Goal: Information Seeking & Learning: Understand process/instructions

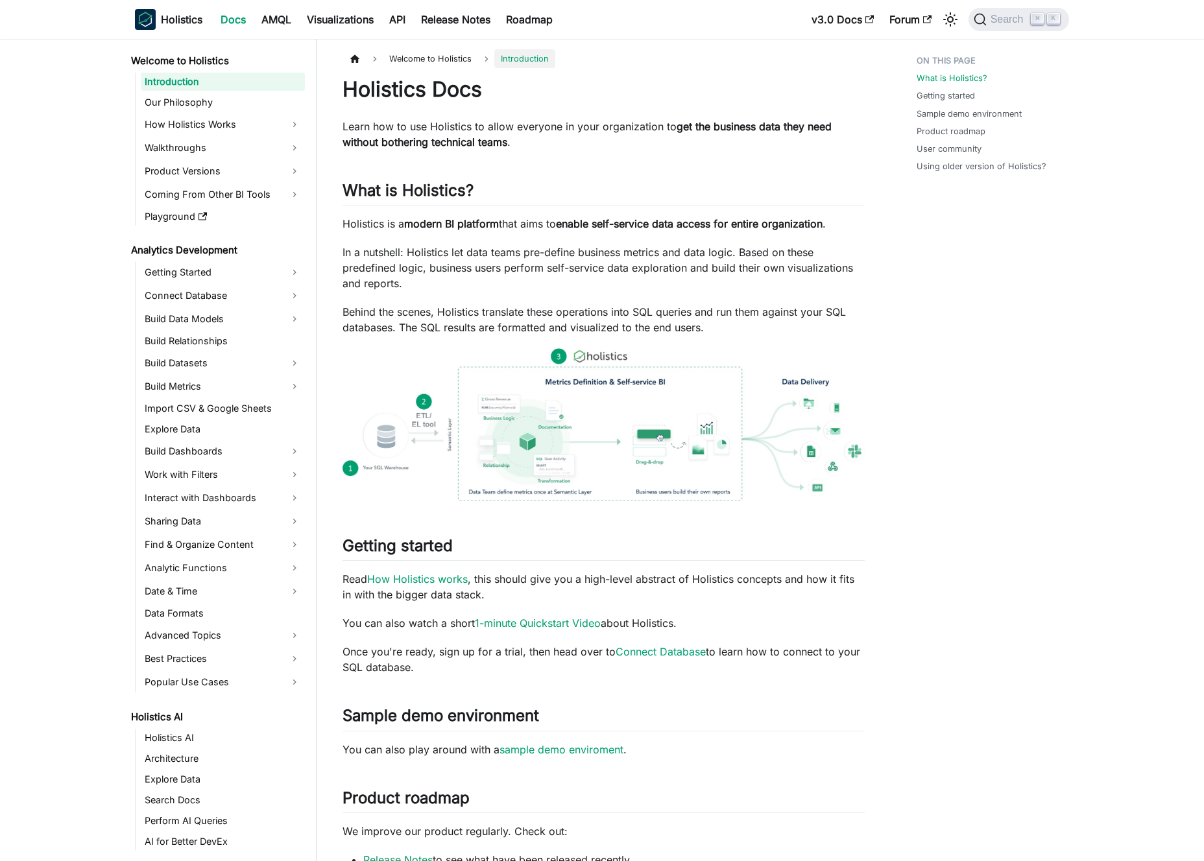
click at [482, 143] on strong "get the business data they need without bothering technical teams" at bounding box center [586, 134] width 489 height 29
click at [476, 139] on strong "get the business data they need without bothering technical teams" at bounding box center [586, 134] width 489 height 29
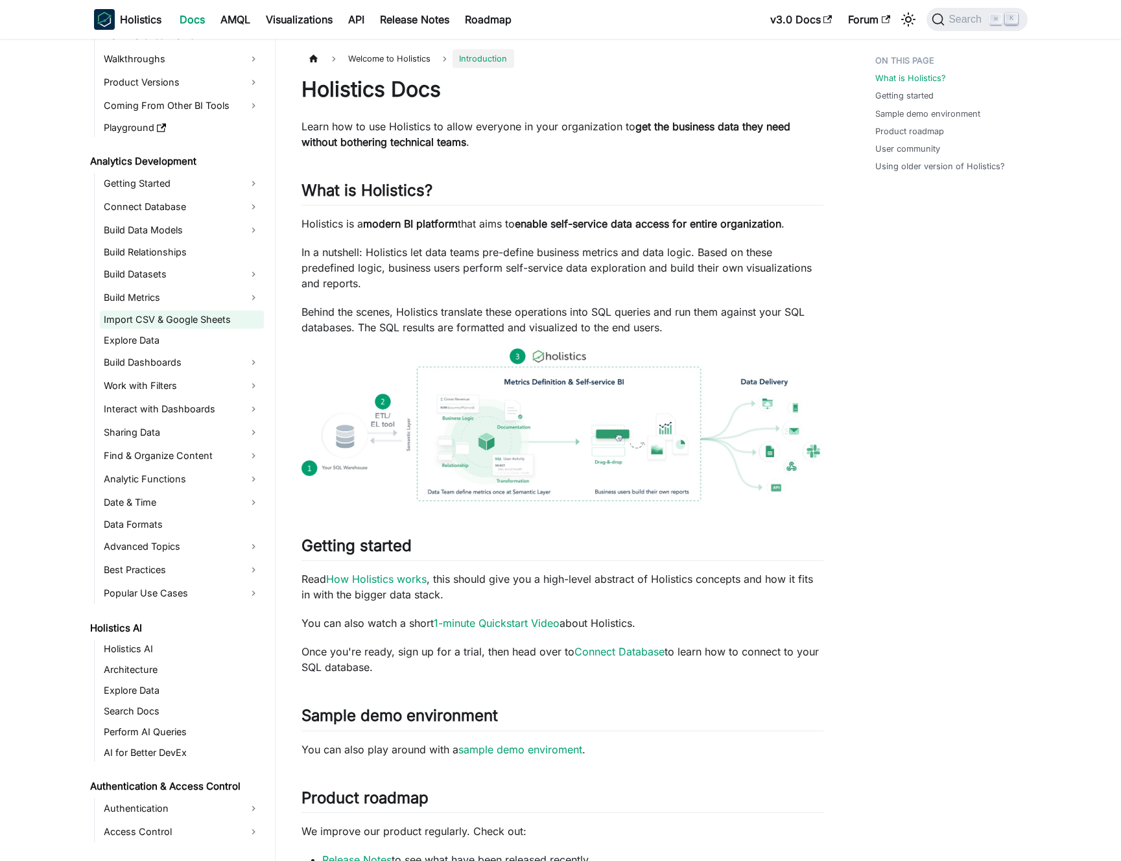
scroll to position [89, 0]
click at [185, 233] on link "Build Data Models" at bounding box center [182, 230] width 164 height 21
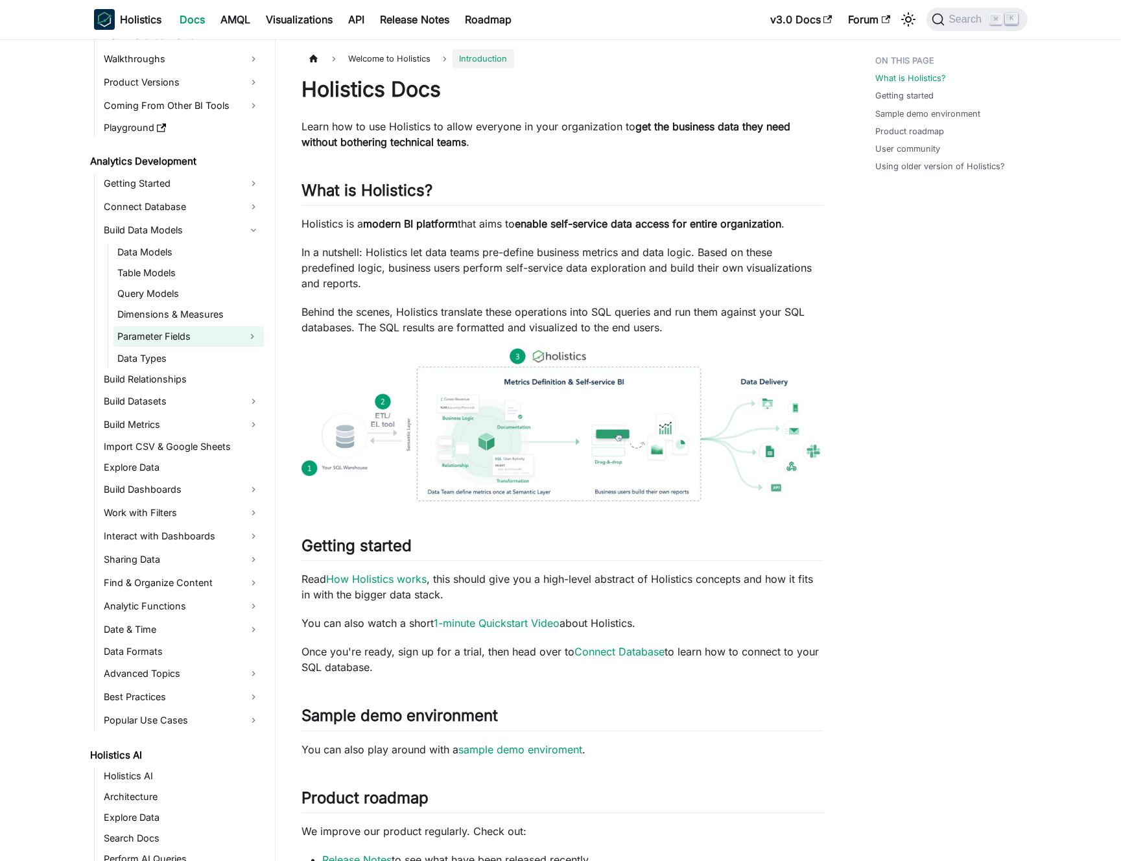
click at [200, 333] on link "Parameter Fields" at bounding box center [176, 336] width 127 height 21
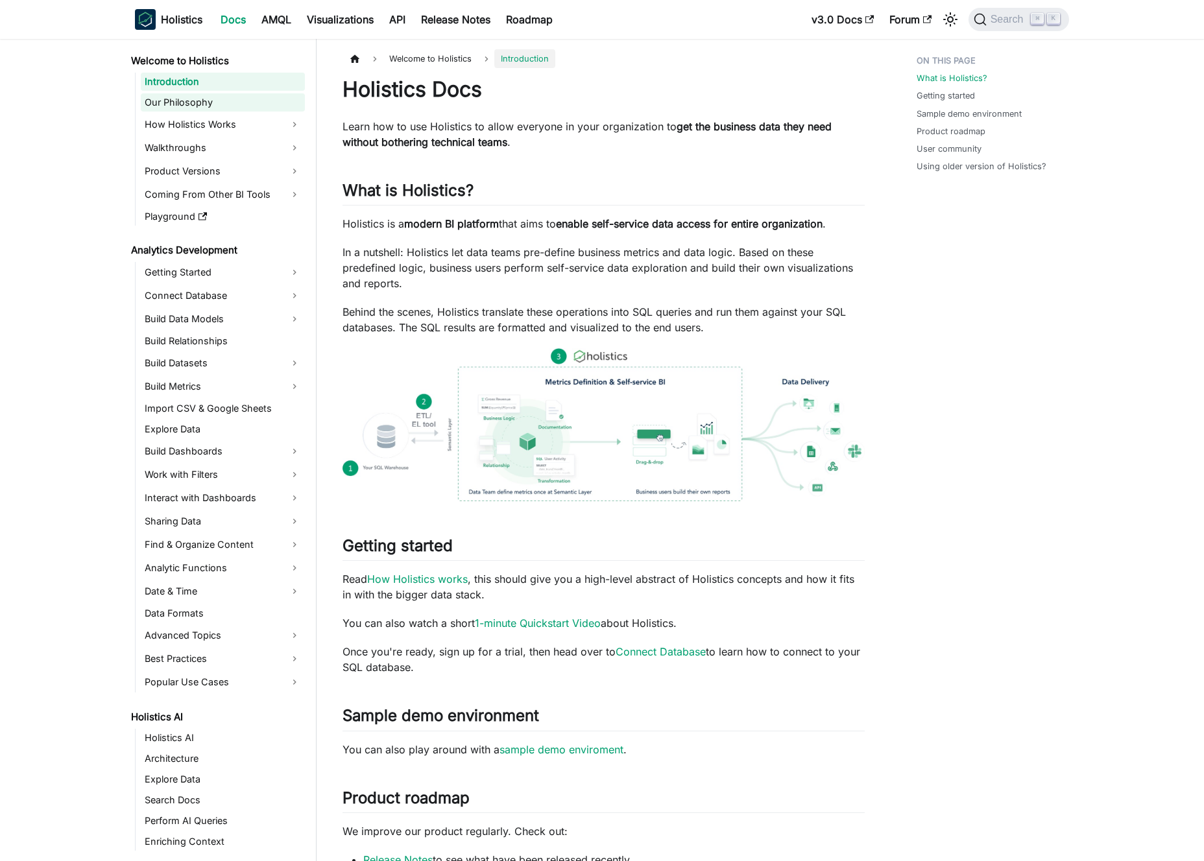
click at [230, 95] on link "Our Philosophy" at bounding box center [223, 102] width 164 height 18
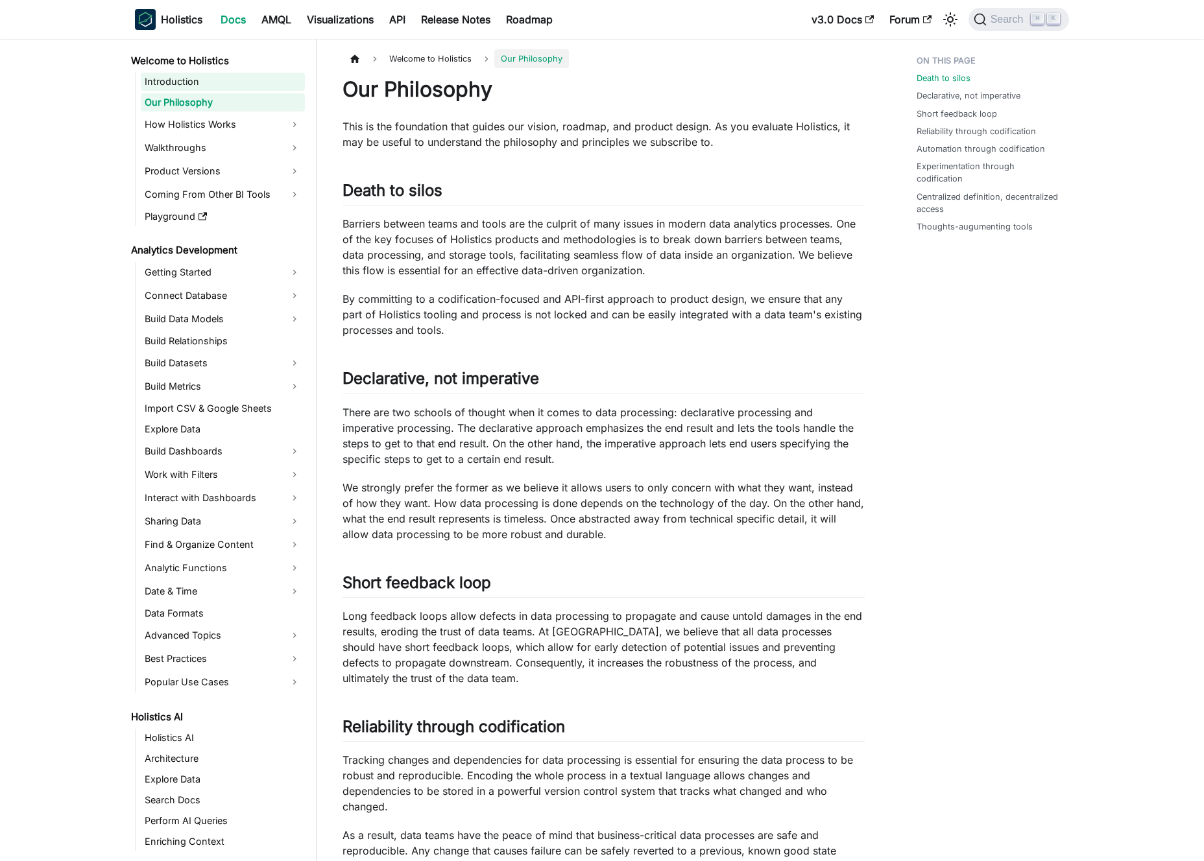
click at [235, 83] on link "Introduction" at bounding box center [223, 82] width 164 height 18
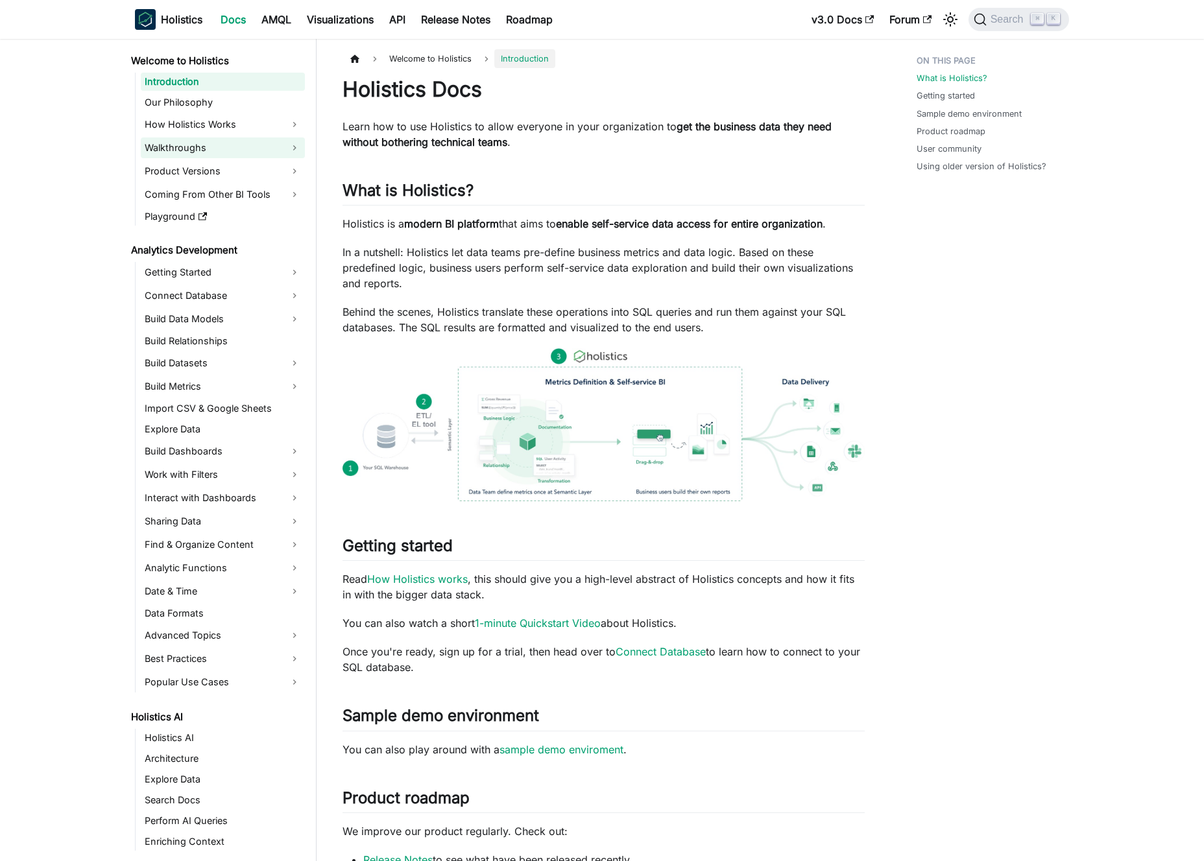
click at [229, 143] on link "Walkthroughs" at bounding box center [223, 147] width 164 height 21
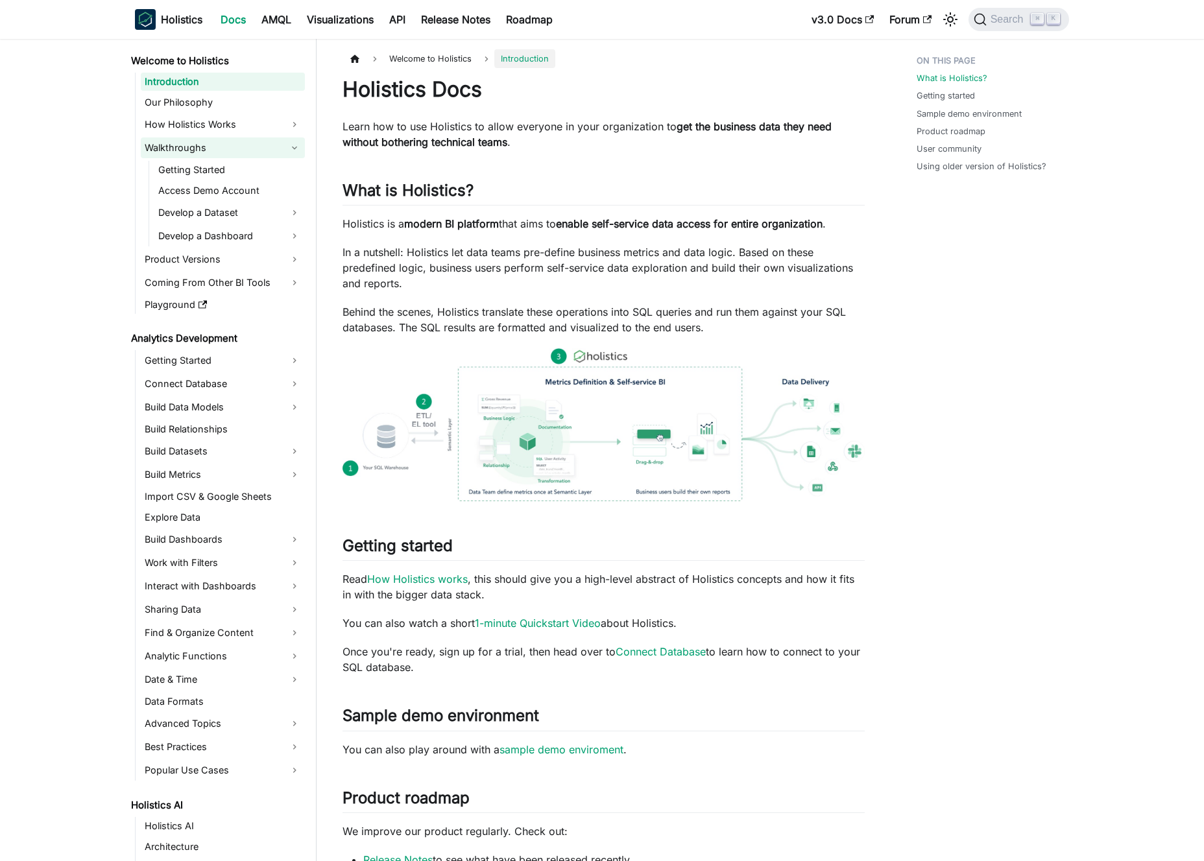
click at [229, 143] on link "Walkthroughs" at bounding box center [223, 147] width 164 height 21
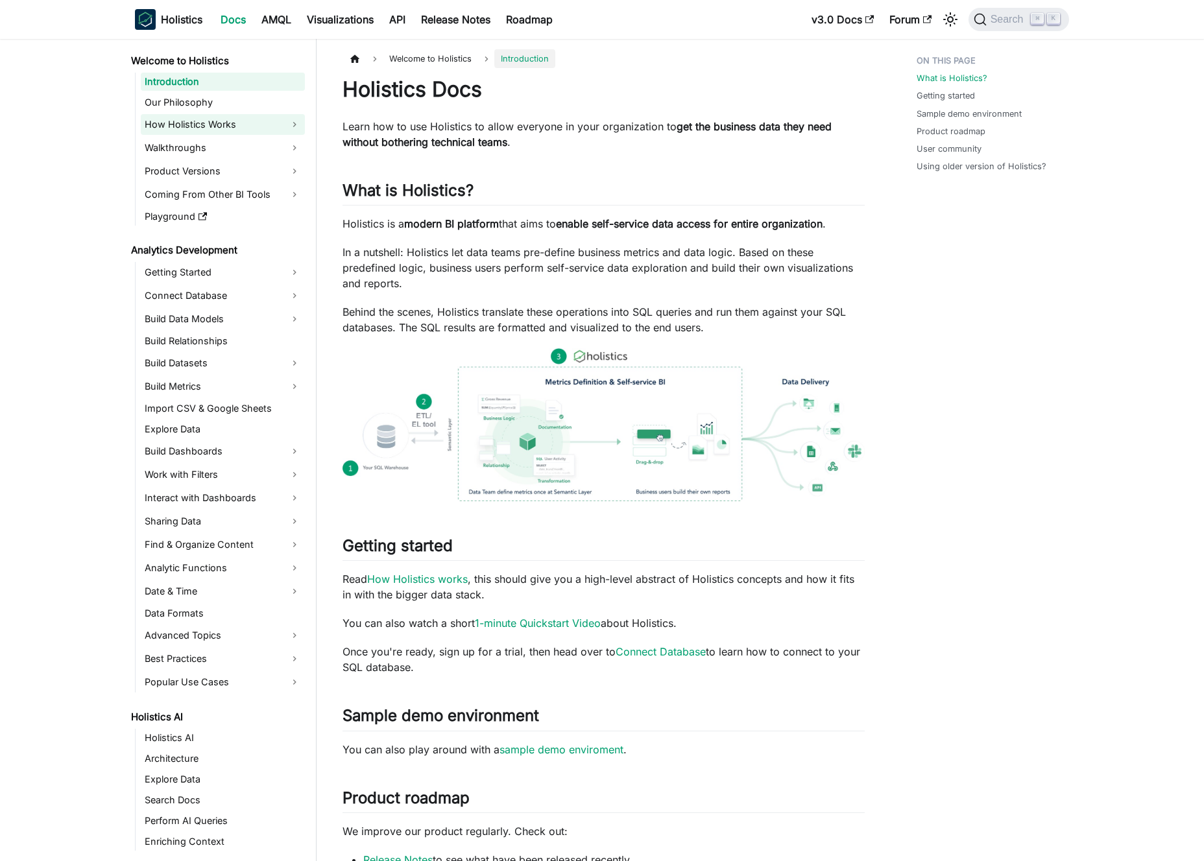
click at [232, 125] on link "How Holistics Works" at bounding box center [223, 124] width 164 height 21
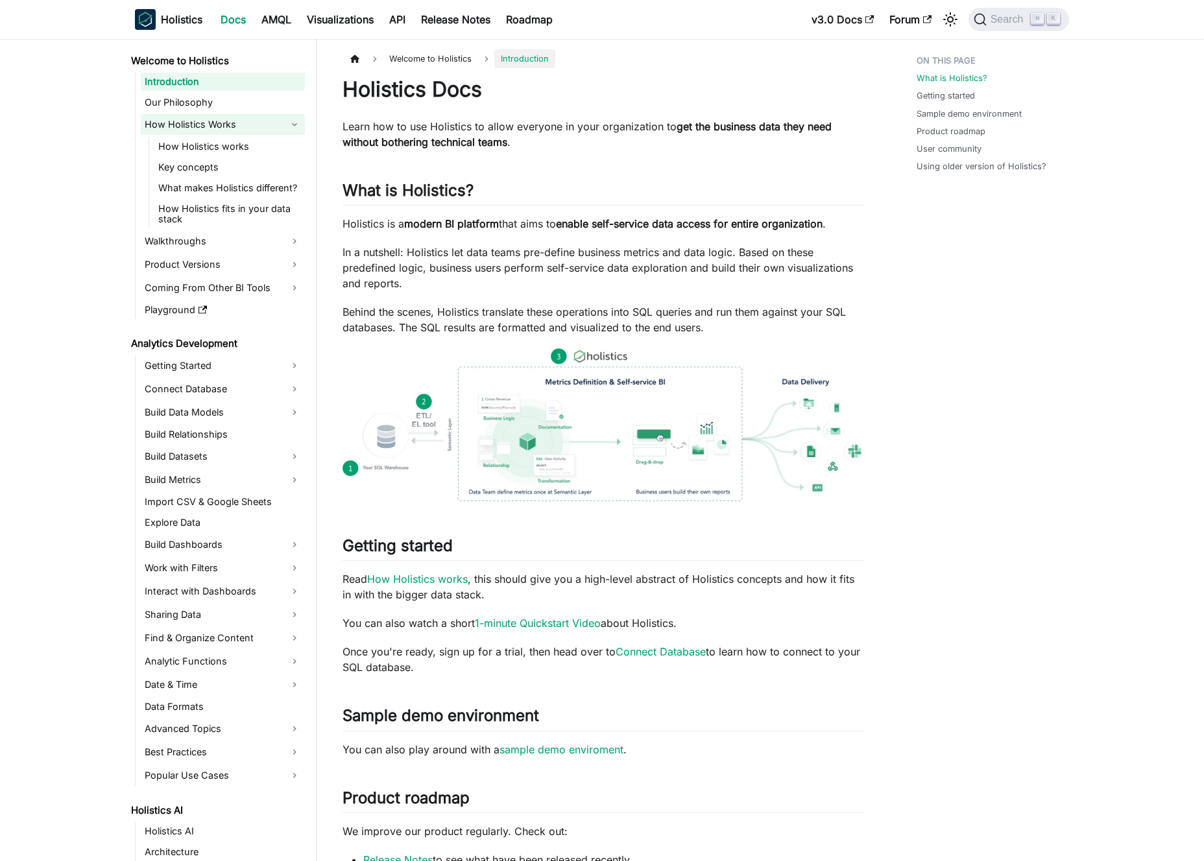
click at [232, 125] on link "How Holistics Works" at bounding box center [223, 124] width 164 height 21
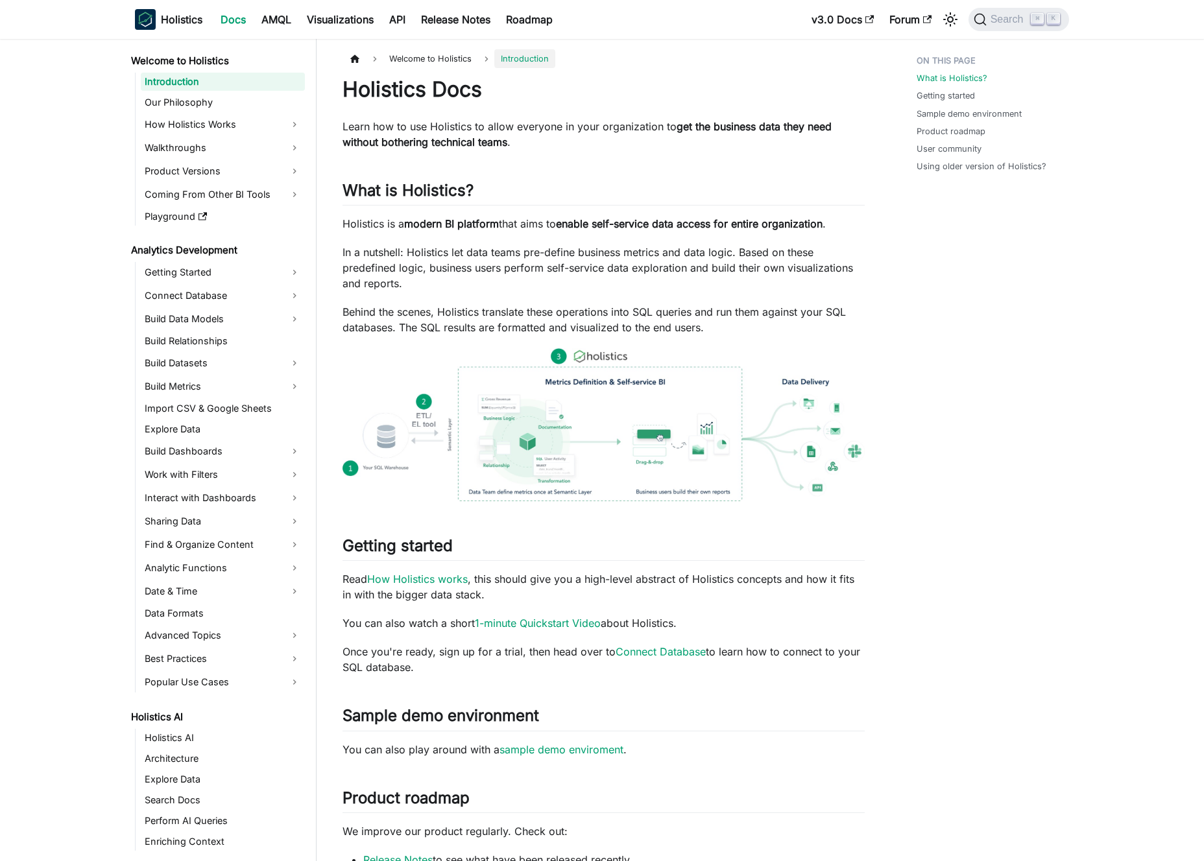
click at [546, 257] on p "In a nutshell: Holistics let data teams pre-define business metrics and data lo…" at bounding box center [603, 267] width 522 height 47
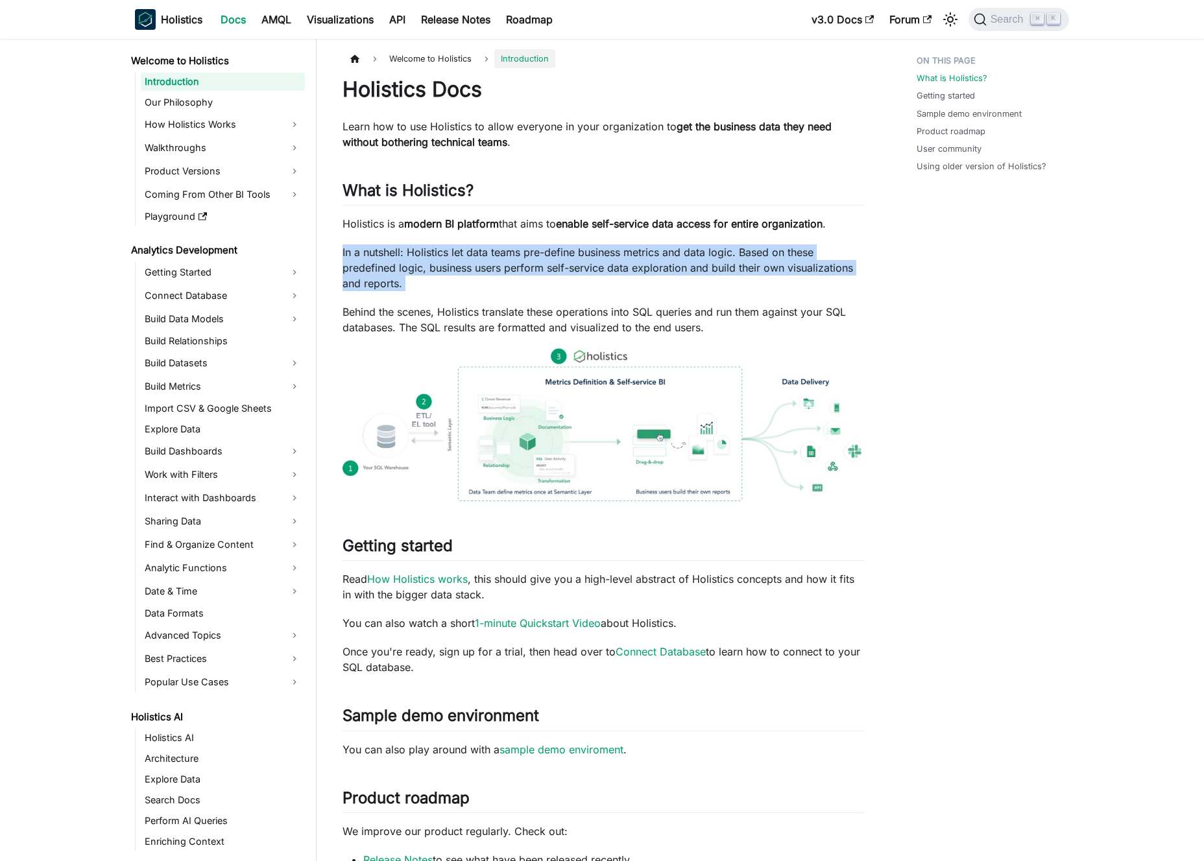
click at [546, 257] on p "In a nutshell: Holistics let data teams pre-define business metrics and data lo…" at bounding box center [603, 267] width 522 height 47
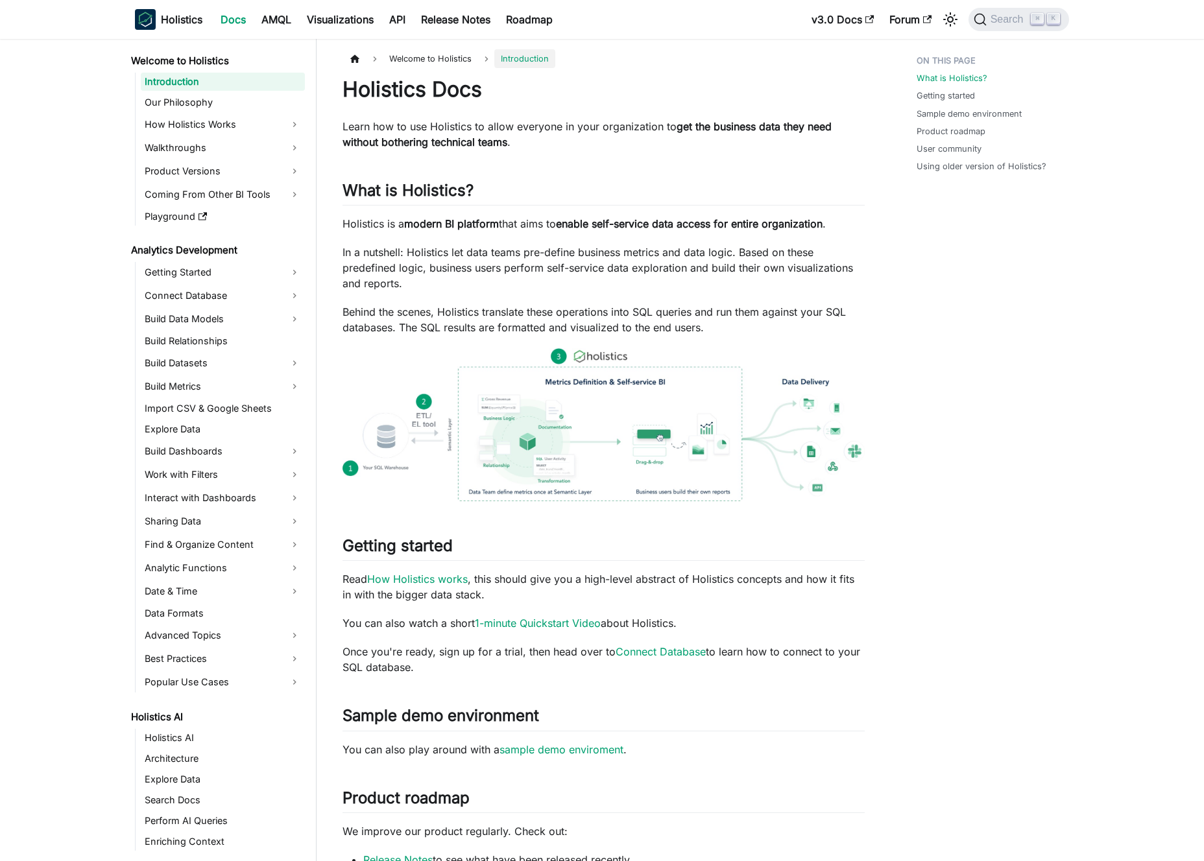
click at [538, 256] on p "In a nutshell: Holistics let data teams pre-define business metrics and data lo…" at bounding box center [603, 267] width 522 height 47
click at [536, 234] on div "Holistics Docs Learn how to use Holistics to allow everyone in your organizatio…" at bounding box center [603, 650] width 522 height 1146
click at [534, 225] on p "Holistics is a modern BI platform that aims to enable self-service data access …" at bounding box center [603, 224] width 522 height 16
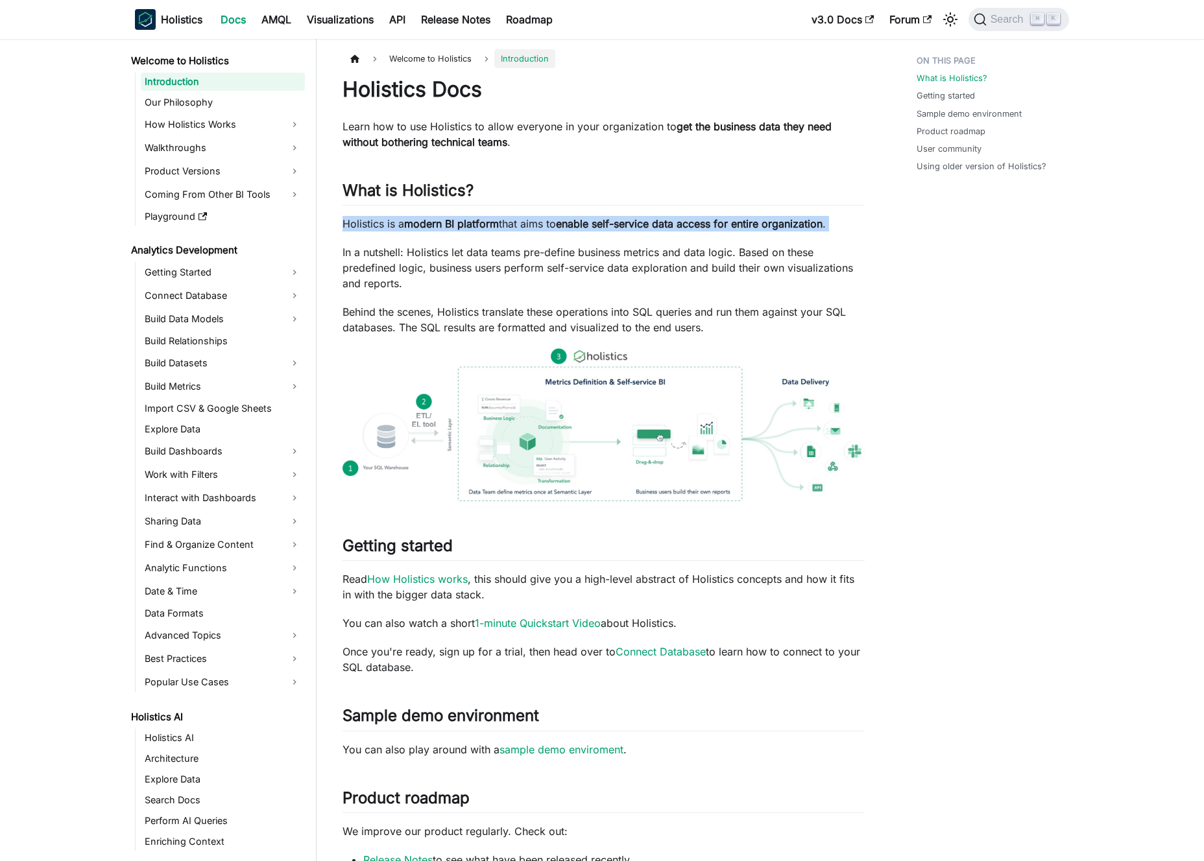
click at [534, 225] on p "Holistics is a modern BI platform that aims to enable self-service data access …" at bounding box center [603, 224] width 522 height 16
click at [524, 225] on p "Holistics is a modern BI platform that aims to enable self-service data access …" at bounding box center [603, 224] width 522 height 16
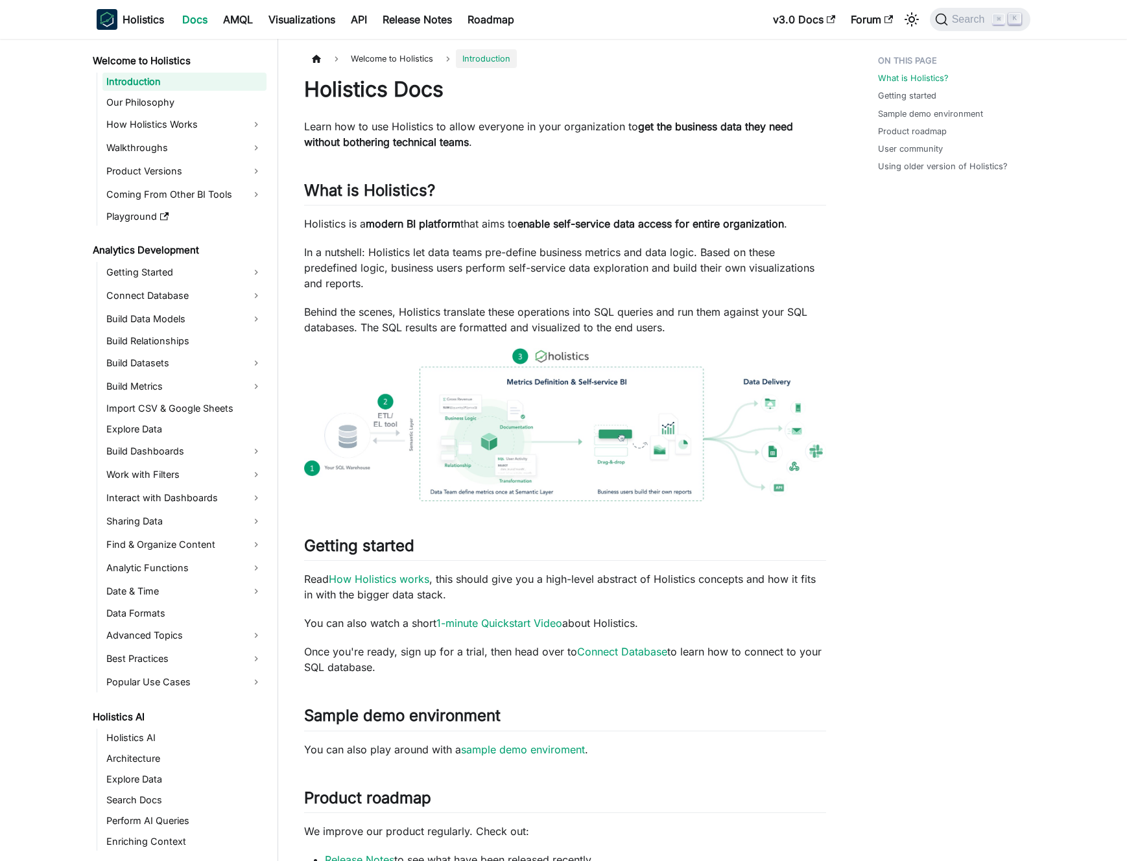
click at [575, 124] on p "Learn how to use Holistics to allow everyone in your organization to get the bu…" at bounding box center [565, 134] width 522 height 31
click at [567, 124] on p "Learn how to use Holistics to allow everyone in your organization to get the bu…" at bounding box center [565, 134] width 522 height 31
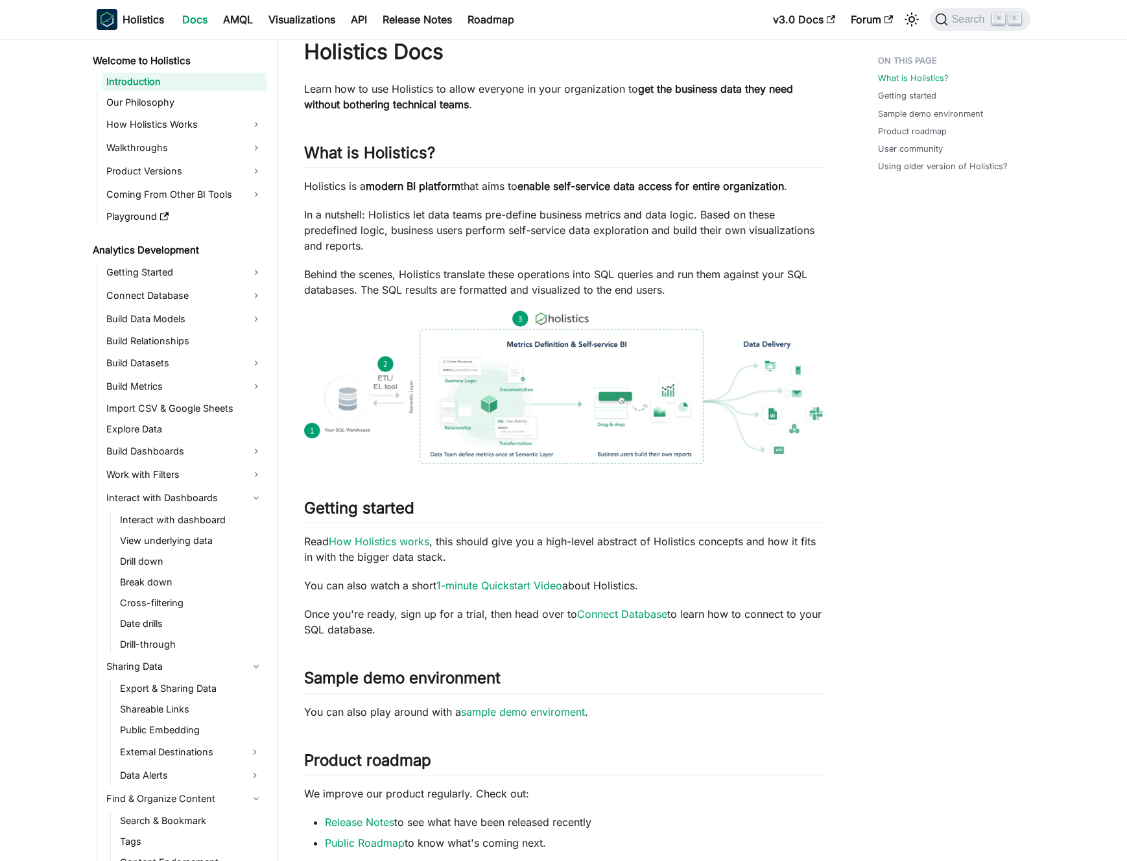
click at [427, 230] on p "In a nutshell: Holistics let data teams pre-define business metrics and data lo…" at bounding box center [565, 230] width 522 height 47
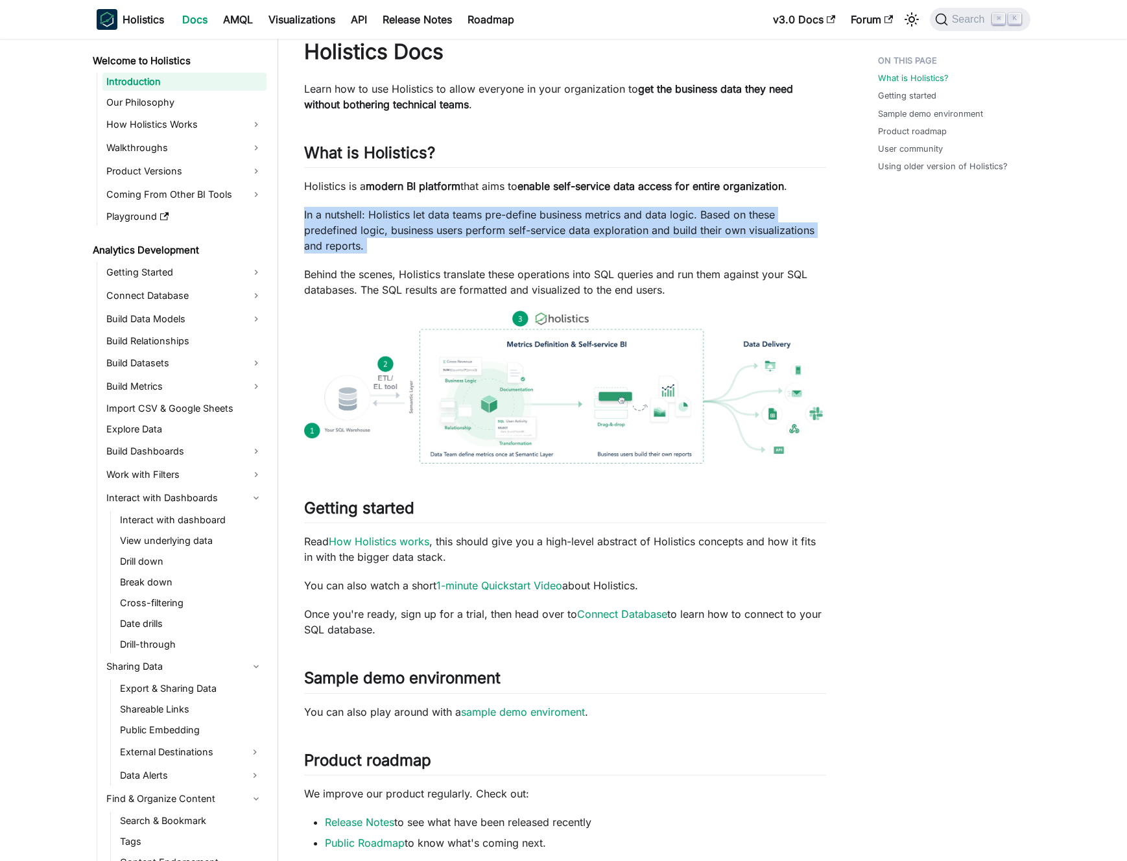
click at [427, 230] on p "In a nutshell: Holistics let data teams pre-define business metrics and data lo…" at bounding box center [565, 230] width 522 height 47
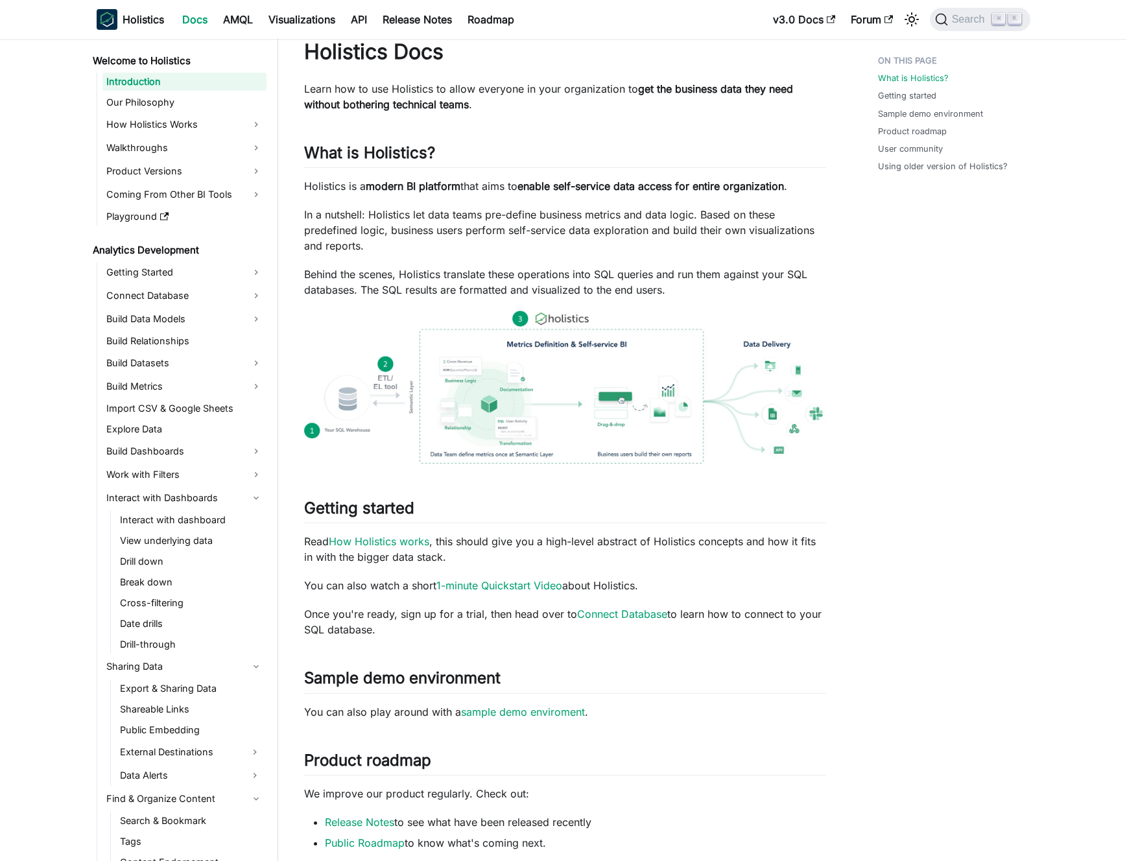
click at [435, 228] on p "In a nutshell: Holistics let data teams pre-define business metrics and data lo…" at bounding box center [565, 230] width 522 height 47
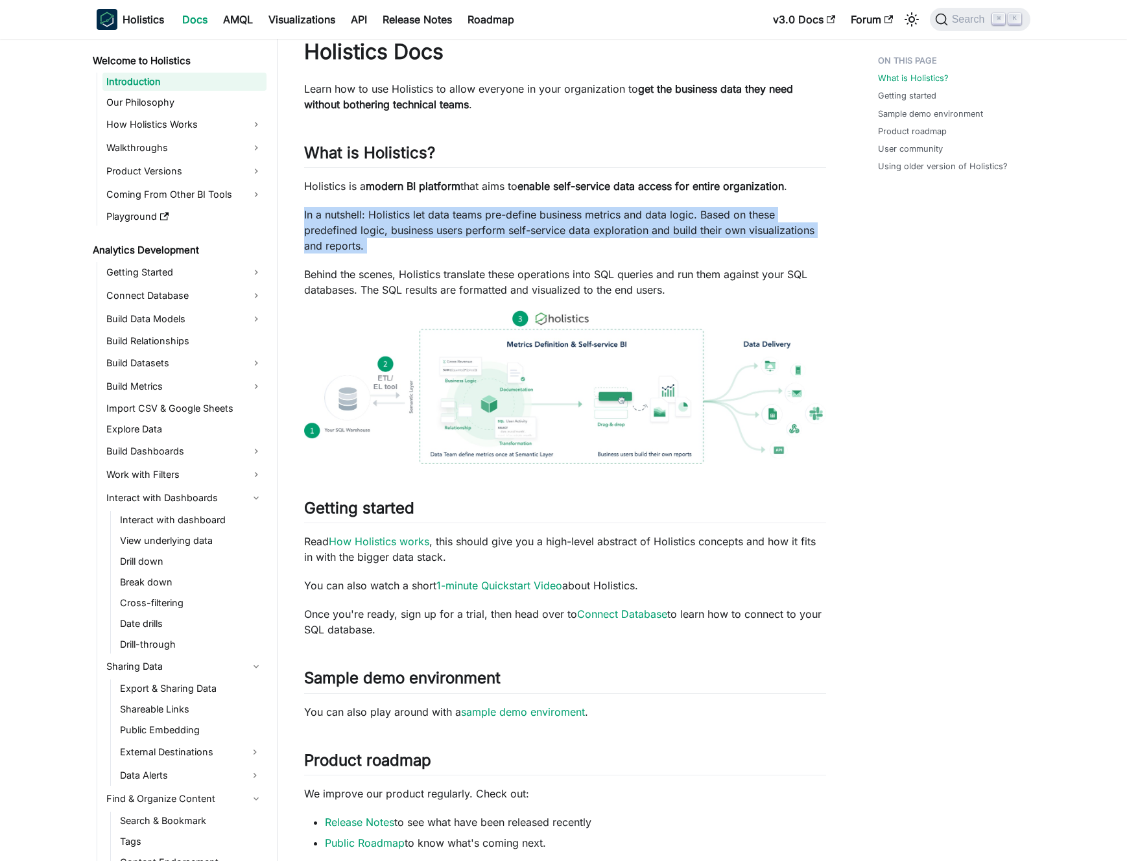
click at [435, 228] on p "In a nutshell: Holistics let data teams pre-define business metrics and data lo…" at bounding box center [565, 230] width 522 height 47
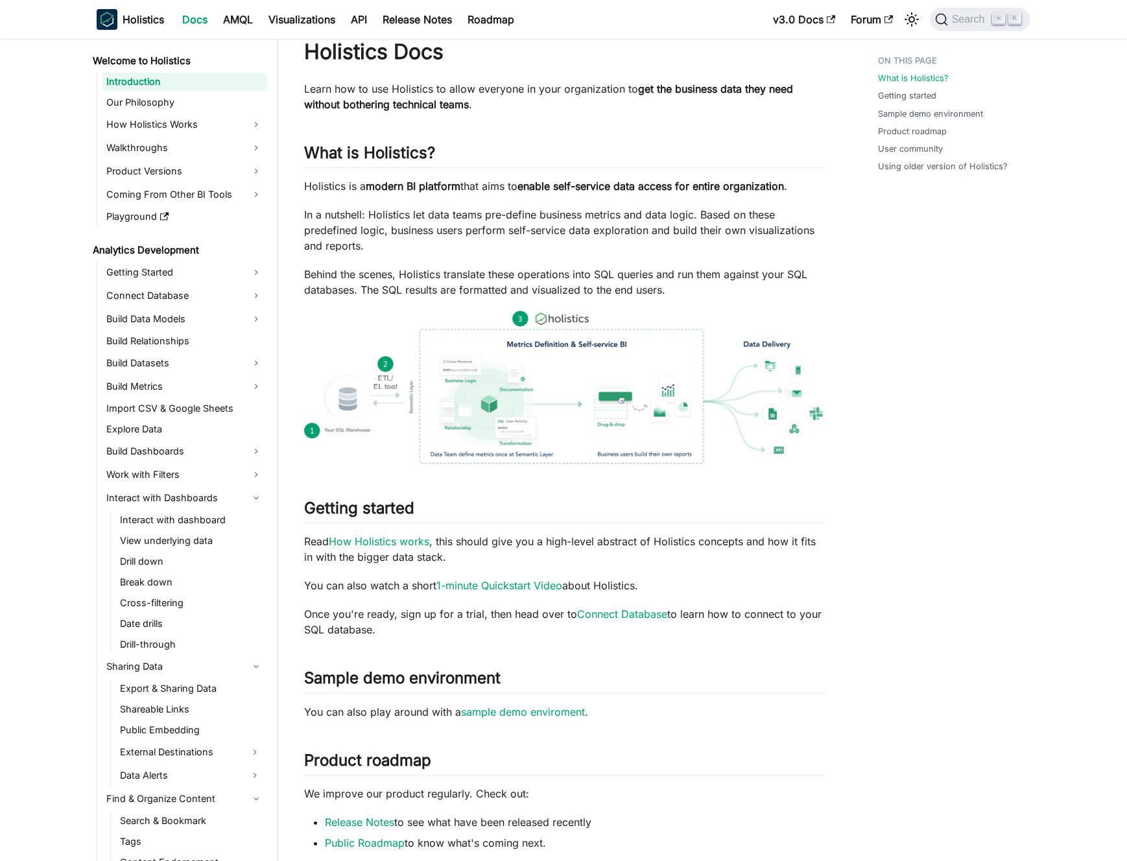
click at [446, 226] on p "In a nutshell: Holistics let data teams pre-define business metrics and data lo…" at bounding box center [565, 230] width 522 height 47
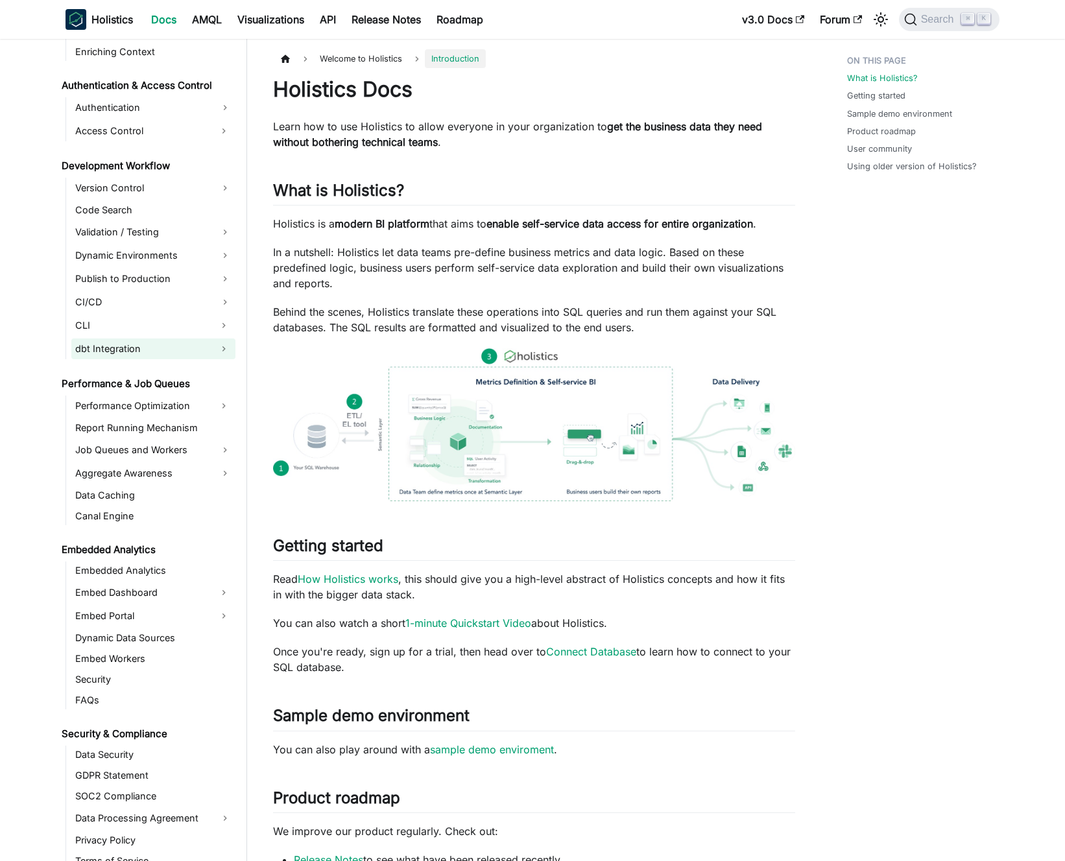
scroll to position [787, 0]
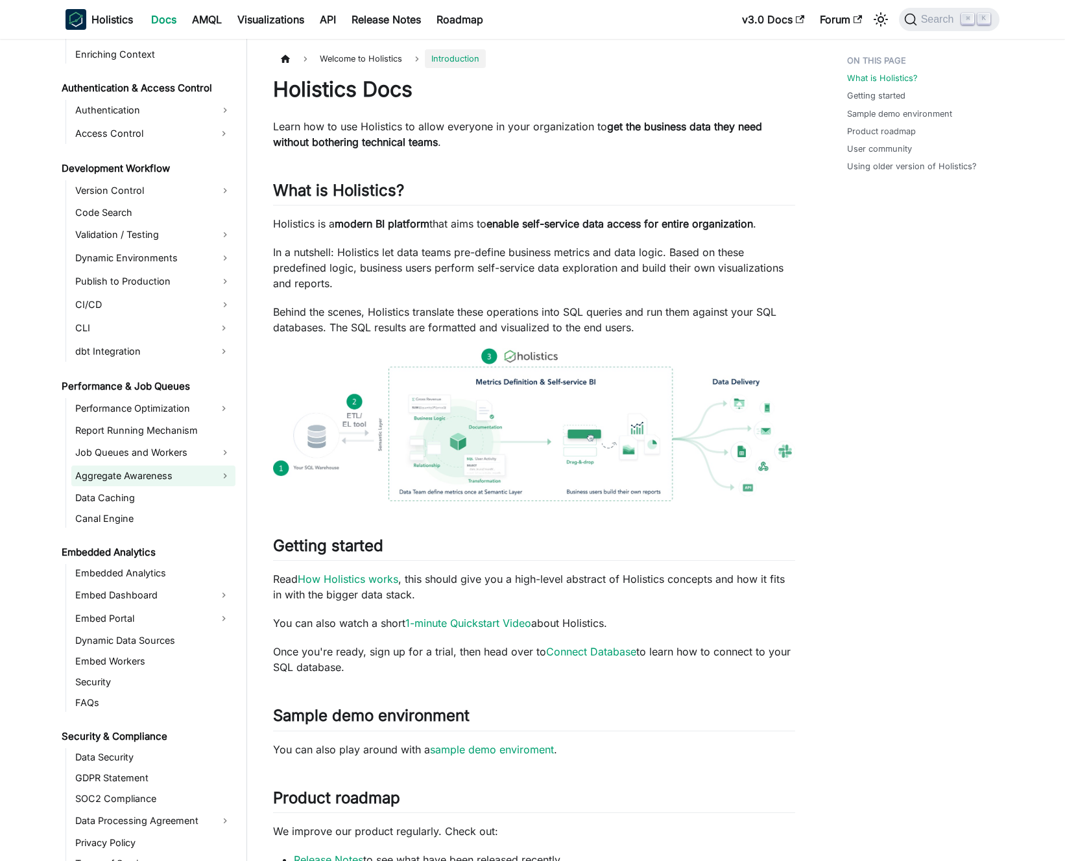
click at [125, 475] on link "Aggregate Awareness" at bounding box center [153, 476] width 164 height 21
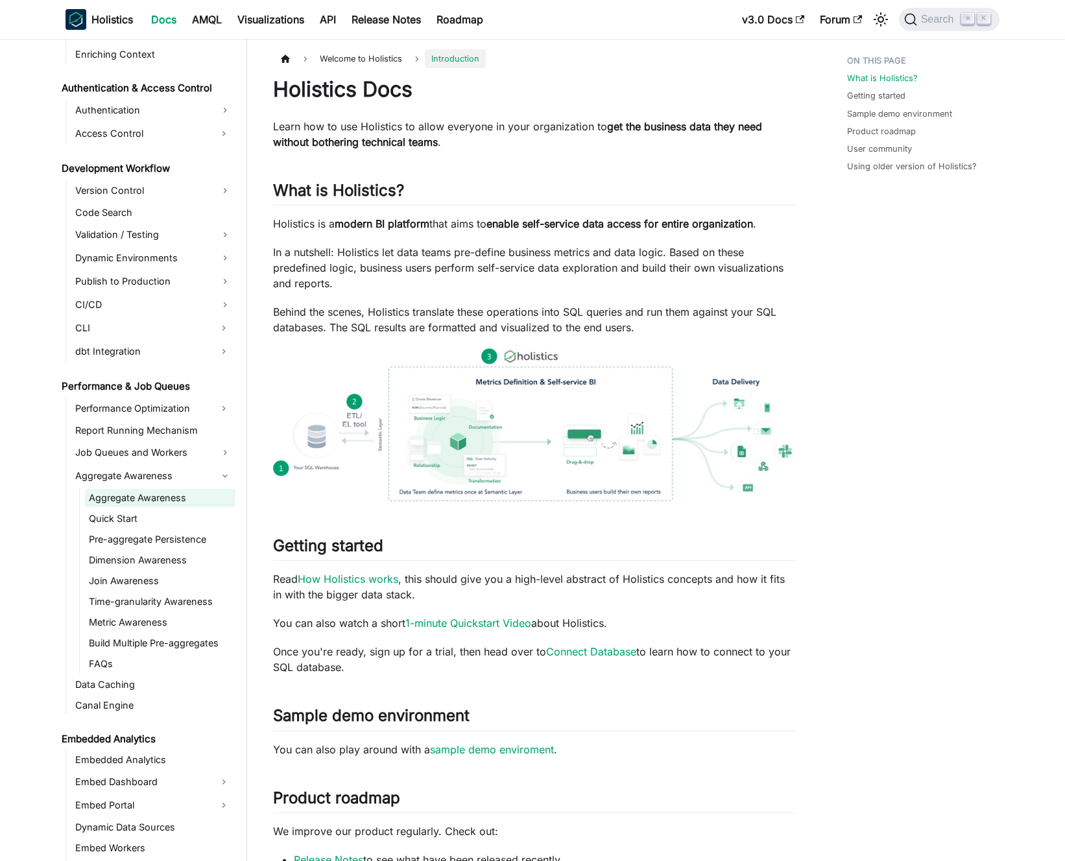
scroll to position [1003, 0]
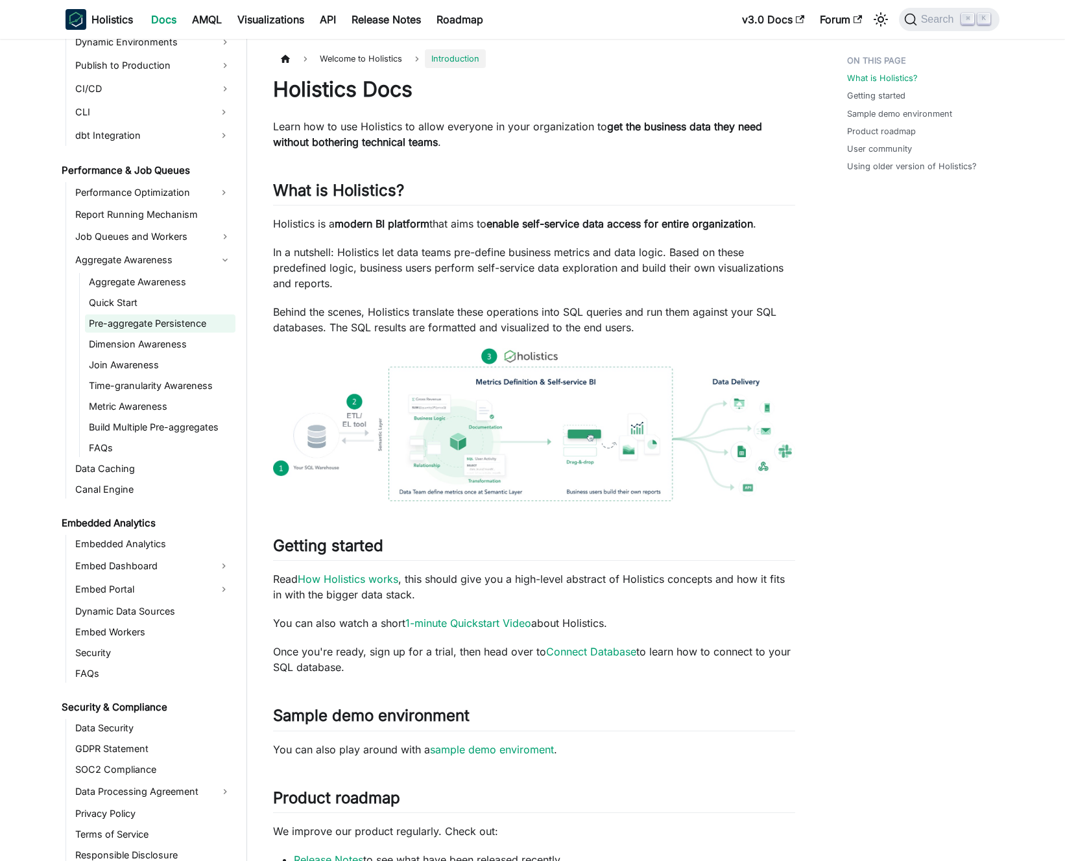
click at [132, 319] on link "Pre-aggregate Persistence" at bounding box center [160, 323] width 150 height 18
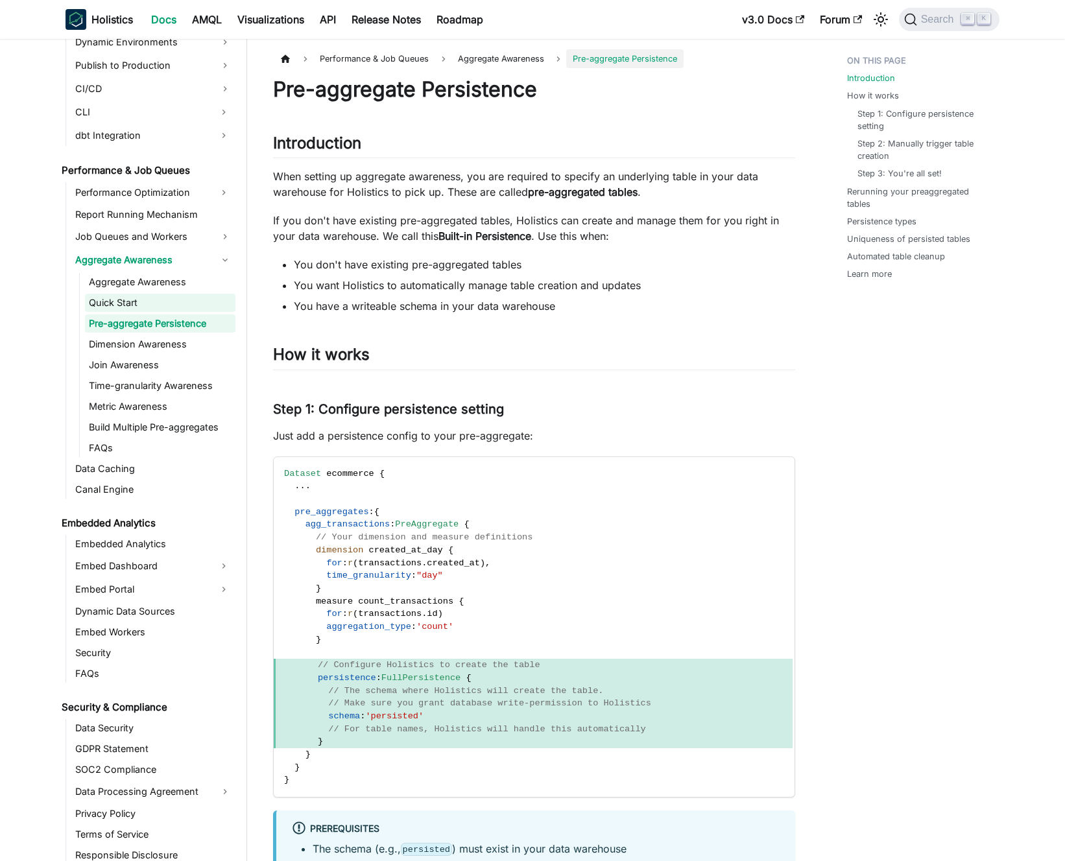
click at [189, 302] on link "Quick Start" at bounding box center [160, 303] width 150 height 18
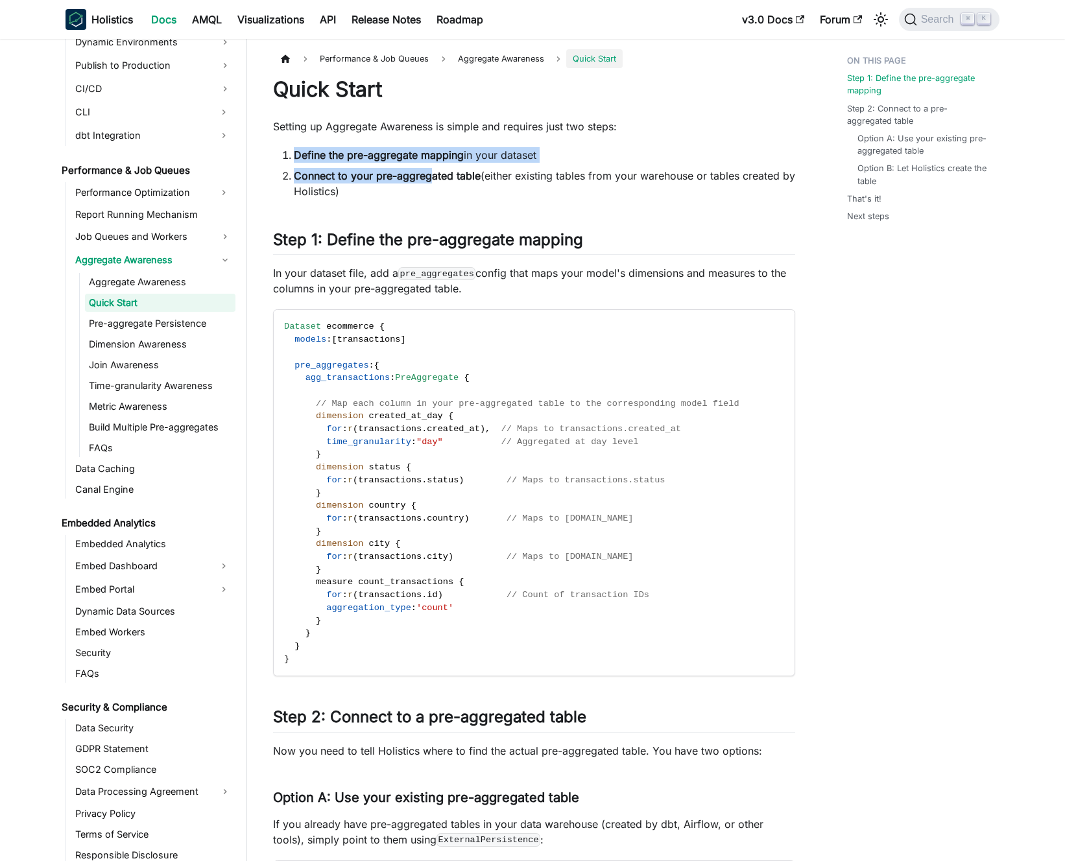
drag, startPoint x: 427, startPoint y: 152, endPoint x: 432, endPoint y: 186, distance: 34.8
click at [432, 186] on li "Connect to your pre-aggregated table (either existing tables from your warehous…" at bounding box center [544, 183] width 501 height 31
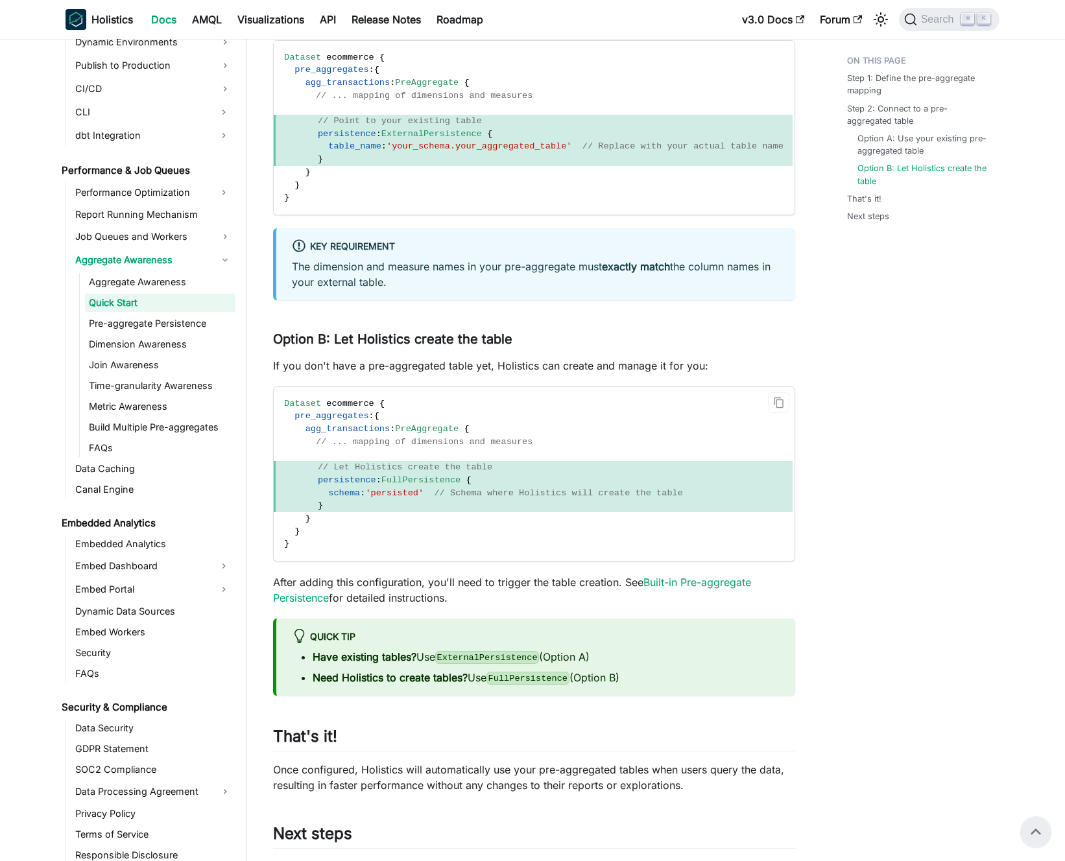
scroll to position [805, 0]
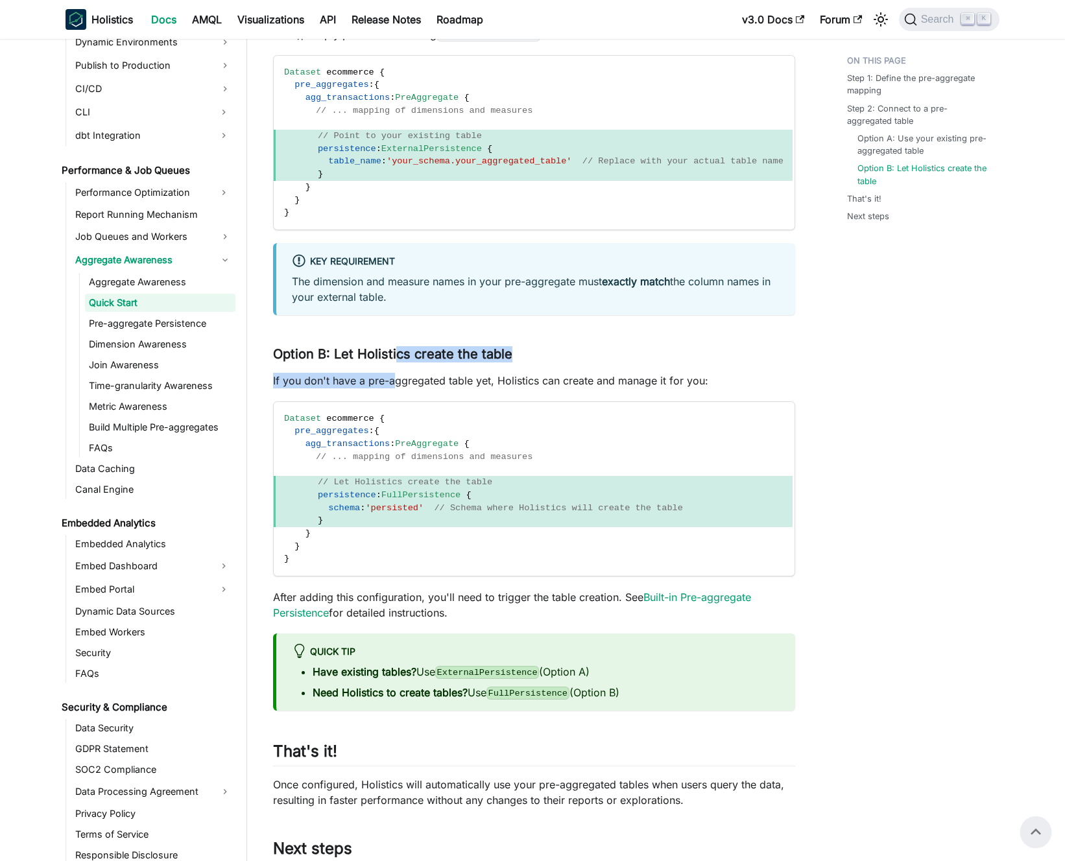
drag, startPoint x: 393, startPoint y: 366, endPoint x: 397, endPoint y: 403, distance: 36.6
click at [397, 402] on div "Quick Start Setting up Aggregate Awareness is simple and requires just two step…" at bounding box center [534, 90] width 522 height 1639
click at [397, 403] on div "Quick Start Setting up Aggregate Awareness is simple and requires just two step…" at bounding box center [534, 90] width 522 height 1639
click at [394, 388] on p "If you don't have a pre-aggregated table yet, Holistics can create and manage i…" at bounding box center [534, 381] width 522 height 16
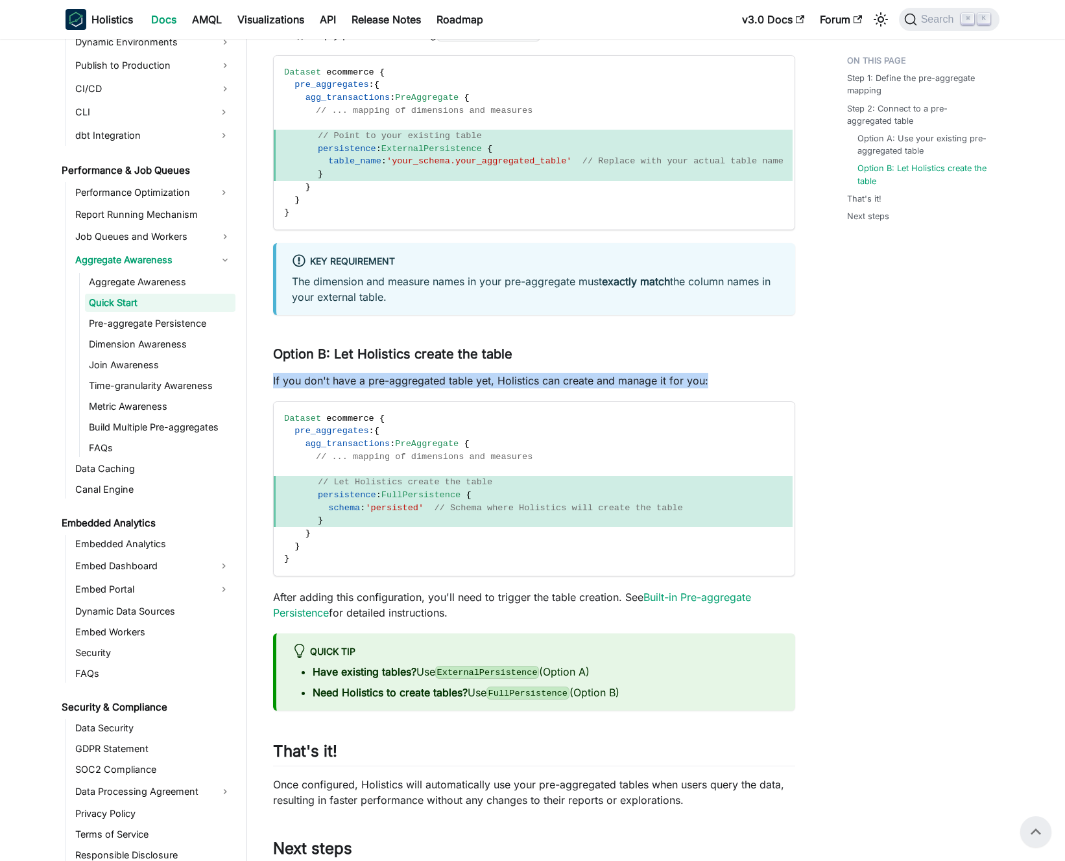
click at [394, 388] on p "If you don't have a pre-aggregated table yet, Holistics can create and manage i…" at bounding box center [534, 381] width 522 height 16
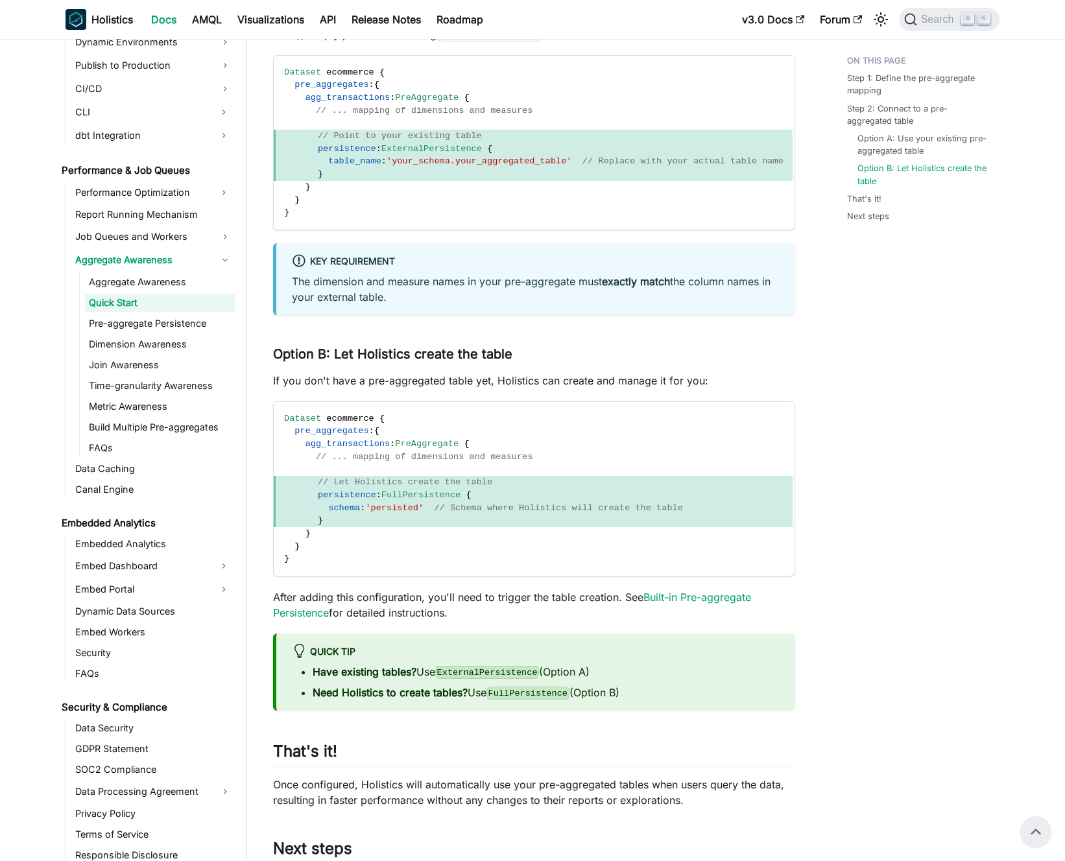
click at [388, 388] on p "If you don't have a pre-aggregated table yet, Holistics can create and manage i…" at bounding box center [534, 381] width 522 height 16
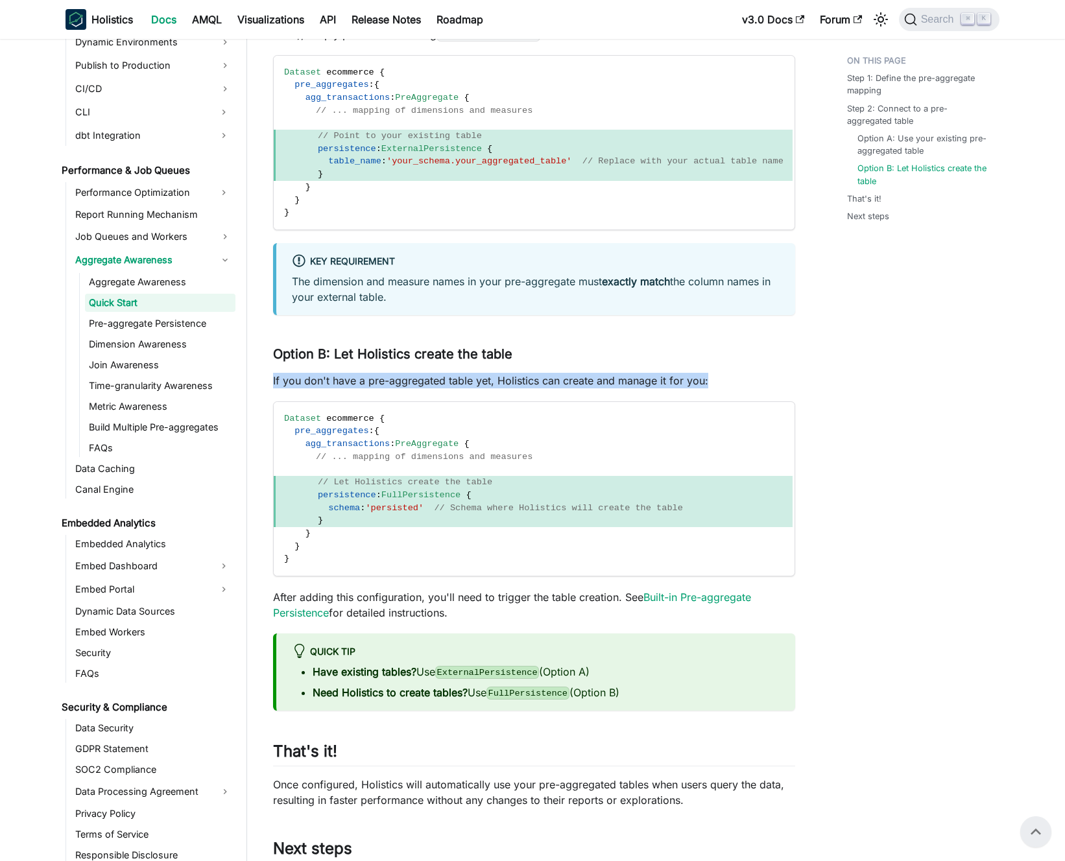
click at [388, 388] on p "If you don't have a pre-aggregated table yet, Holistics can create and manage i…" at bounding box center [534, 381] width 522 height 16
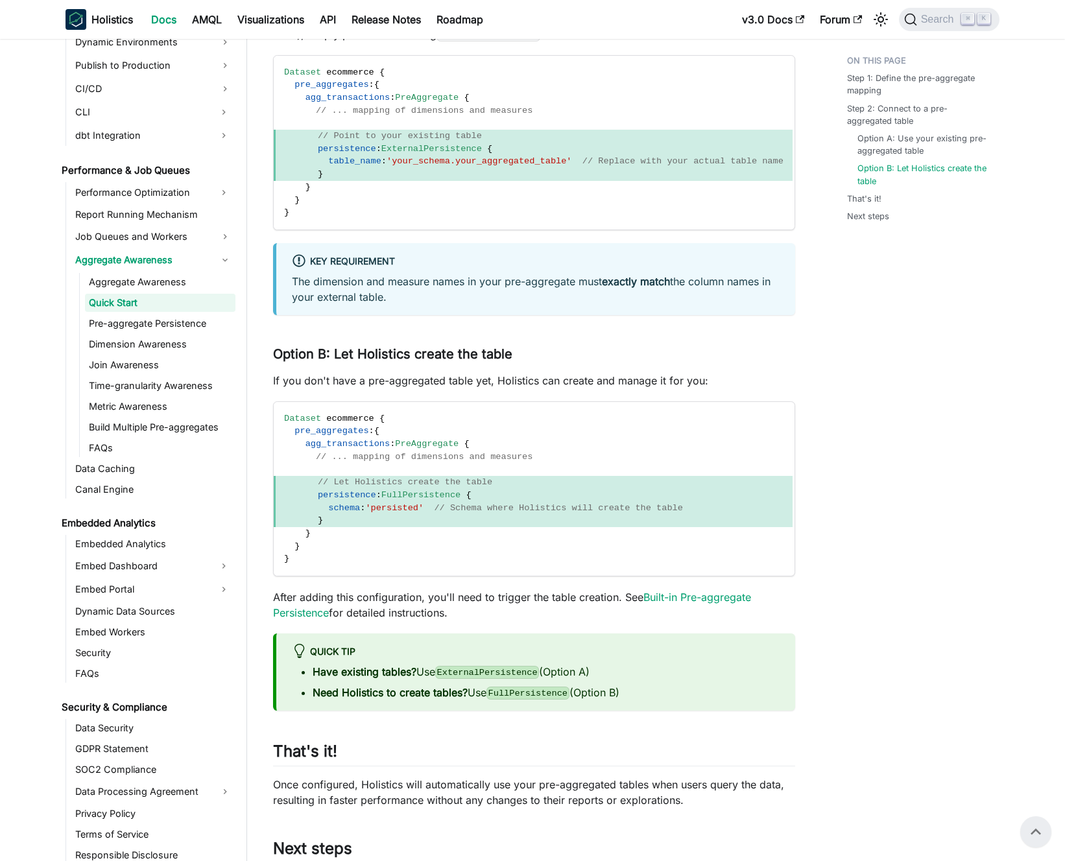
click at [385, 388] on p "If you don't have a pre-aggregated table yet, Holistics can create and manage i…" at bounding box center [534, 381] width 522 height 16
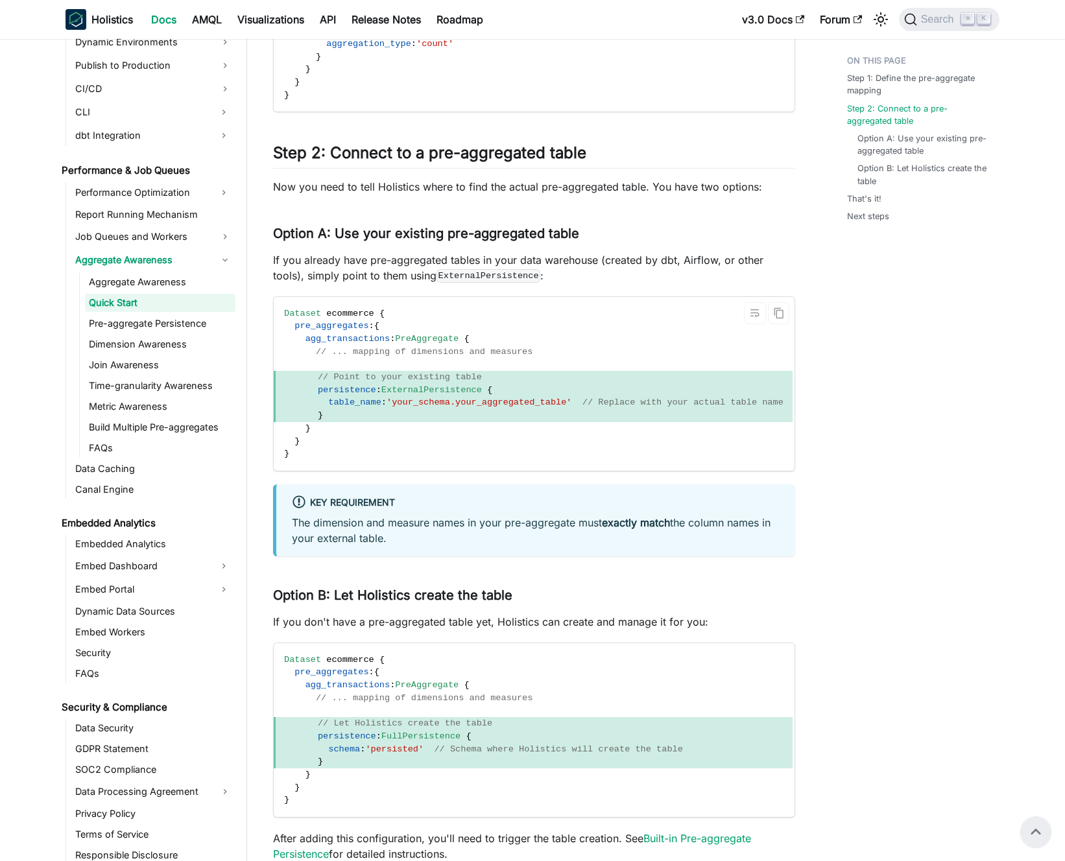
scroll to position [544, 0]
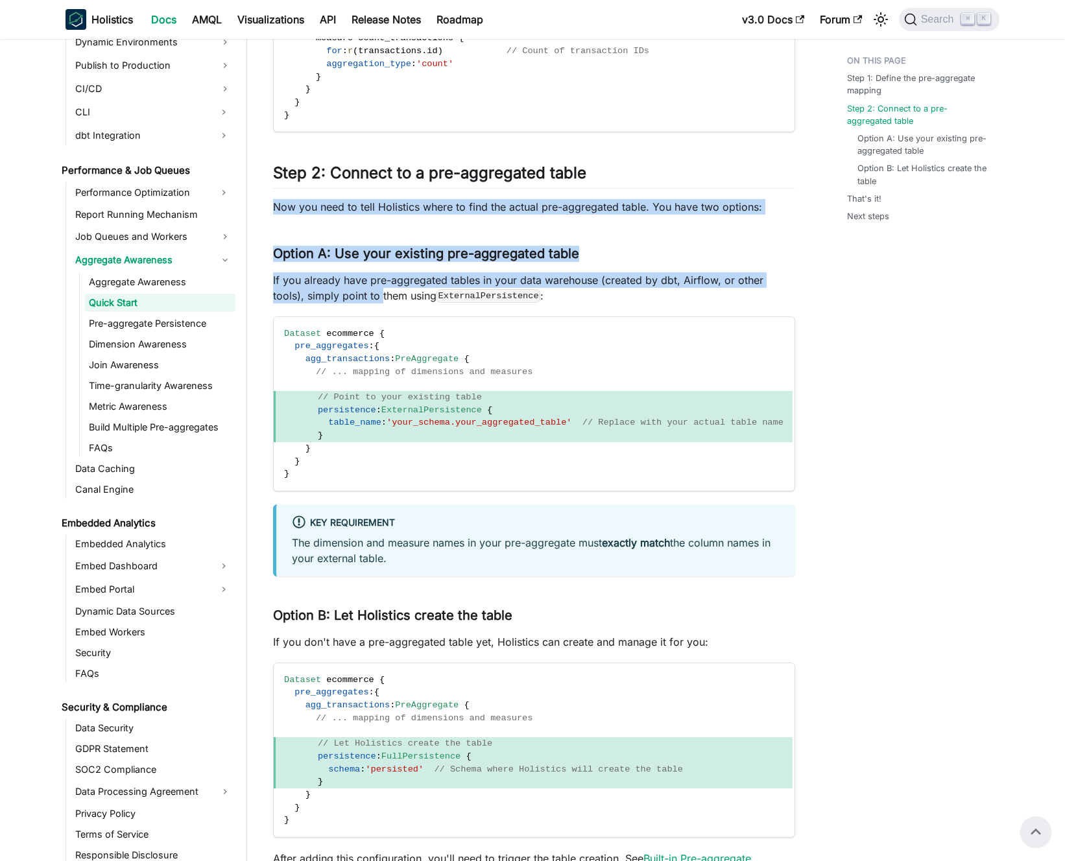
drag, startPoint x: 272, startPoint y: 198, endPoint x: 346, endPoint y: 294, distance: 121.1
click at [346, 294] on article "Performance & Job Queues Aggregate Awareness Quick Start On this page Quick Sta…" at bounding box center [534, 338] width 543 height 1667
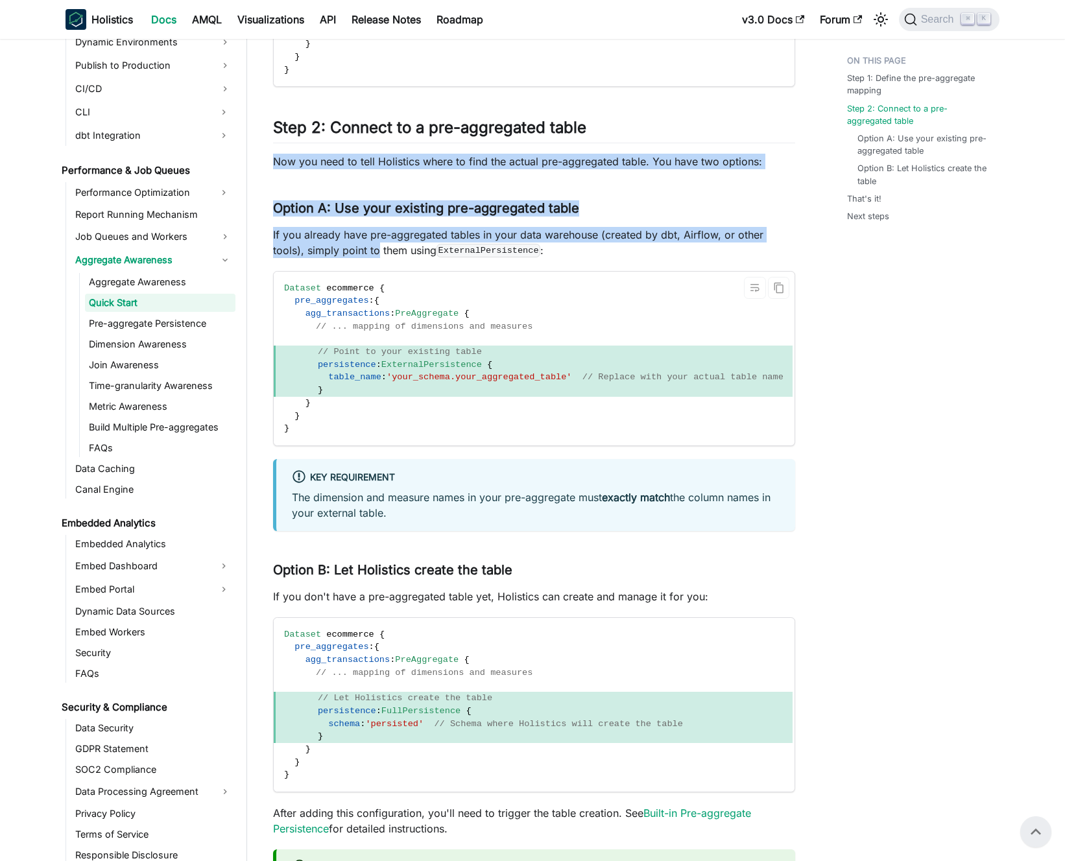
scroll to position [576, 0]
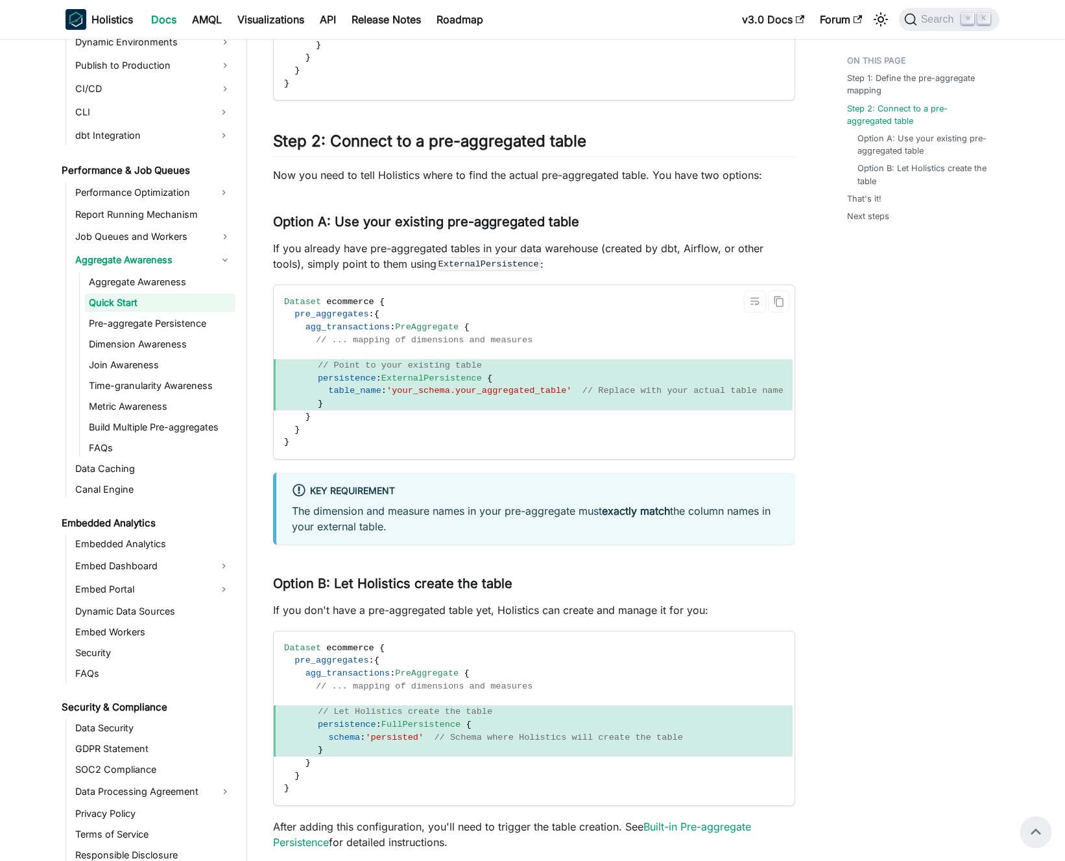
click at [368, 322] on span "agg_transactions" at bounding box center [347, 327] width 85 height 10
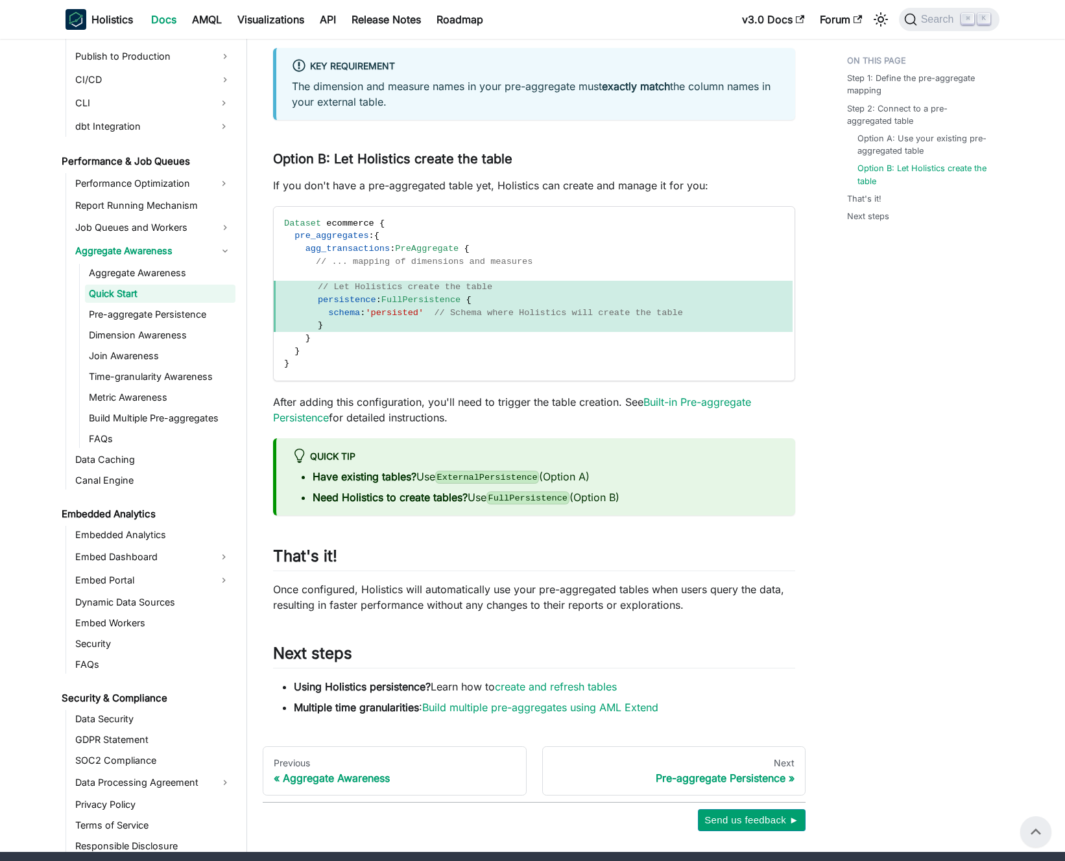
drag, startPoint x: 274, startPoint y: 174, endPoint x: 468, endPoint y: 426, distance: 318.2
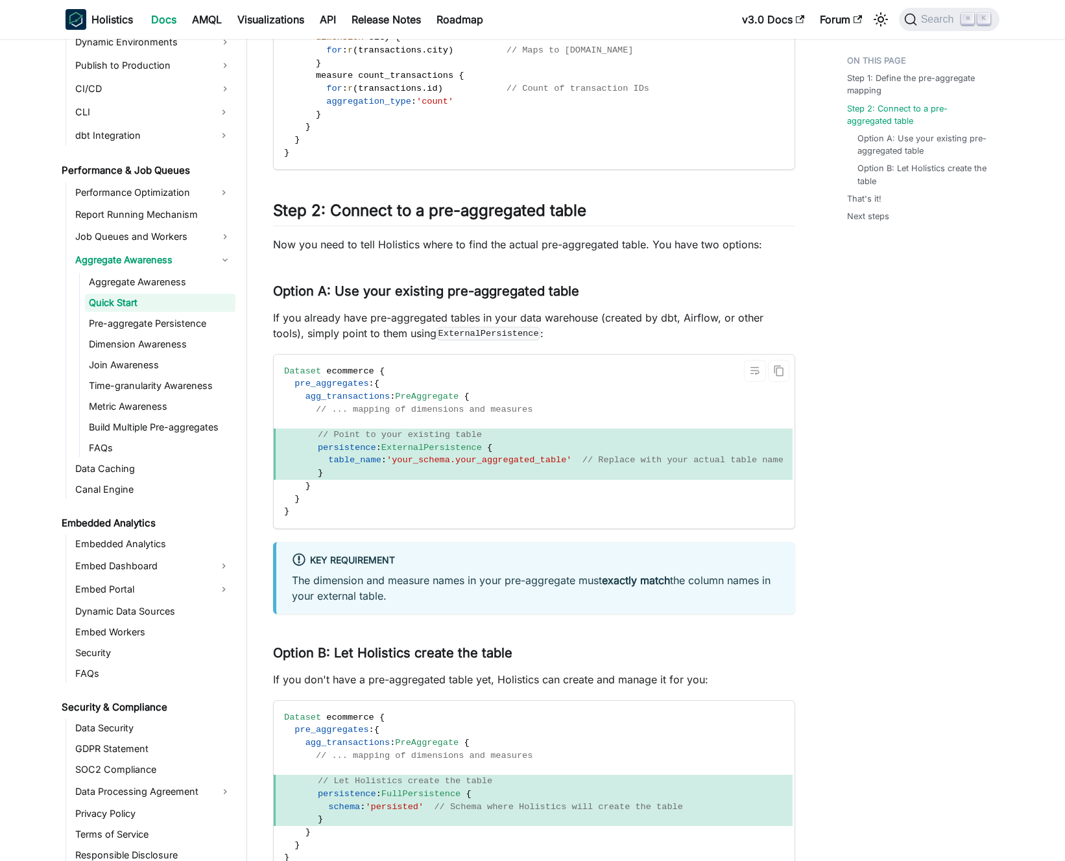
scroll to position [504, 0]
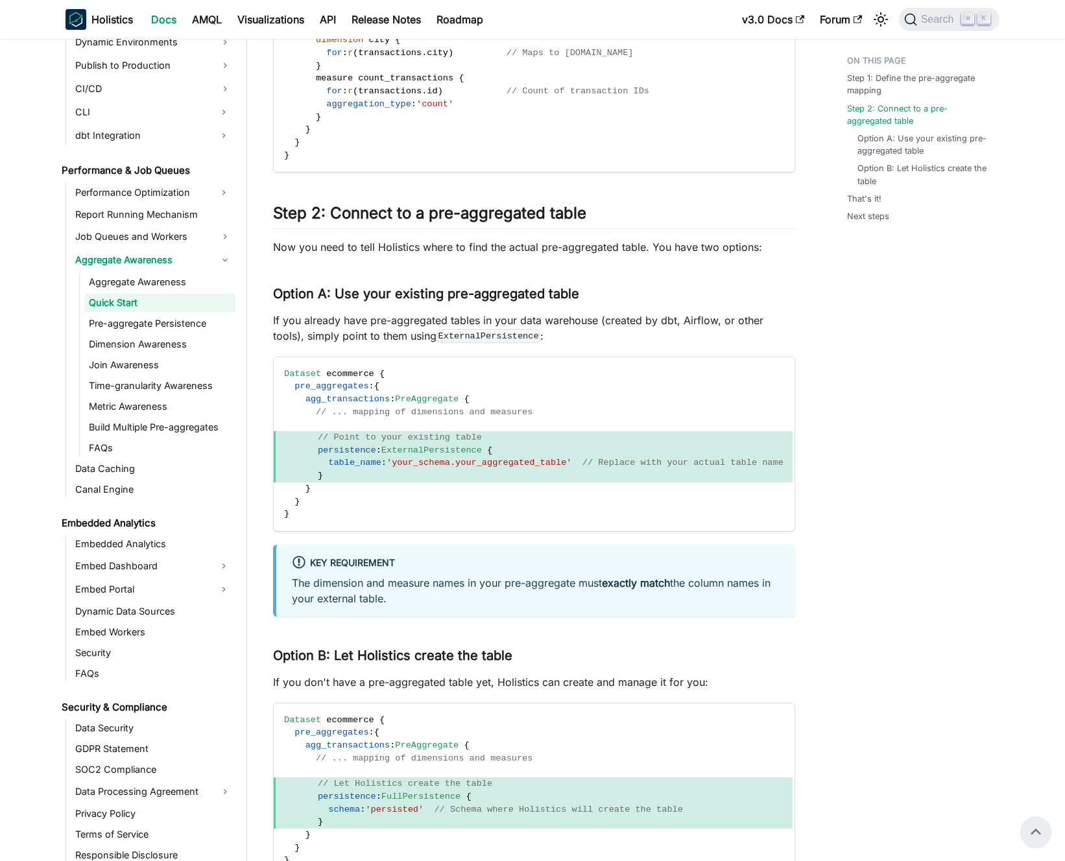
click at [390, 317] on p "If you already have pre-aggregated tables in your data warehouse (created by db…" at bounding box center [534, 328] width 522 height 31
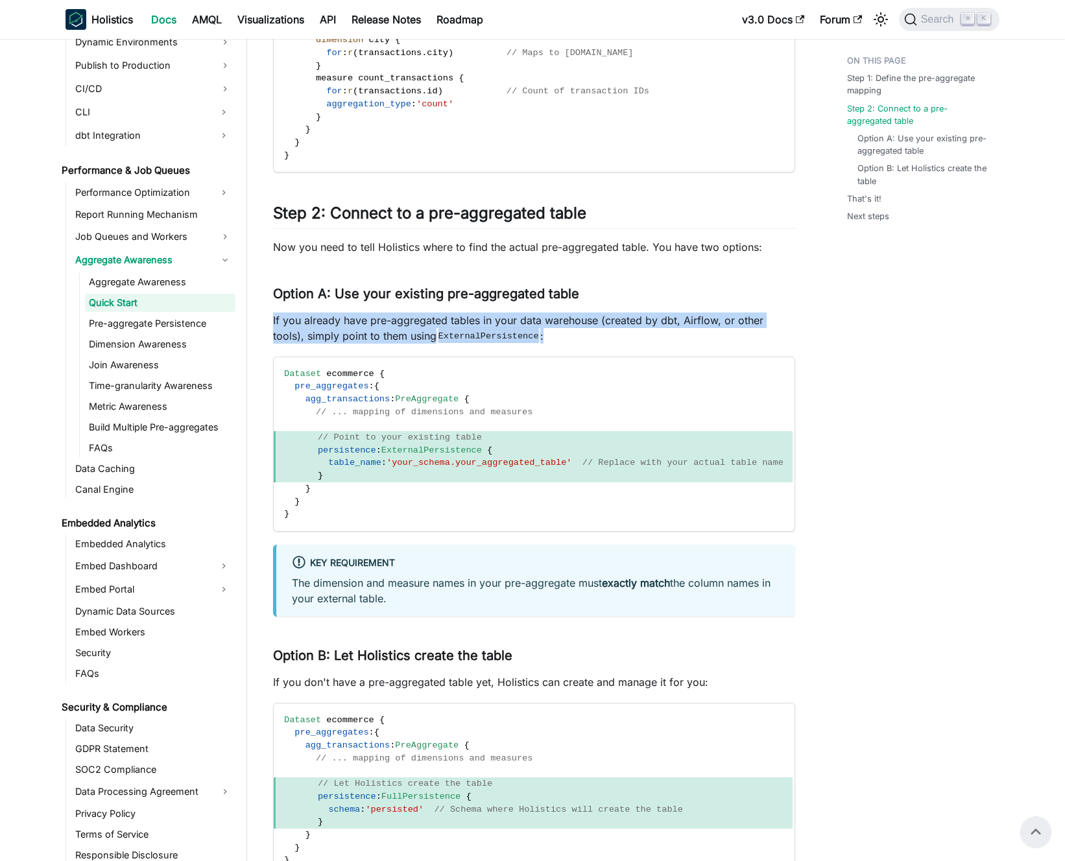
click at [390, 317] on p "If you already have pre-aggregated tables in your data warehouse (created by db…" at bounding box center [534, 328] width 522 height 31
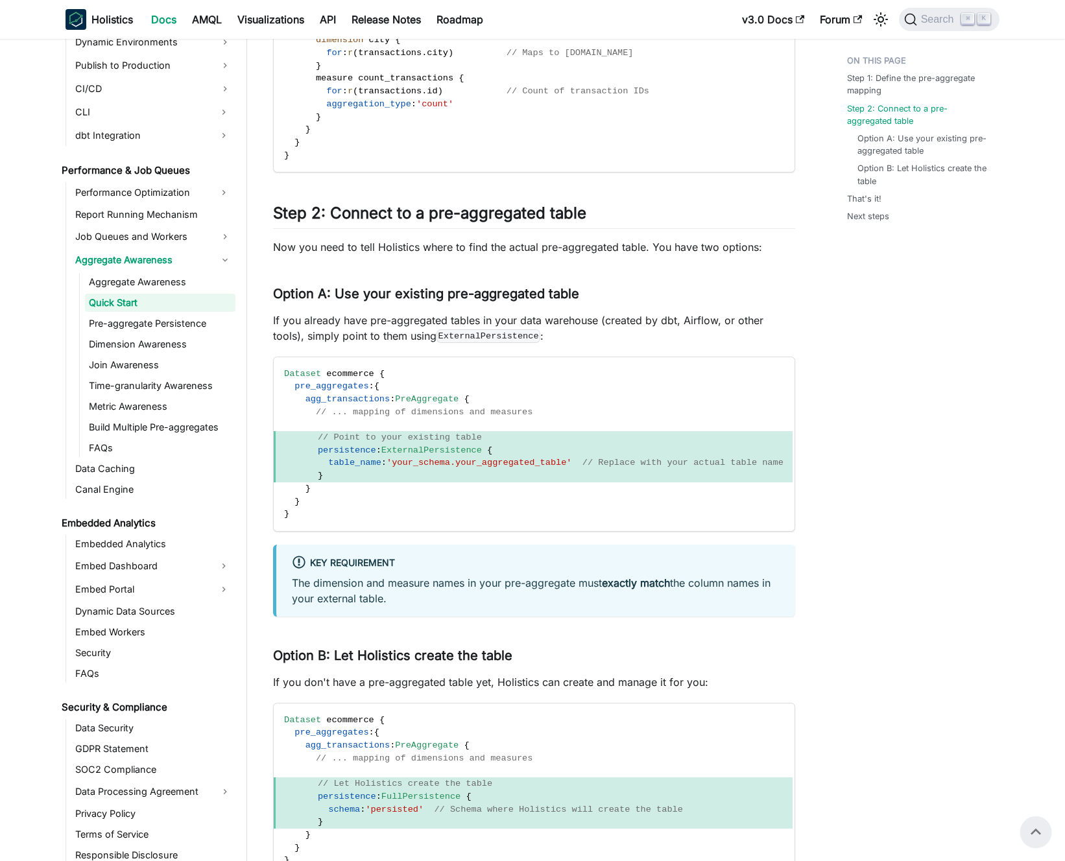
click at [397, 317] on p "If you already have pre-aggregated tables in your data warehouse (created by db…" at bounding box center [534, 328] width 522 height 31
click at [436, 339] on code "ExternalPersistence" at bounding box center [488, 335] width 104 height 13
click at [442, 337] on code "ExternalPersistence" at bounding box center [488, 335] width 104 height 13
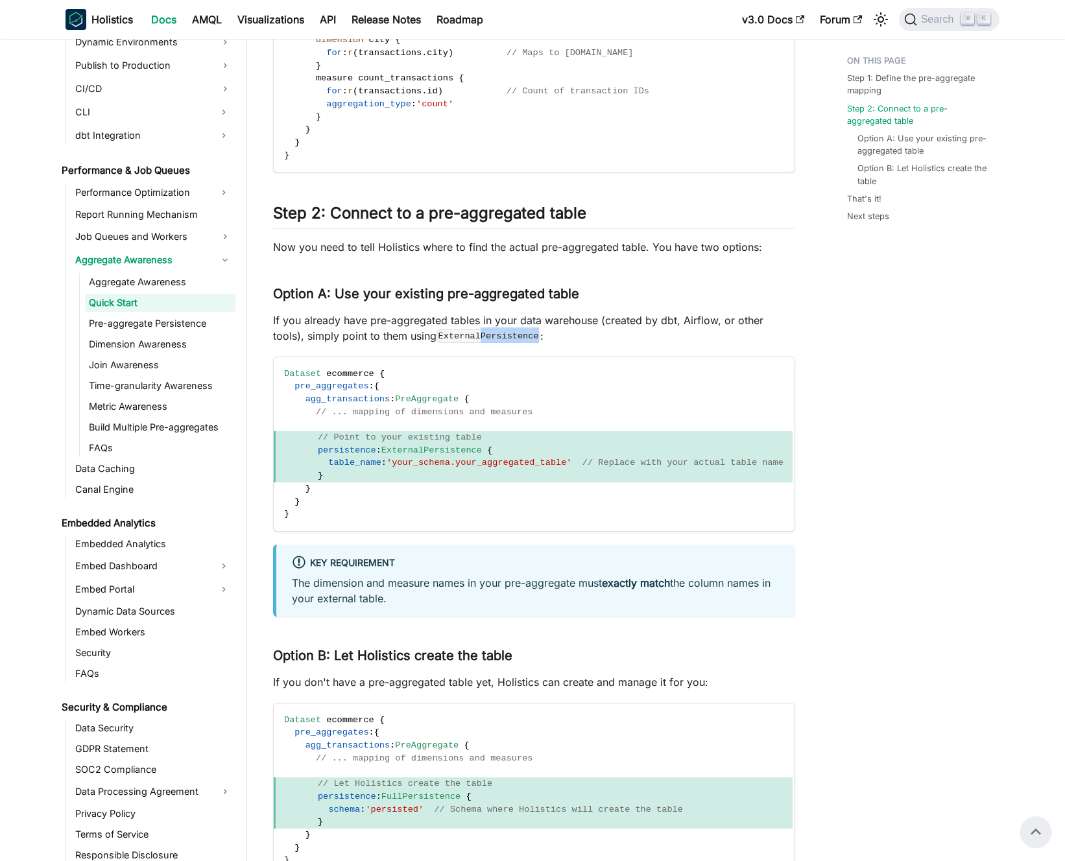
click at [449, 335] on code "ExternalPersistence" at bounding box center [488, 335] width 104 height 13
click at [436, 336] on code "ExternalPersistence" at bounding box center [488, 335] width 104 height 13
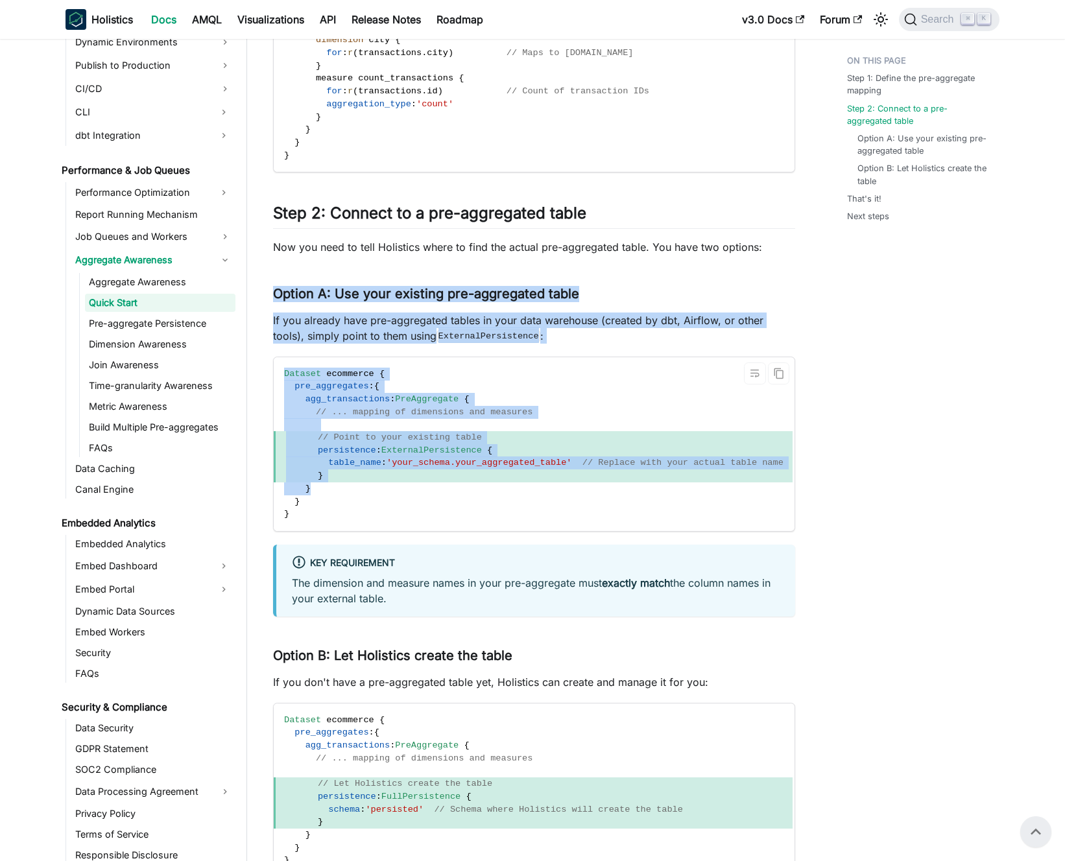
drag, startPoint x: 274, startPoint y: 294, endPoint x: 418, endPoint y: 506, distance: 256.7
click at [418, 505] on div "Quick Start Setting up Aggregate Awareness is simple and requires just two step…" at bounding box center [534, 392] width 522 height 1639
click at [418, 506] on code "Dataset ecommerce { pre_aggregates : { agg_transactions : PreAggregate { // ...…" at bounding box center [534, 444] width 520 height 174
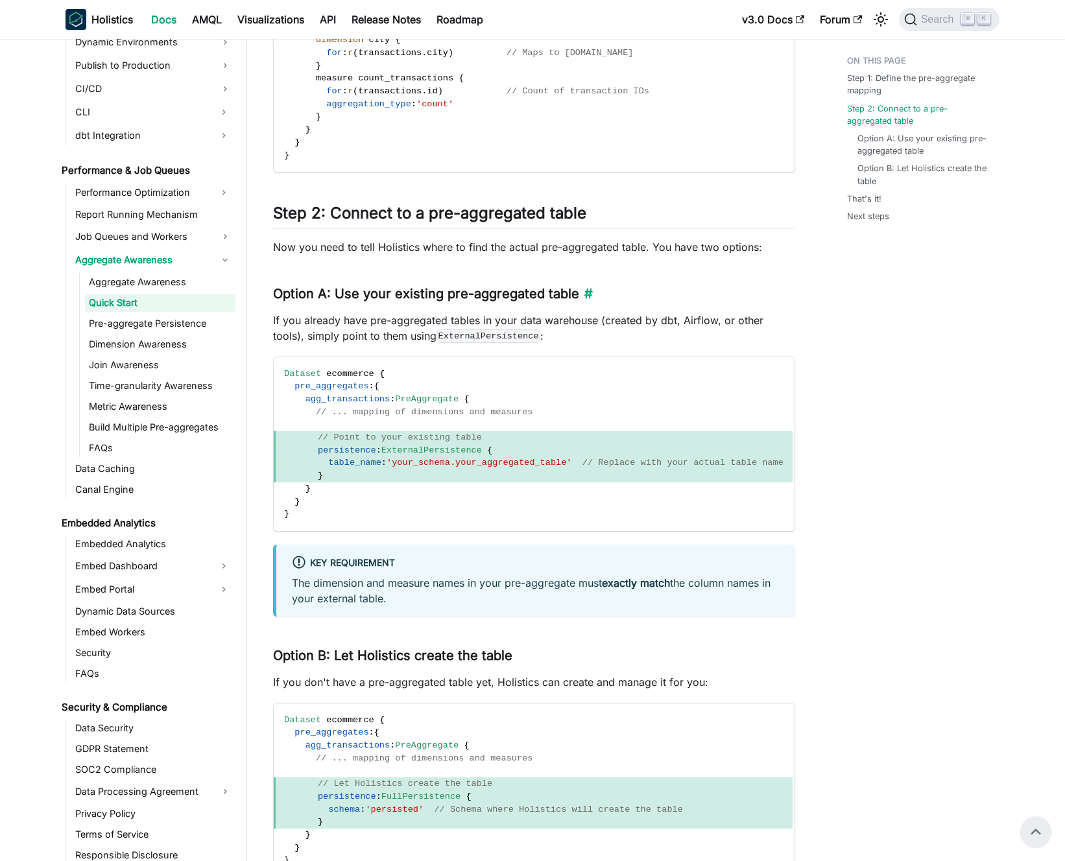
click at [301, 296] on h3 "Option A: Use your existing pre-aggregated table ​" at bounding box center [534, 294] width 522 height 16
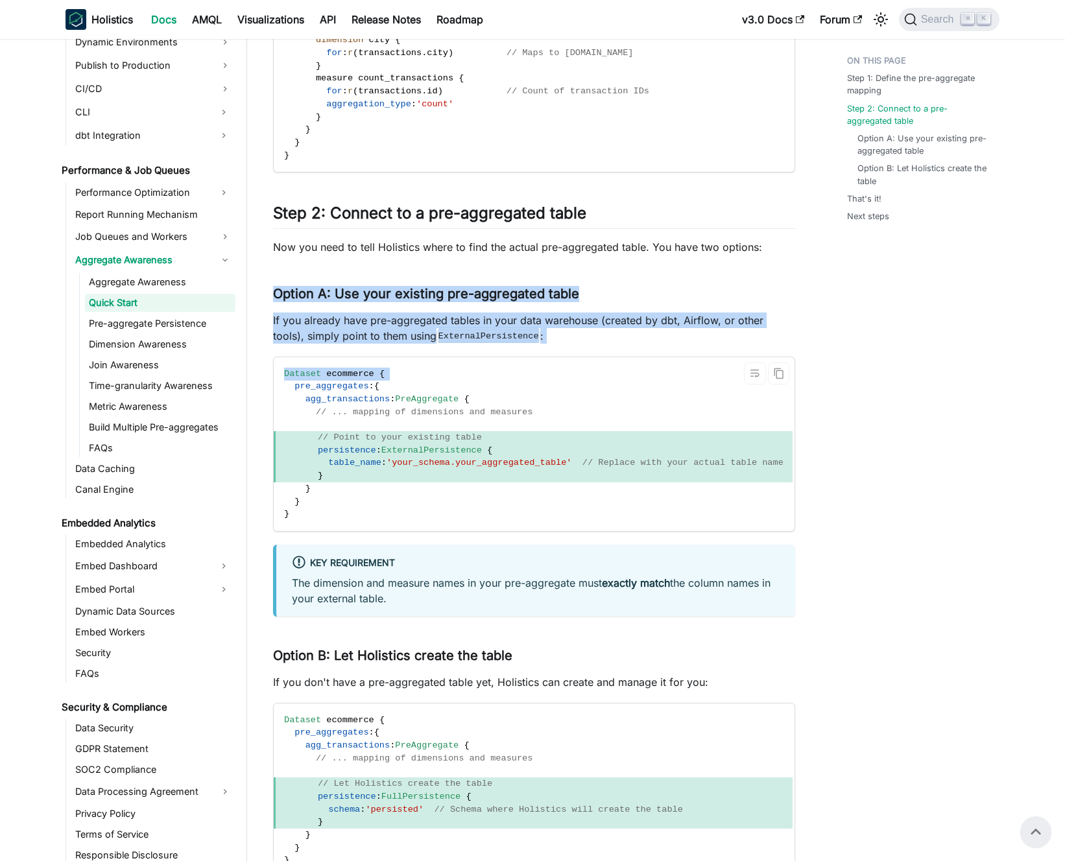
drag, startPoint x: 301, startPoint y: 296, endPoint x: 357, endPoint y: 409, distance: 125.9
click at [354, 403] on div "Quick Start Setting up Aggregate Awareness is simple and requires just two step…" at bounding box center [534, 392] width 522 height 1639
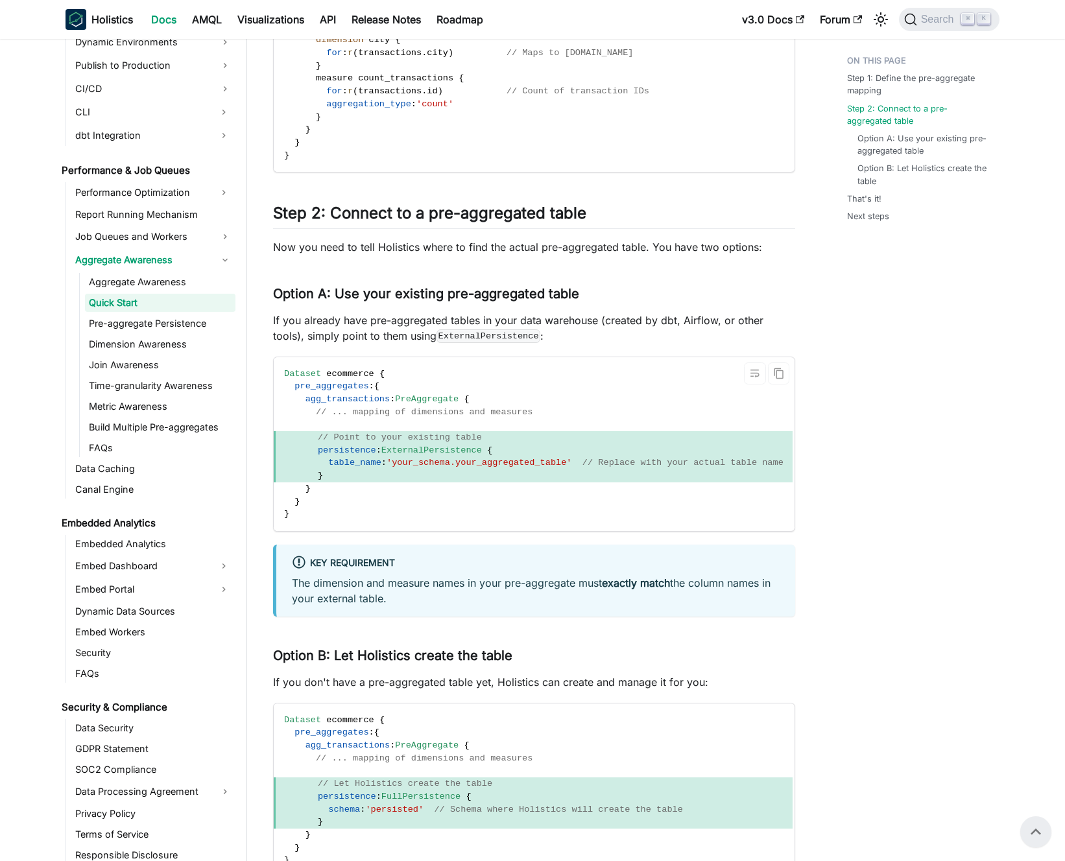
click at [357, 409] on span "// ... mapping of dimensions and measures" at bounding box center [424, 412] width 217 height 10
click at [177, 331] on link "Pre-aggregate Persistence" at bounding box center [160, 323] width 150 height 18
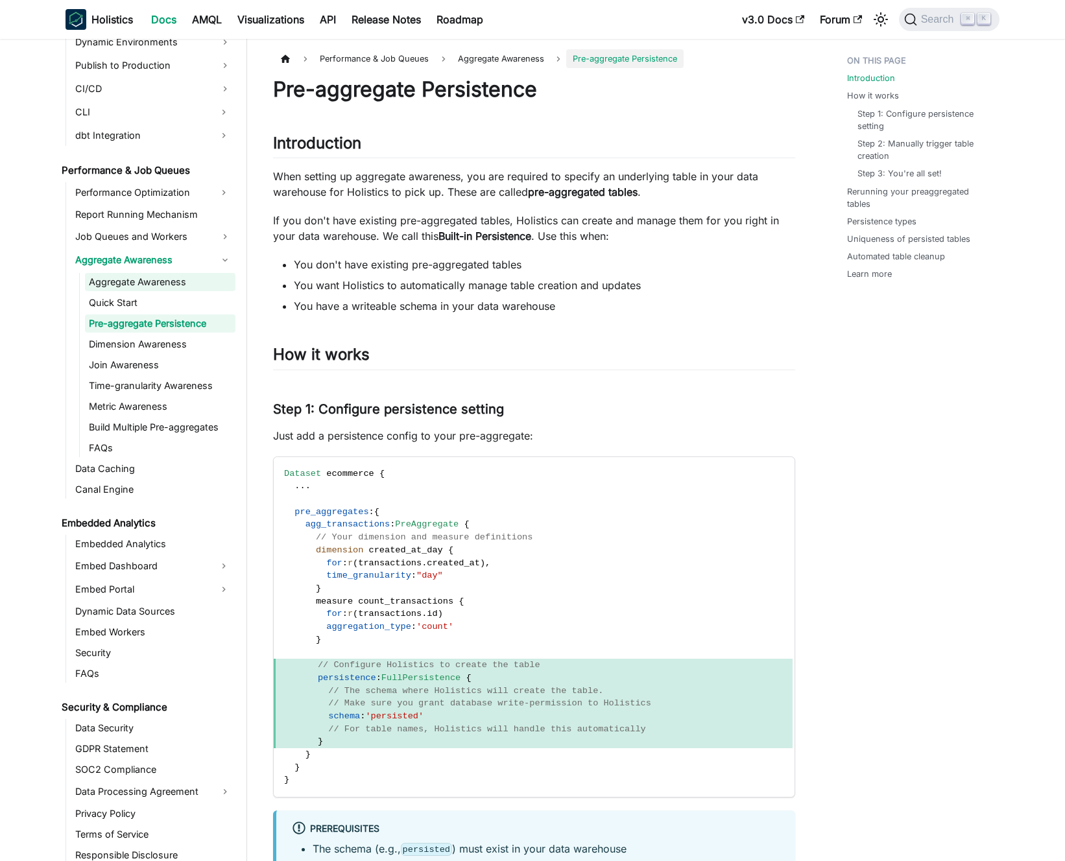
click at [190, 280] on link "Aggregate Awareness" at bounding box center [160, 282] width 150 height 18
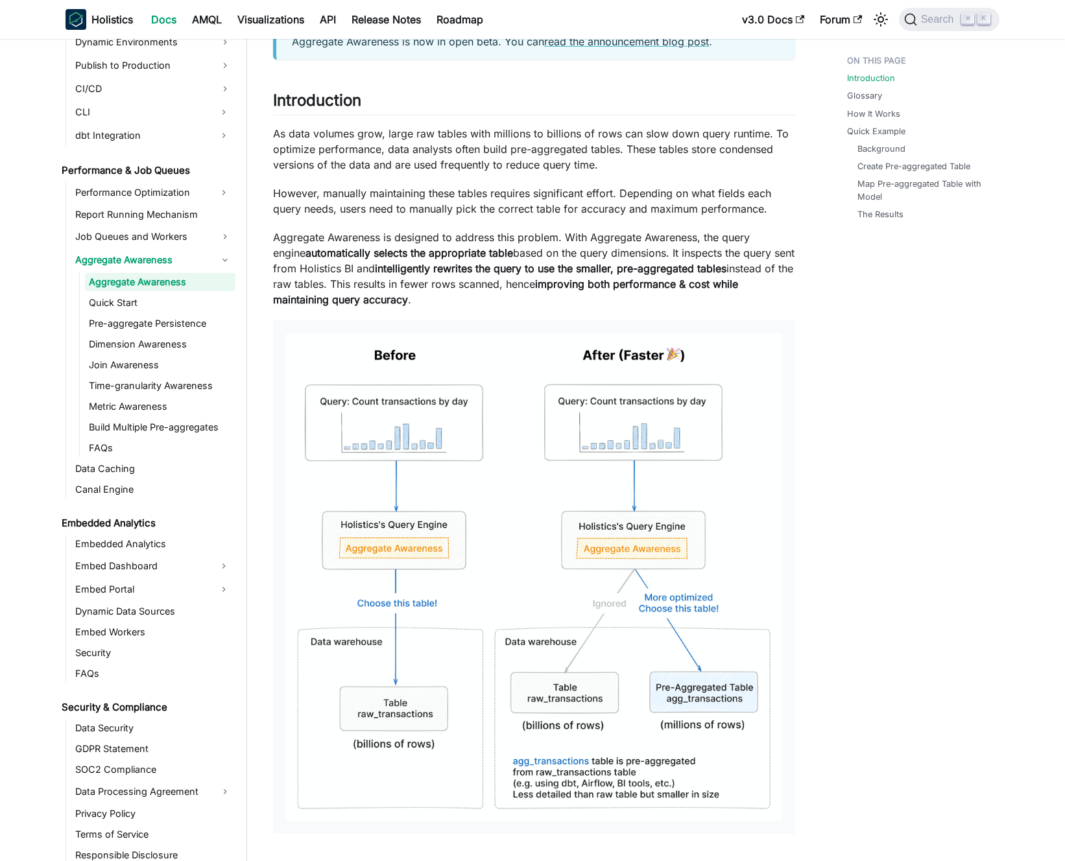
scroll to position [8, 0]
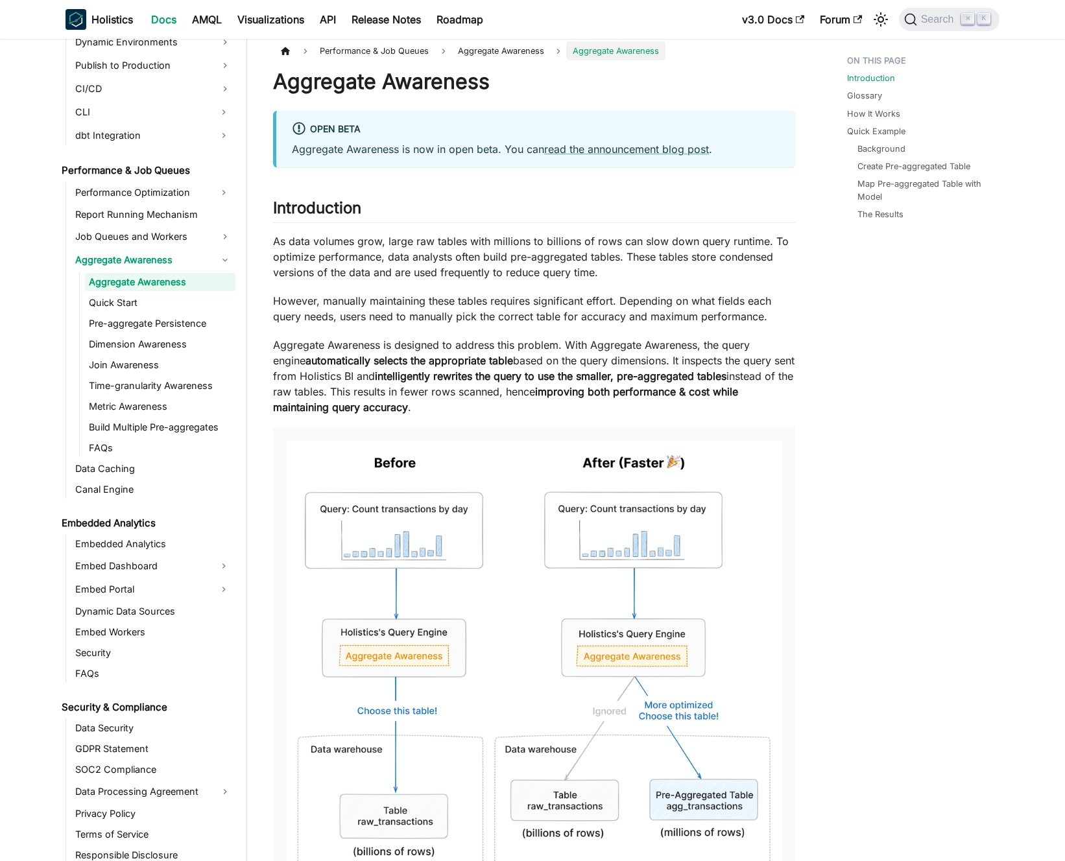
click at [386, 276] on p "As data volumes grow, large raw tables with millions to billions of rows can sl…" at bounding box center [534, 256] width 522 height 47
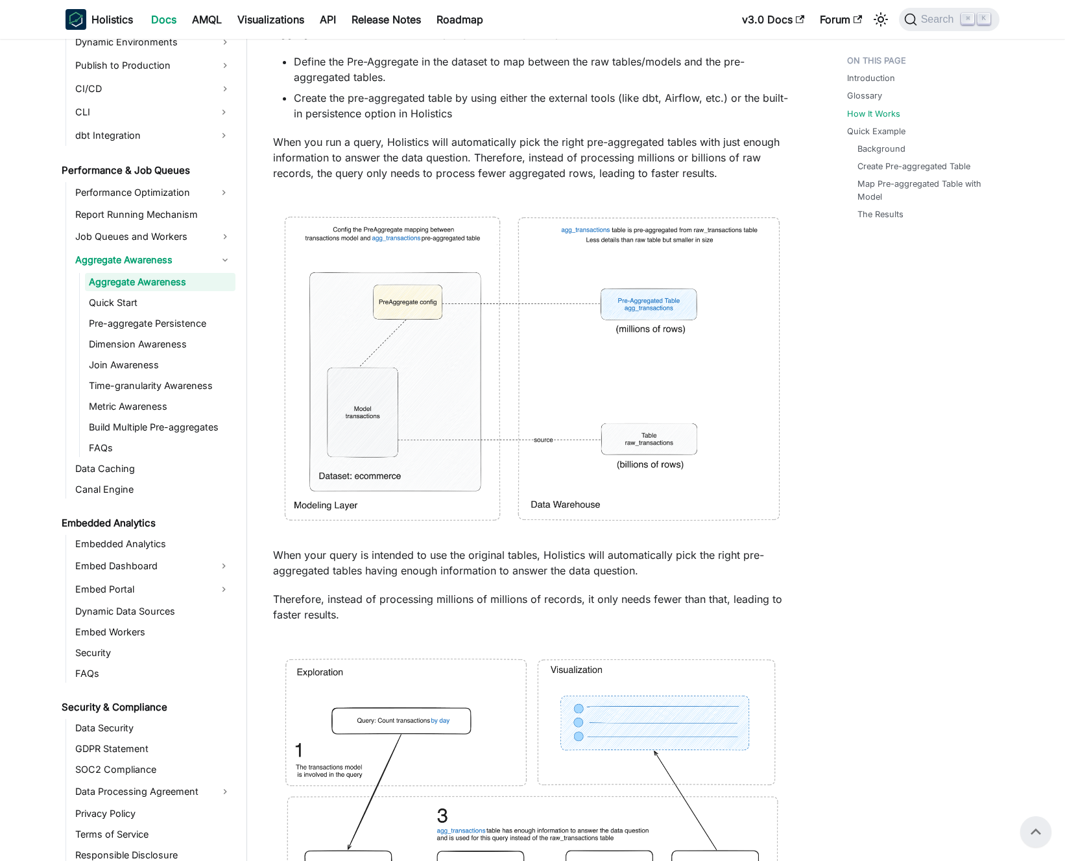
scroll to position [1714, 0]
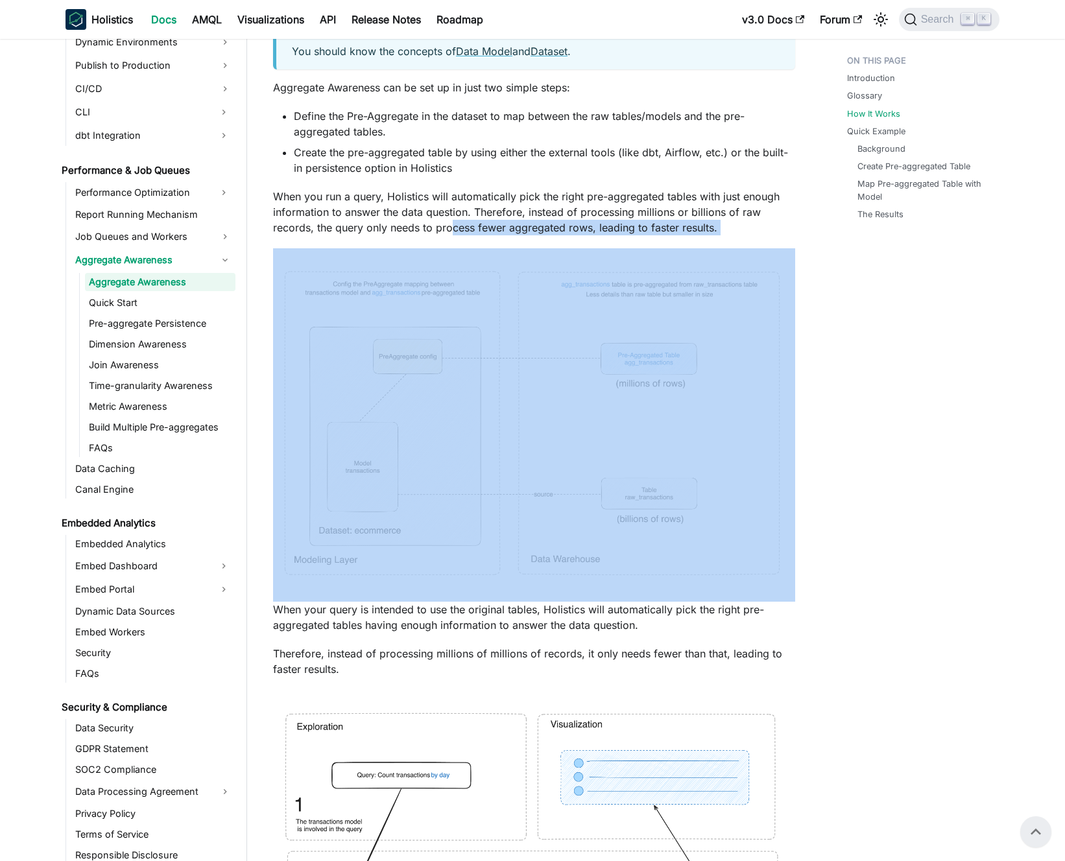
drag, startPoint x: 450, startPoint y: 221, endPoint x: 606, endPoint y: 564, distance: 377.0
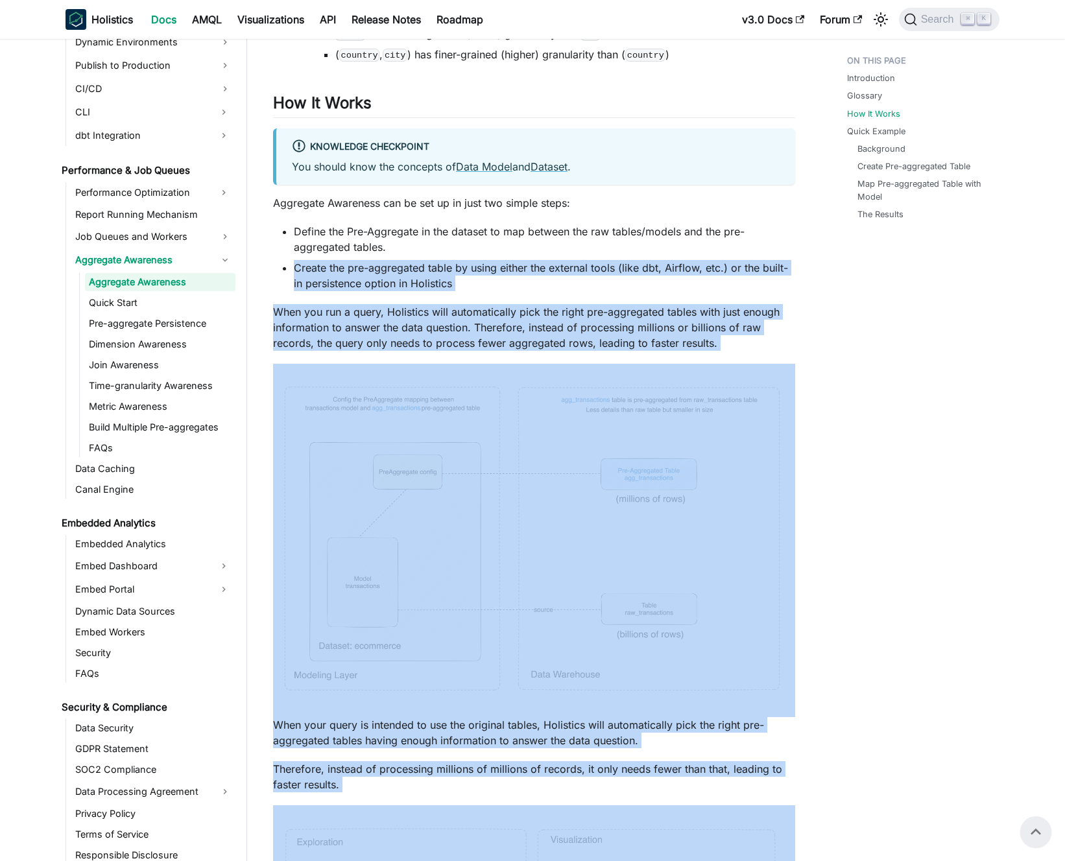
scroll to position [1515, 0]
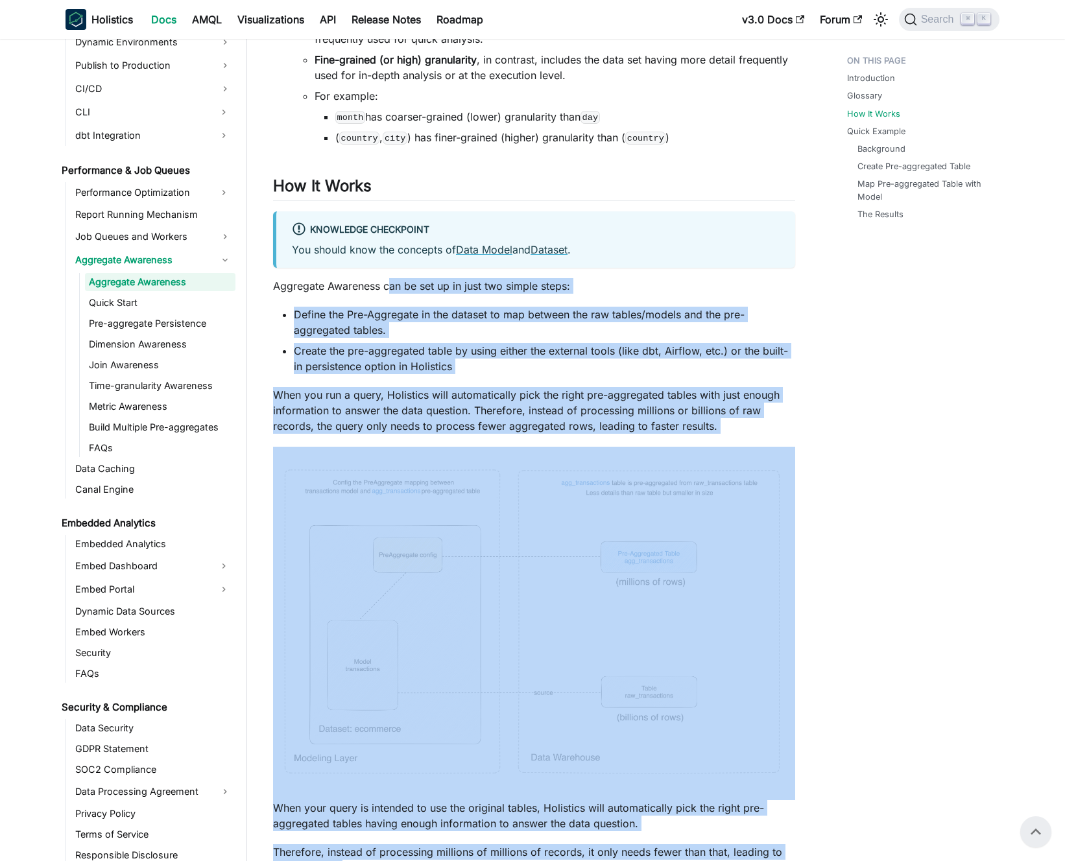
drag, startPoint x: 536, startPoint y: 567, endPoint x: 389, endPoint y: 287, distance: 315.6
click at [389, 287] on p "Aggregate Awareness can be set up in just two simple steps:" at bounding box center [534, 286] width 522 height 16
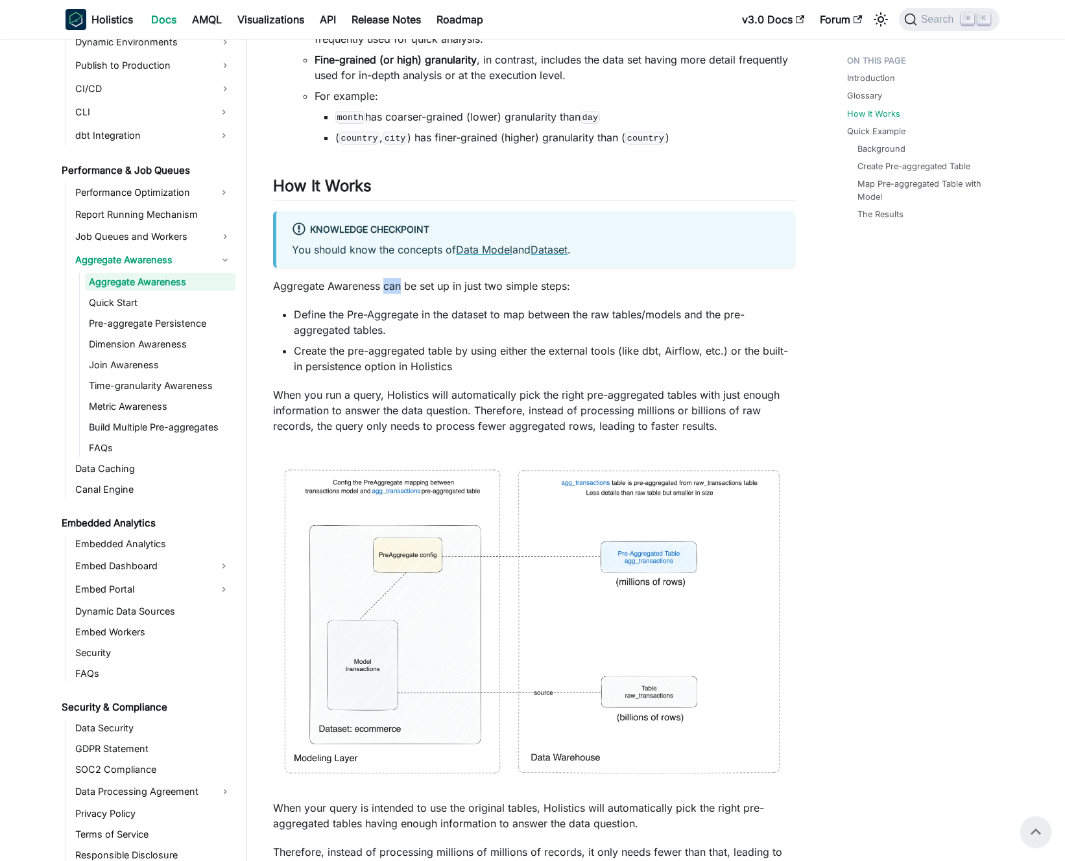
click at [389, 287] on p "Aggregate Awareness can be set up in just two simple steps:" at bounding box center [534, 286] width 522 height 16
click at [390, 287] on p "Aggregate Awareness can be set up in just two simple steps:" at bounding box center [534, 286] width 522 height 16
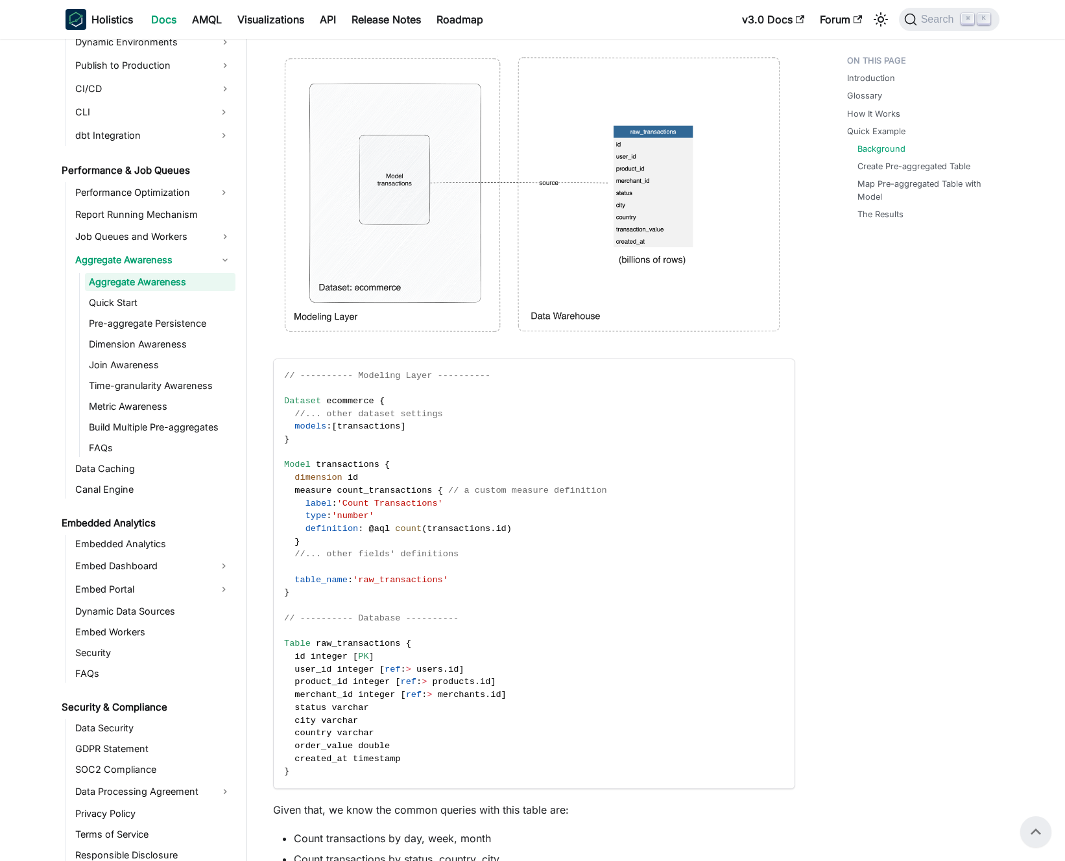
scroll to position [3113, 0]
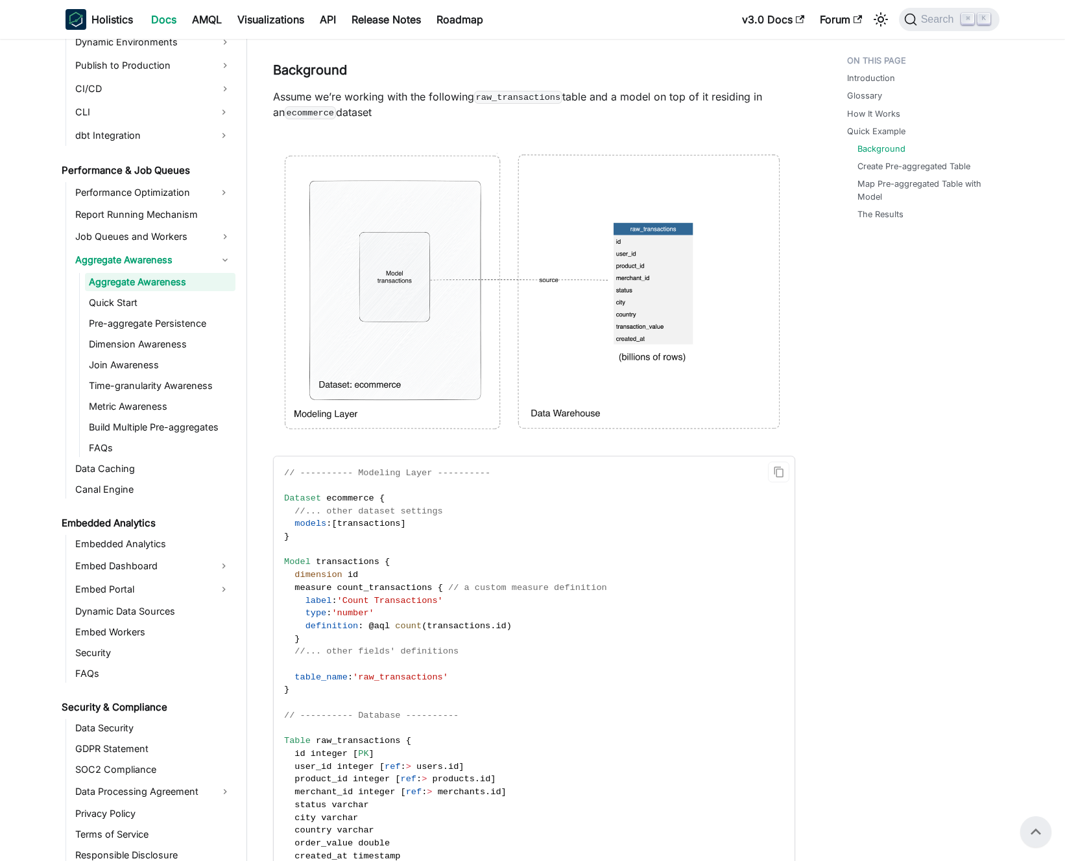
click at [482, 523] on code "// ---------- Modeling Layer ---------- Dataset ecommerce { //... other dataset…" at bounding box center [533, 672] width 519 height 430
click at [476, 523] on code "// ---------- Modeling Layer ---------- Dataset ecommerce { //... other dataset…" at bounding box center [533, 672] width 519 height 430
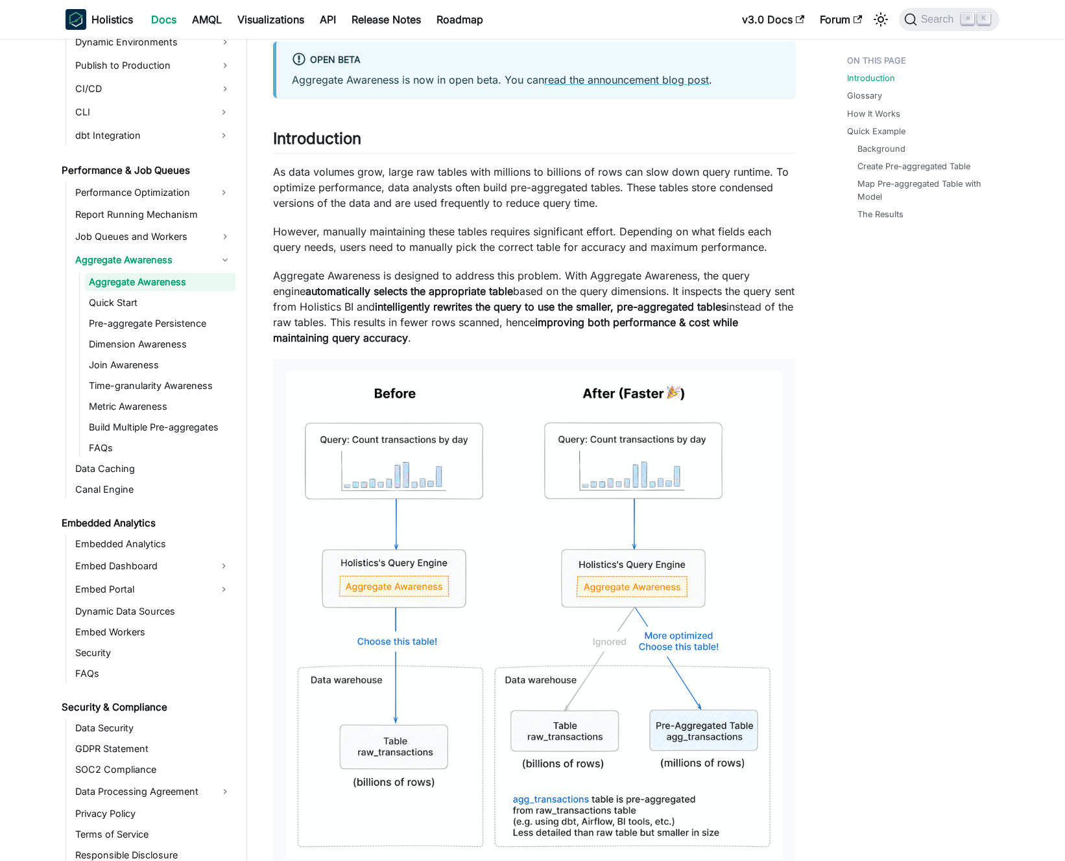
scroll to position [0, 0]
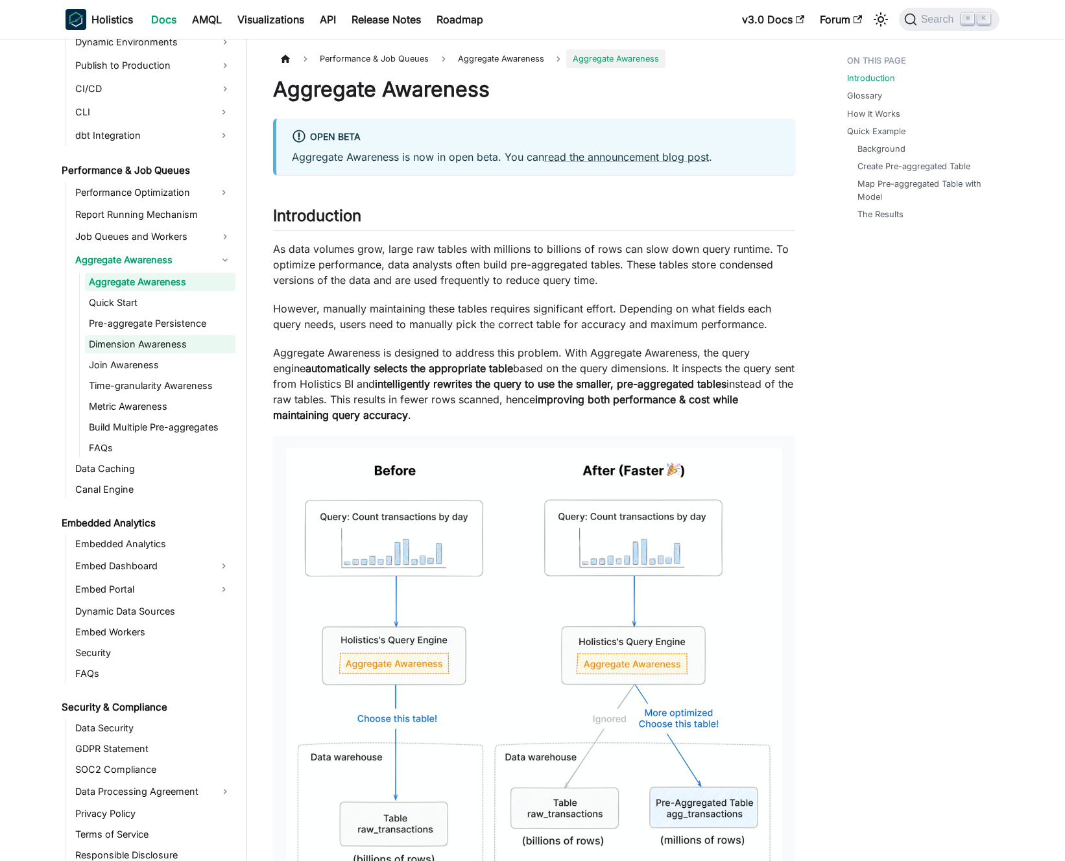
click at [158, 346] on link "Dimension Awareness" at bounding box center [160, 344] width 150 height 18
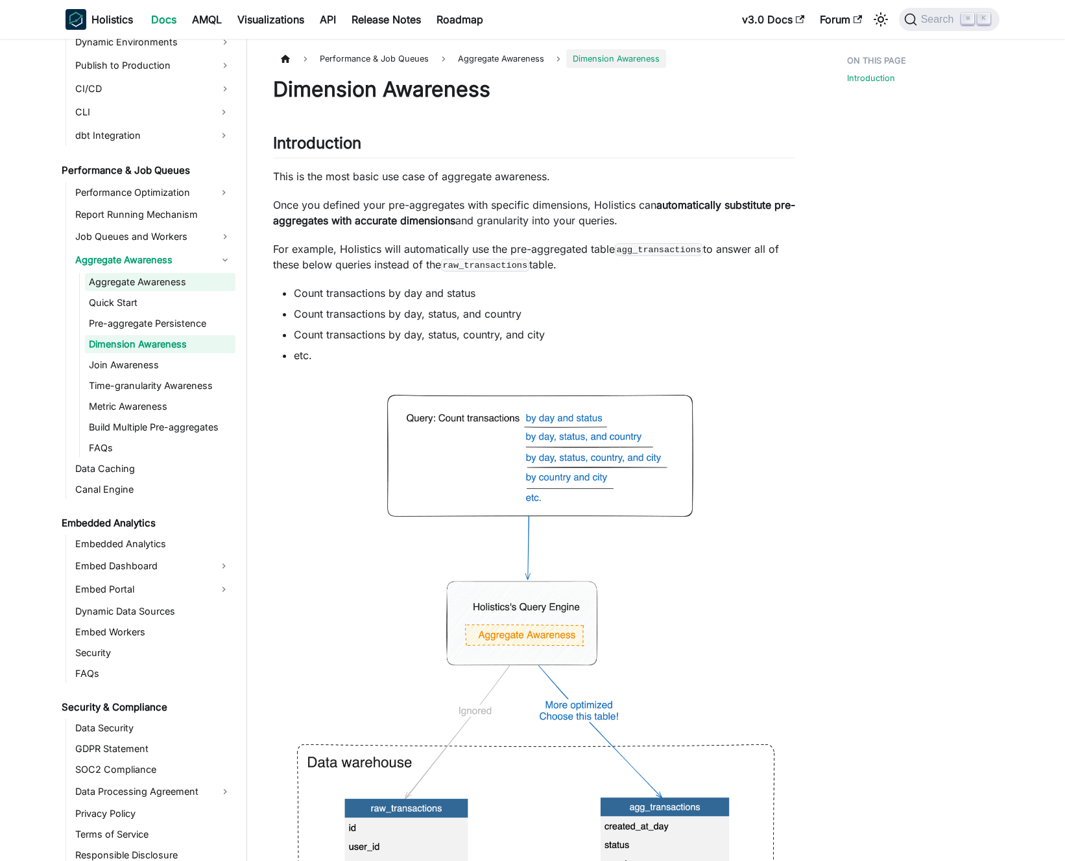
click at [141, 288] on link "Aggregate Awareness" at bounding box center [160, 282] width 150 height 18
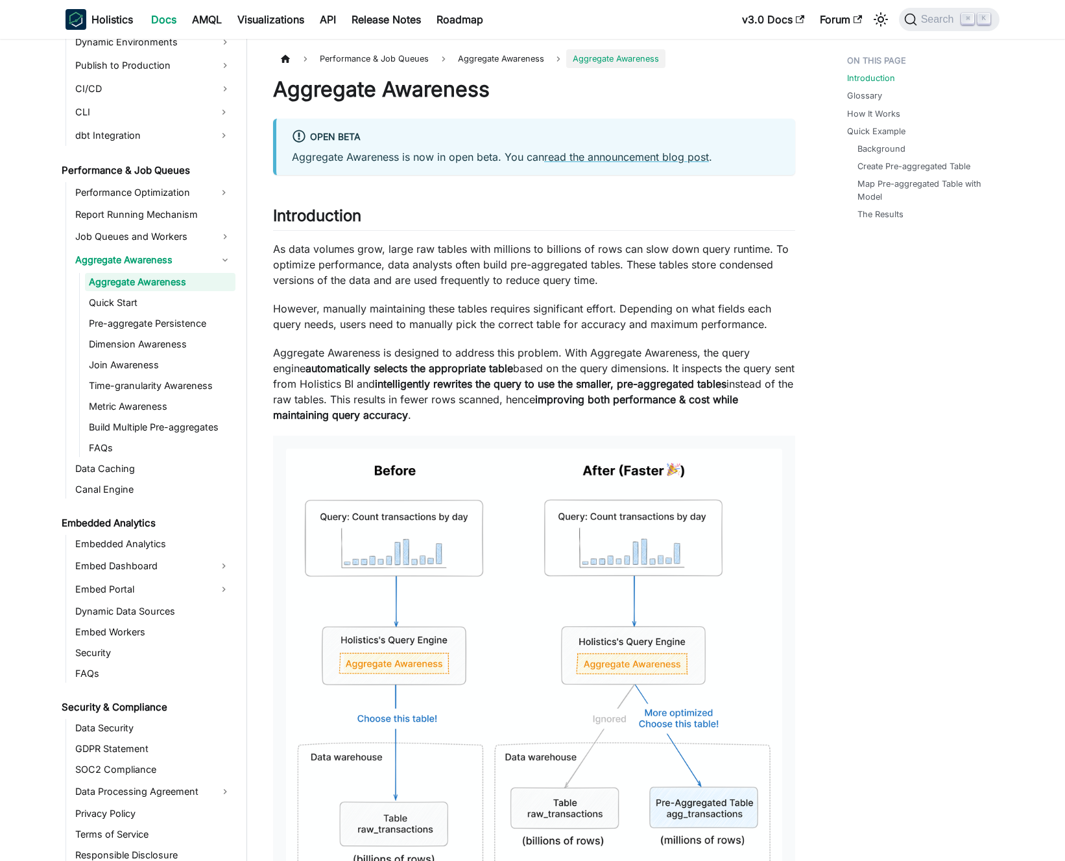
click at [450, 284] on p "As data volumes grow, large raw tables with millions to billions of rows can sl…" at bounding box center [534, 264] width 522 height 47
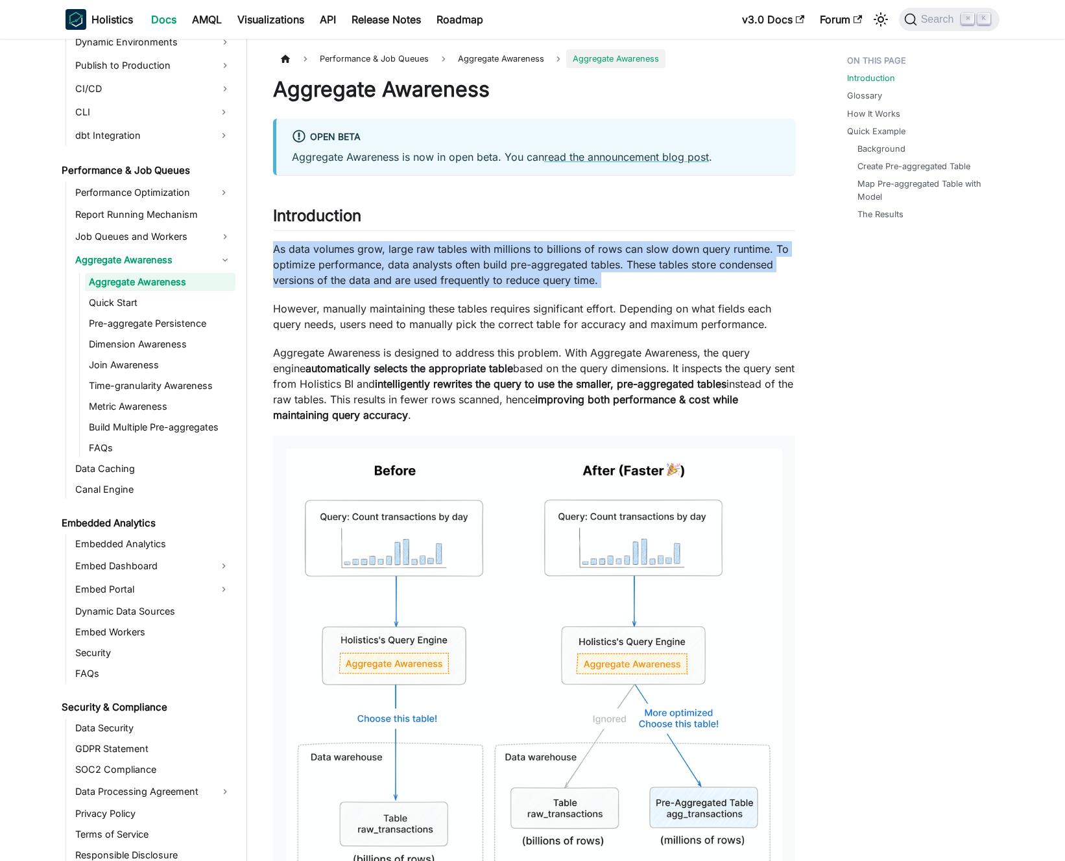
drag, startPoint x: 450, startPoint y: 284, endPoint x: 462, endPoint y: 279, distance: 12.5
click at [453, 283] on p "As data volumes grow, large raw tables with millions to billions of rows can sl…" at bounding box center [534, 264] width 522 height 47
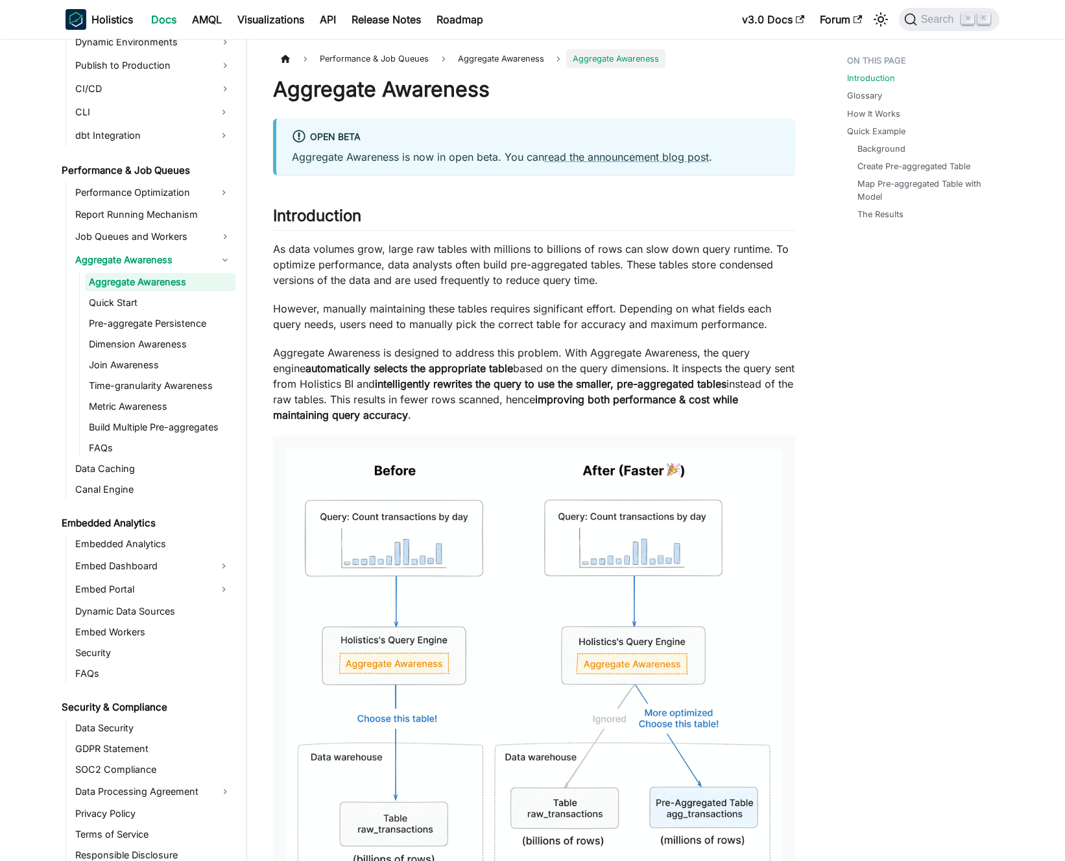
click at [462, 279] on p "As data volumes grow, large raw tables with millions to billions of rows can sl…" at bounding box center [534, 264] width 522 height 47
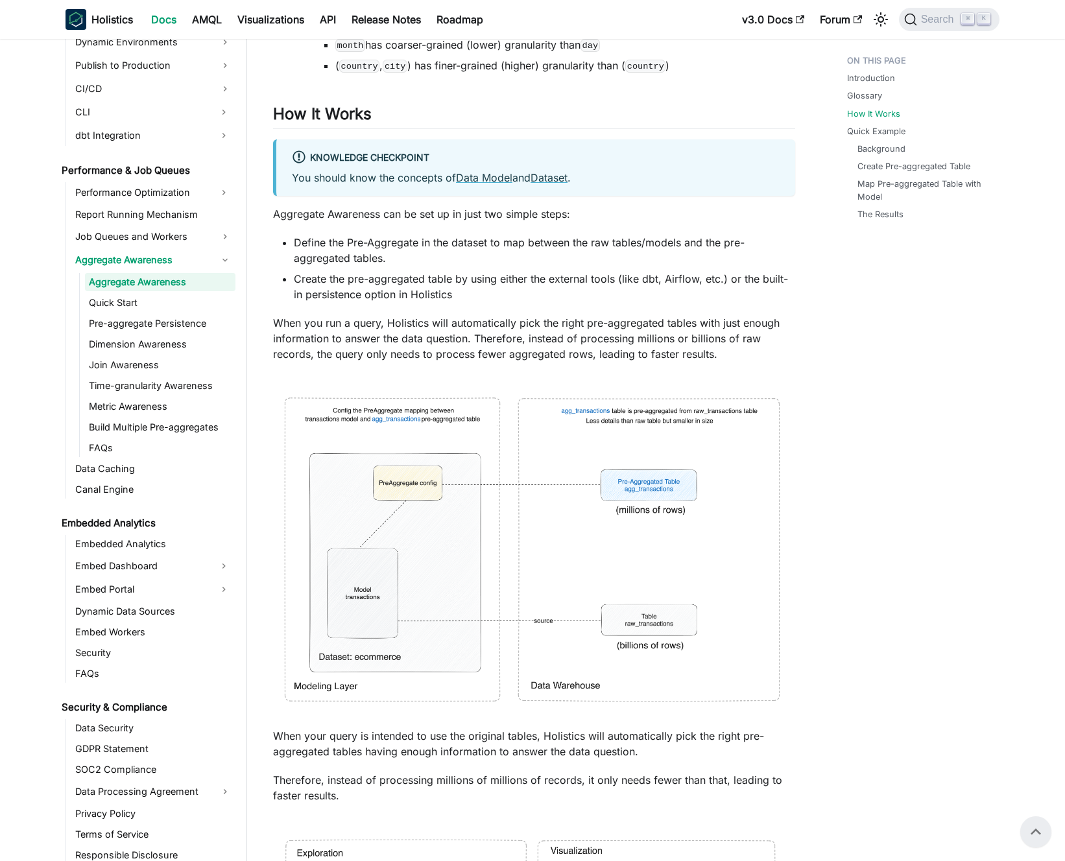
scroll to position [1478, 0]
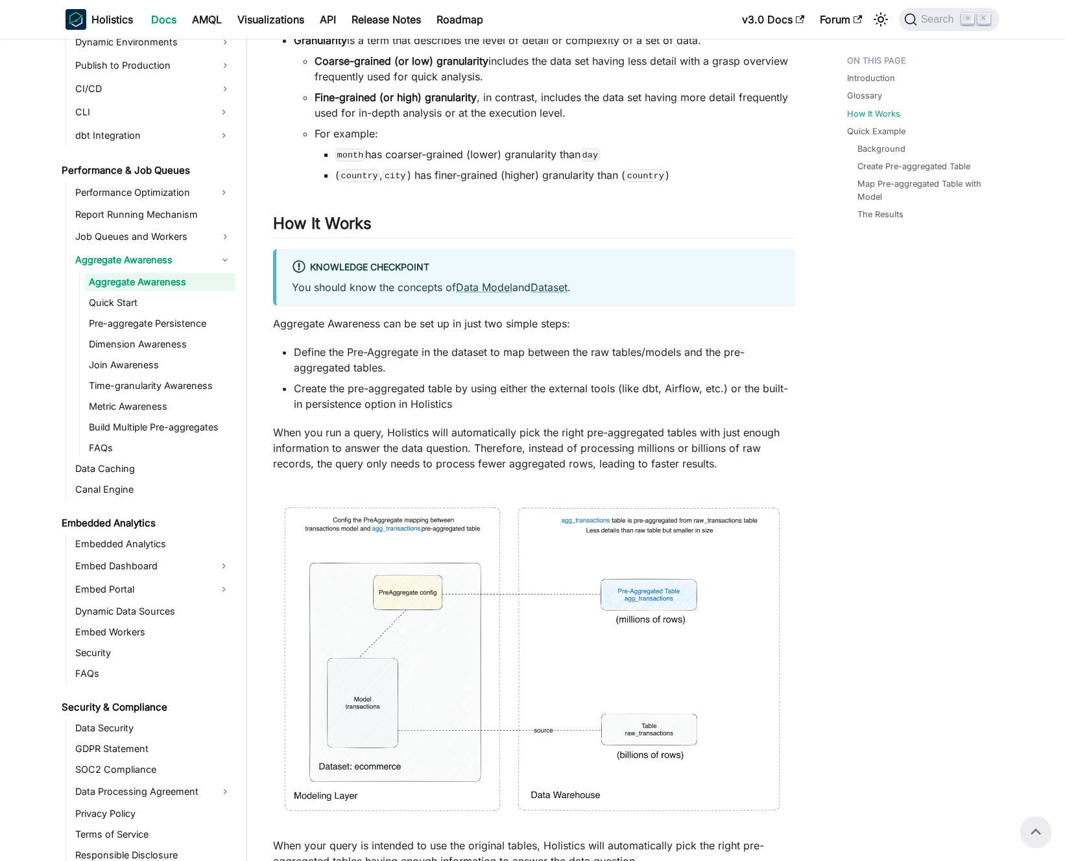
click at [481, 358] on li "Define the Pre-Aggregate in the dataset to map between the raw tables/models an…" at bounding box center [544, 359] width 501 height 31
click at [488, 357] on li "Define the Pre-Aggregate in the dataset to map between the raw tables/models an…" at bounding box center [544, 359] width 501 height 31
drag, startPoint x: 493, startPoint y: 365, endPoint x: 500, endPoint y: 396, distance: 31.3
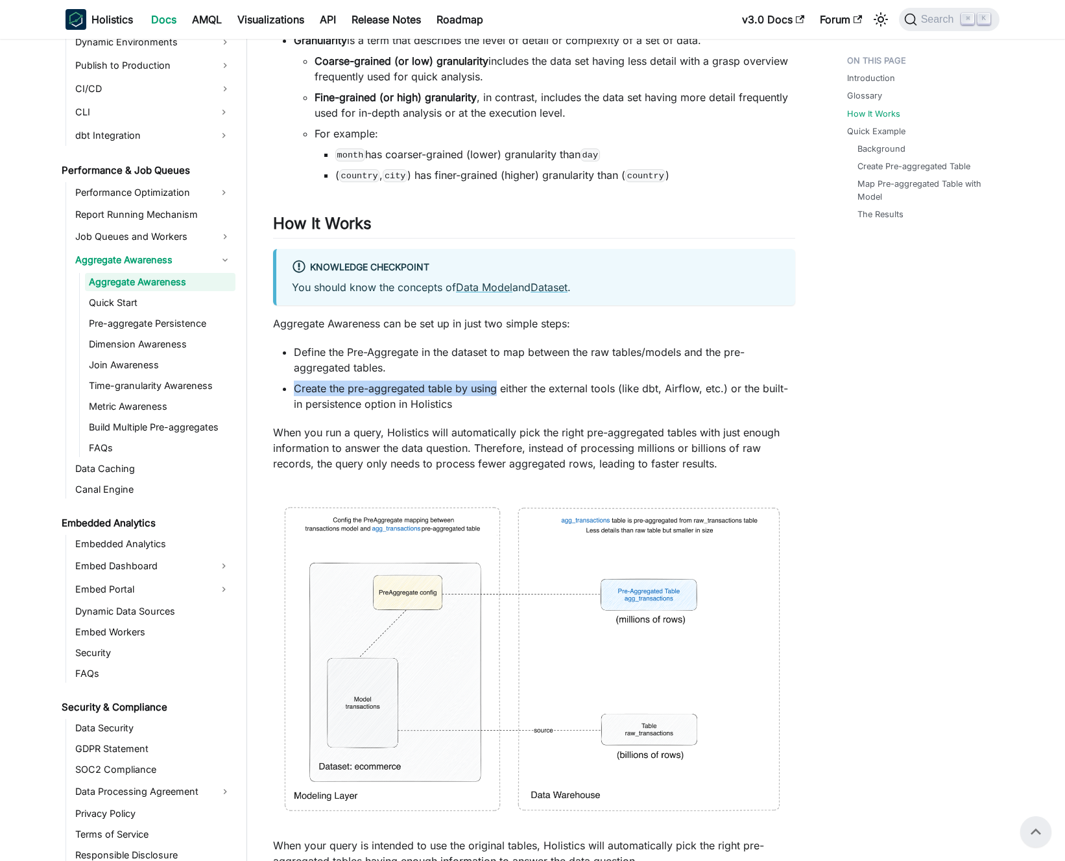
click at [500, 392] on ul "Define the Pre-Aggregate in the dataset to map between the raw tables/models an…" at bounding box center [534, 377] width 522 height 67
click at [500, 396] on li "Create the pre-aggregated table by using either the external tools (like dbt, A…" at bounding box center [544, 396] width 501 height 31
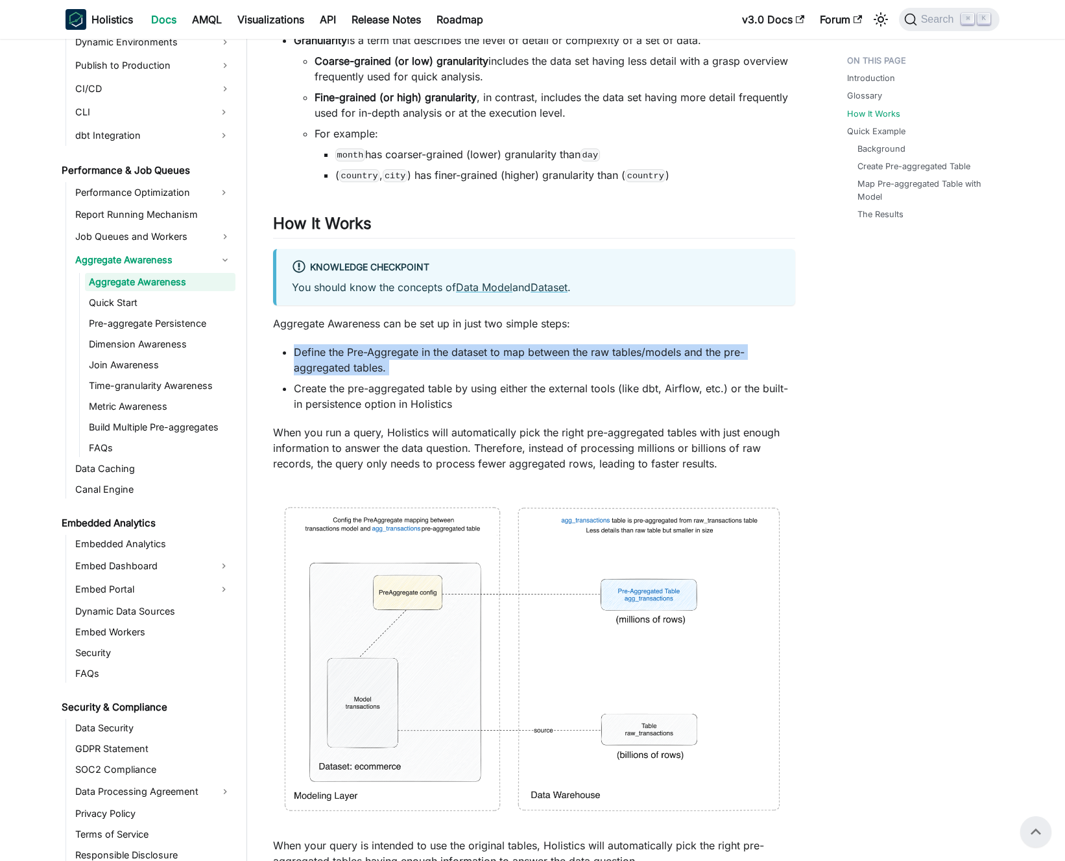
click at [491, 396] on li "Create the pre-aggregated table by using either the external tools (like dbt, A…" at bounding box center [544, 396] width 501 height 31
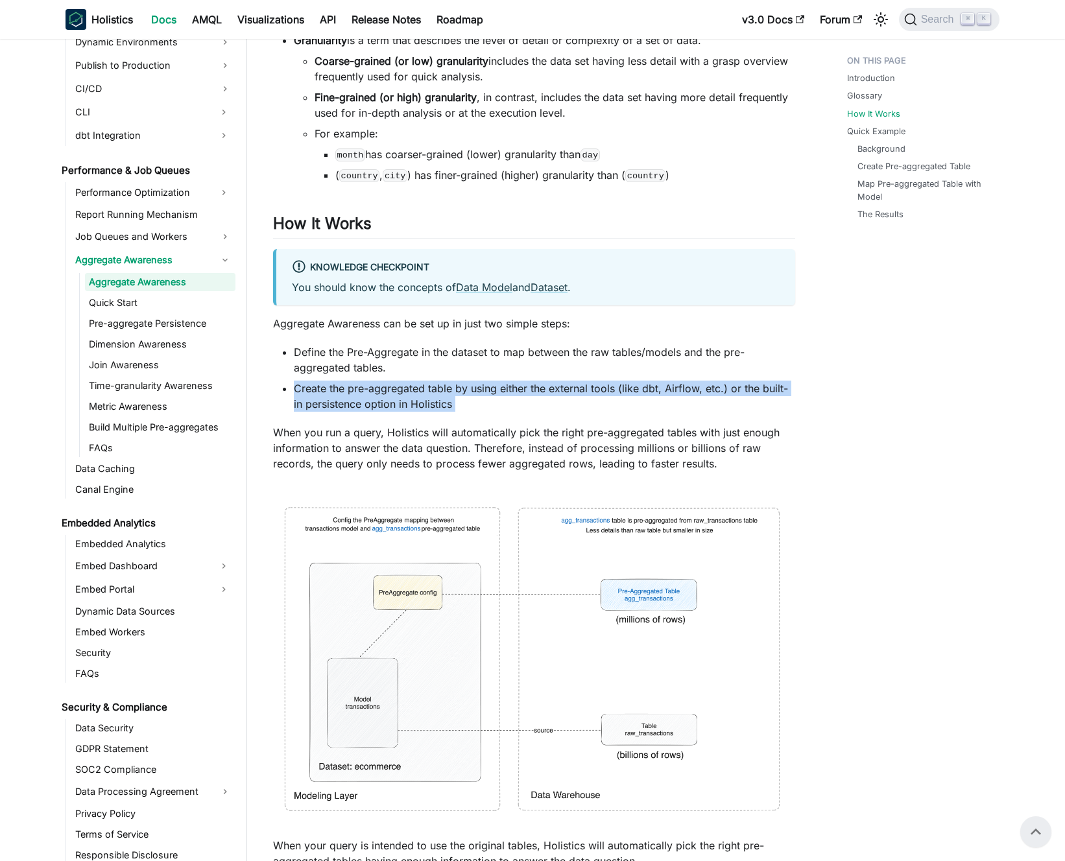
click at [491, 396] on li "Create the pre-aggregated table by using either the external tools (like dbt, A…" at bounding box center [544, 396] width 501 height 31
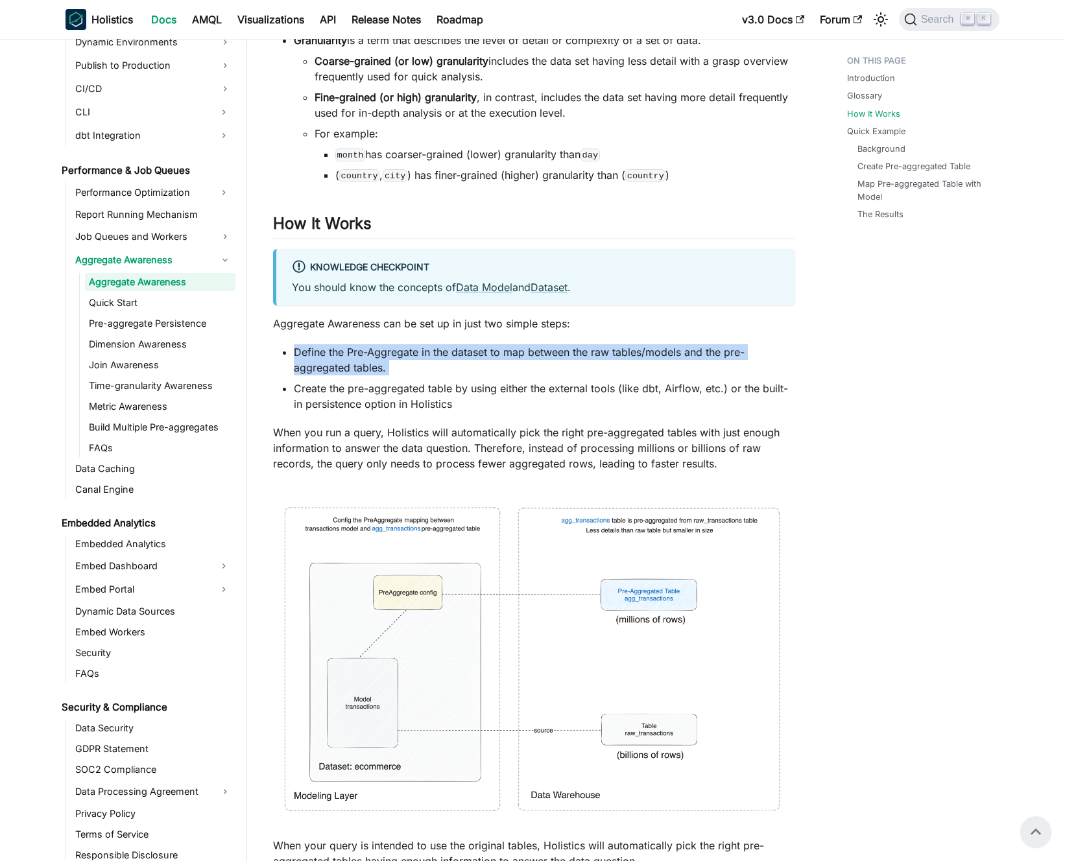
click at [482, 396] on li "Create the pre-aggregated table by using either the external tools (like dbt, A…" at bounding box center [544, 396] width 501 height 31
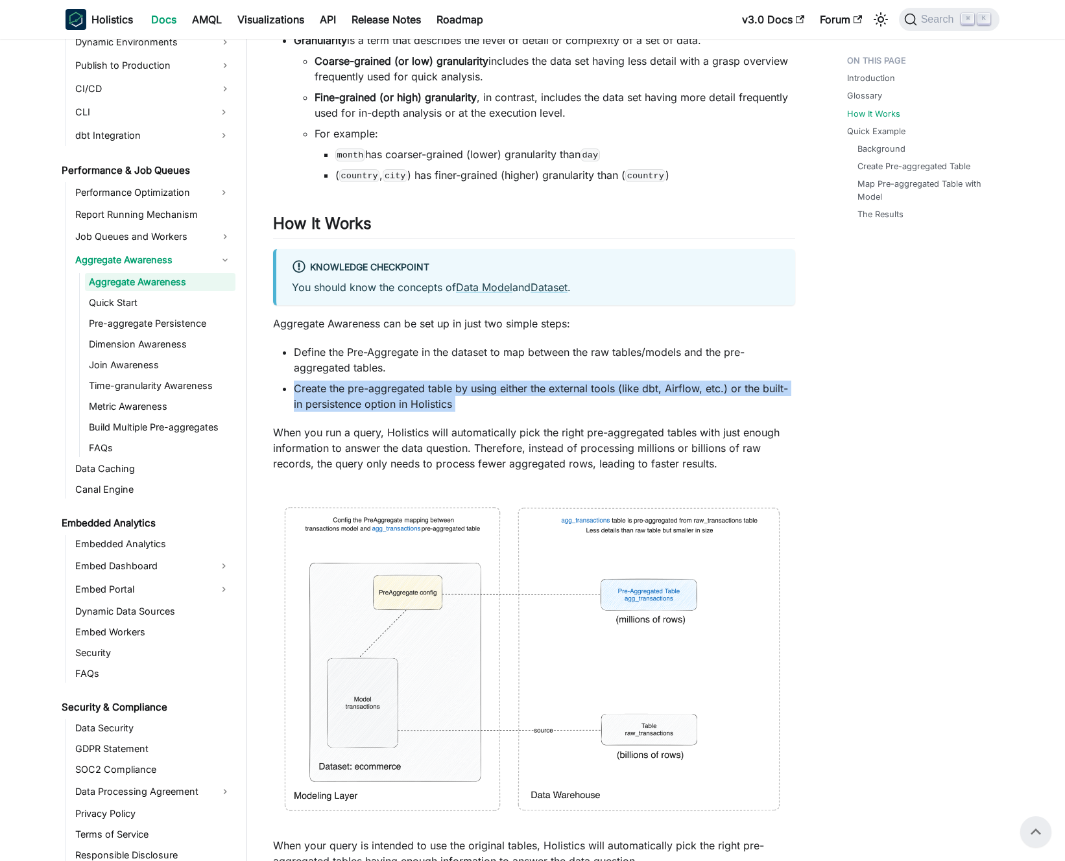
click at [482, 396] on li "Create the pre-aggregated table by using either the external tools (like dbt, A…" at bounding box center [544, 396] width 501 height 31
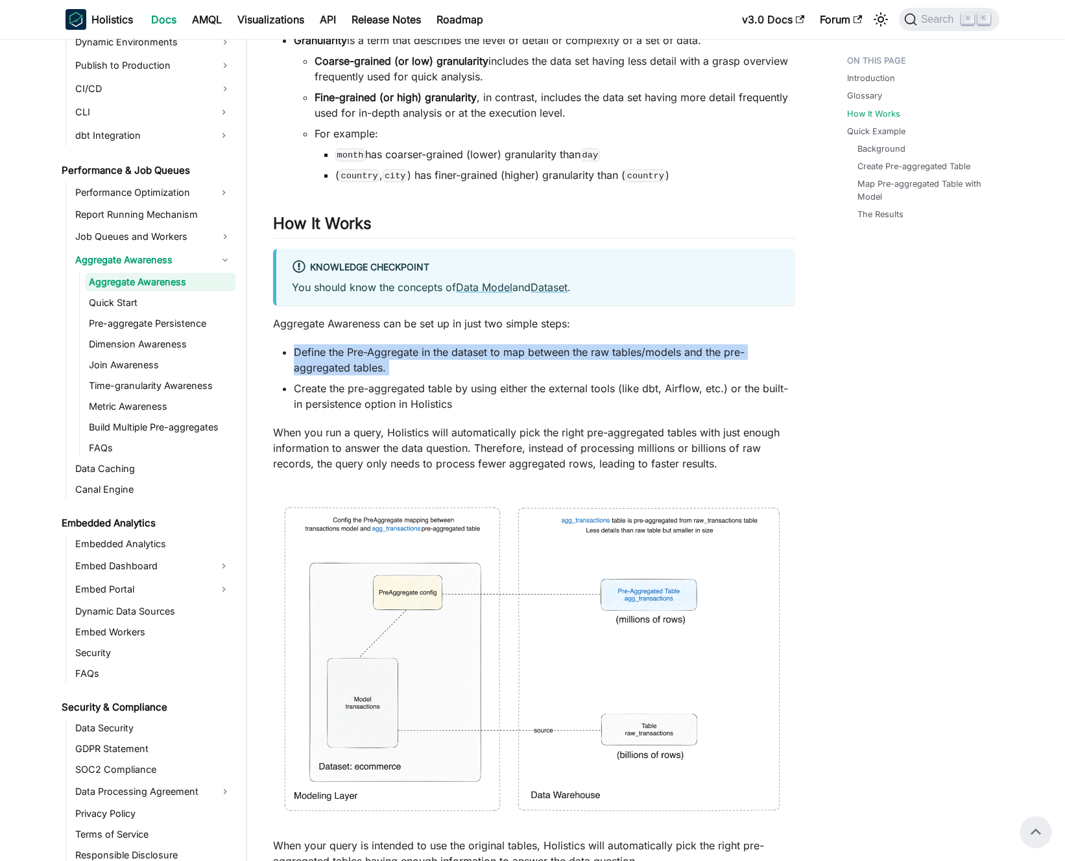
click at [473, 396] on li "Create the pre-aggregated table by using either the external tools (like dbt, A…" at bounding box center [544, 396] width 501 height 31
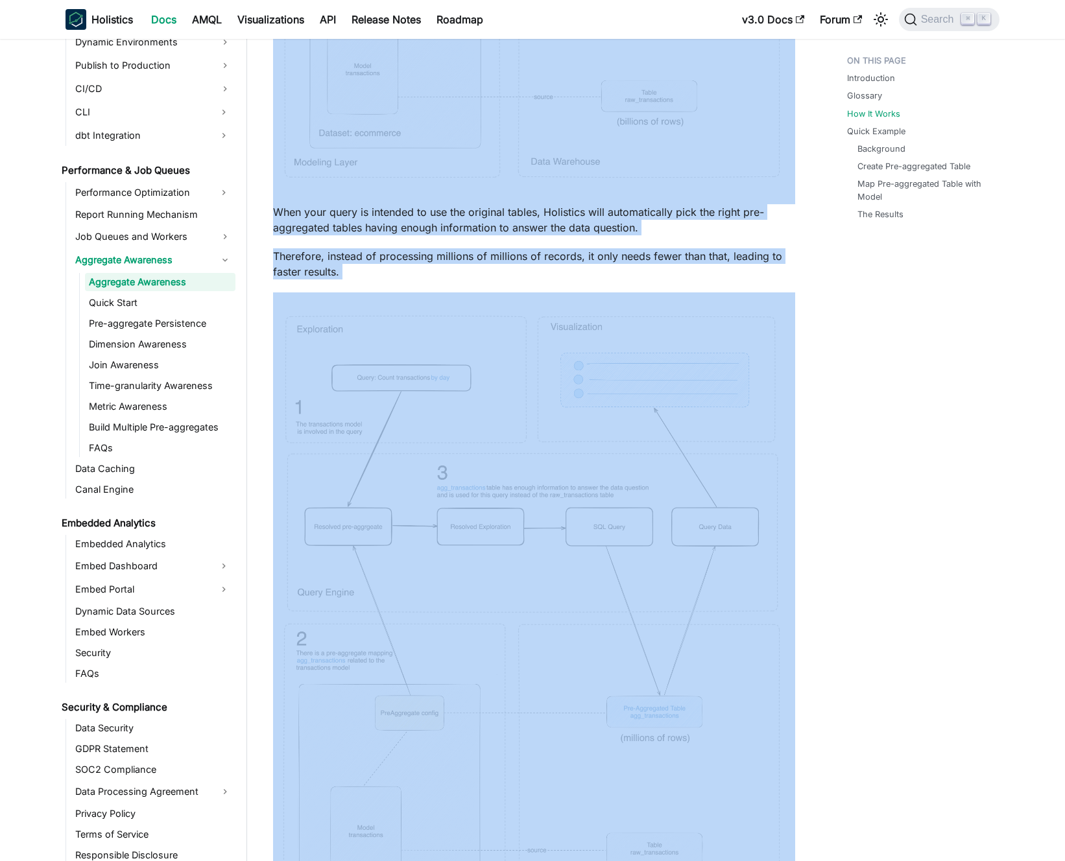
scroll to position [2275, 0]
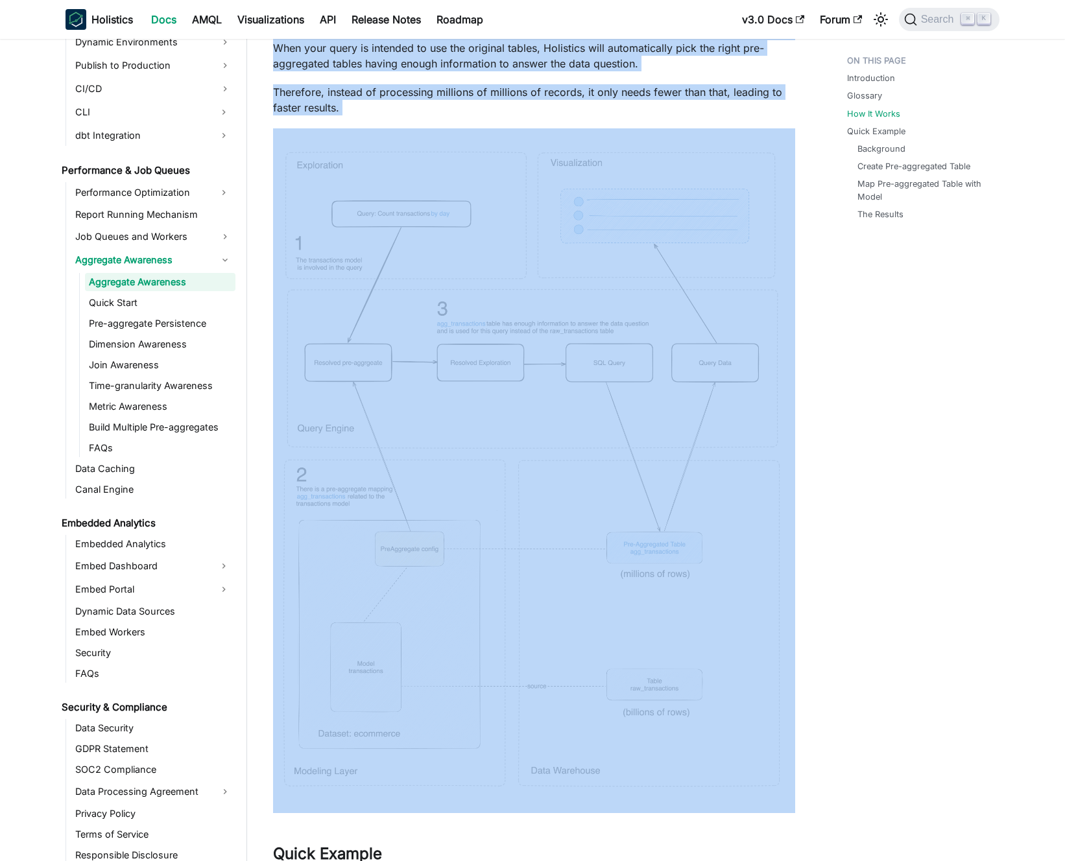
drag, startPoint x: 452, startPoint y: 287, endPoint x: 541, endPoint y: 473, distance: 206.5
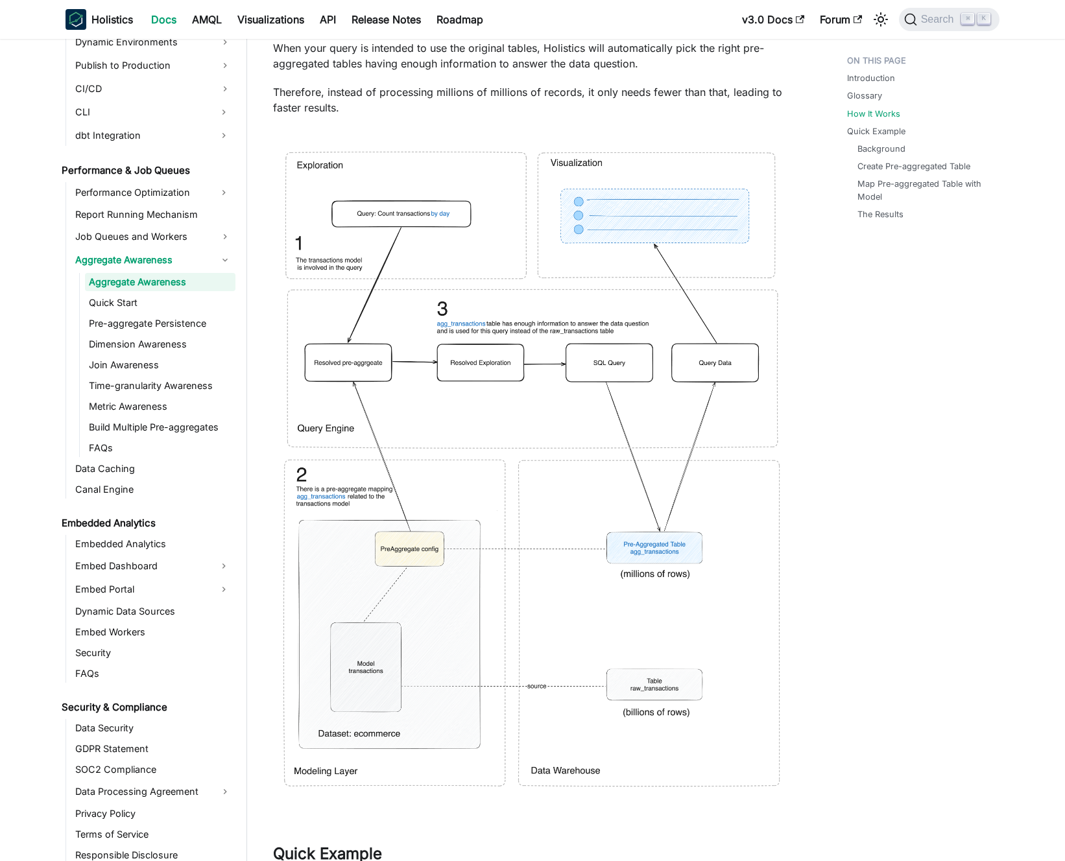
click at [393, 101] on p "Therefore, instead of processing millions of millions of records, it only needs…" at bounding box center [534, 99] width 522 height 31
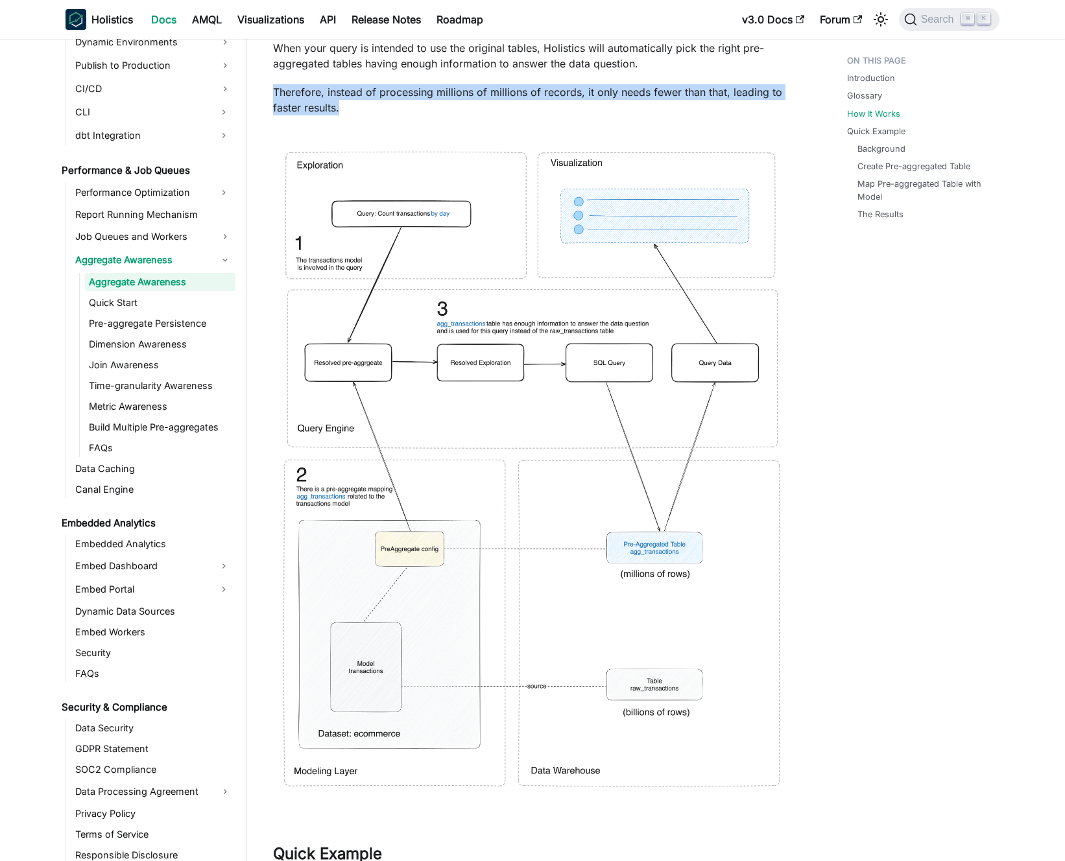
click at [393, 101] on p "Therefore, instead of processing millions of millions of records, it only needs…" at bounding box center [534, 99] width 522 height 31
click at [408, 99] on p "Therefore, instead of processing millions of millions of records, it only needs…" at bounding box center [534, 99] width 522 height 31
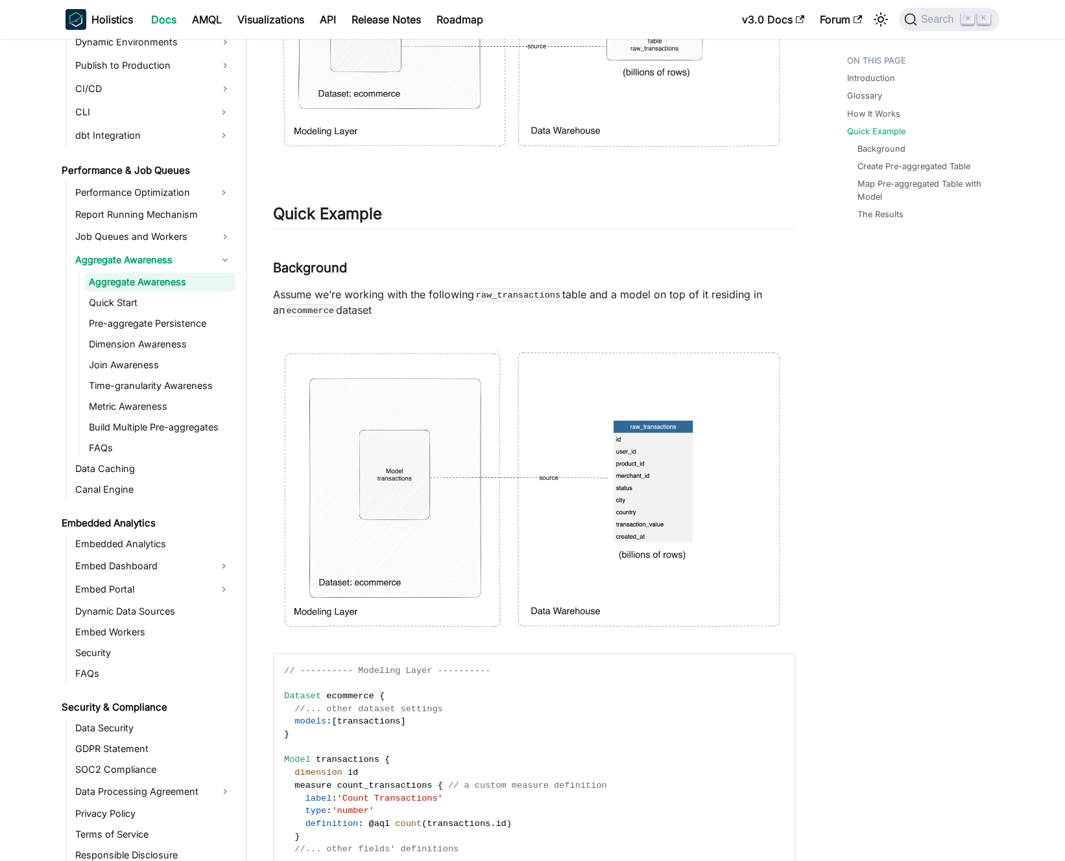
scroll to position [2918, 0]
click at [370, 302] on p "Assume we’re working with the following raw_transactions table and a model on t…" at bounding box center [534, 299] width 522 height 31
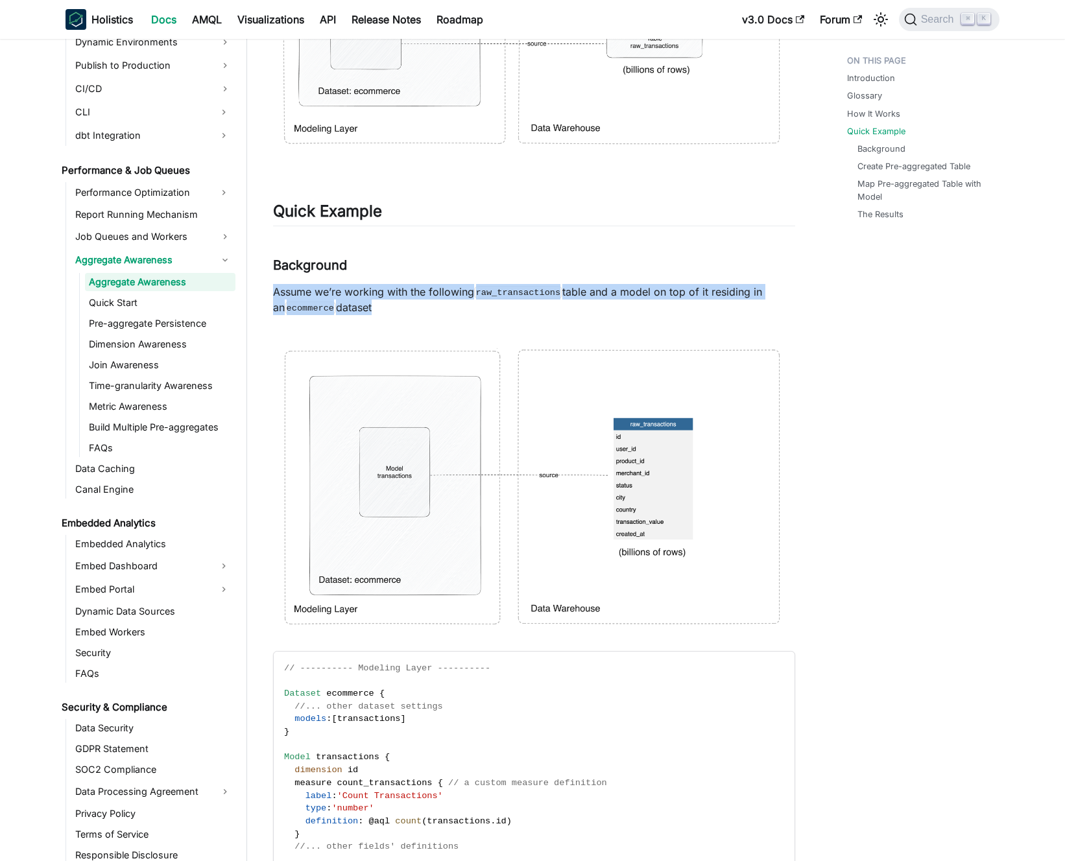
click at [370, 302] on p "Assume we’re working with the following raw_transactions table and a model on t…" at bounding box center [534, 299] width 522 height 31
click at [381, 302] on p "Assume we’re working with the following raw_transactions table and a model on t…" at bounding box center [534, 299] width 522 height 31
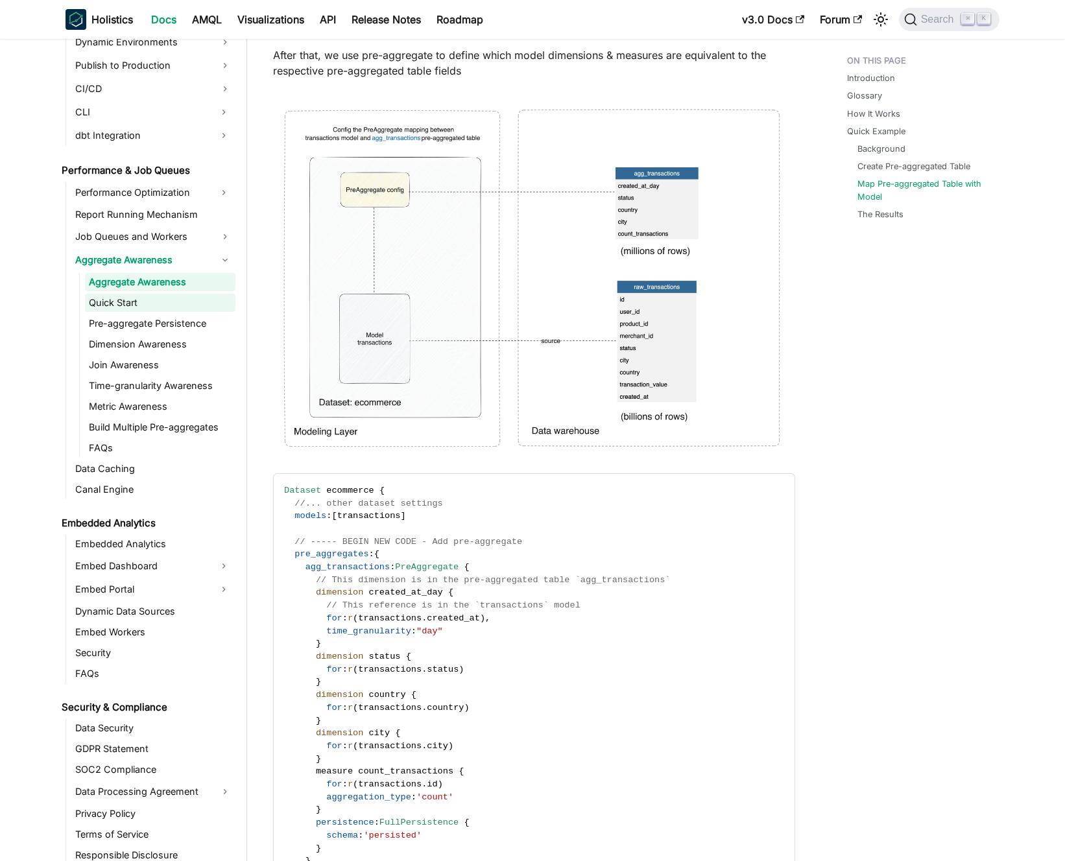
scroll to position [4843, 0]
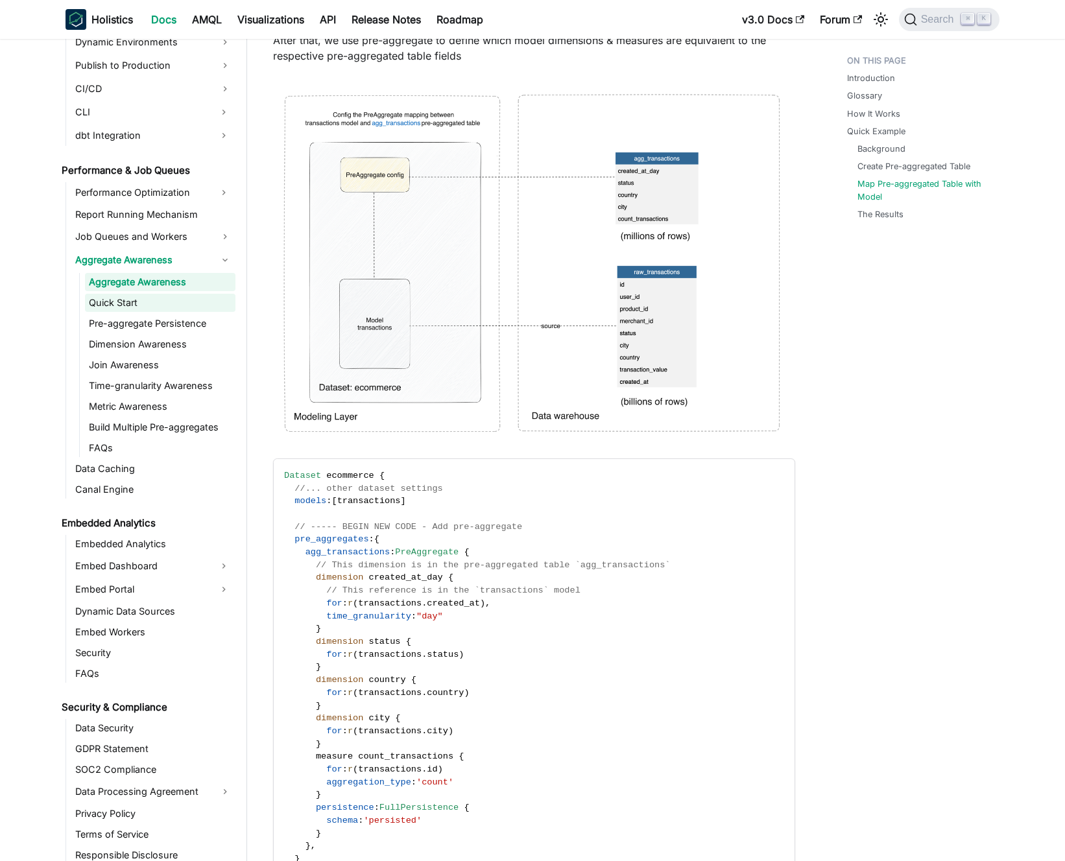
click at [154, 305] on link "Quick Start" at bounding box center [160, 303] width 150 height 18
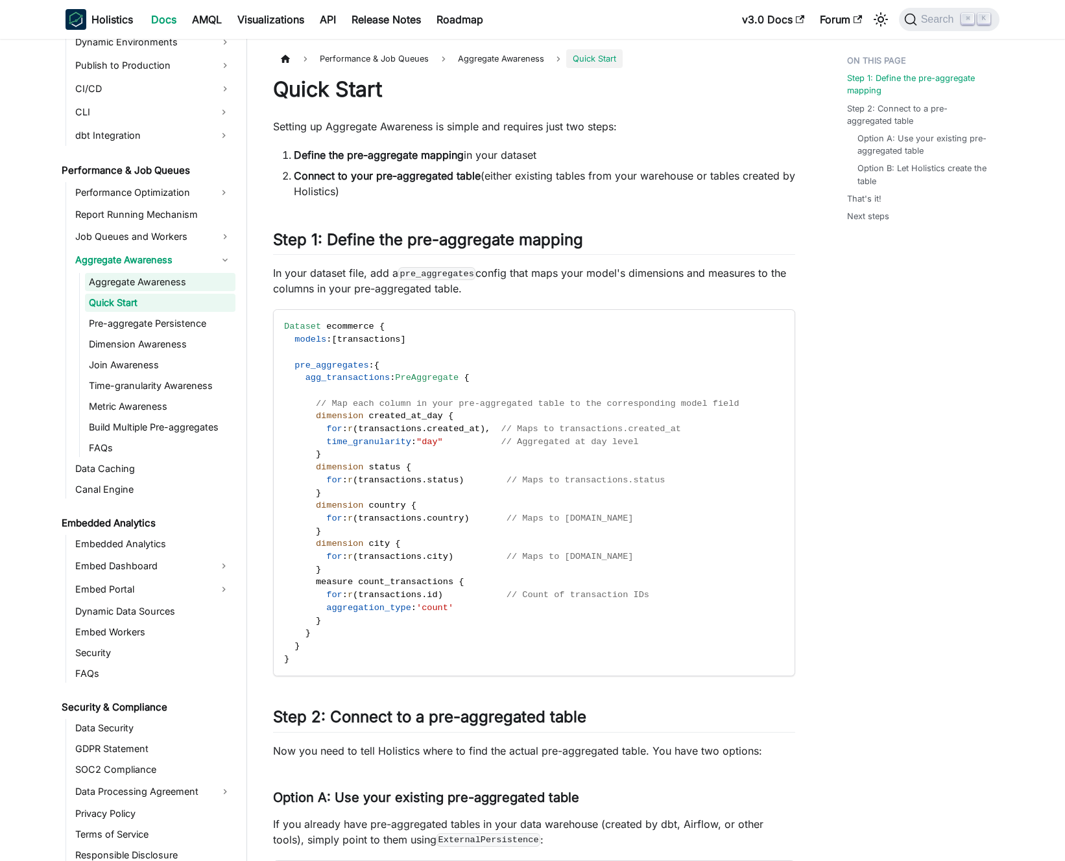
click at [192, 285] on link "Aggregate Awareness" at bounding box center [160, 282] width 150 height 18
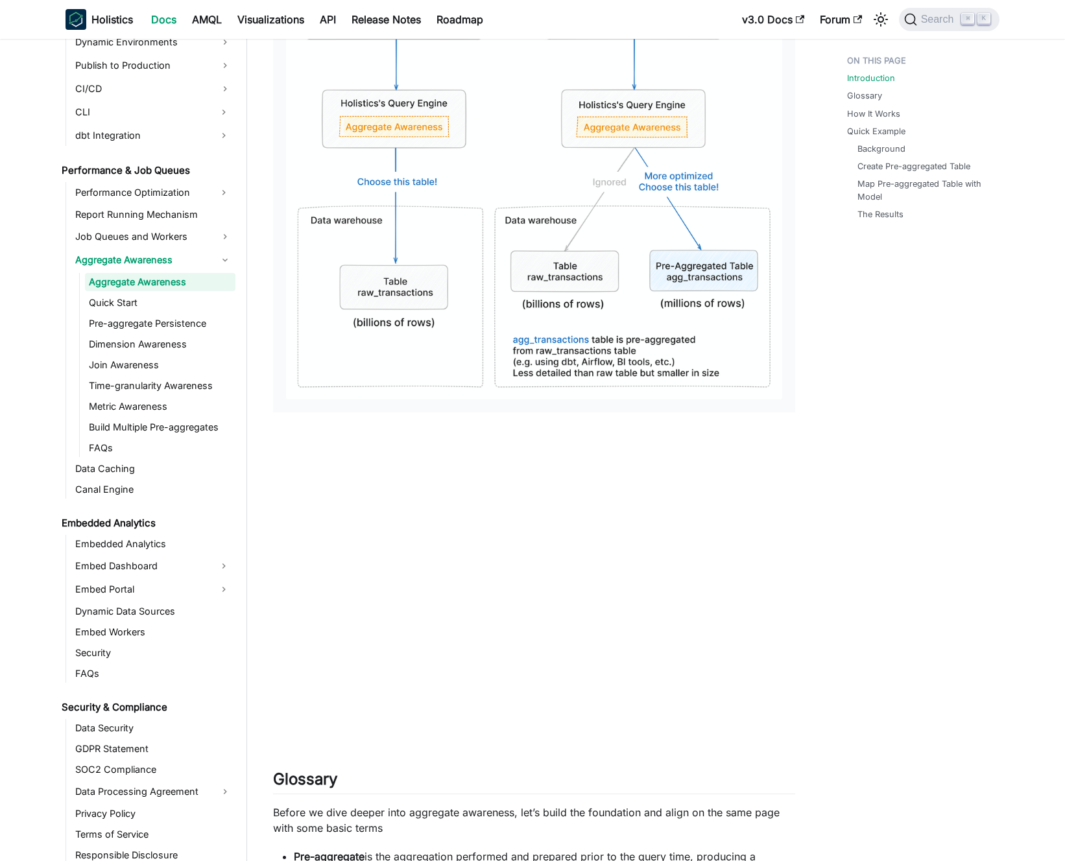
scroll to position [786, 0]
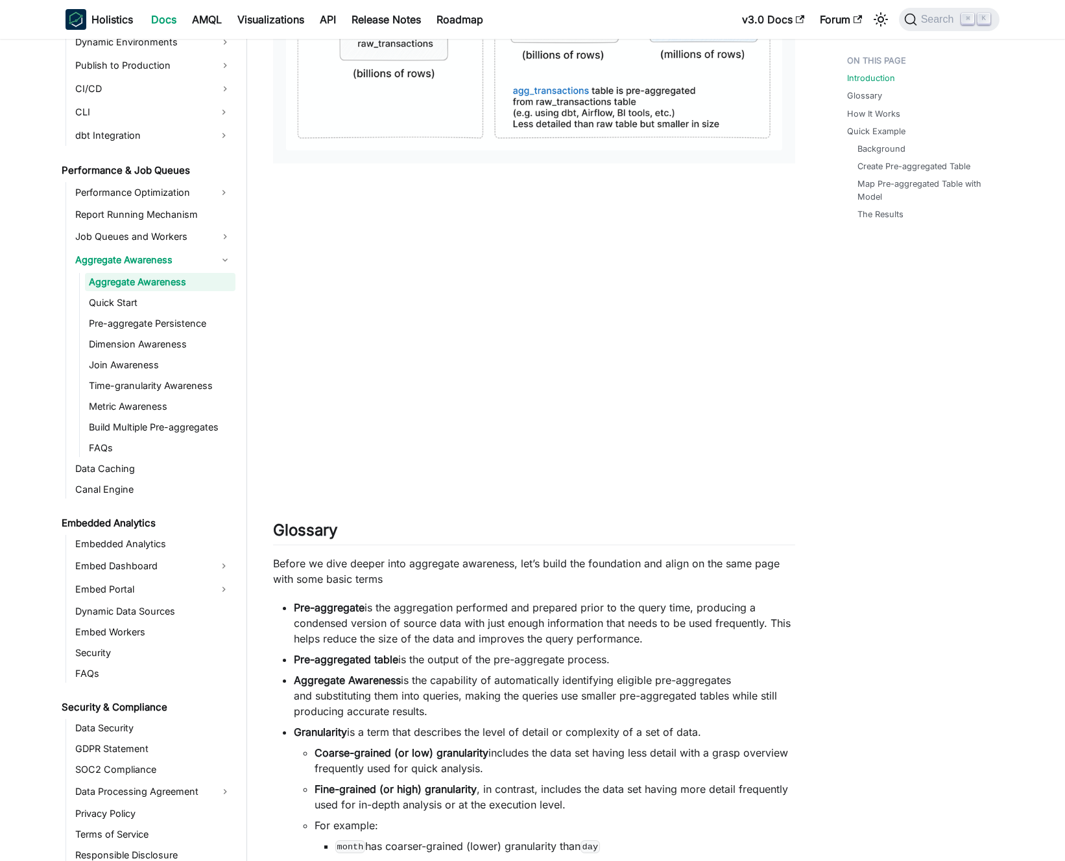
click at [139, 283] on link "Aggregate Awareness" at bounding box center [160, 282] width 150 height 18
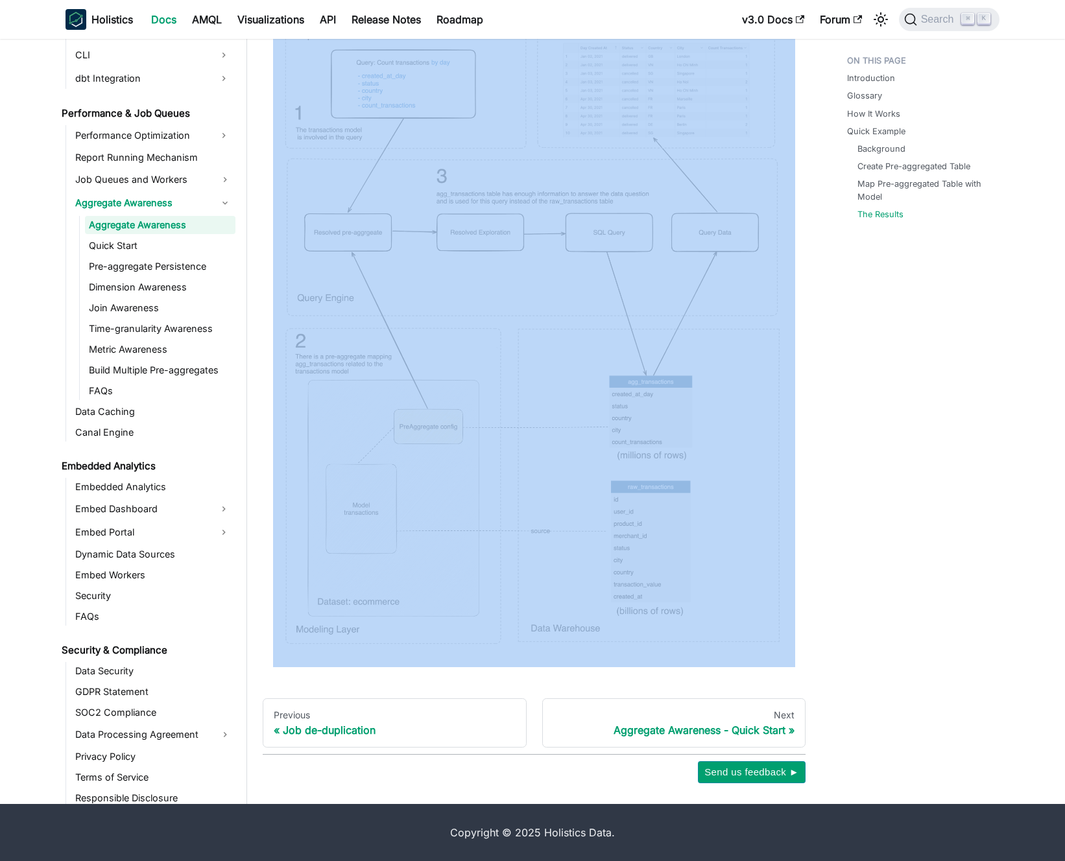
scroll to position [5719, 0]
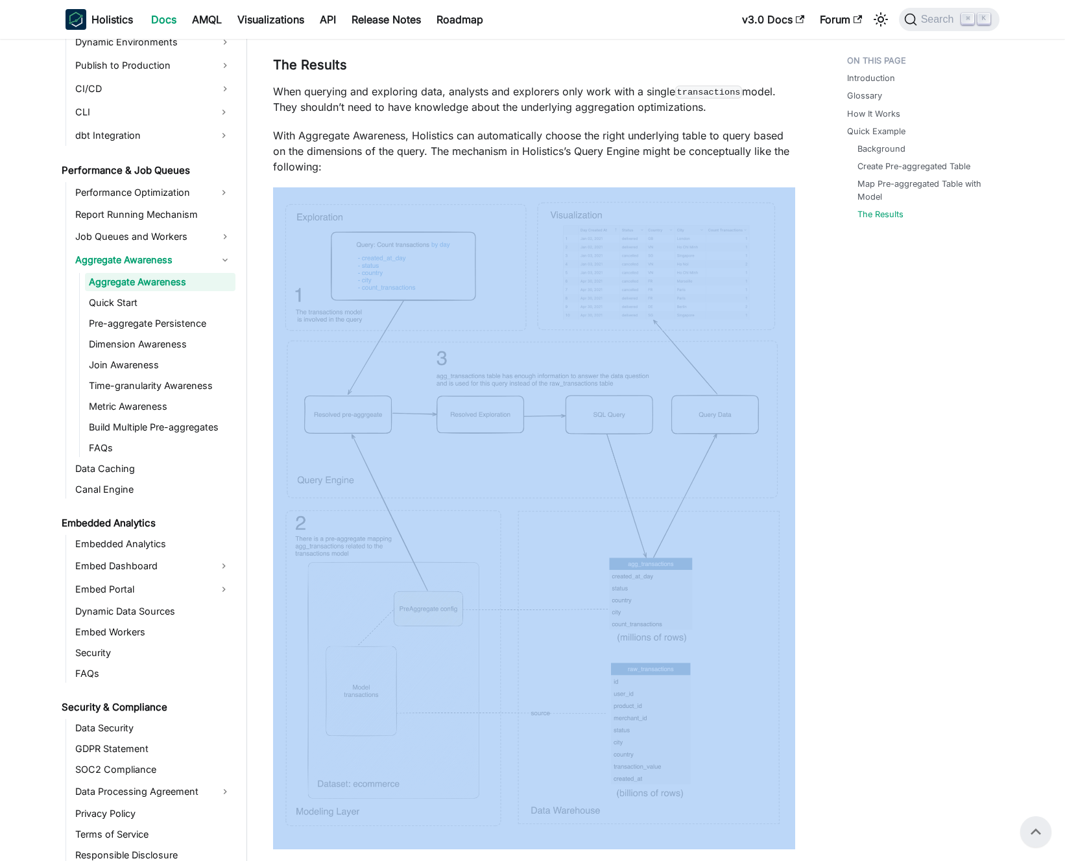
drag, startPoint x: 794, startPoint y: 495, endPoint x: 477, endPoint y: 322, distance: 361.8
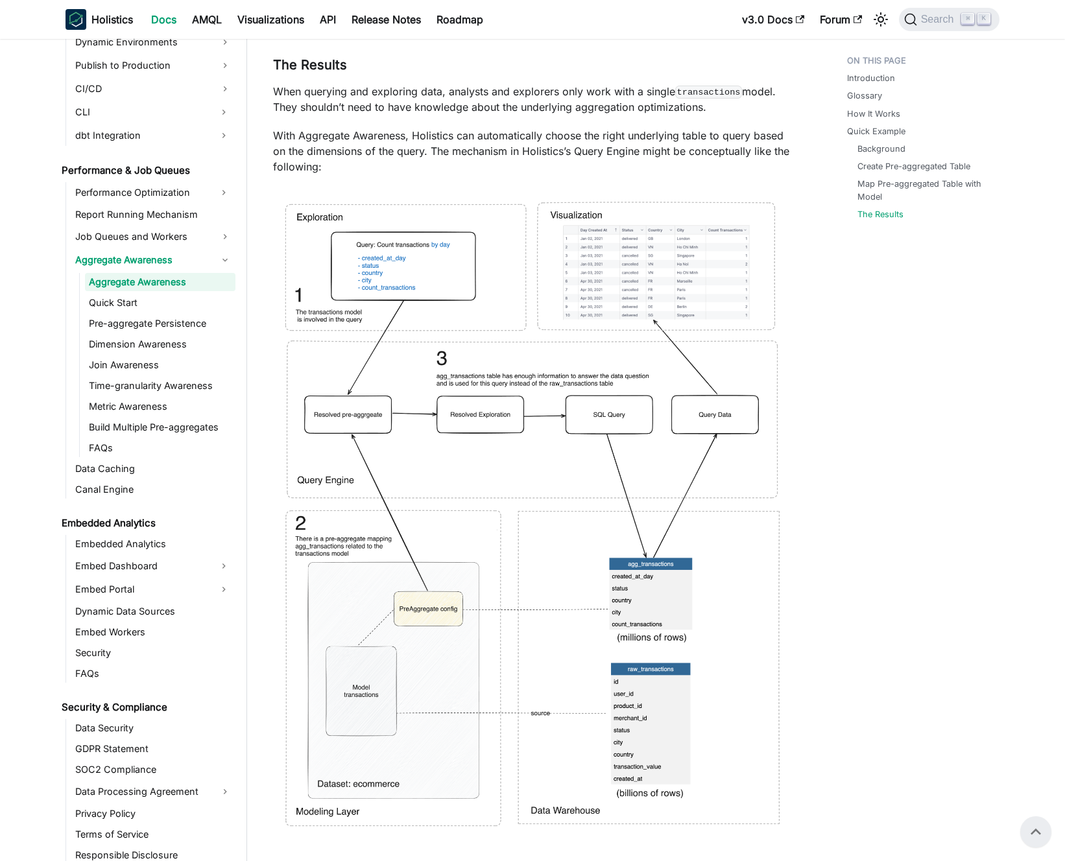
click at [353, 152] on p "With Aggregate Awareness, Holistics can automatically choose the right underlyi…" at bounding box center [534, 151] width 522 height 47
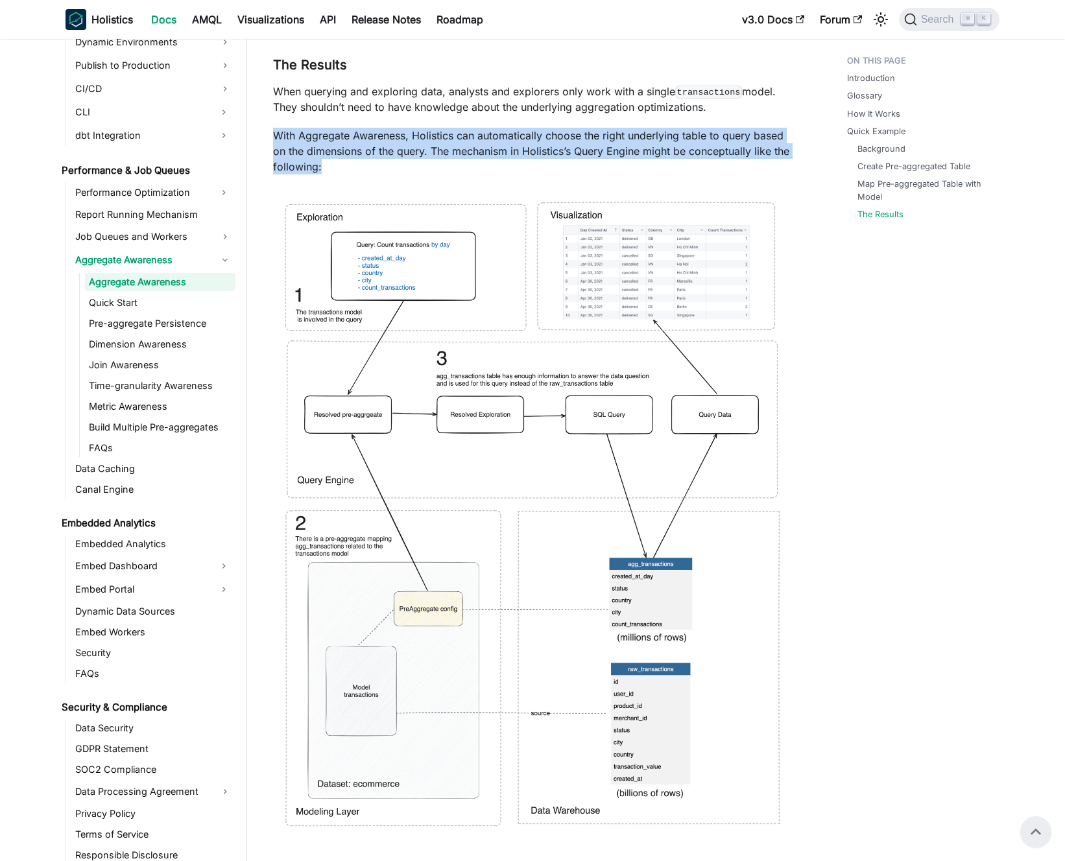
click at [353, 152] on p "With Aggregate Awareness, Holistics can automatically choose the right underlyi…" at bounding box center [534, 151] width 522 height 47
click at [344, 152] on p "With Aggregate Awareness, Holistics can automatically choose the right underlyi…" at bounding box center [534, 151] width 522 height 47
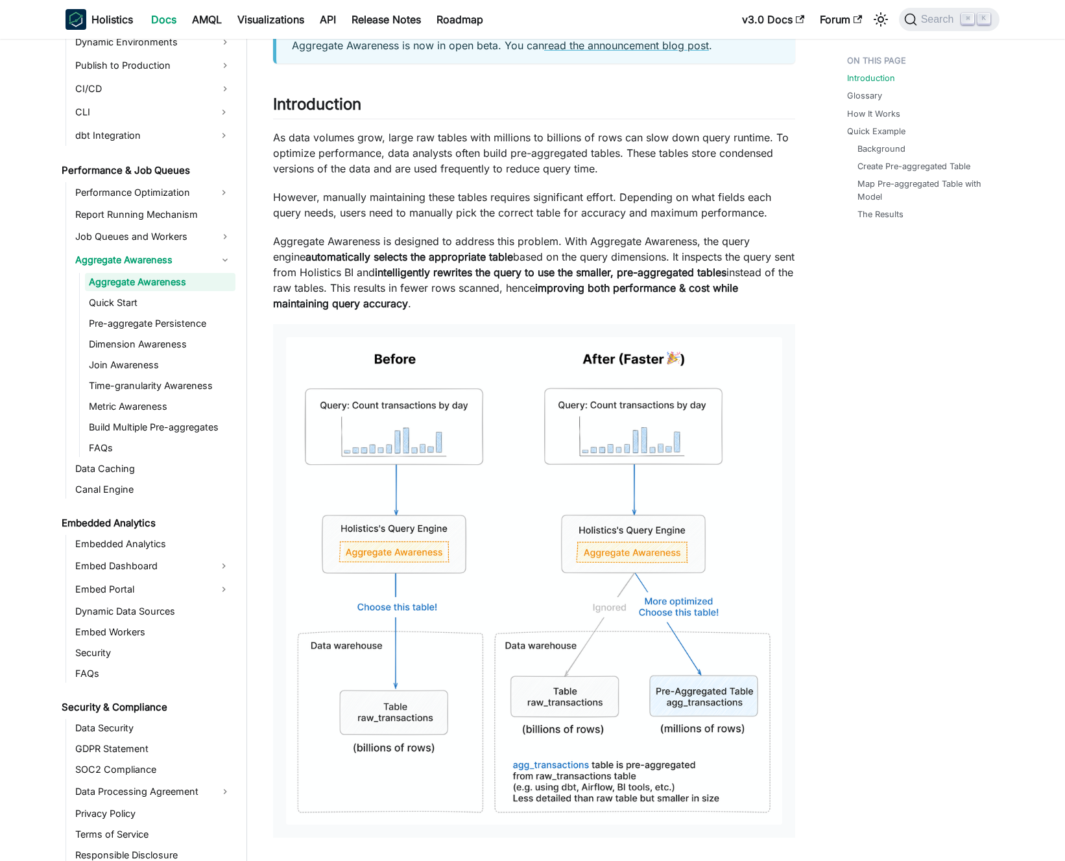
scroll to position [0, 0]
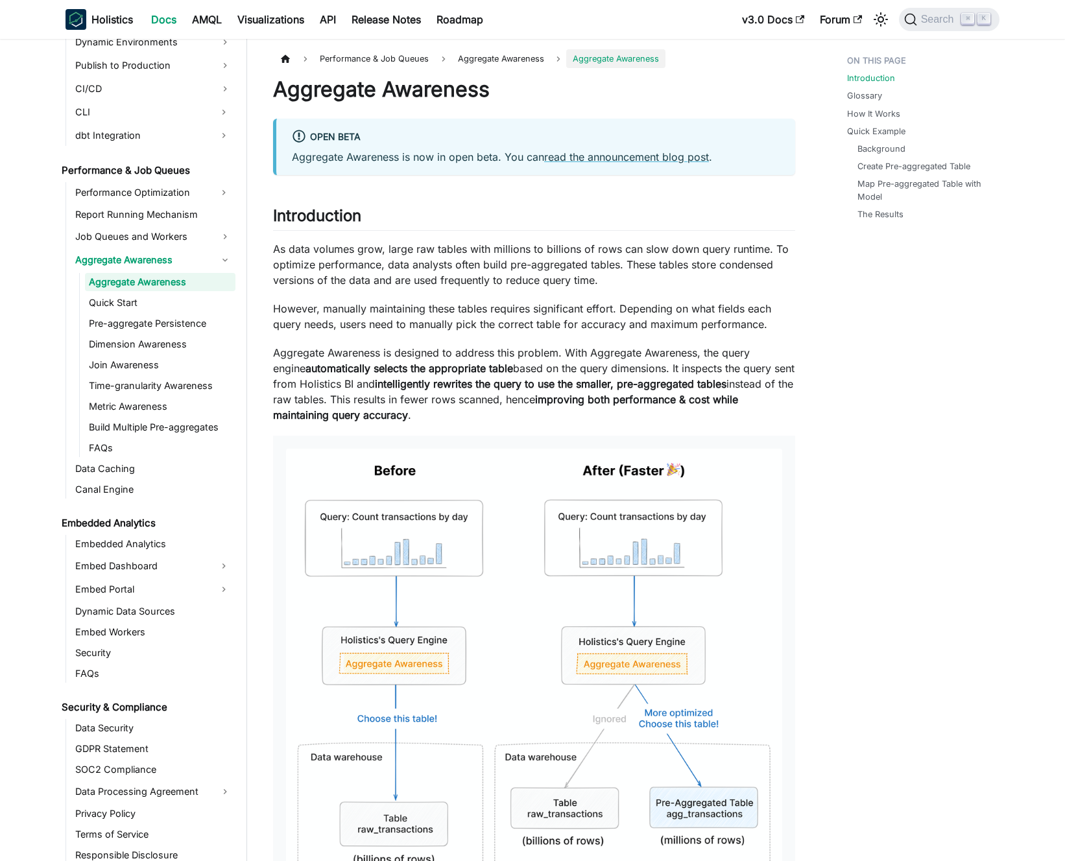
click at [399, 314] on p "However, manually maintaining these tables requires significant effort. Dependi…" at bounding box center [534, 316] width 522 height 31
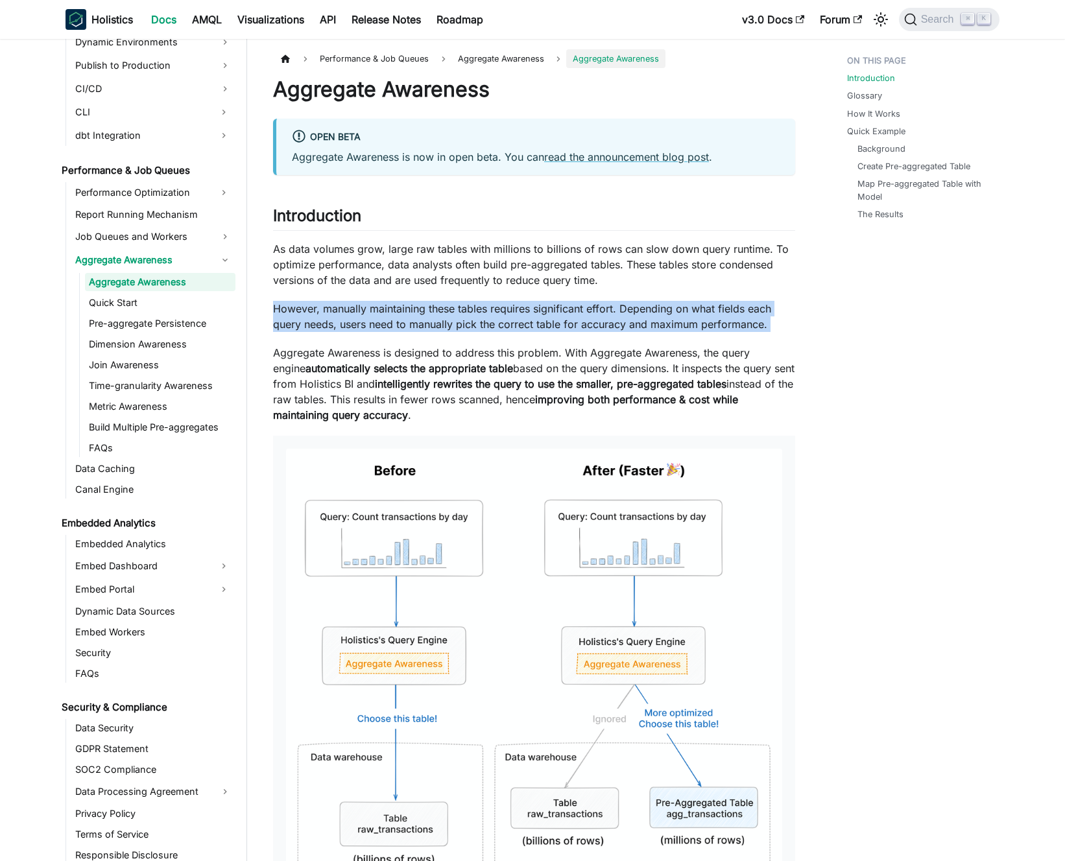
click at [399, 314] on p "However, manually maintaining these tables requires significant effort. Dependi…" at bounding box center [534, 316] width 522 height 31
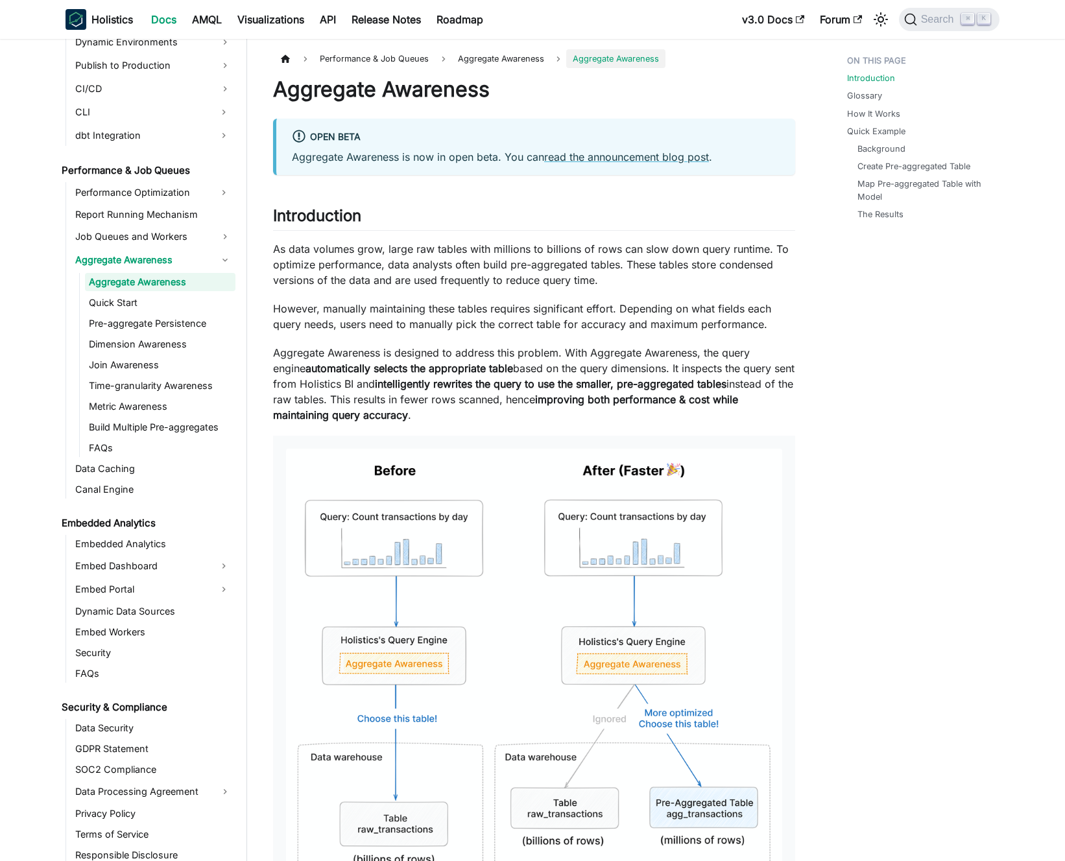
click at [412, 313] on p "However, manually maintaining these tables requires significant effort. Dependi…" at bounding box center [534, 316] width 522 height 31
click at [422, 266] on p "As data volumes grow, large raw tables with millions to billions of rows can sl…" at bounding box center [534, 264] width 522 height 47
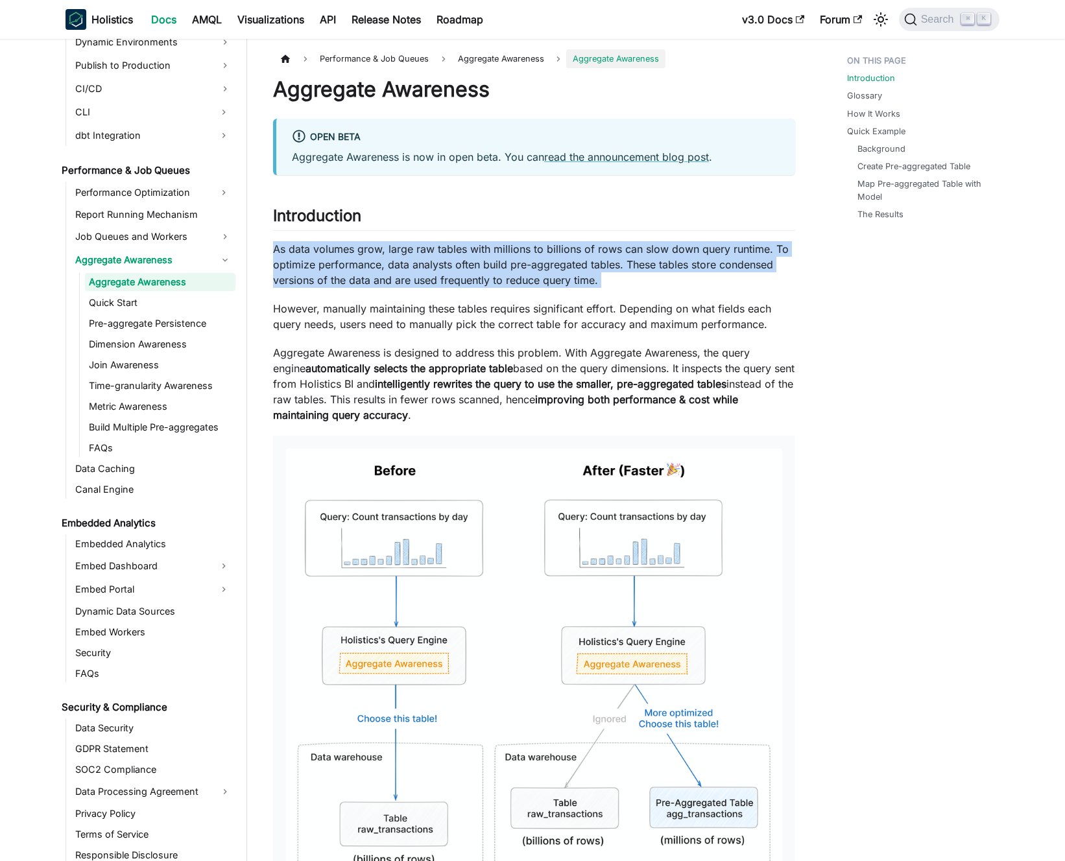
click at [422, 266] on p "As data volumes grow, large raw tables with millions to billions of rows can sl…" at bounding box center [534, 264] width 522 height 47
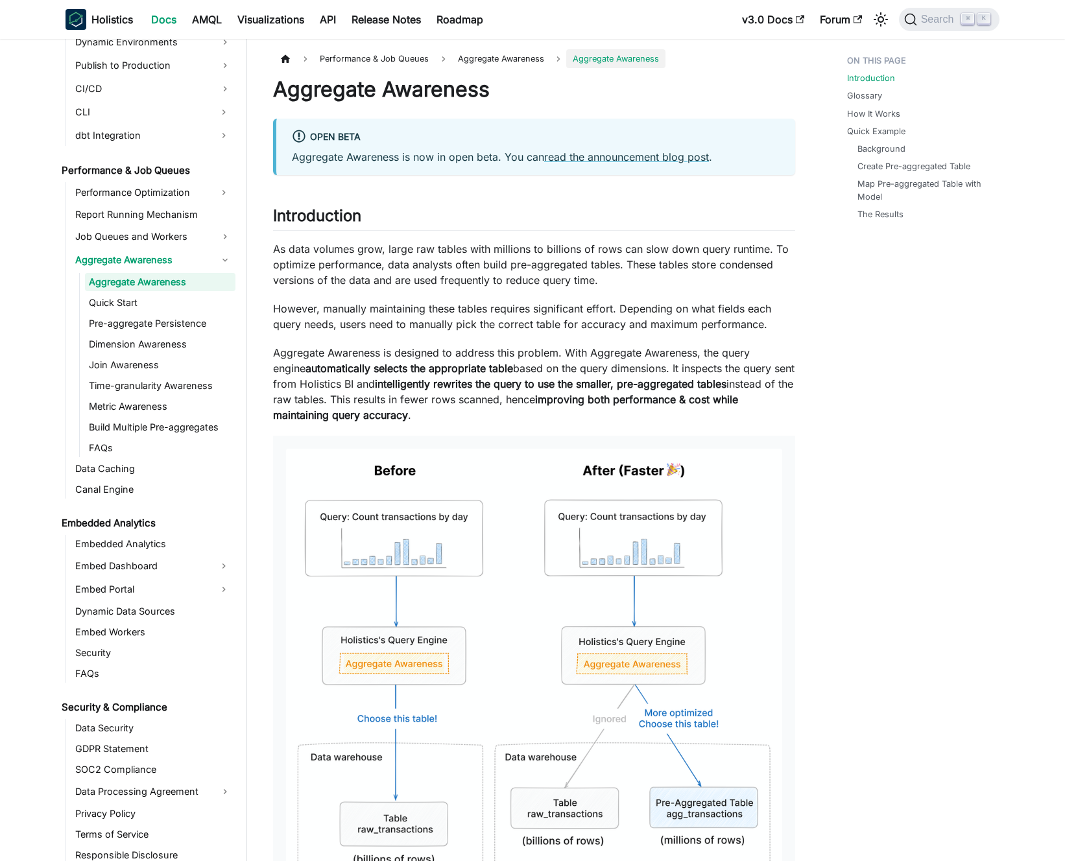
click at [415, 266] on p "As data volumes grow, large raw tables with millions to billions of rows can sl…" at bounding box center [534, 264] width 522 height 47
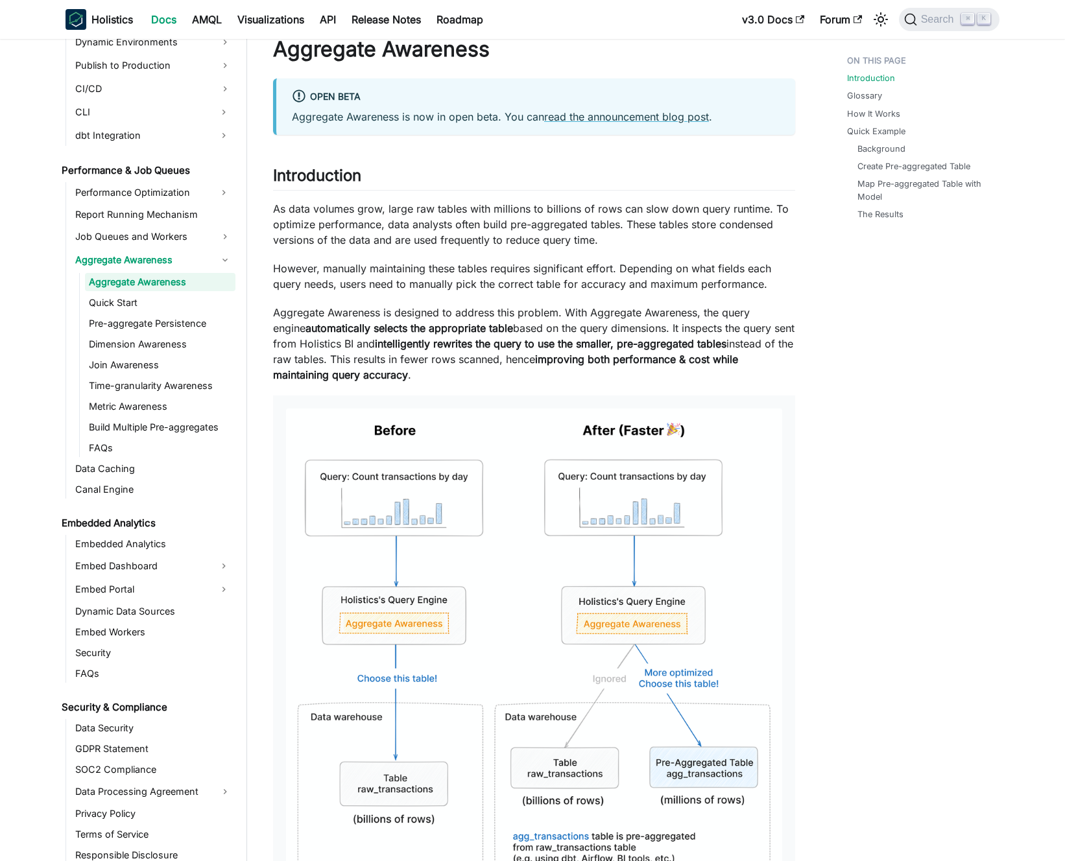
scroll to position [40, 0]
click at [514, 326] on p "Aggregate Awareness is designed to address this problem. With Aggregate Awarene…" at bounding box center [534, 344] width 522 height 78
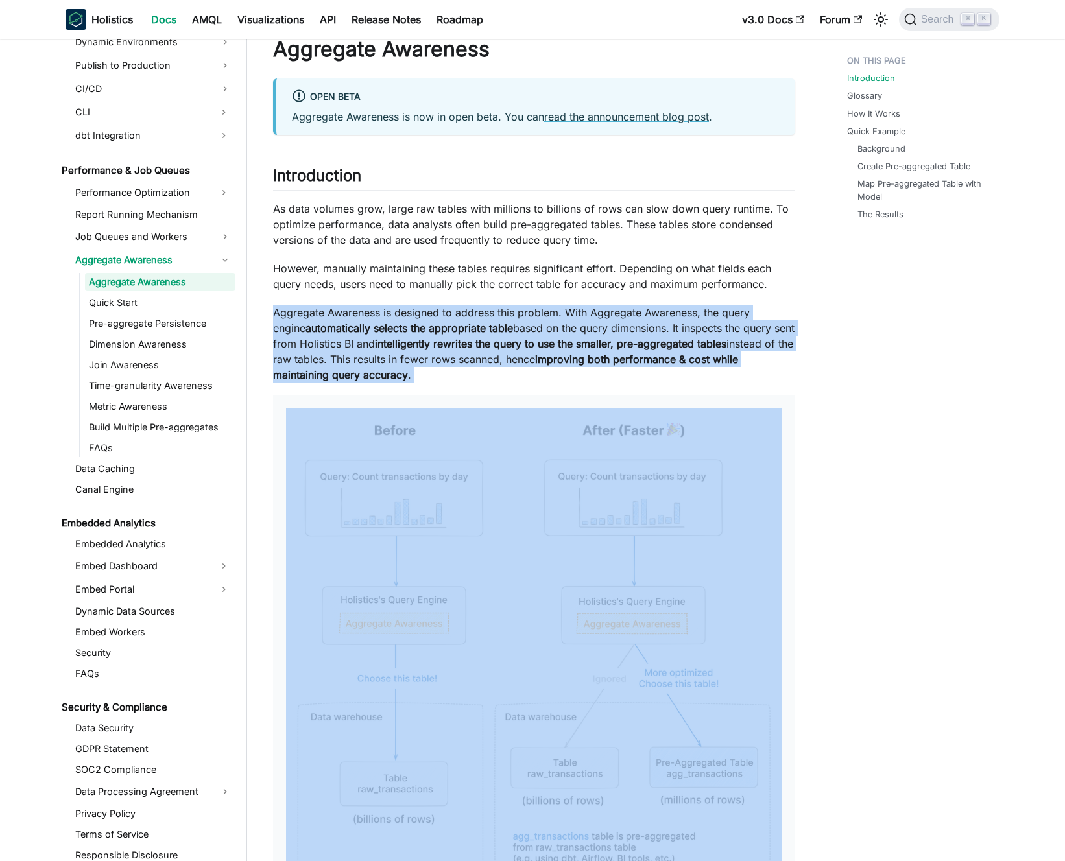
click at [514, 326] on p "Aggregate Awareness is designed to address this problem. With Aggregate Awarene…" at bounding box center [534, 344] width 522 height 78
click at [503, 324] on p "Aggregate Awareness is designed to address this problem. With Aggregate Awarene…" at bounding box center [534, 344] width 522 height 78
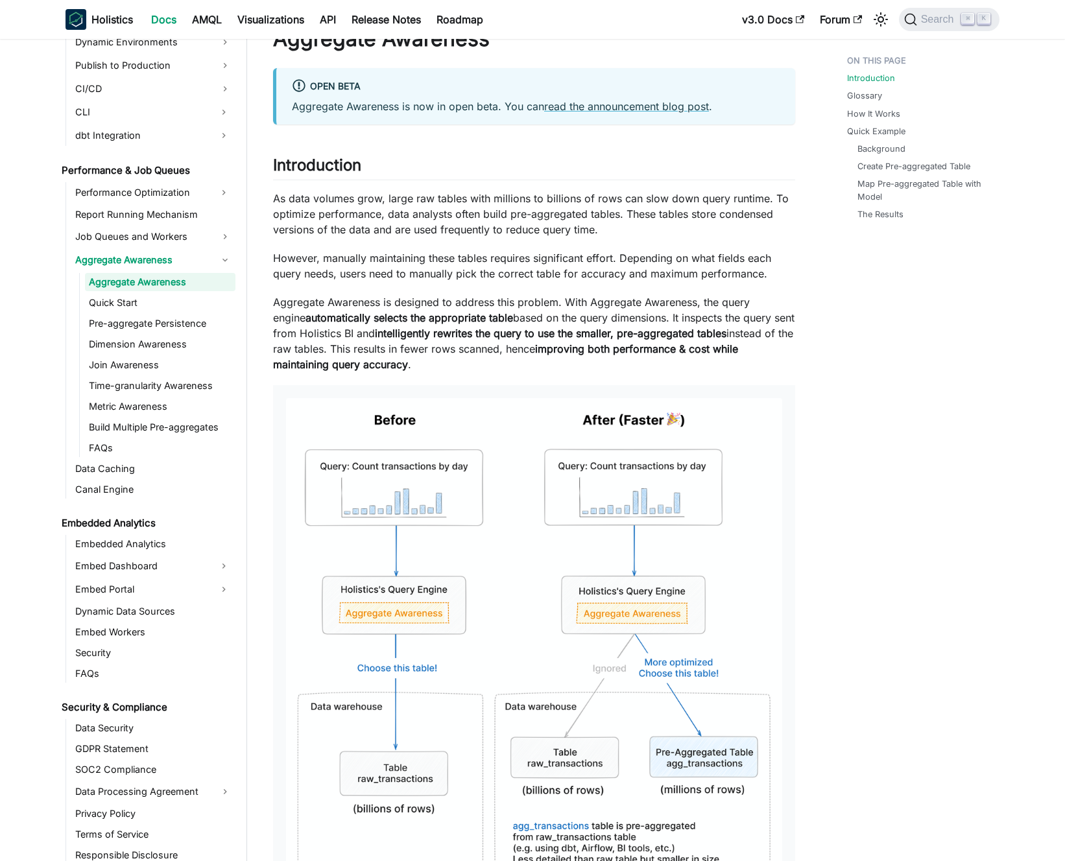
scroll to position [192, 0]
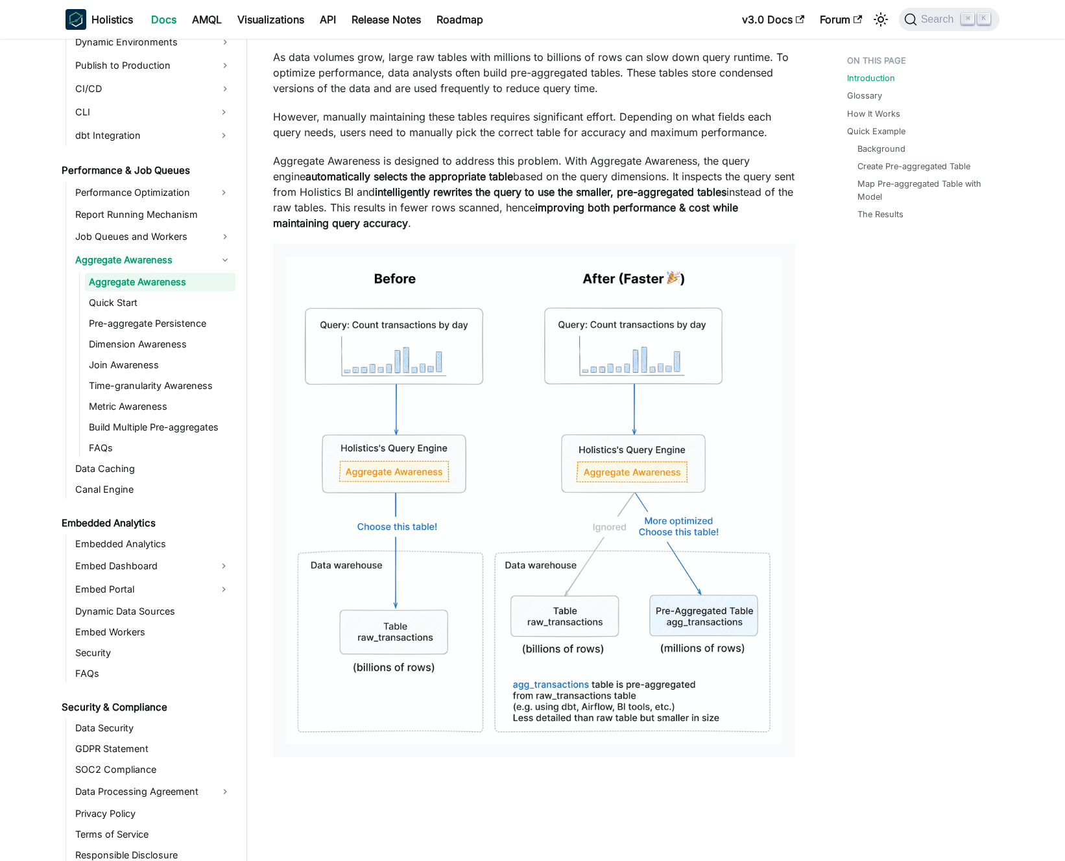
click at [540, 324] on img at bounding box center [534, 501] width 496 height 488
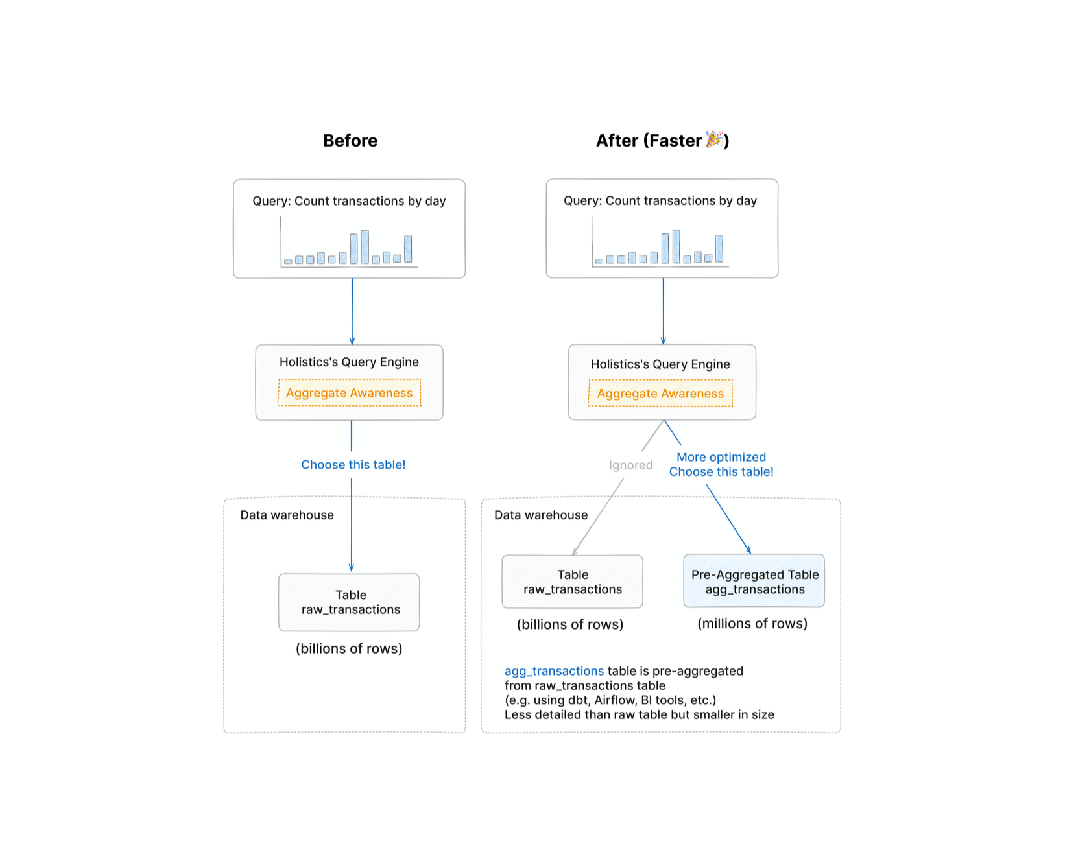
click at [311, 49] on div at bounding box center [532, 430] width 1065 height 861
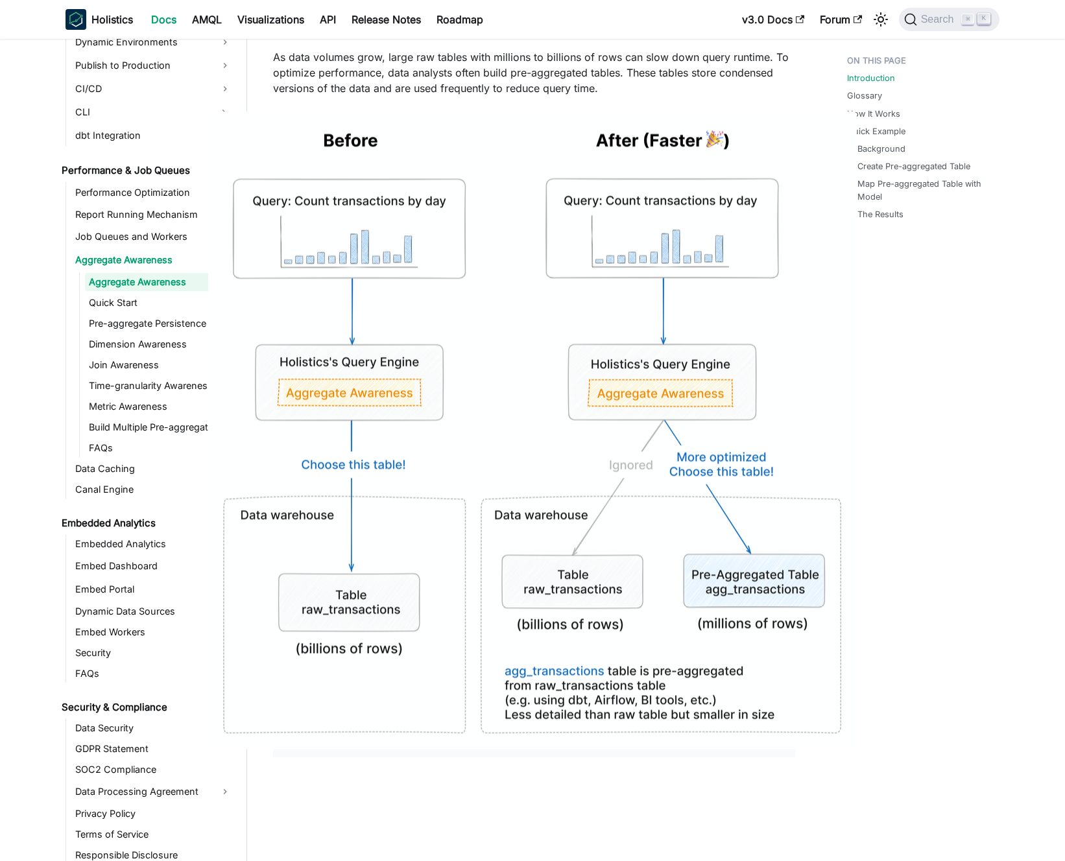
click at [536, 145] on img at bounding box center [532, 430] width 648 height 637
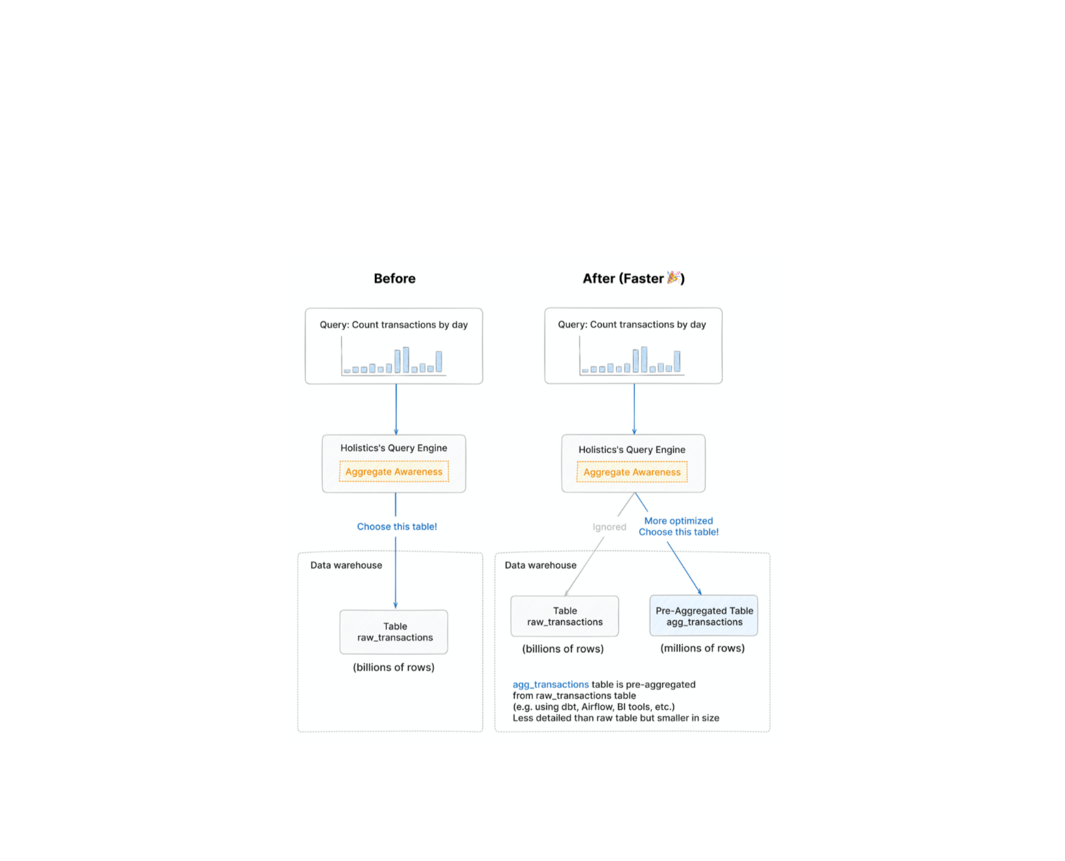
click at [528, 106] on div at bounding box center [532, 430] width 1065 height 861
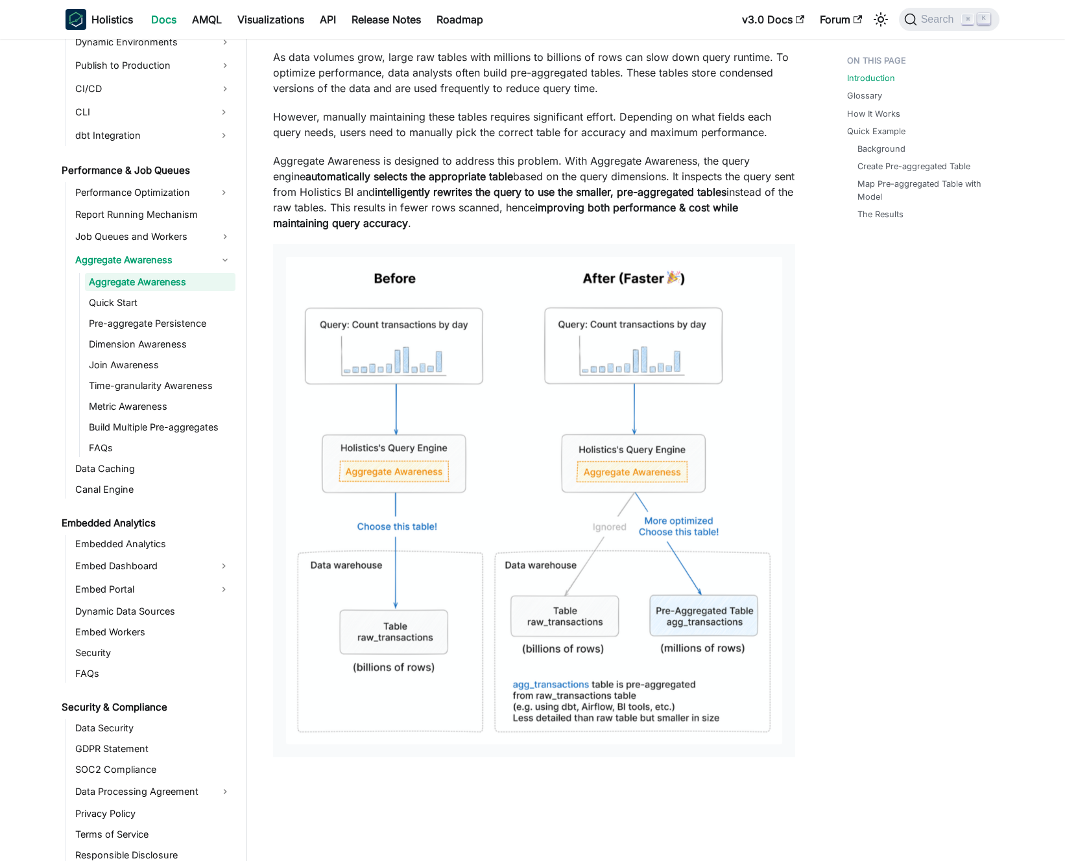
click at [481, 110] on p "However, manually maintaining these tables requires significant effort. Dependi…" at bounding box center [534, 124] width 522 height 31
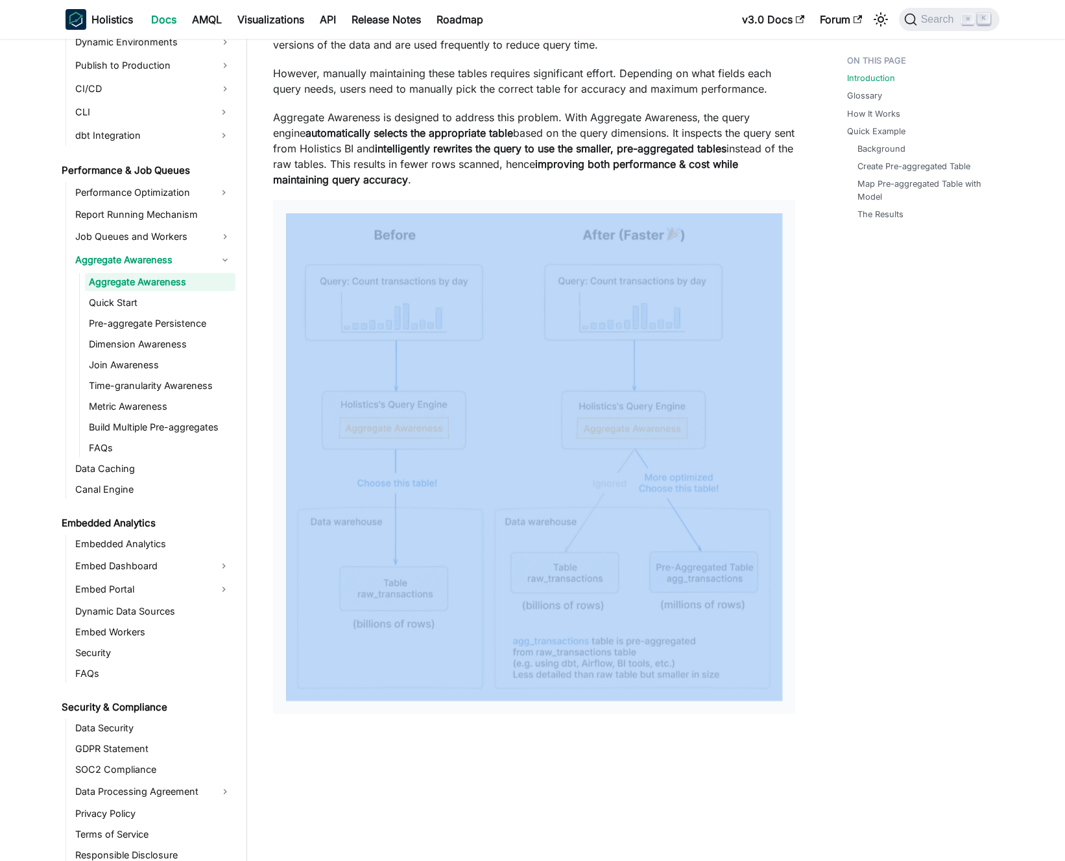
drag, startPoint x: 580, startPoint y: 186, endPoint x: 803, endPoint y: 499, distance: 384.5
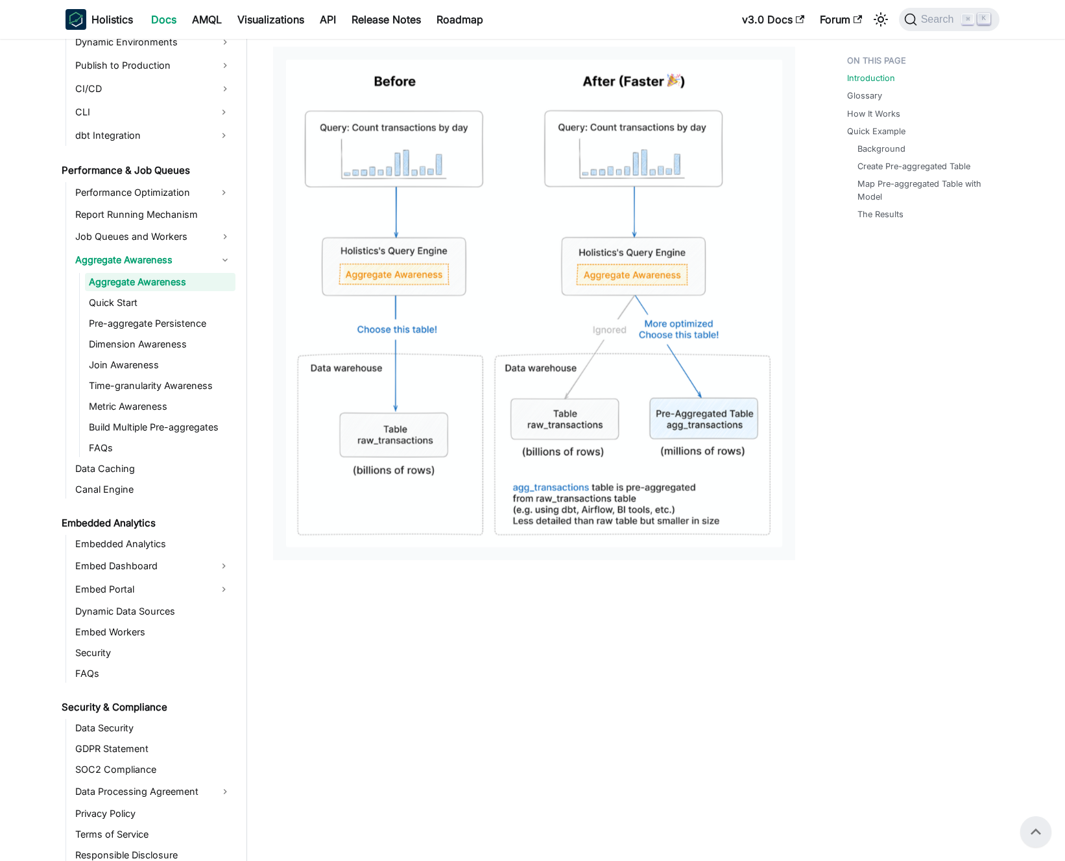
drag, startPoint x: 816, startPoint y: 390, endPoint x: 728, endPoint y: 252, distance: 163.0
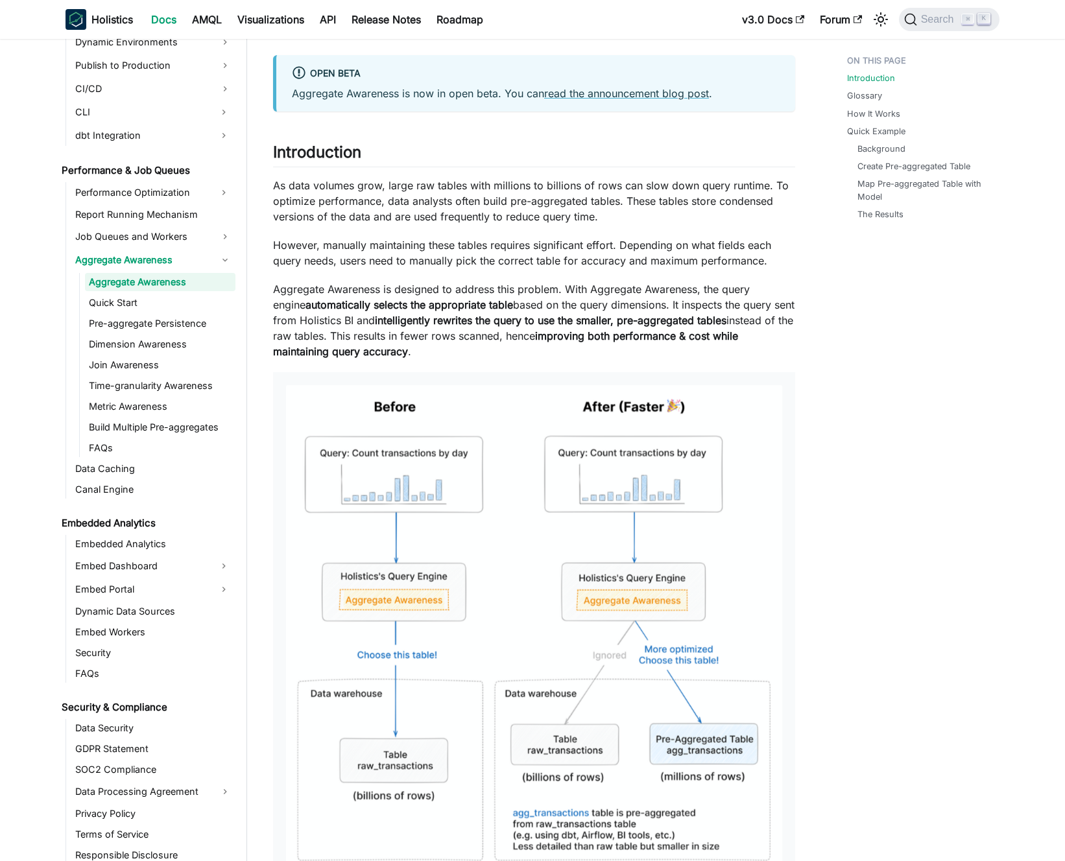
scroll to position [0, 0]
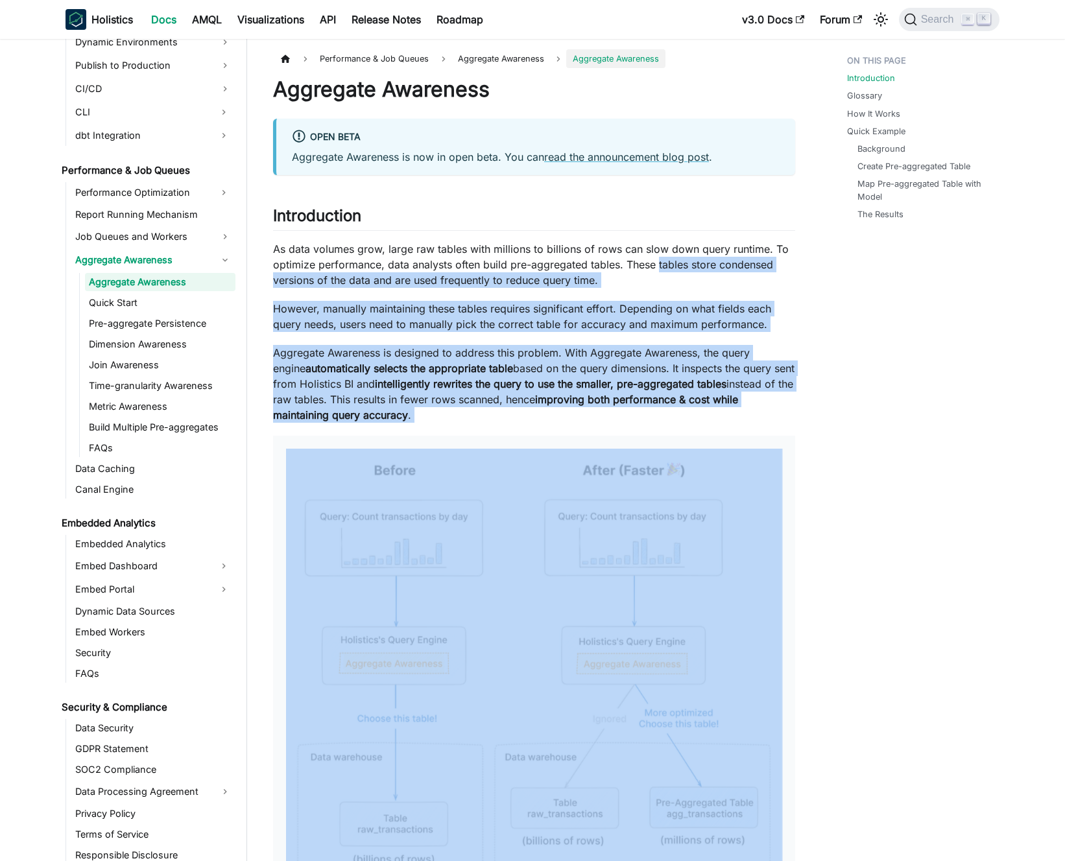
drag, startPoint x: 679, startPoint y: 309, endPoint x: 797, endPoint y: 555, distance: 273.2
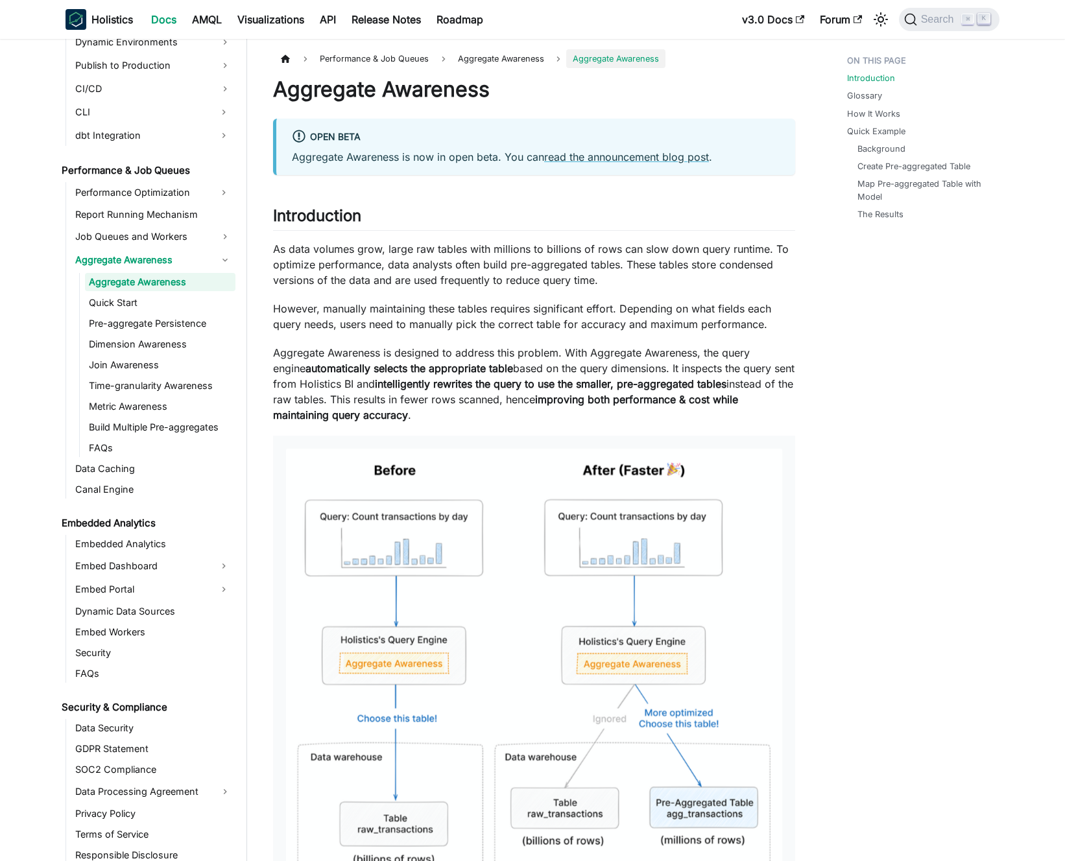
click at [670, 361] on p "Aggregate Awareness is designed to address this problem. With Aggregate Awarene…" at bounding box center [534, 384] width 522 height 78
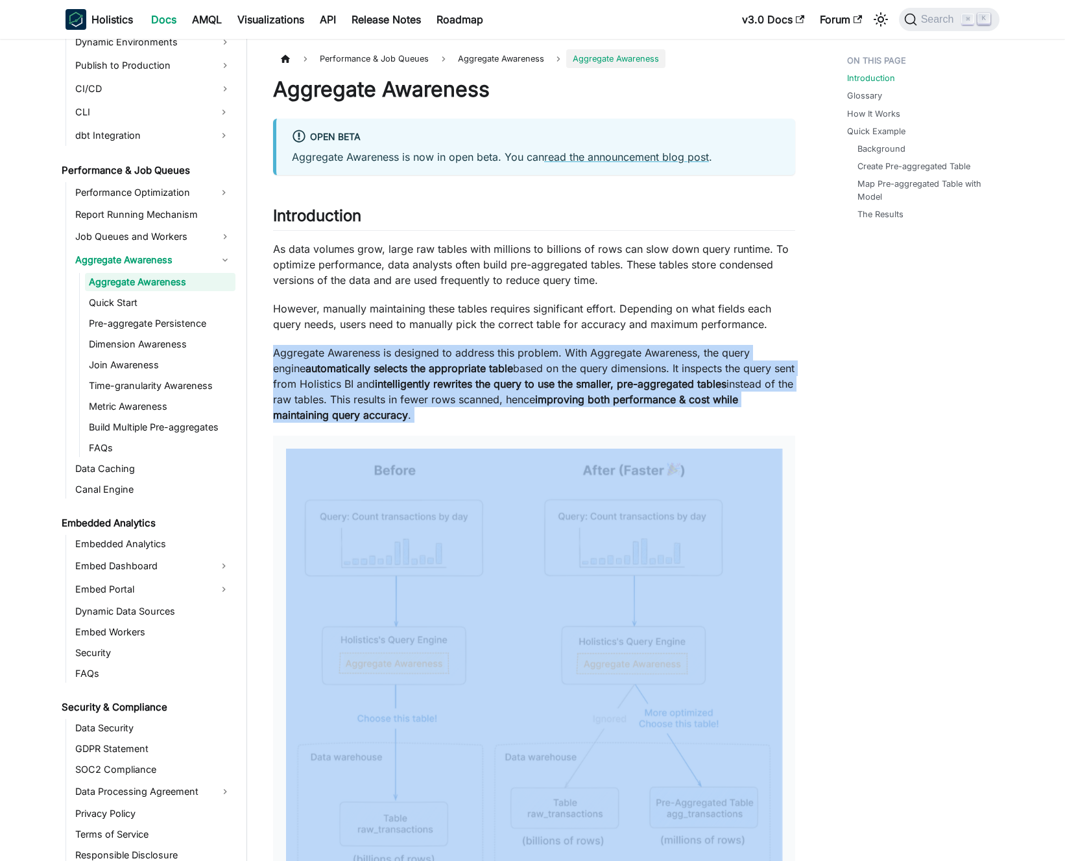
click at [670, 361] on p "Aggregate Awareness is designed to address this problem. With Aggregate Awarene…" at bounding box center [534, 384] width 522 height 78
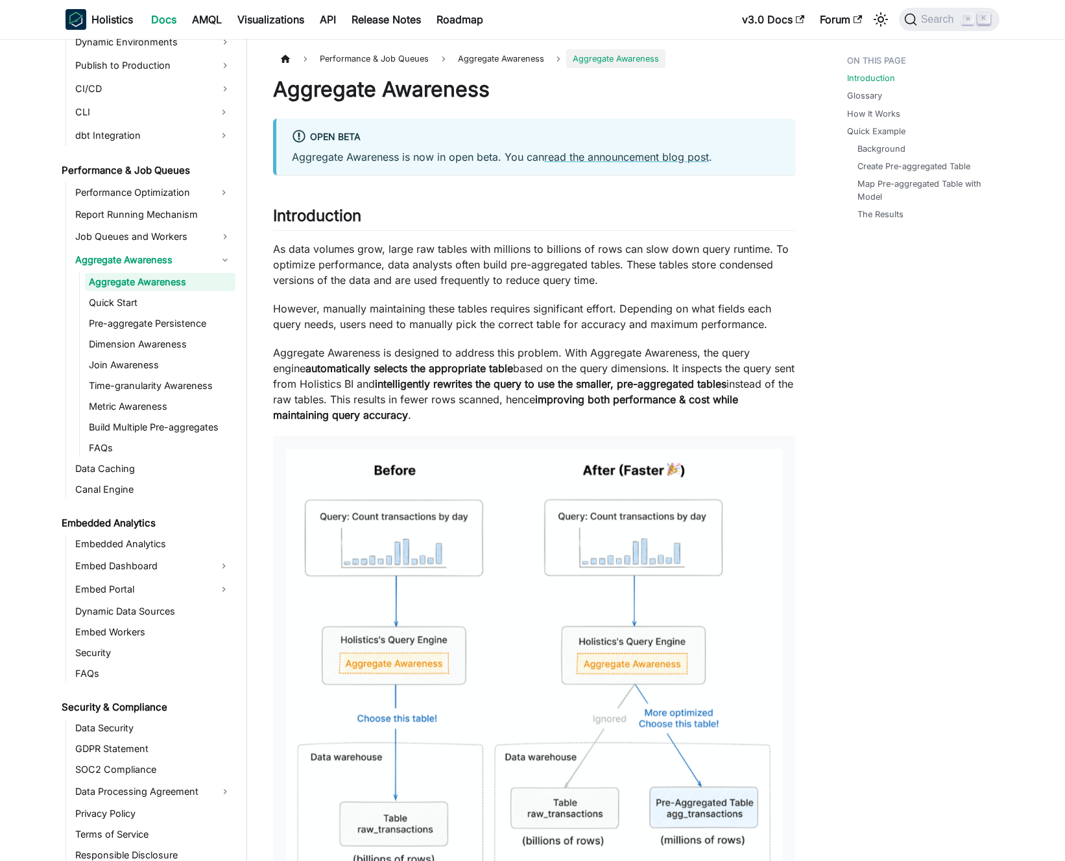
click at [656, 359] on p "Aggregate Awareness is designed to address this problem. With Aggregate Awarene…" at bounding box center [534, 384] width 522 height 78
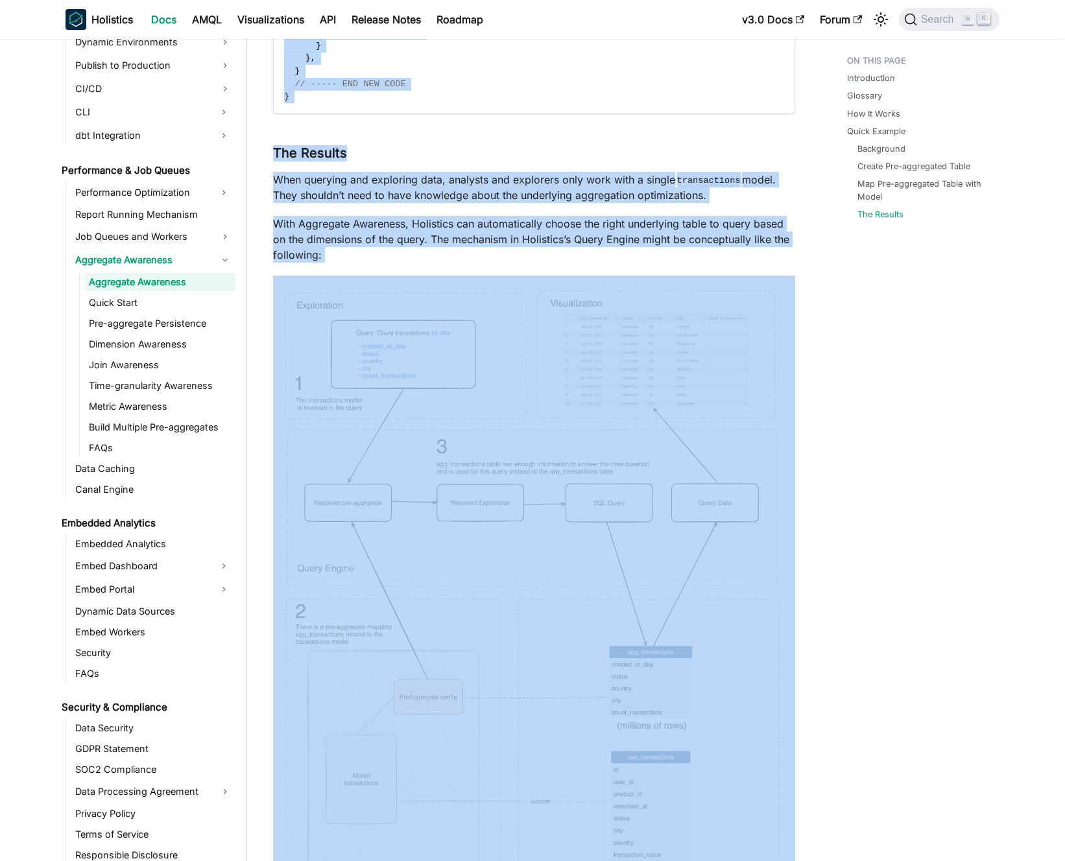
scroll to position [5905, 0]
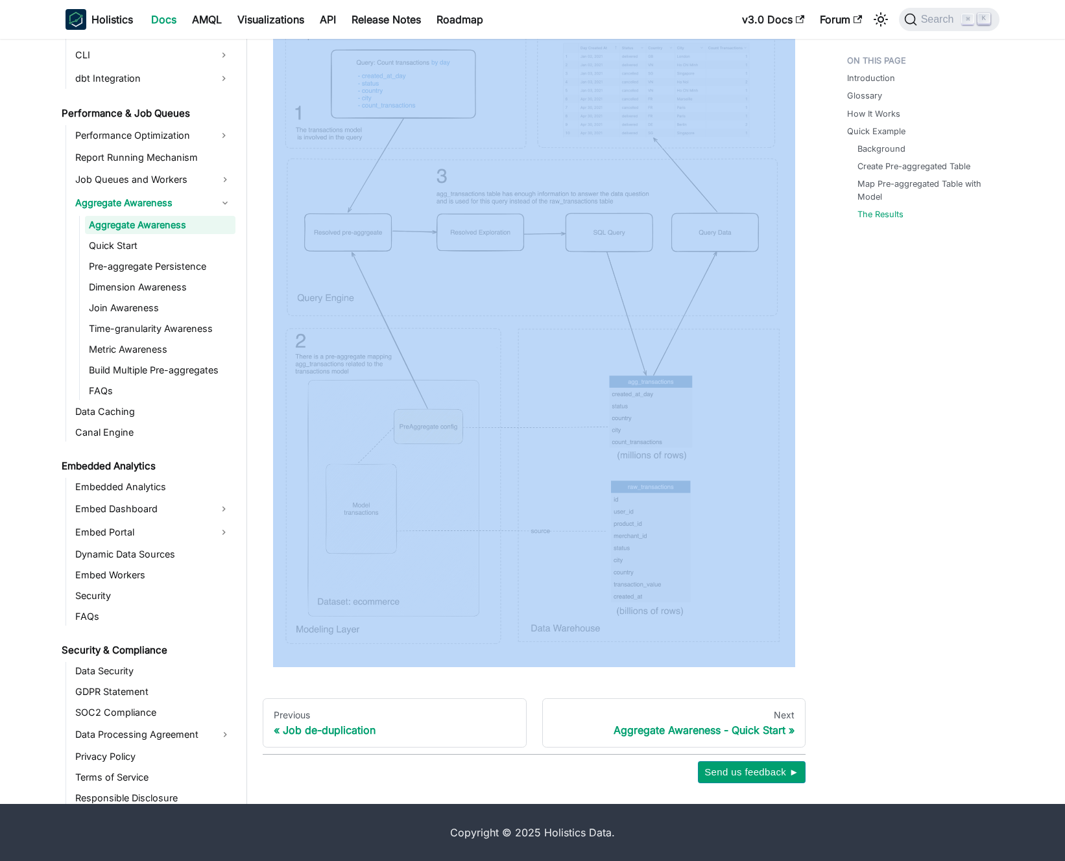
drag, startPoint x: 469, startPoint y: 317, endPoint x: 653, endPoint y: 630, distance: 362.8
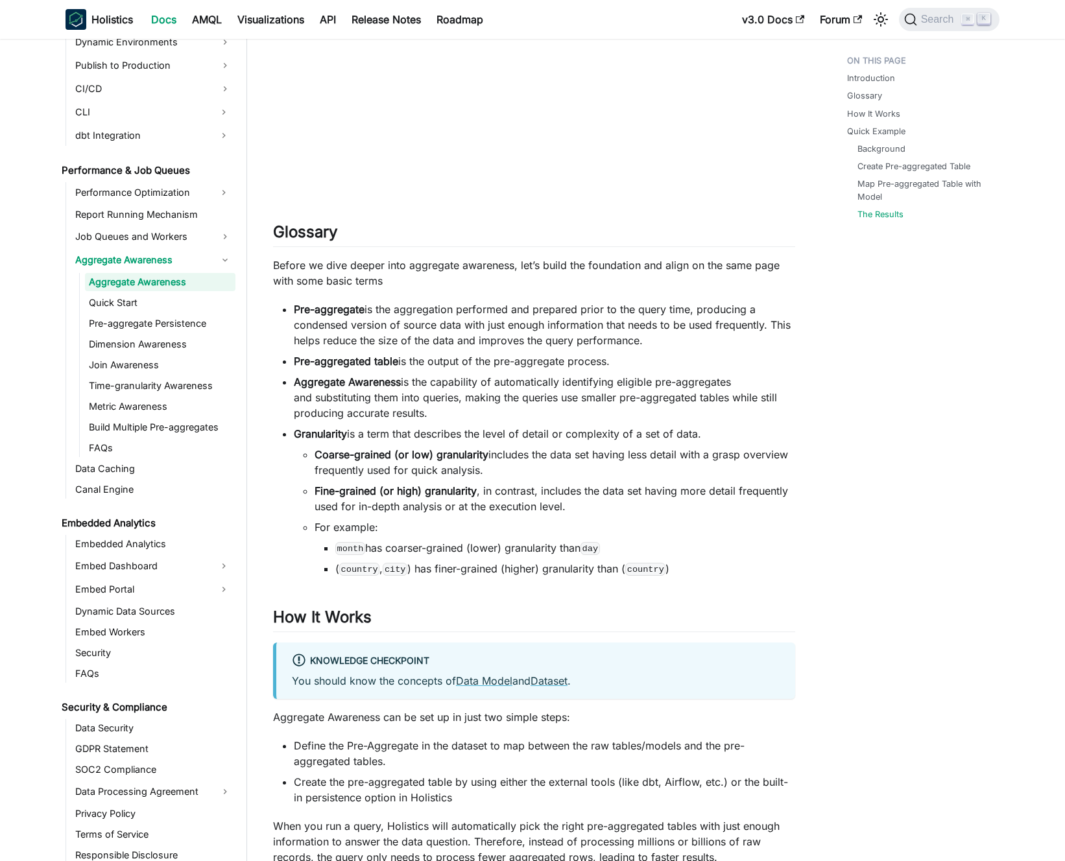
scroll to position [0, 0]
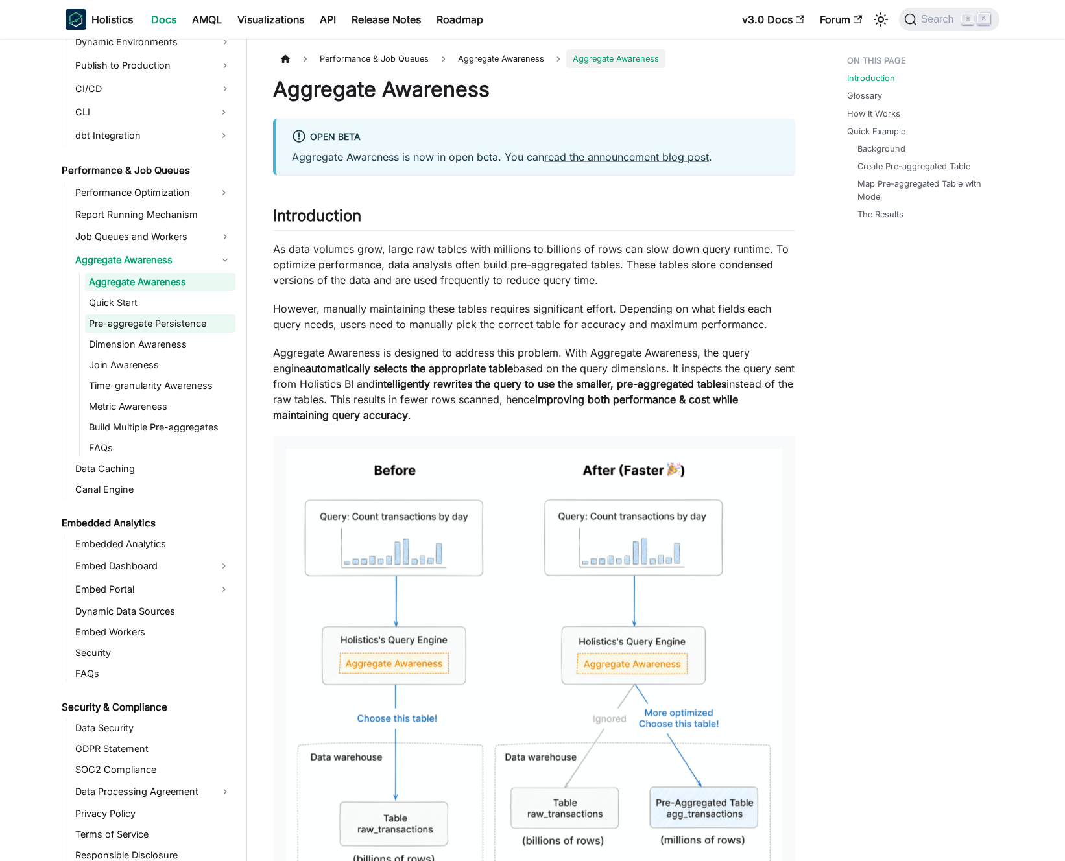
click at [165, 320] on link "Pre-aggregate Persistence" at bounding box center [160, 323] width 150 height 18
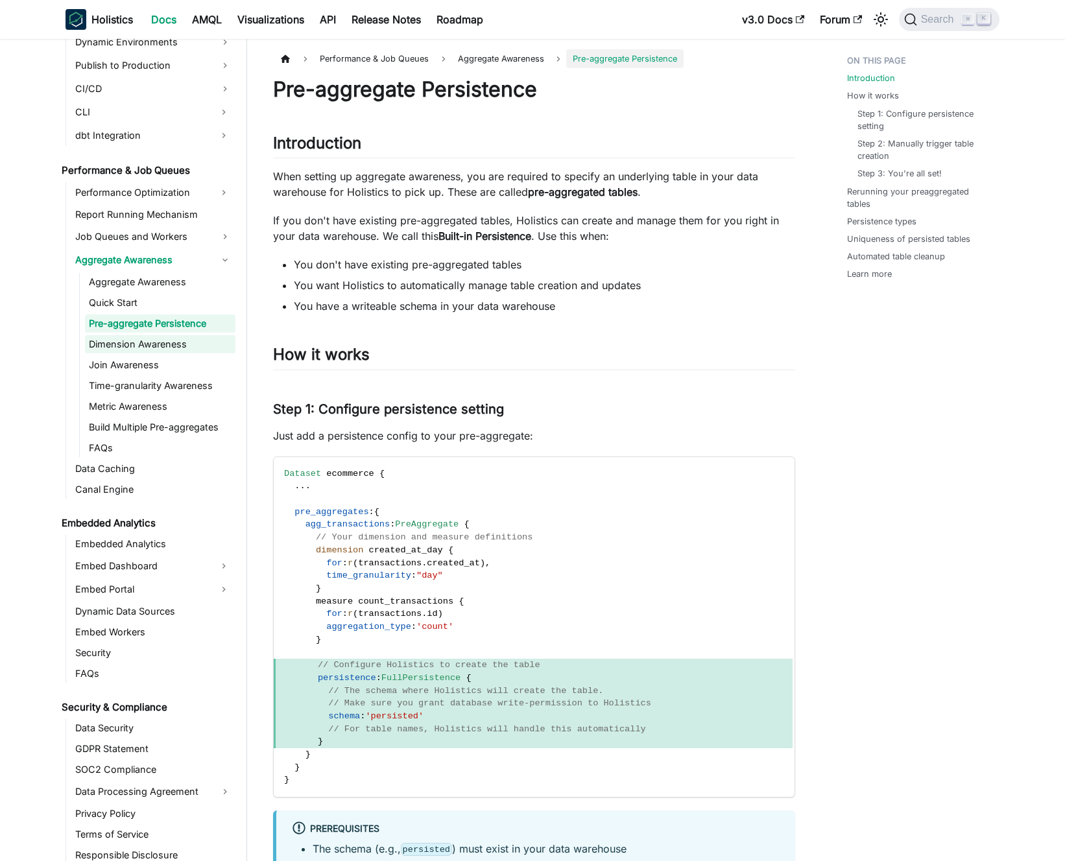
click at [171, 340] on link "Dimension Awareness" at bounding box center [160, 344] width 150 height 18
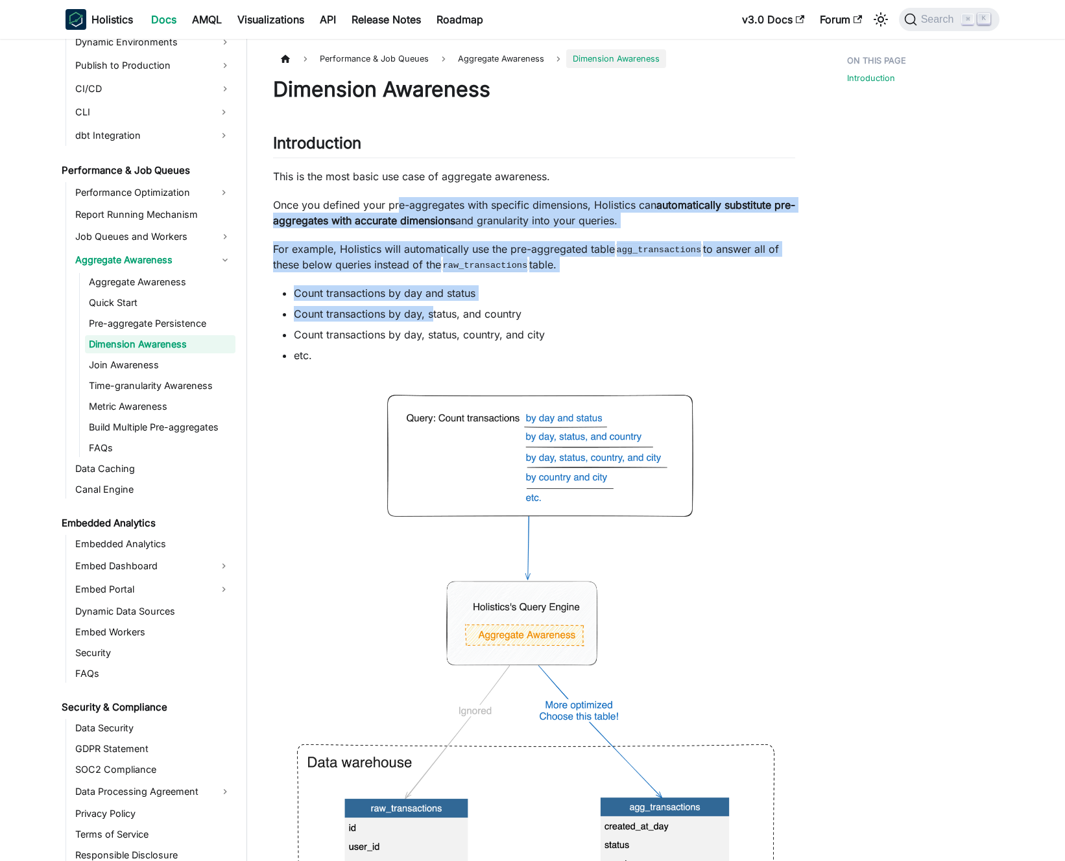
drag, startPoint x: 399, startPoint y: 202, endPoint x: 434, endPoint y: 316, distance: 120.2
click at [434, 316] on div "Dimension Awareness Introduction ​ This is the most basic use case of aggregate…" at bounding box center [534, 572] width 522 height 990
click at [434, 316] on li "Count transactions by day, status, and country" at bounding box center [544, 314] width 501 height 16
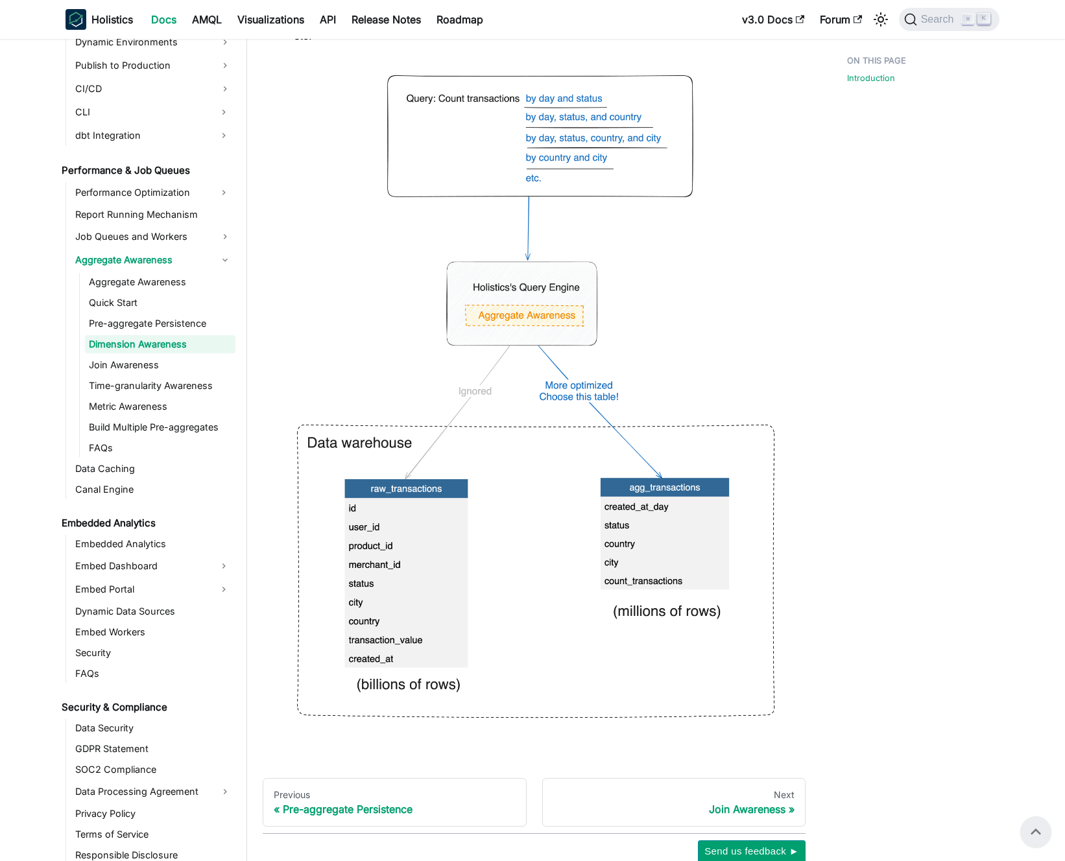
scroll to position [305, 0]
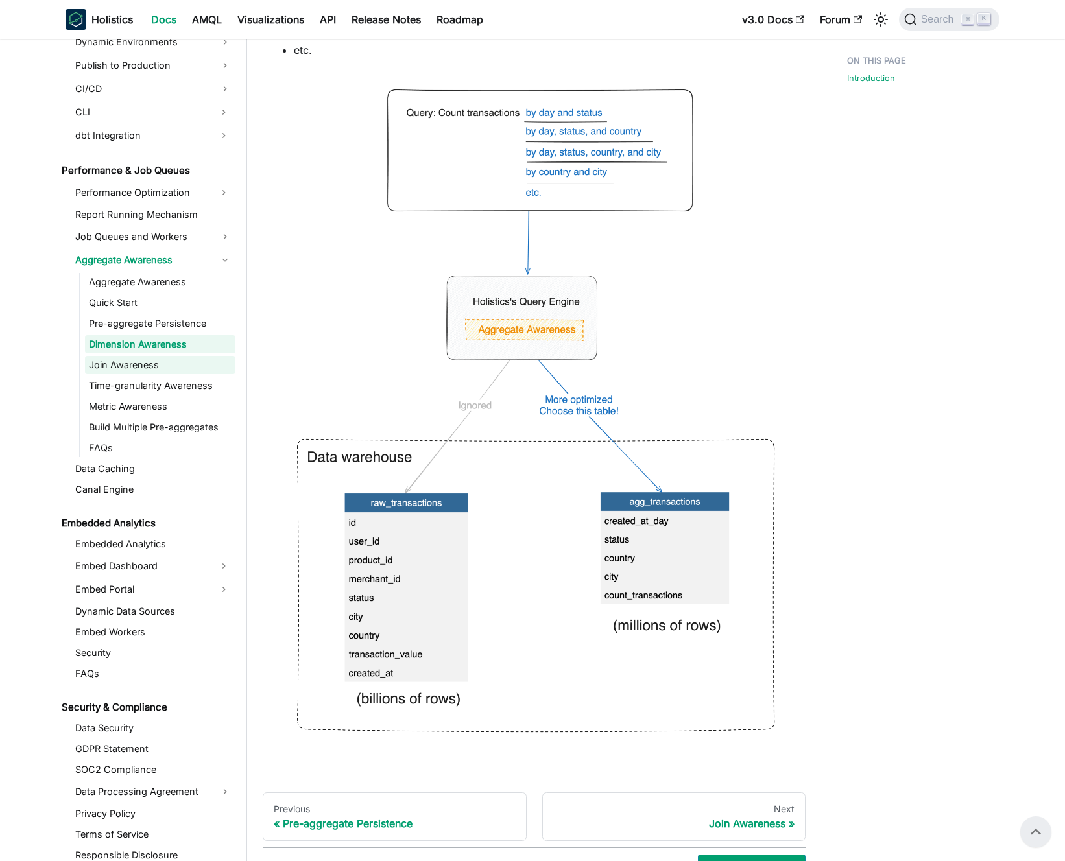
click at [150, 363] on link "Join Awareness" at bounding box center [160, 365] width 150 height 18
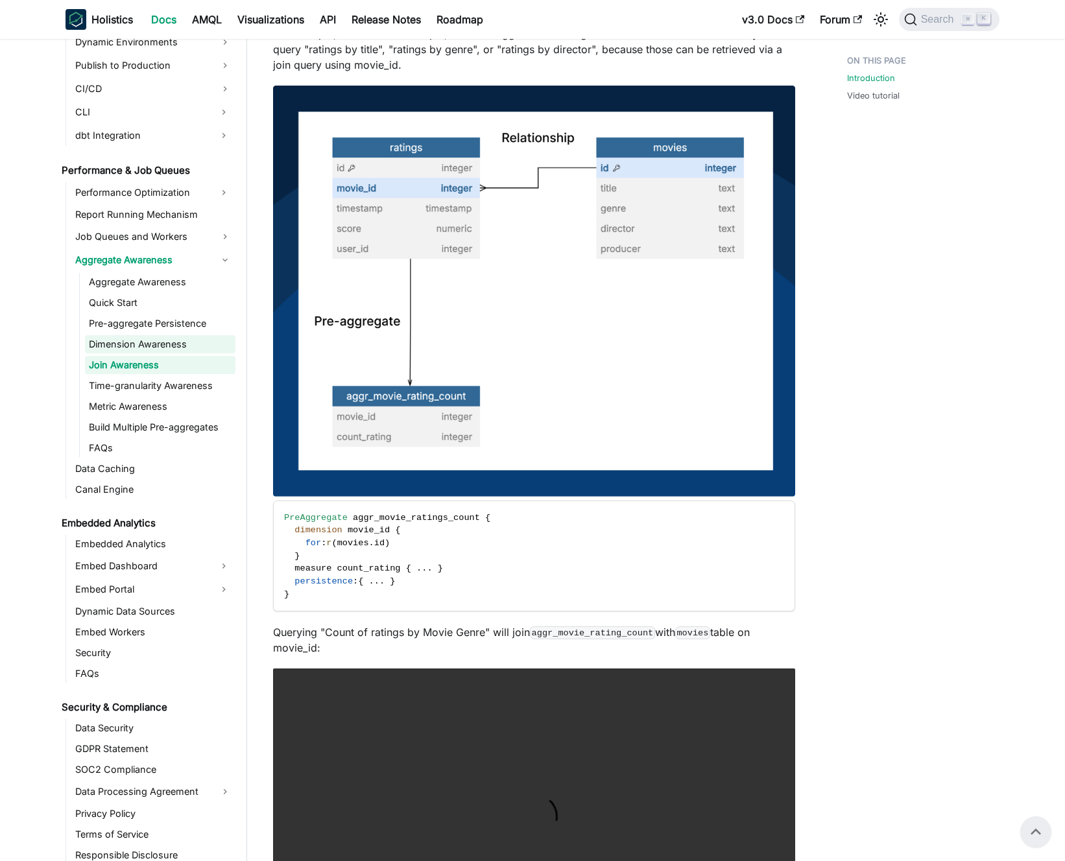
scroll to position [174, 0]
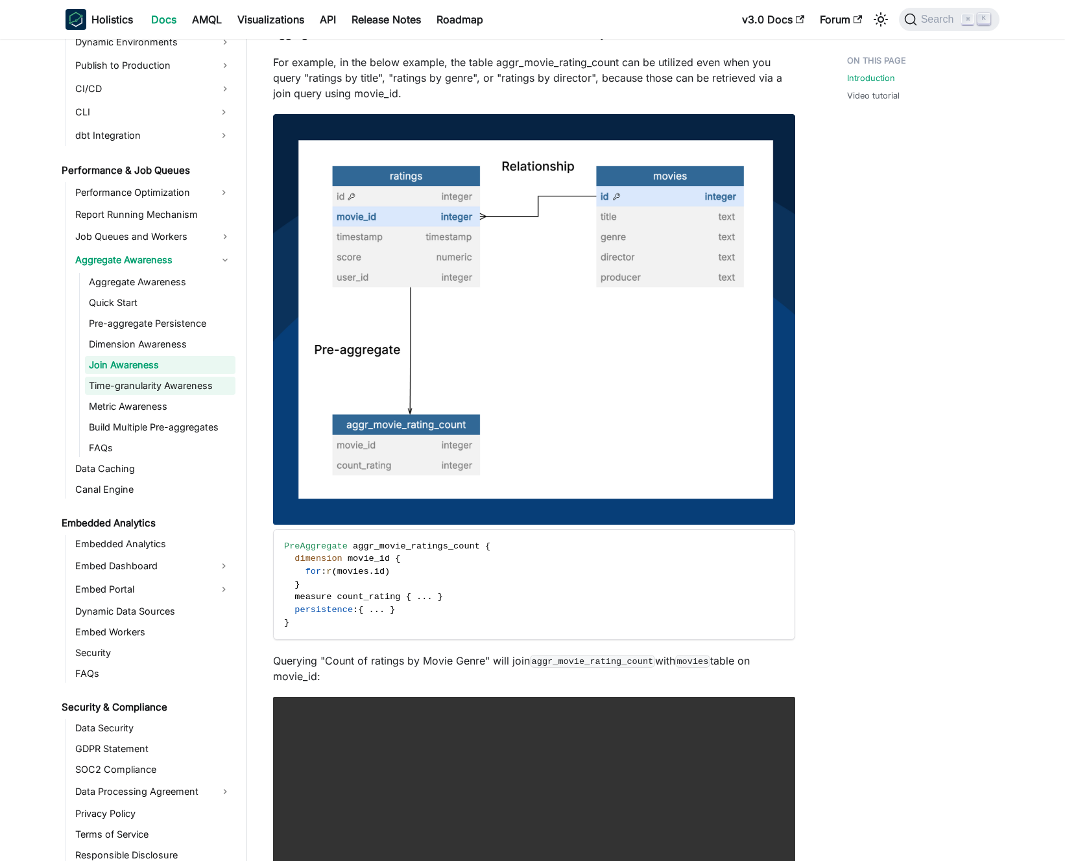
click at [132, 387] on link "Time-granularity Awareness" at bounding box center [160, 386] width 150 height 18
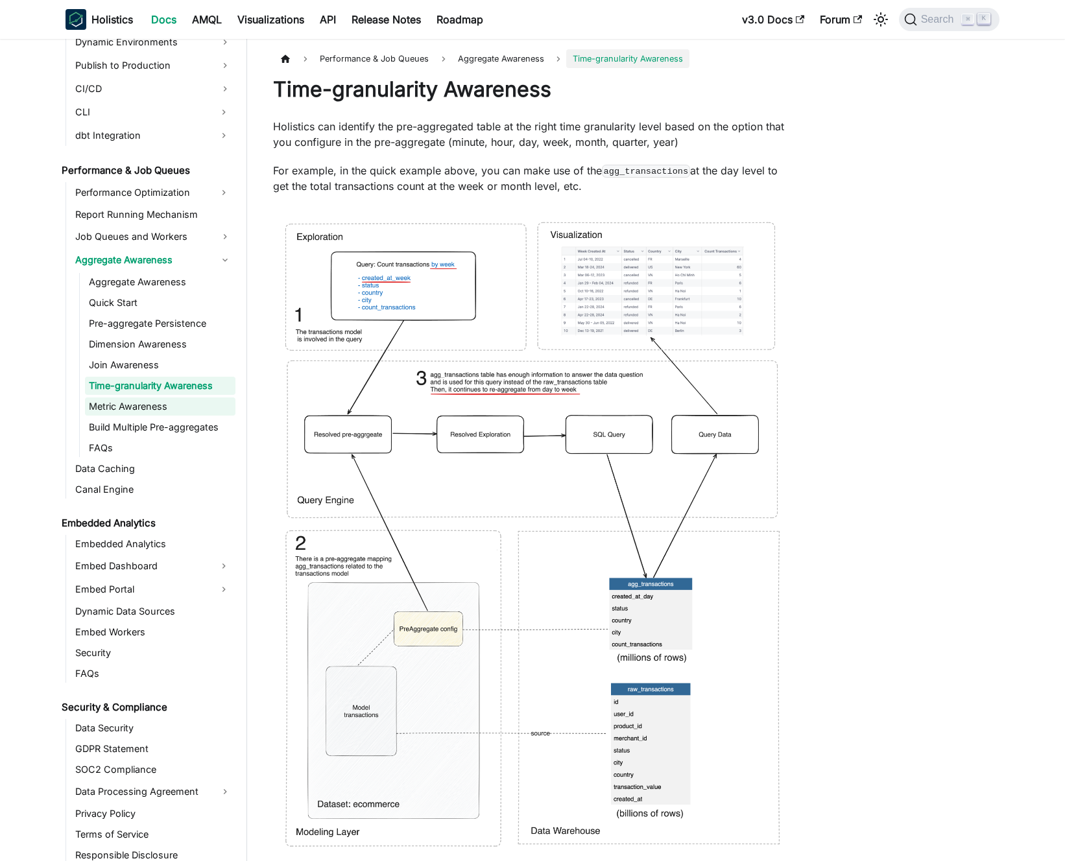
click at [148, 403] on link "Metric Awareness" at bounding box center [160, 406] width 150 height 18
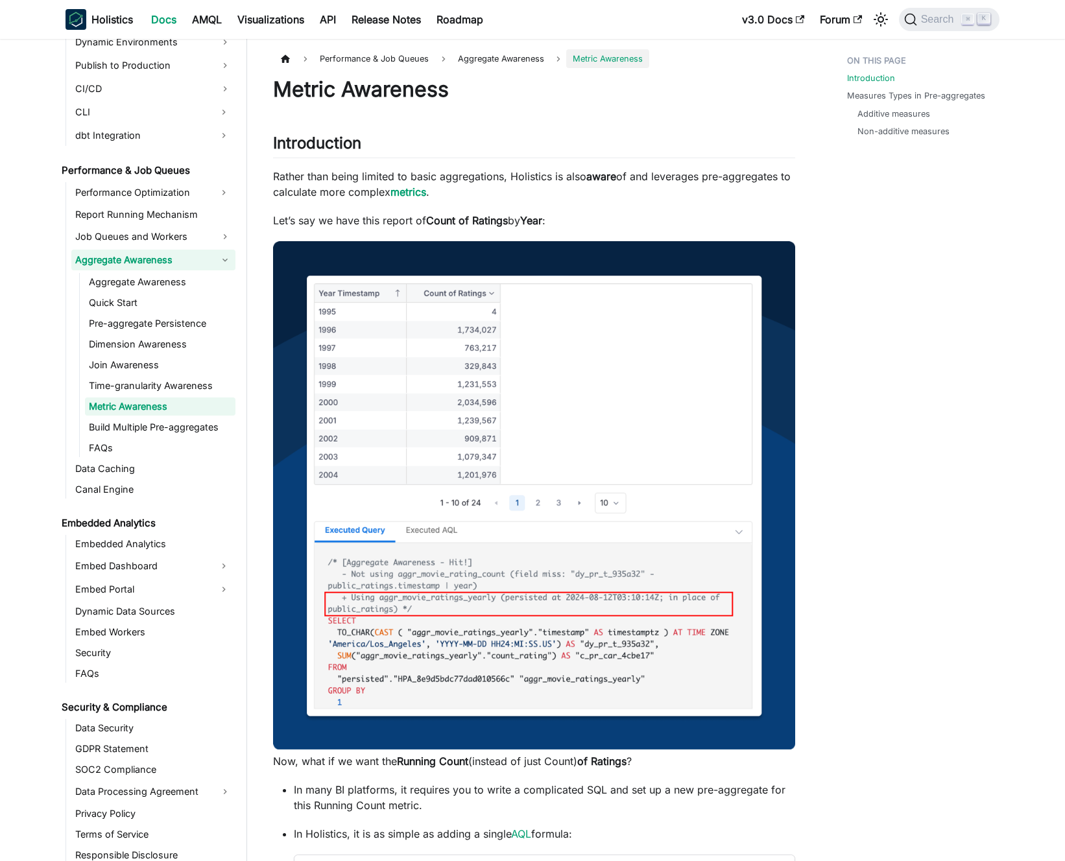
click at [169, 266] on link "Aggregate Awareness" at bounding box center [153, 260] width 164 height 21
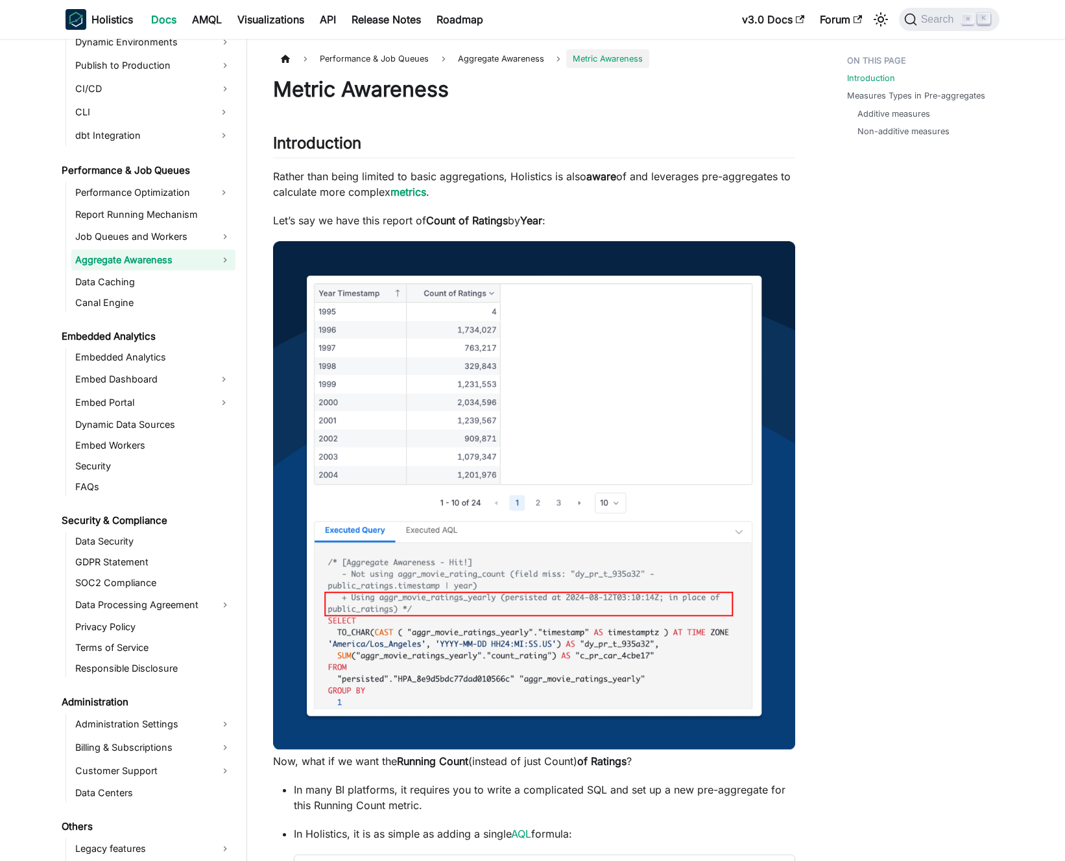
click at [169, 266] on link "Aggregate Awareness" at bounding box center [153, 260] width 164 height 21
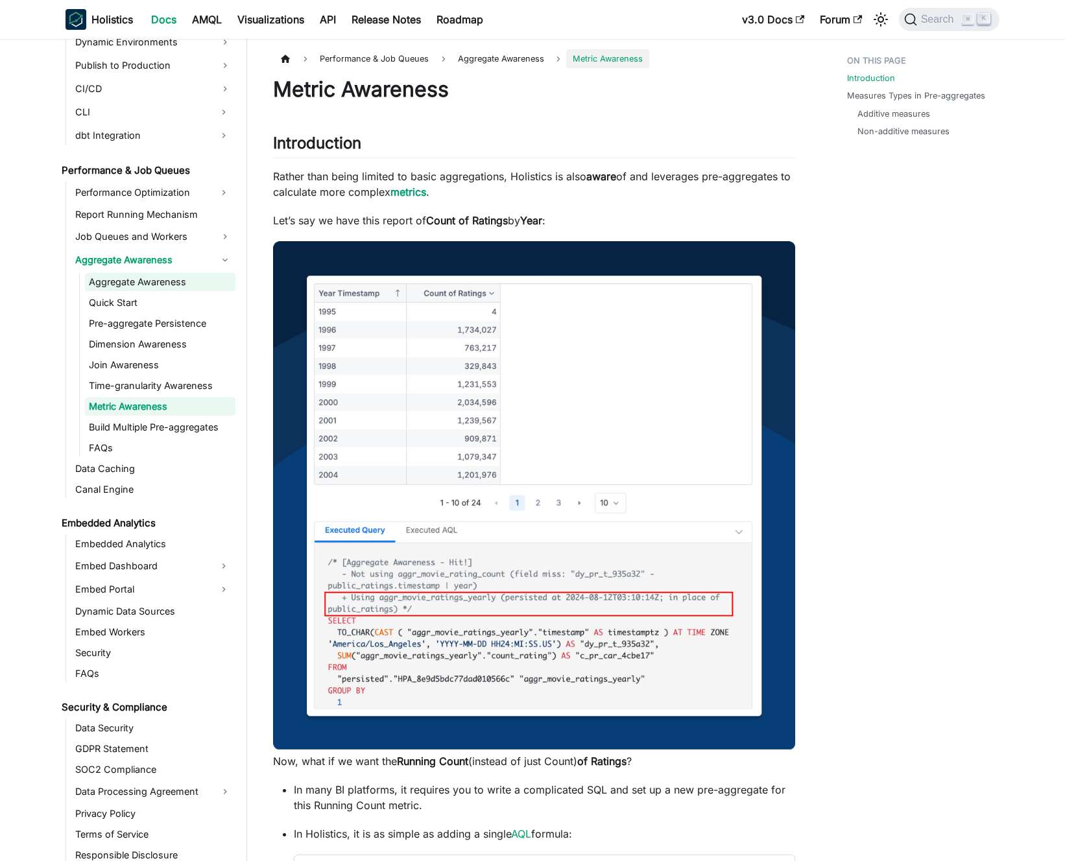
click at [168, 282] on link "Aggregate Awareness" at bounding box center [160, 282] width 150 height 18
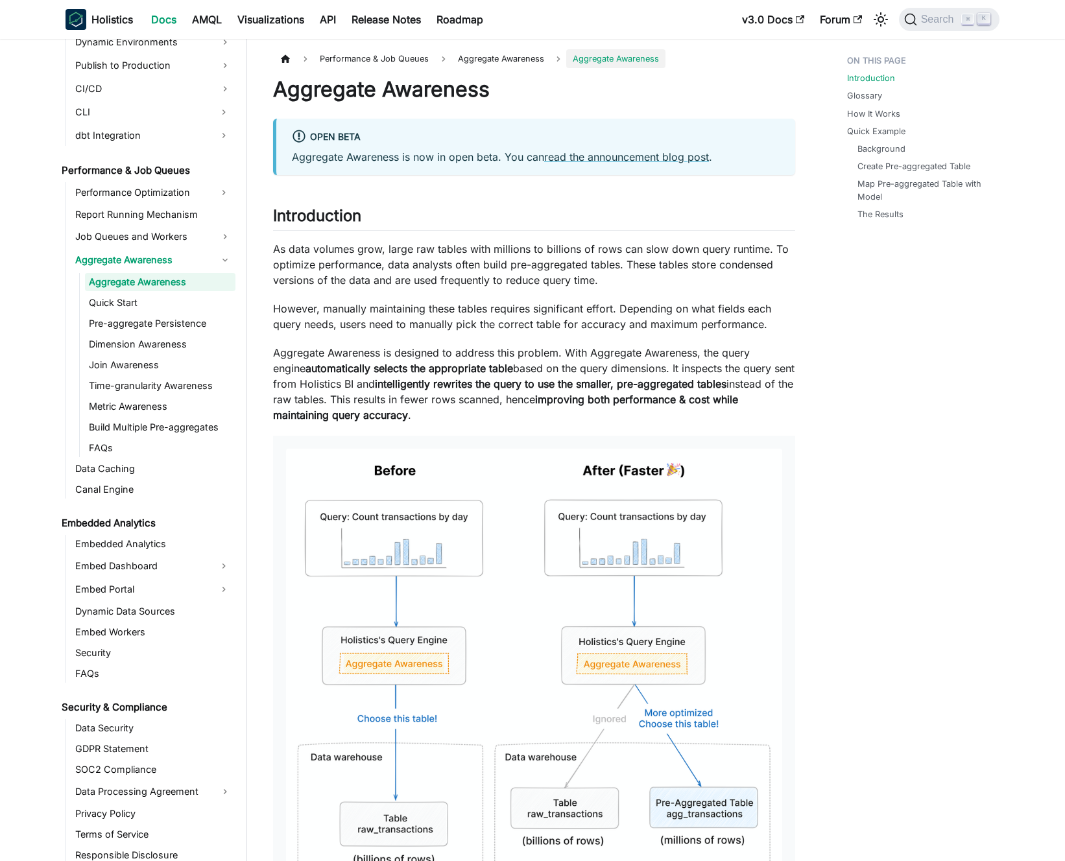
click at [508, 311] on p "However, manually maintaining these tables requires significant effort. Dependi…" at bounding box center [534, 316] width 522 height 31
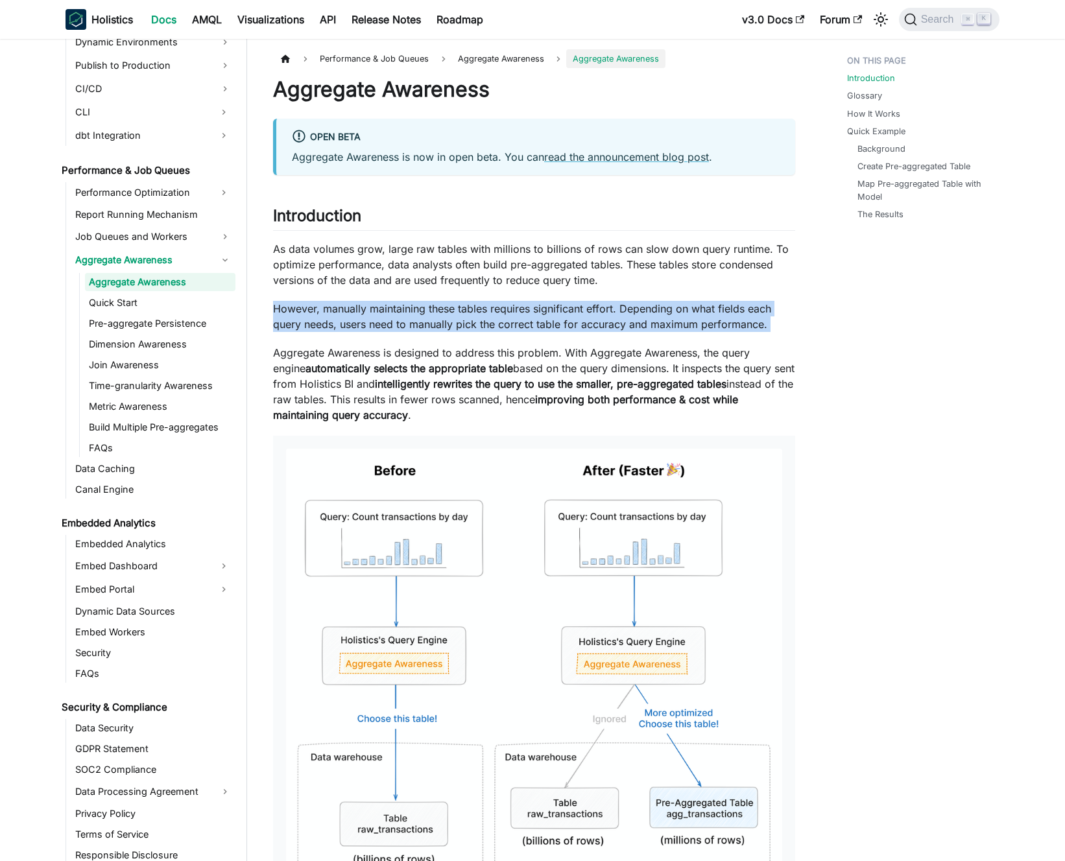
drag, startPoint x: 508, startPoint y: 311, endPoint x: 487, endPoint y: 314, distance: 21.7
click at [508, 311] on p "However, manually maintaining these tables requires significant effort. Dependi…" at bounding box center [534, 316] width 522 height 31
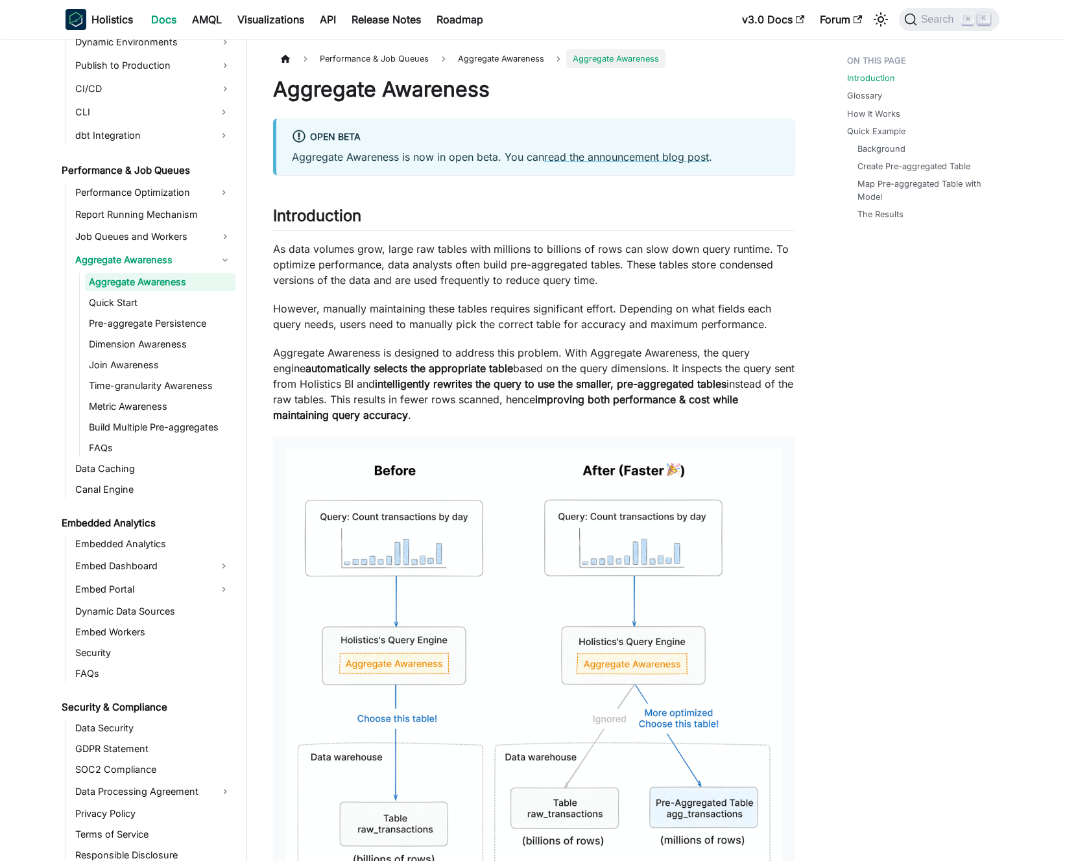
click at [487, 314] on p "However, manually maintaining these tables requires significant effort. Dependi…" at bounding box center [534, 316] width 522 height 31
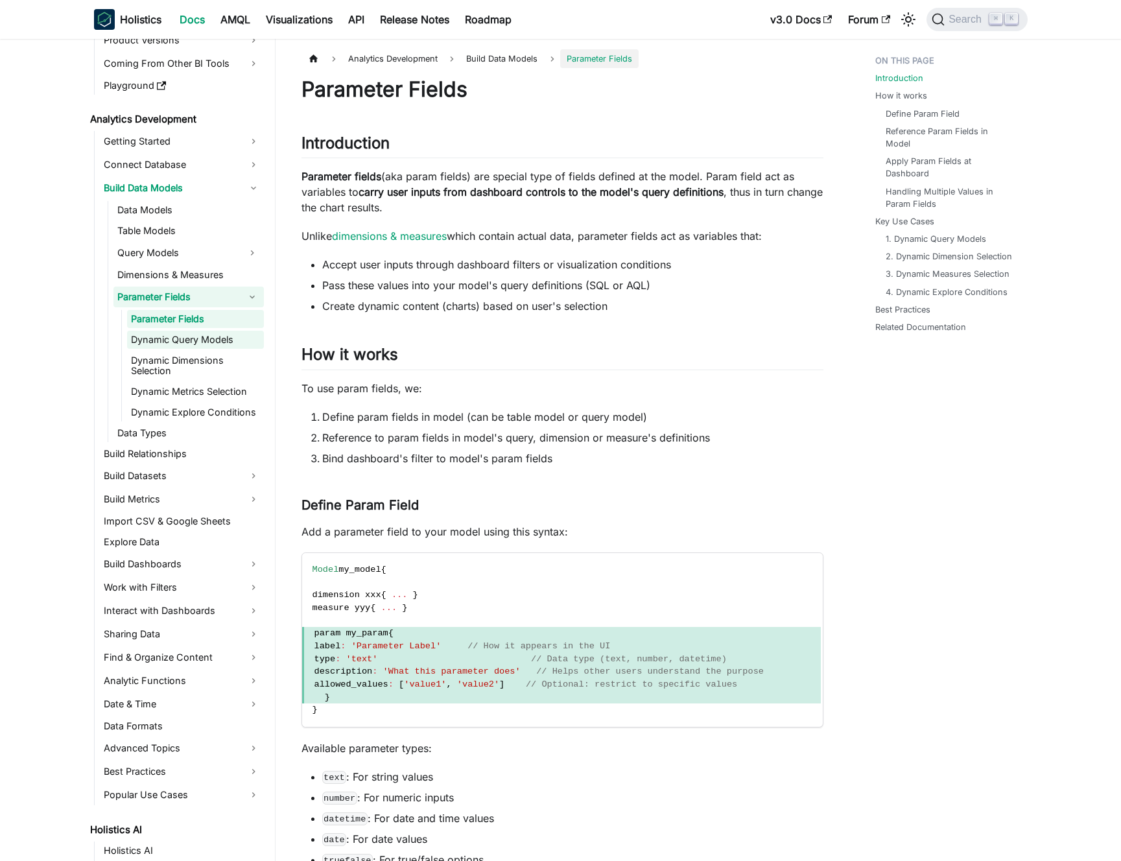
click at [215, 336] on link "Dynamic Query Models" at bounding box center [195, 340] width 137 height 18
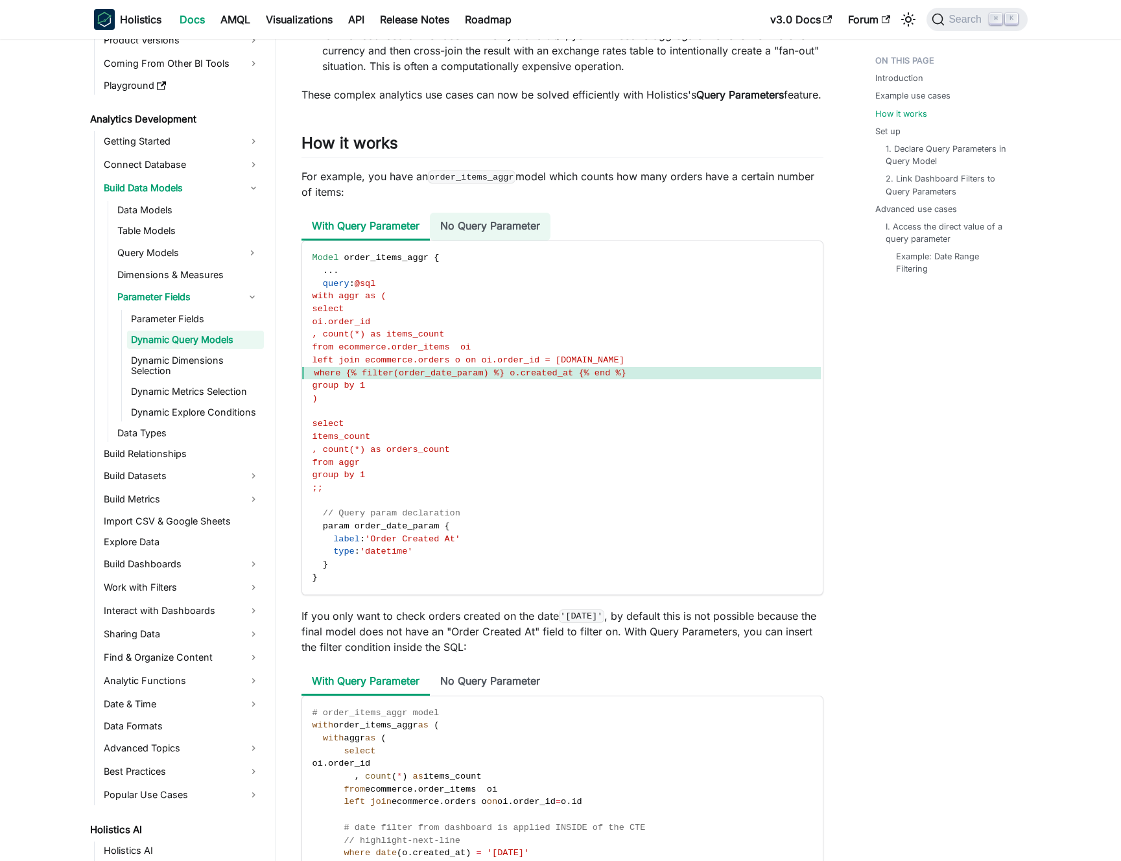
scroll to position [983, 0]
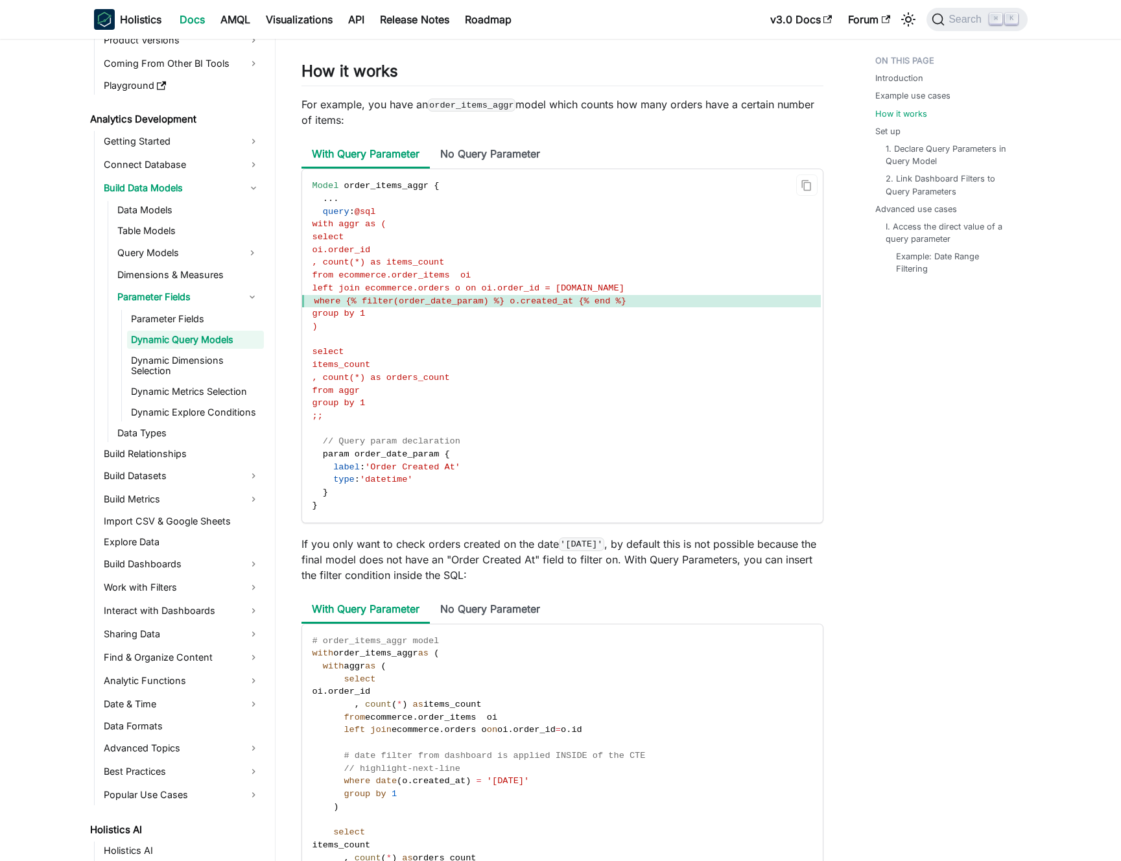
drag, startPoint x: 361, startPoint y: 313, endPoint x: 670, endPoint y: 313, distance: 308.7
click at [670, 308] on span "where {% filter(order_date_param) %} o.created_at {% end %}" at bounding box center [561, 301] width 519 height 13
click at [204, 368] on link "Dynamic Dimensions Selection" at bounding box center [195, 365] width 137 height 29
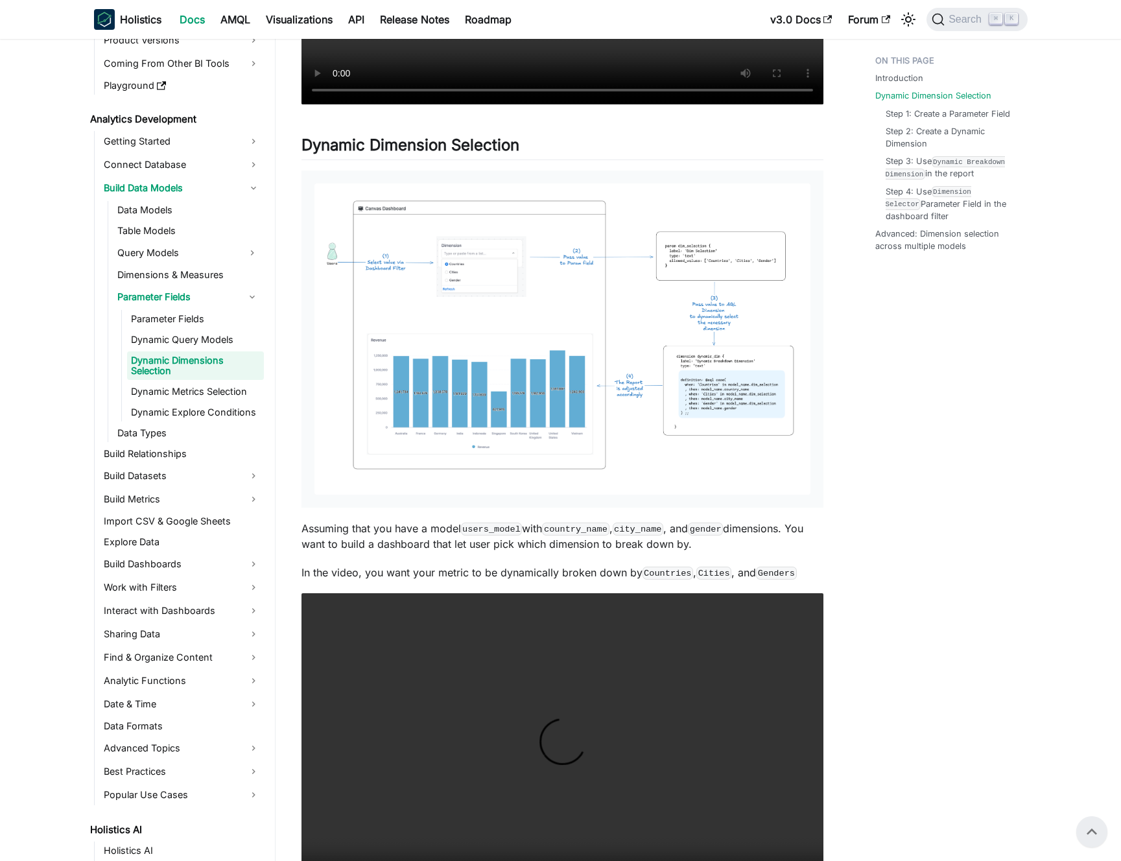
scroll to position [562, 0]
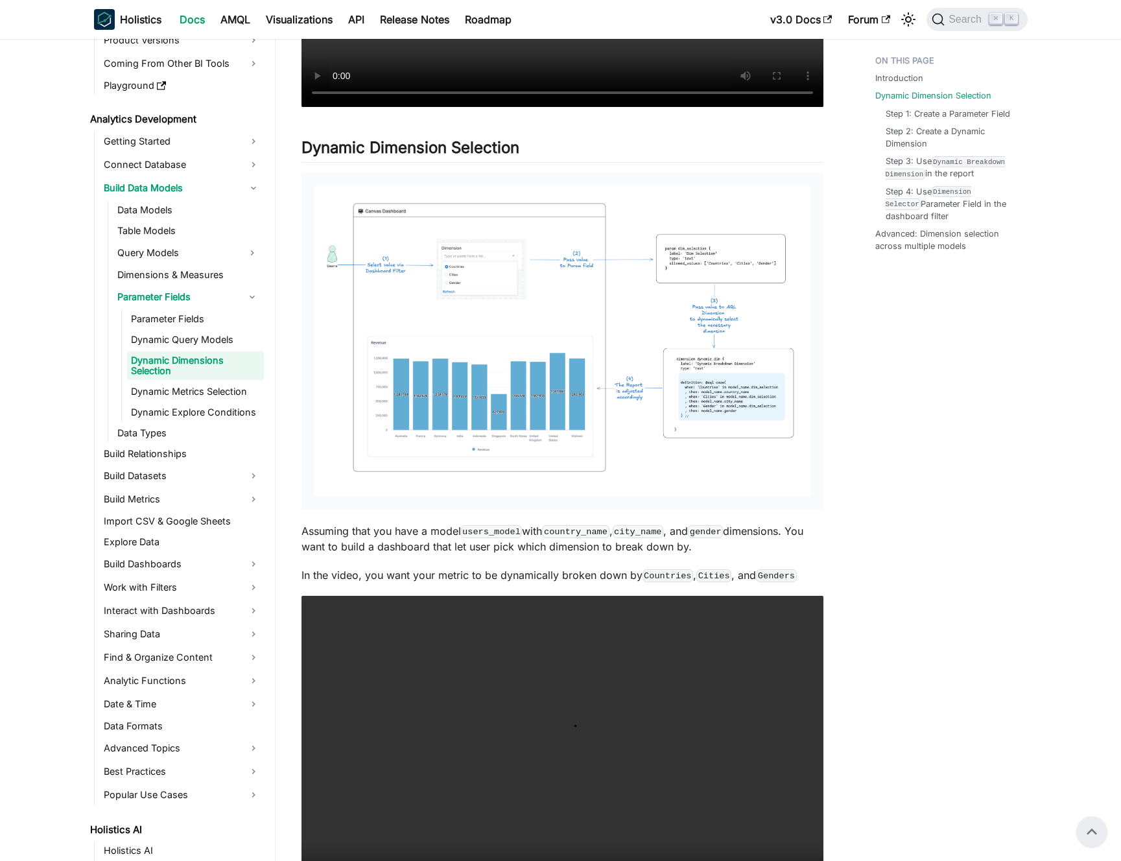
click at [489, 339] on img at bounding box center [562, 341] width 496 height 311
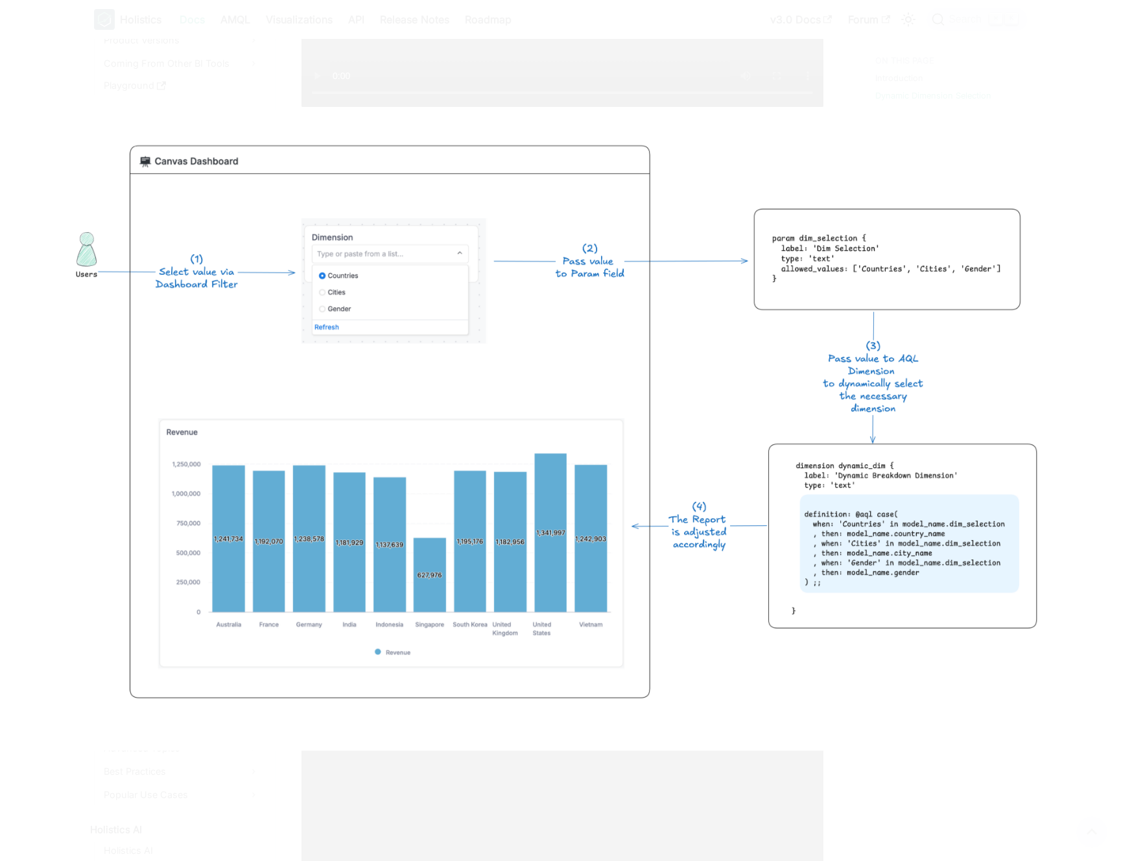
click at [399, 117] on img at bounding box center [561, 430] width 1022 height 641
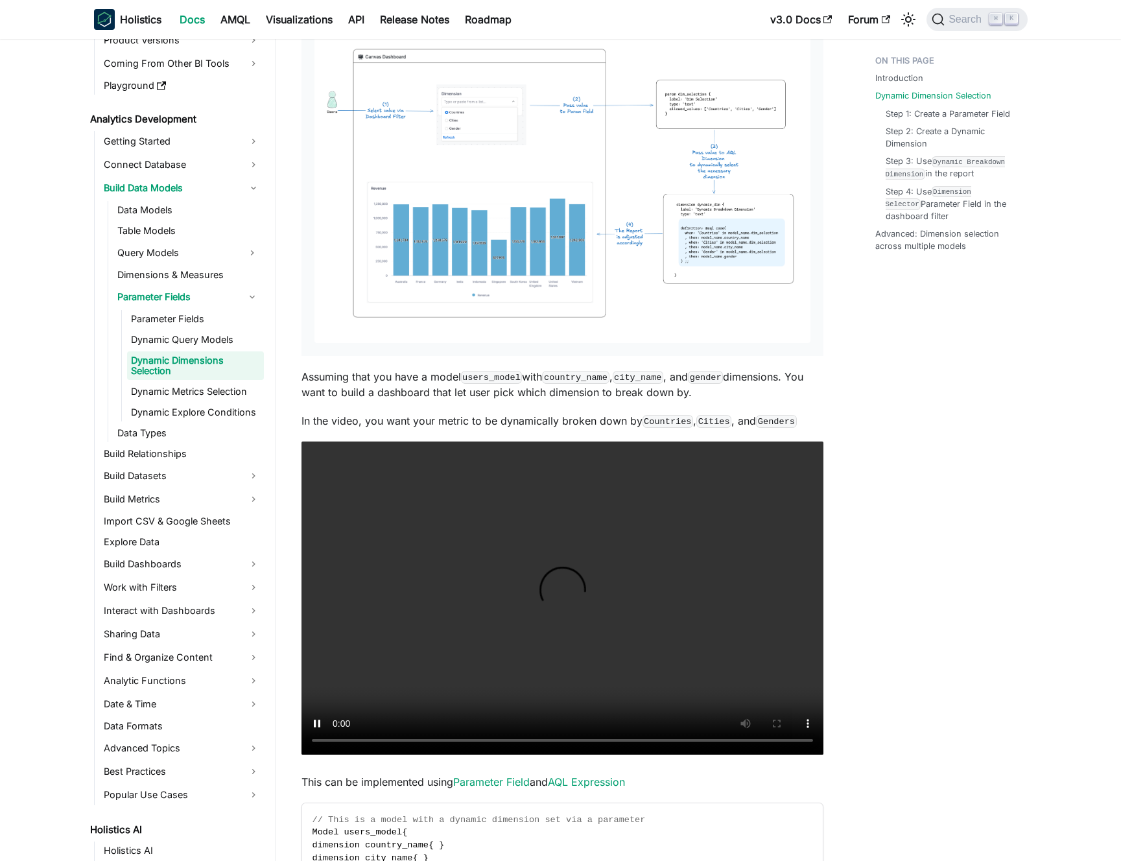
scroll to position [1011, 0]
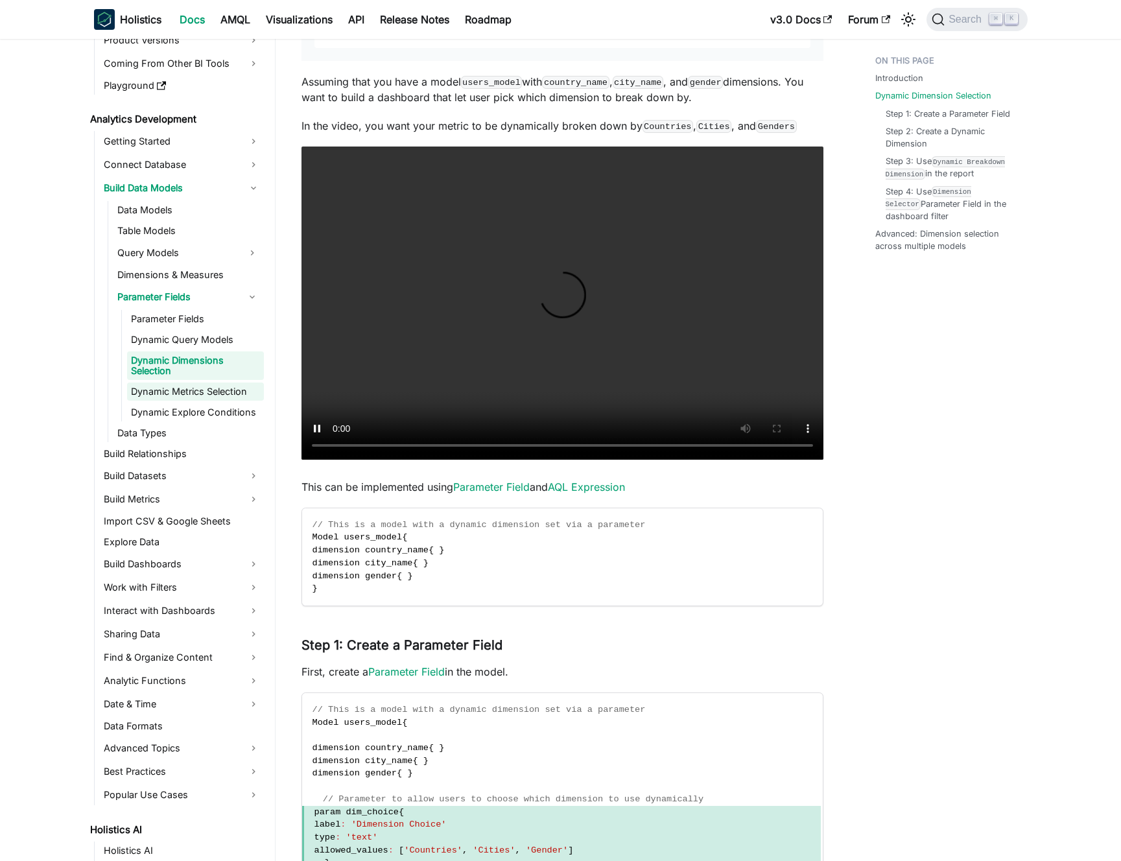
click at [152, 392] on link "Dynamic Metrics Selection" at bounding box center [195, 392] width 137 height 18
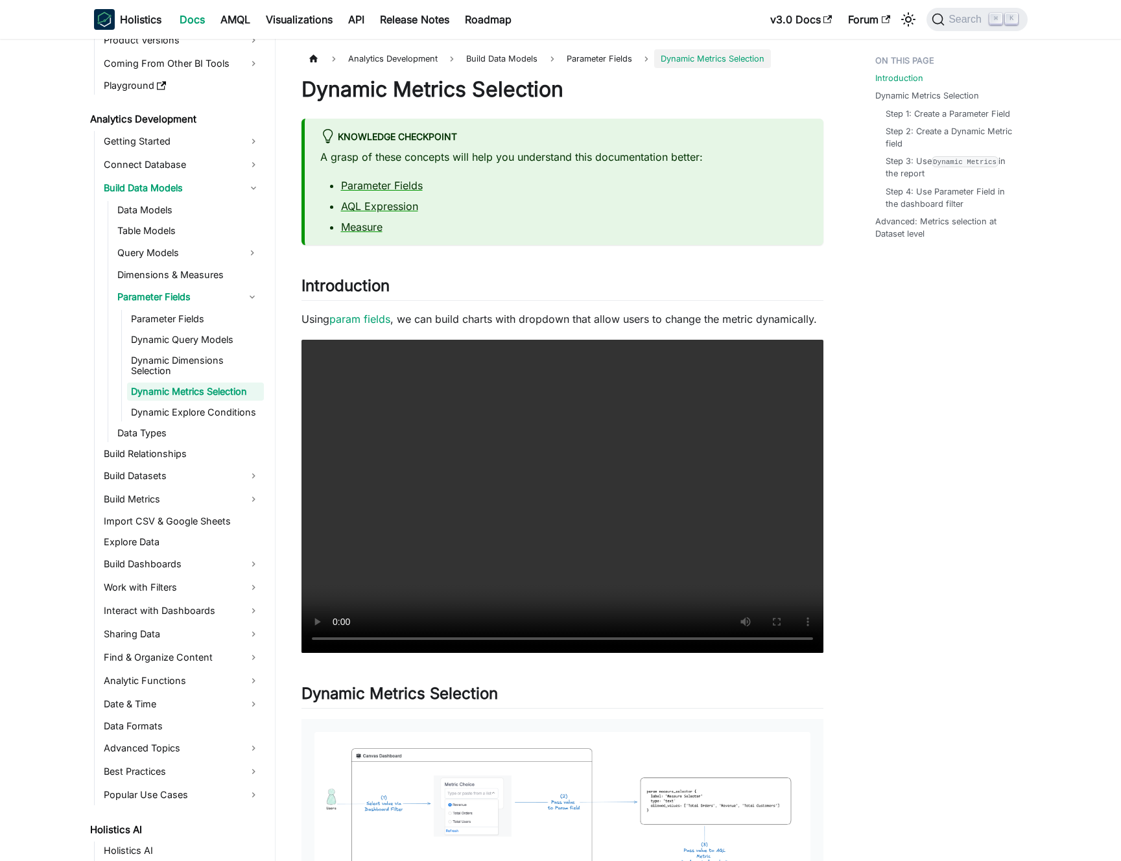
click at [444, 319] on p "Using param fields , we can build charts with dropdown that allow users to chan…" at bounding box center [563, 319] width 522 height 16
click at [452, 320] on p "Using param fields , we can build charts with dropdown that allow users to chan…" at bounding box center [563, 319] width 522 height 16
click at [255, 294] on button "Collapse sidebar category 'Parameter Fields'" at bounding box center [252, 297] width 23 height 21
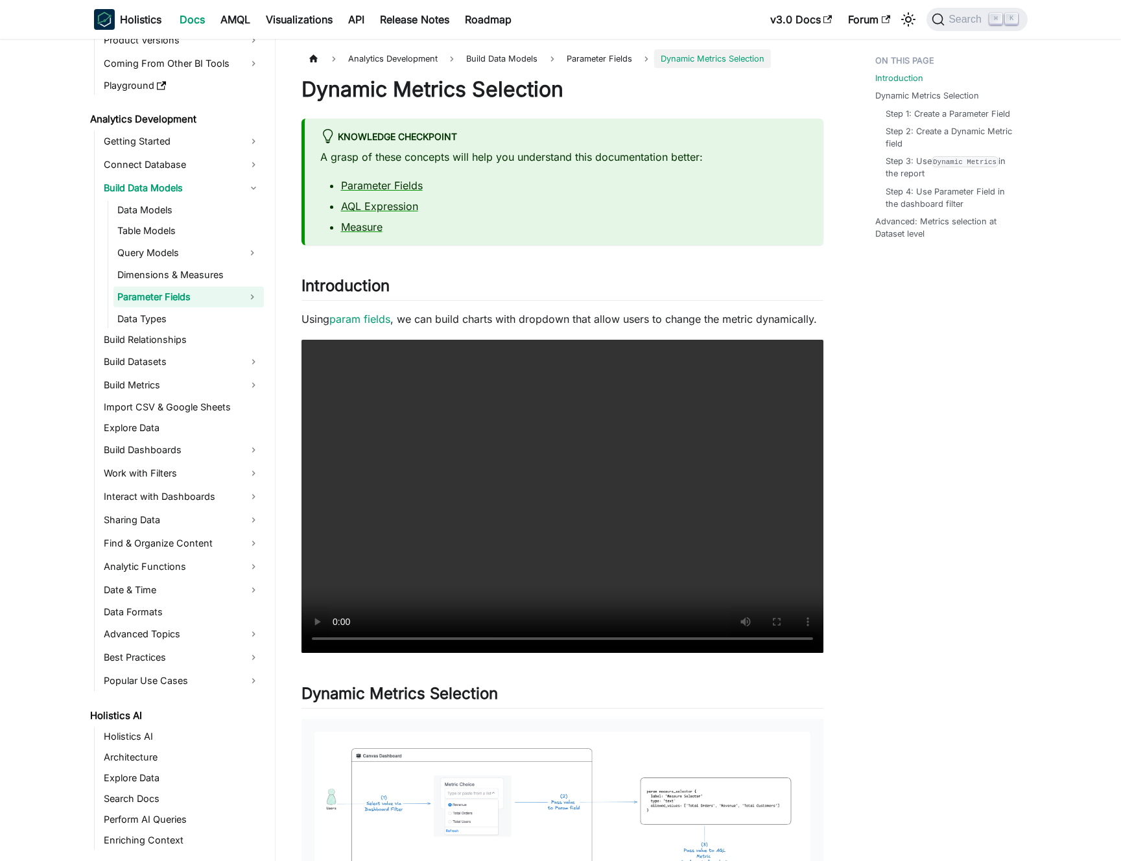
click at [255, 294] on button "Expand sidebar category 'Parameter Fields'" at bounding box center [252, 297] width 23 height 21
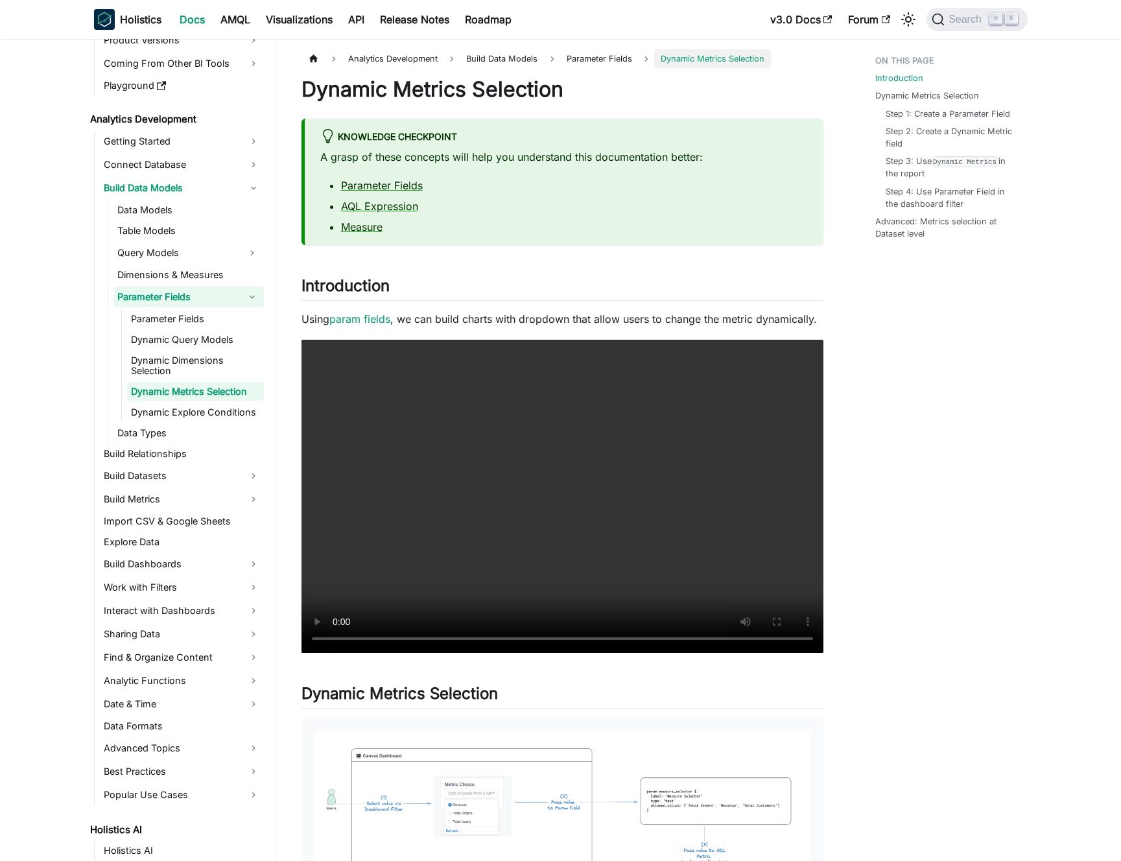
click at [255, 294] on button "Collapse sidebar category 'Parameter Fields'" at bounding box center [252, 297] width 23 height 21
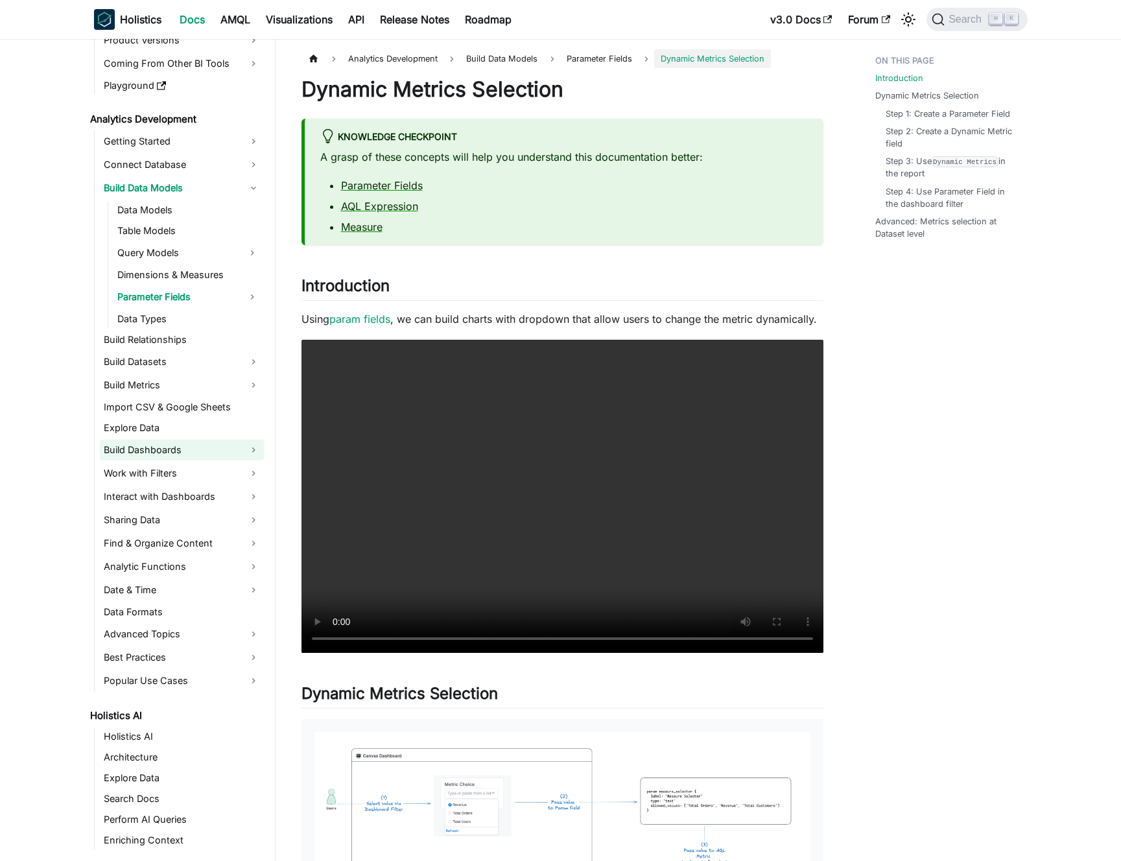
click at [249, 446] on link "Build Dashboards" at bounding box center [182, 450] width 164 height 21
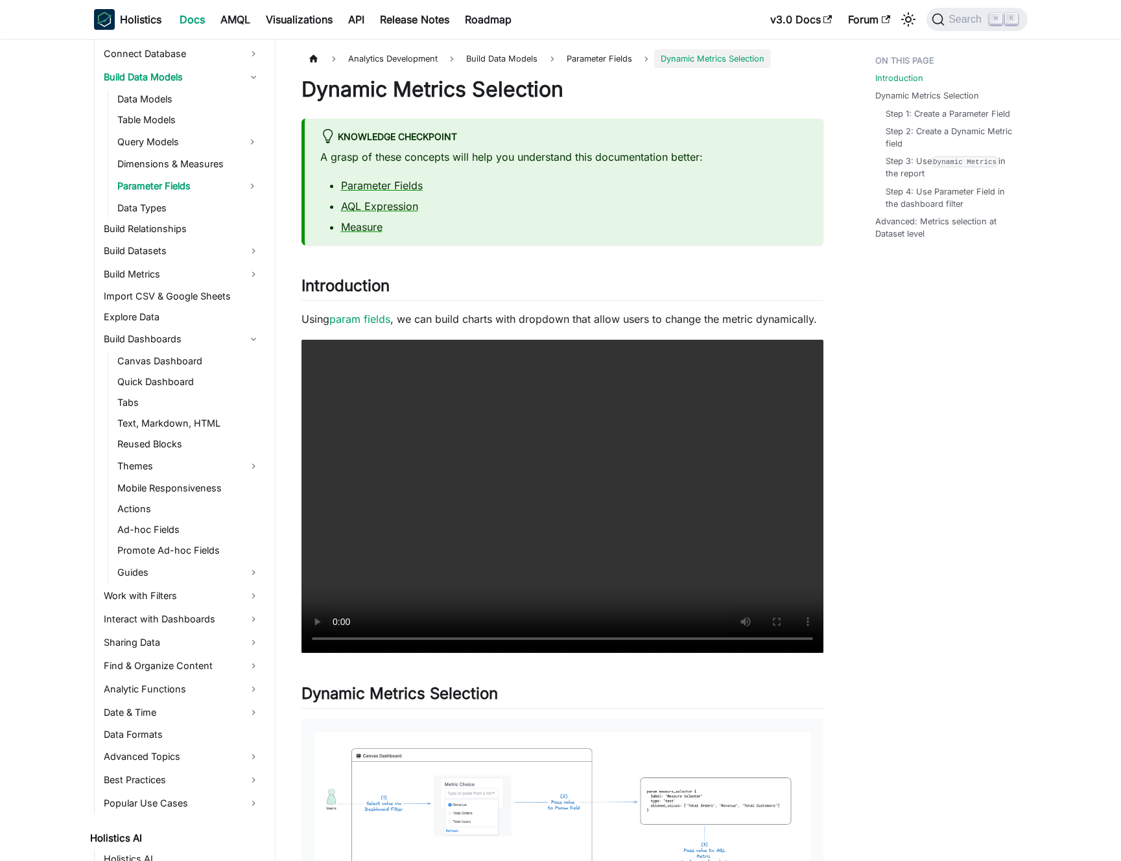
scroll to position [244, 0]
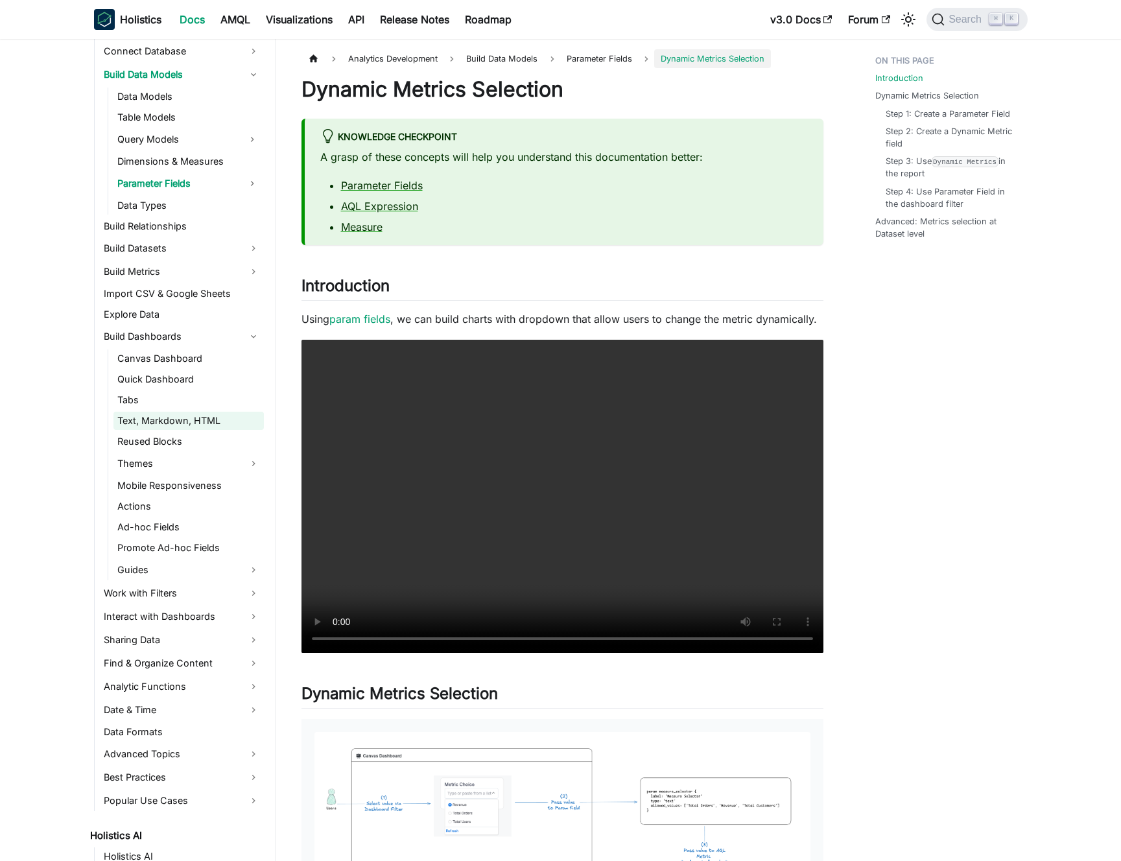
click at [180, 421] on link "Text, Markdown, HTML" at bounding box center [188, 421] width 150 height 18
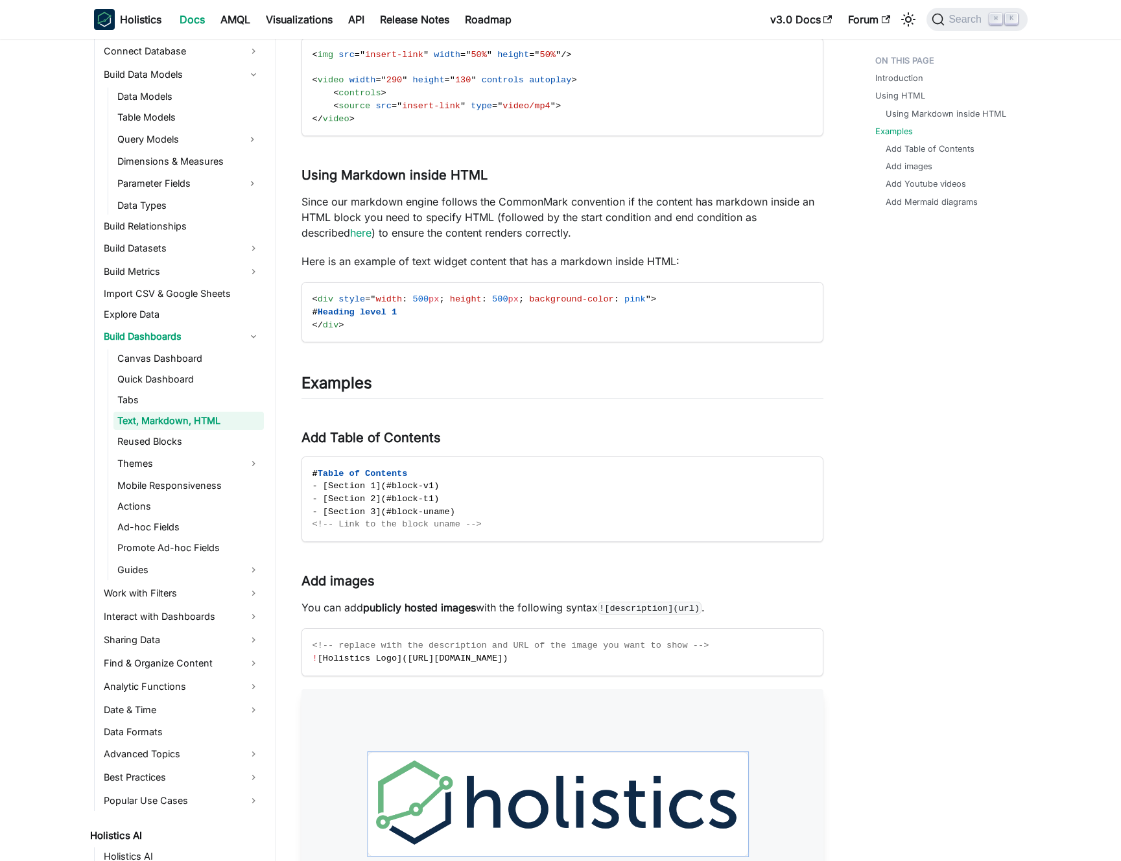
scroll to position [493, 0]
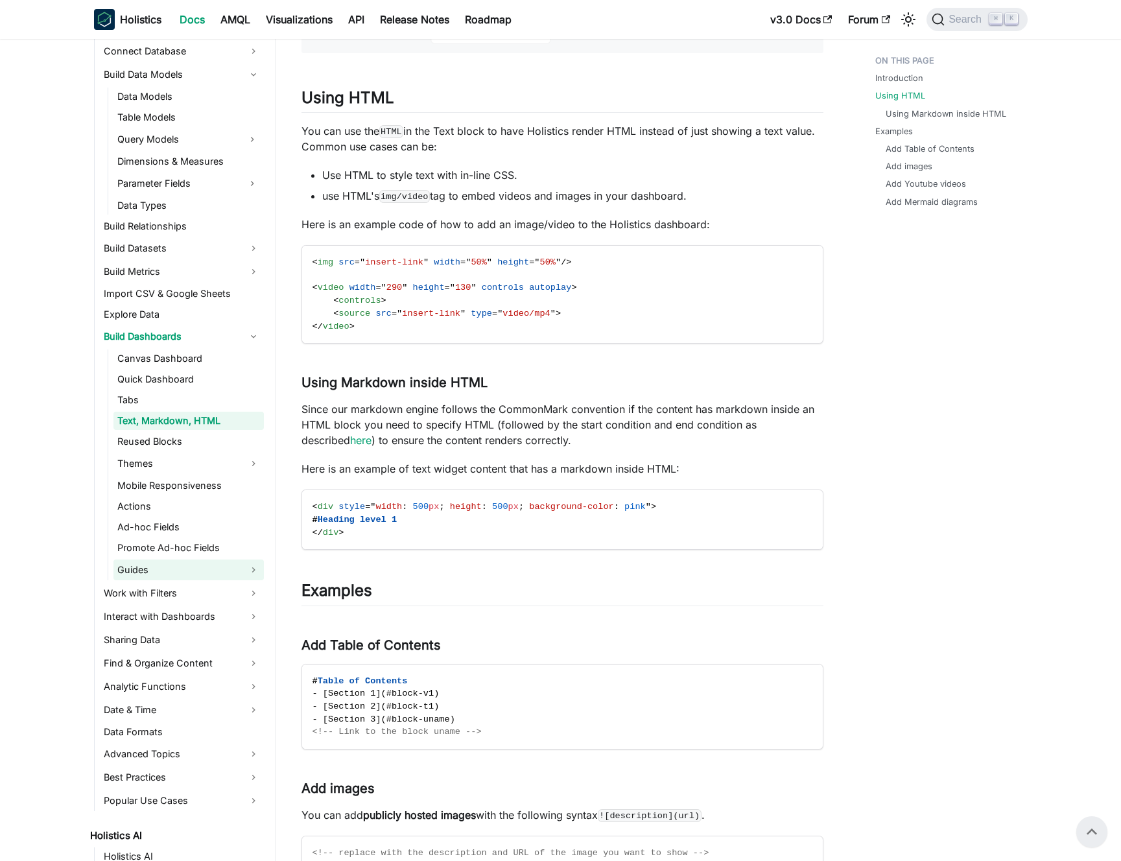
click at [176, 569] on link "Guides" at bounding box center [188, 570] width 150 height 21
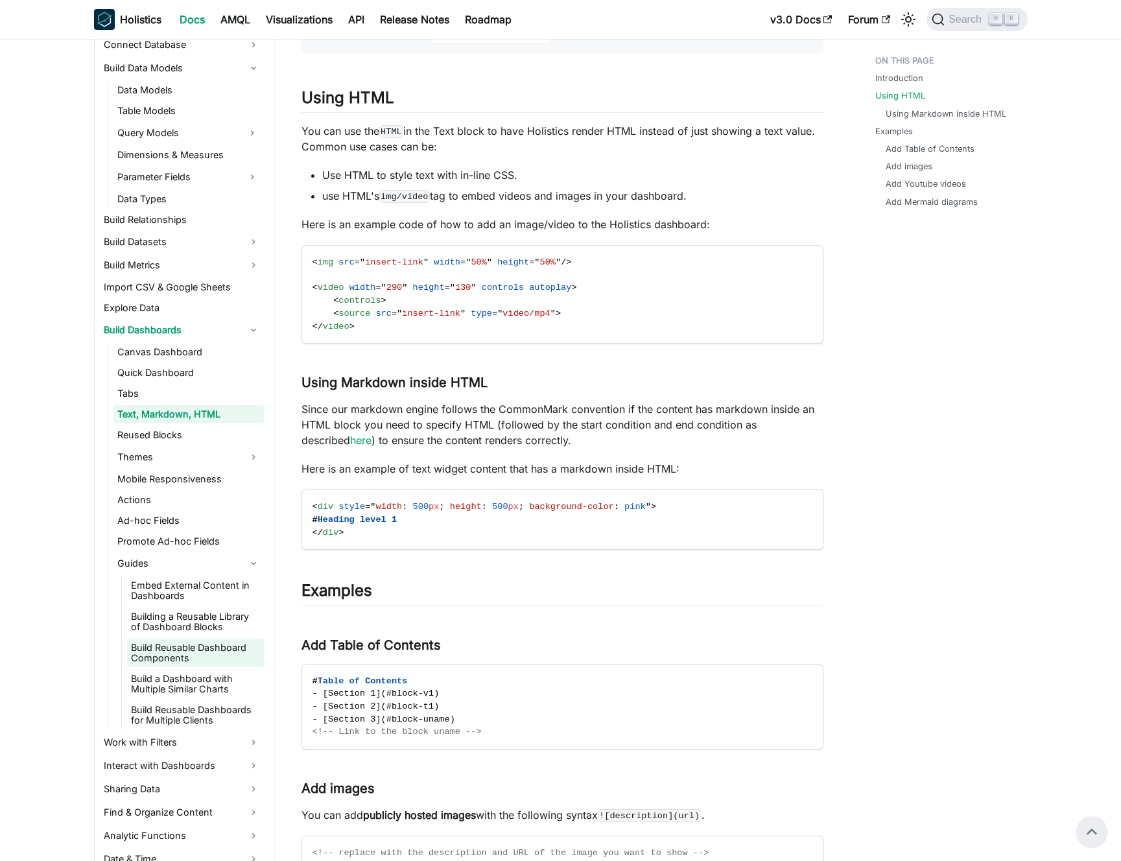
scroll to position [283, 0]
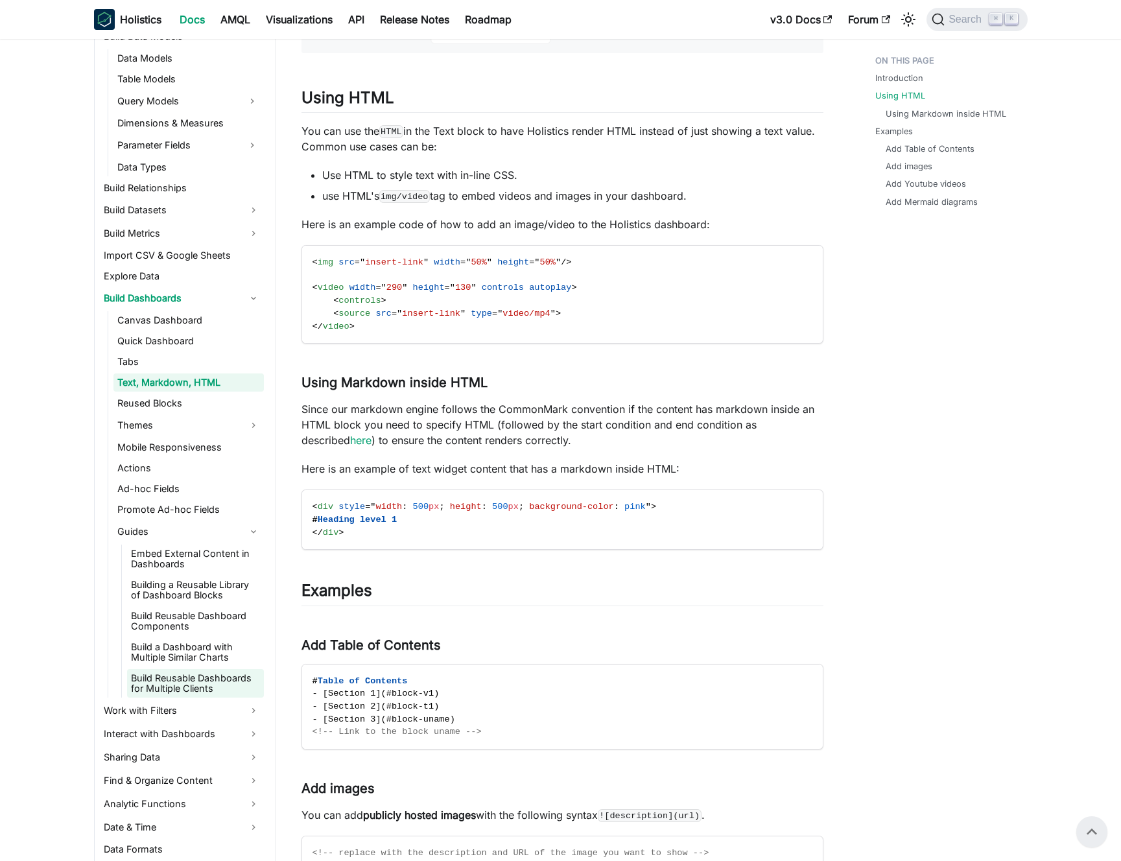
click at [180, 679] on link "Build Reusable Dashboards for Multiple Clients" at bounding box center [195, 683] width 137 height 29
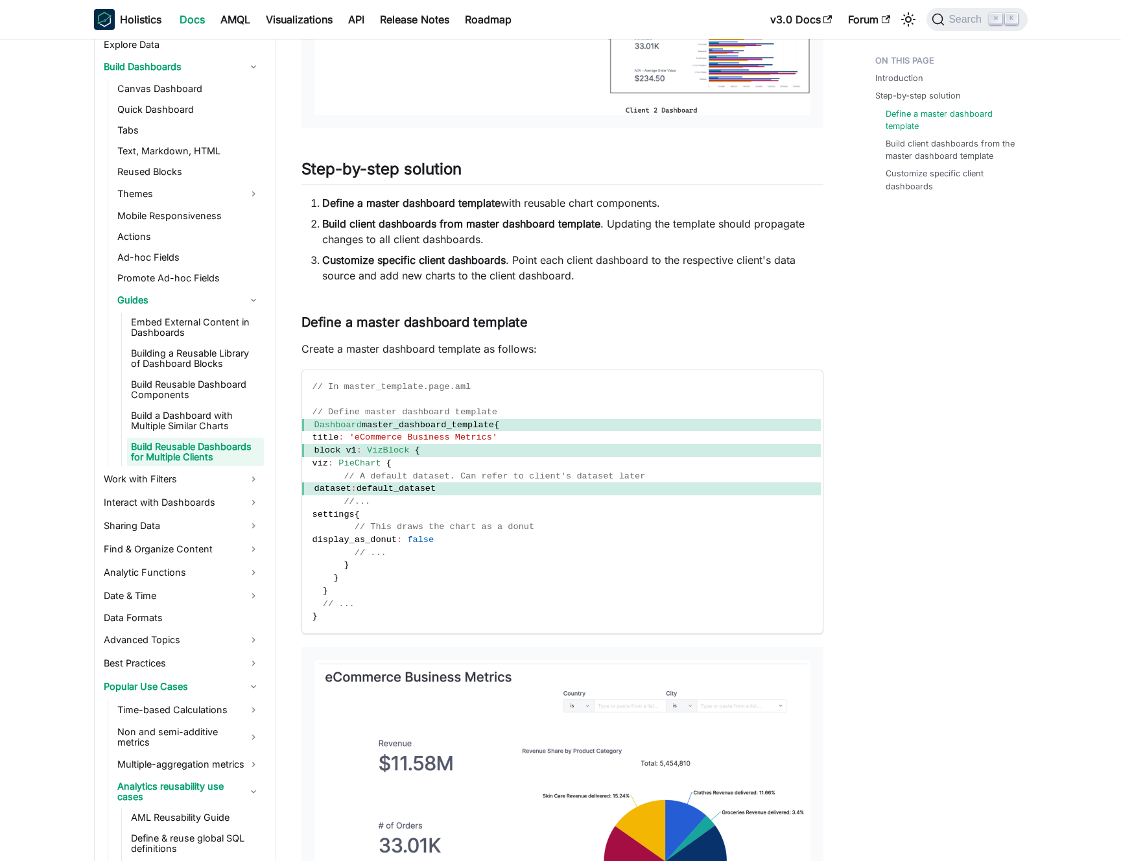
scroll to position [712, 0]
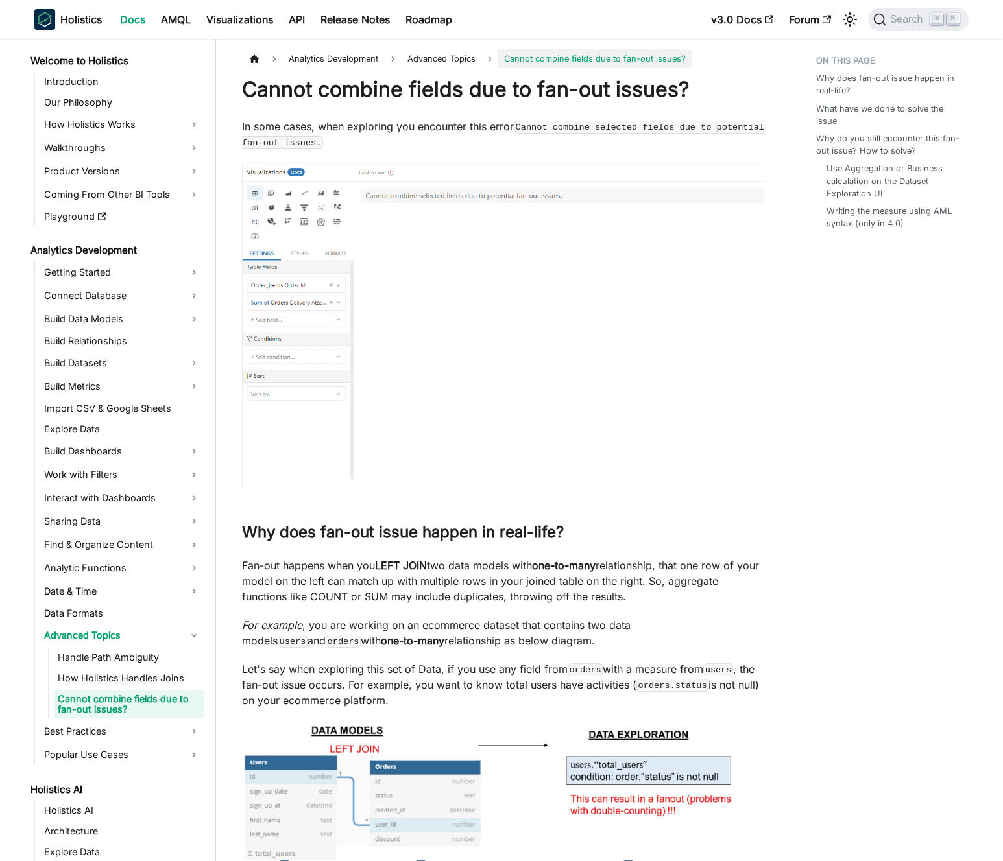
scroll to position [21, 0]
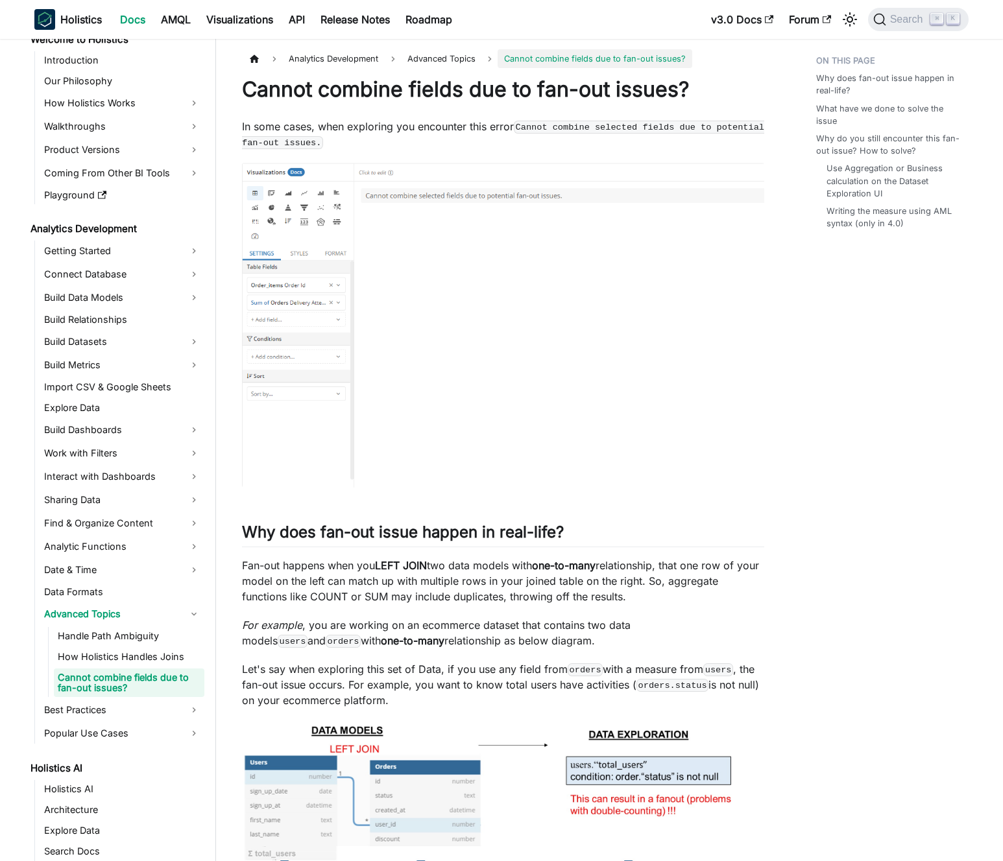
click at [423, 126] on p "In some cases, when exploring you encounter this error Cannot combine selected …" at bounding box center [503, 134] width 522 height 31
click at [410, 130] on p "In some cases, when exploring you encounter this error Cannot combine selected …" at bounding box center [503, 134] width 522 height 31
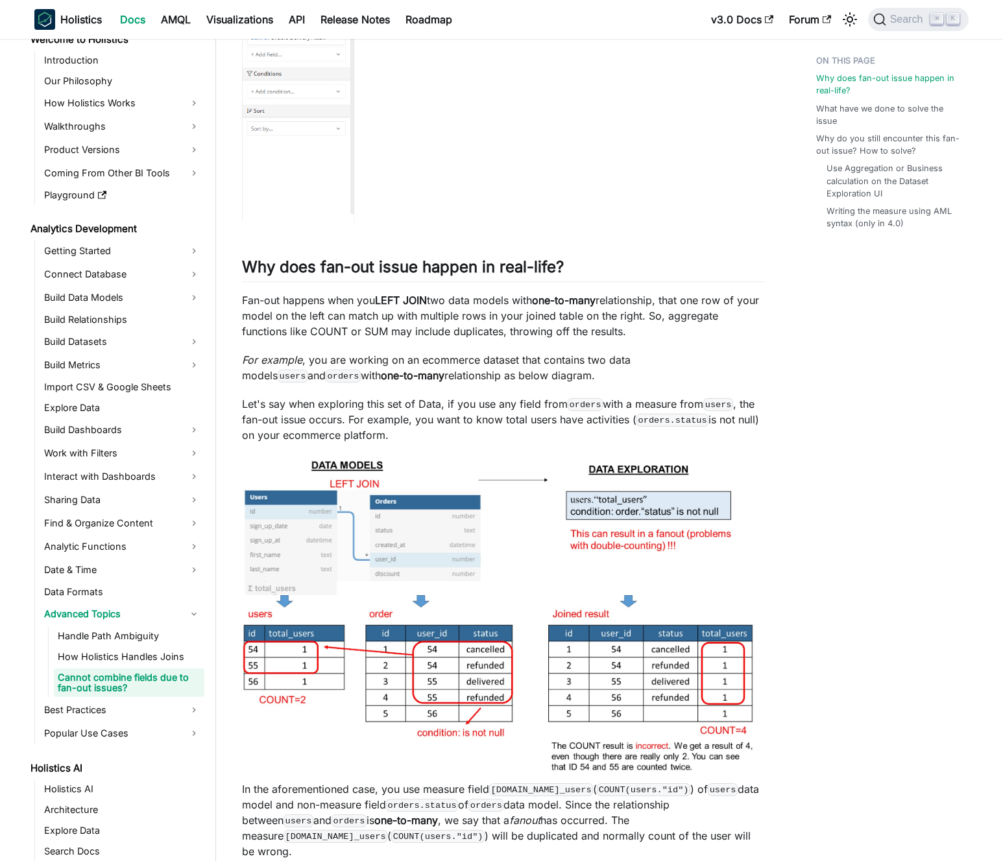
scroll to position [267, 0]
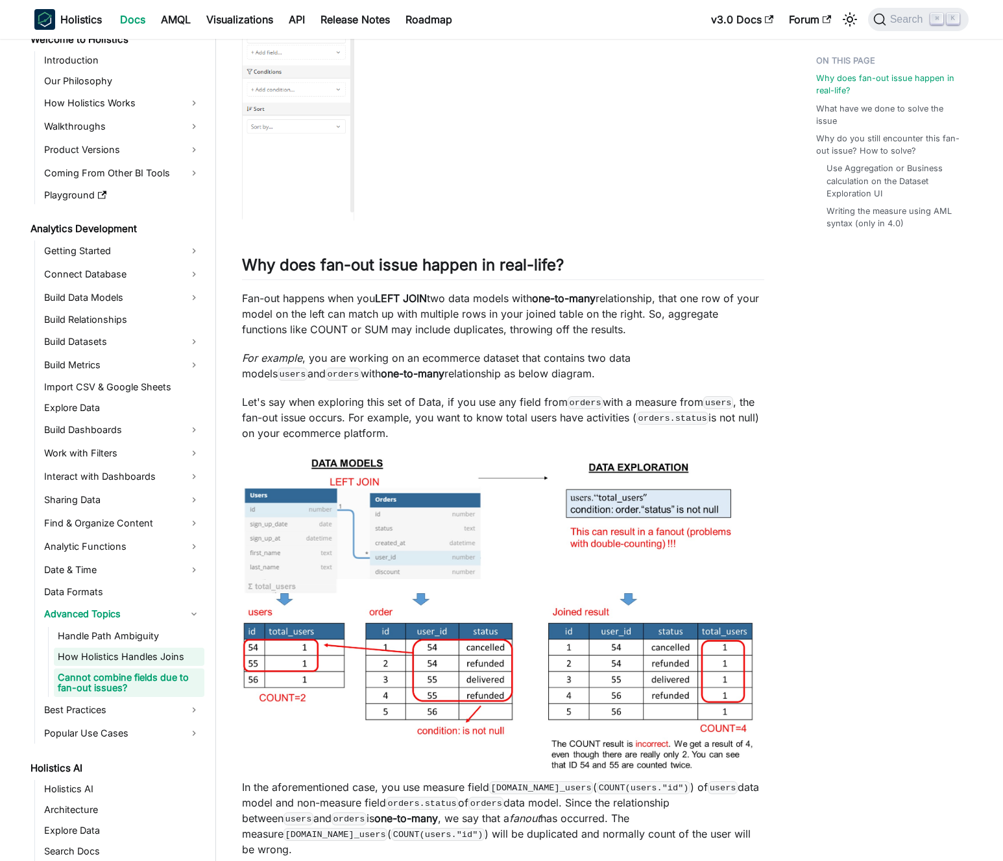
click at [150, 658] on link "How Holistics Handles Joins" at bounding box center [129, 657] width 150 height 18
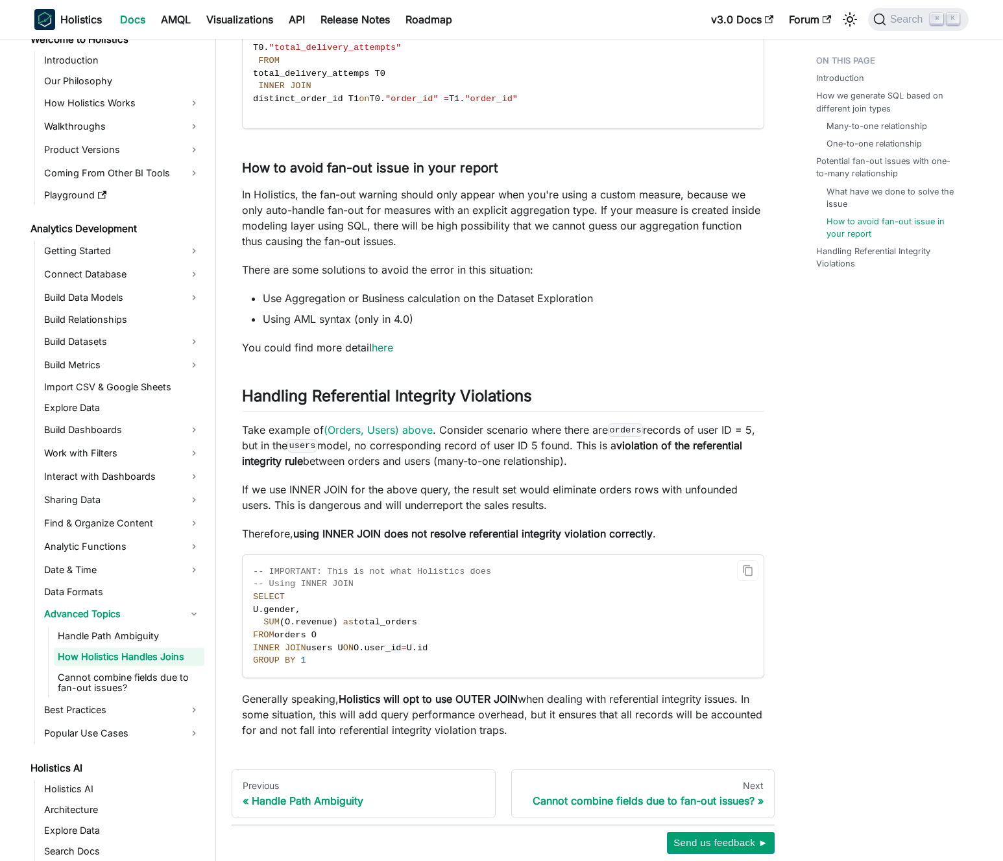
scroll to position [4199, 0]
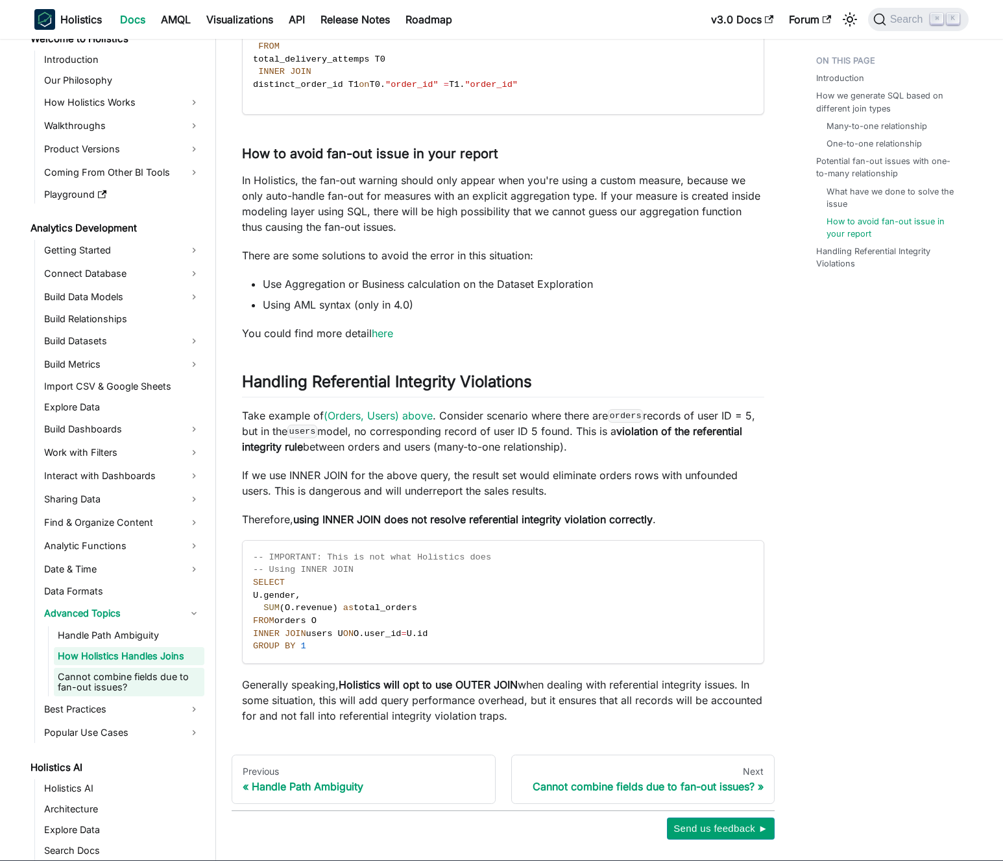
click at [132, 673] on link "Cannot combine fields due to fan-out issues?" at bounding box center [129, 682] width 150 height 29
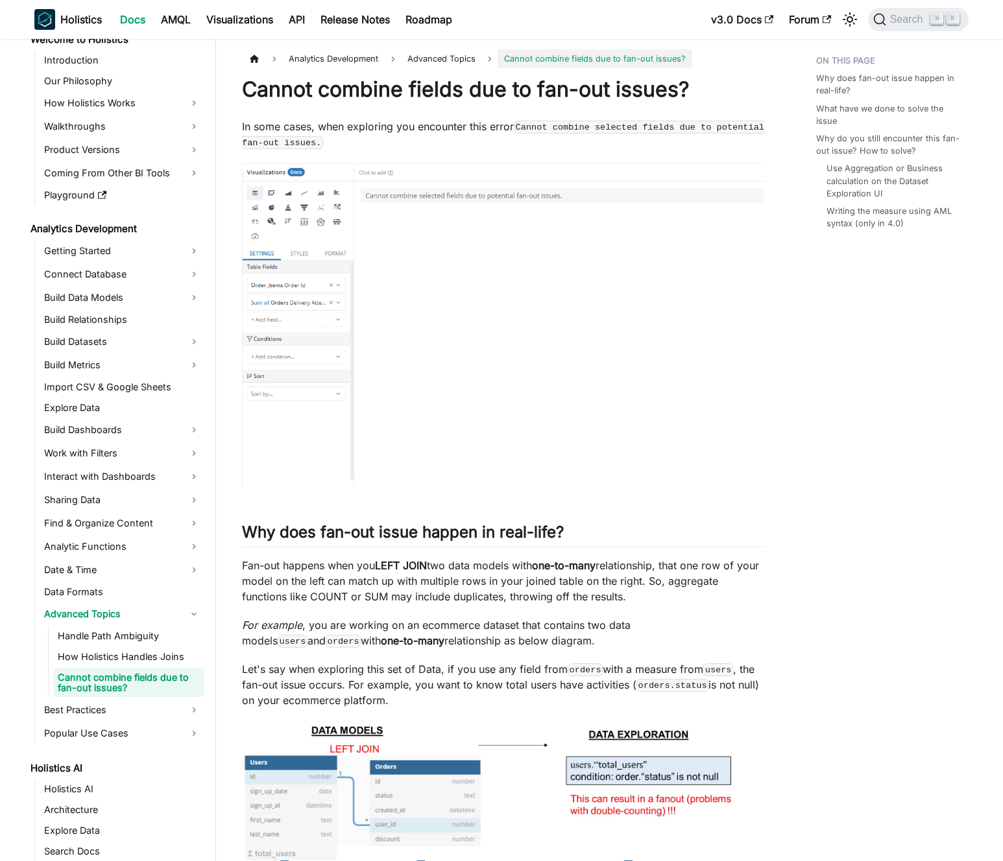
click at [367, 567] on p "Fan-out happens when you LEFT JOIN two data models with one-to-many relationshi…" at bounding box center [503, 581] width 522 height 47
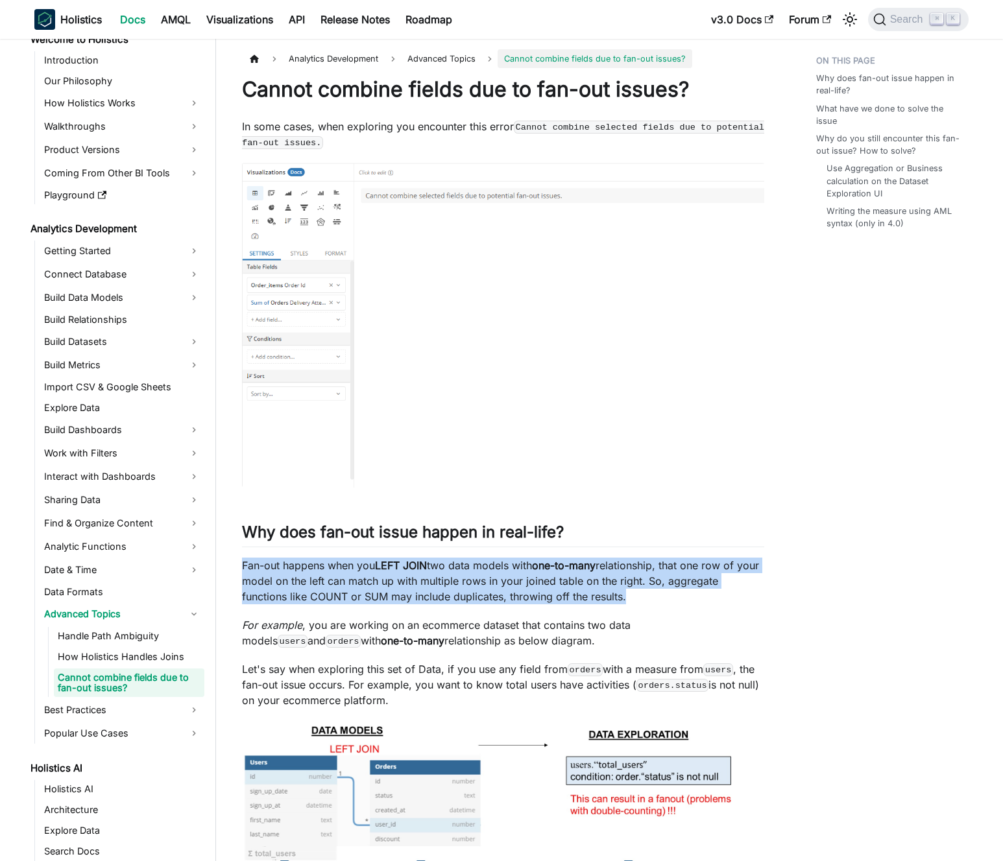
click at [367, 567] on p "Fan-out happens when you LEFT JOIN two data models with one-to-many relationshi…" at bounding box center [503, 581] width 522 height 47
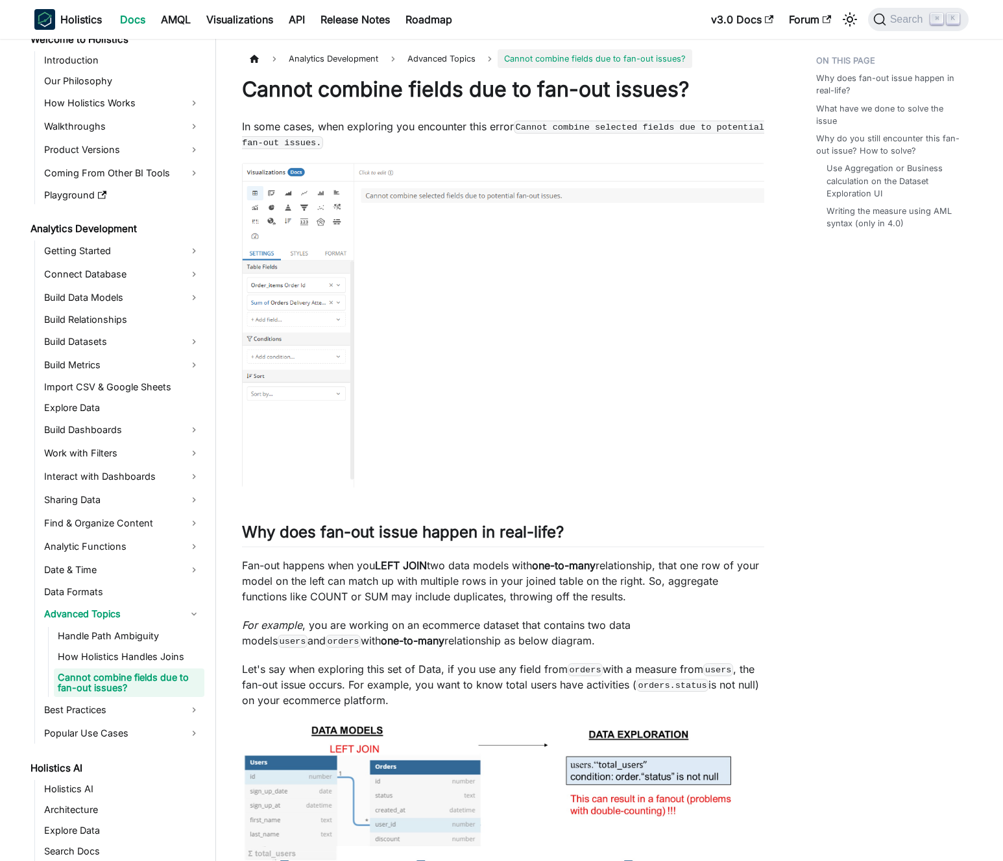
click at [379, 575] on p "Fan-out happens when you LEFT JOIN two data models with one-to-many relationshi…" at bounding box center [503, 581] width 522 height 47
click at [419, 131] on p "In some cases, when exploring you encounter this error Cannot combine selected …" at bounding box center [503, 134] width 522 height 31
click at [419, 130] on p "In some cases, when exploring you encounter this error Cannot combine selected …" at bounding box center [503, 134] width 522 height 31
click at [425, 130] on p "In some cases, when exploring you encounter this error Cannot combine selected …" at bounding box center [503, 134] width 522 height 31
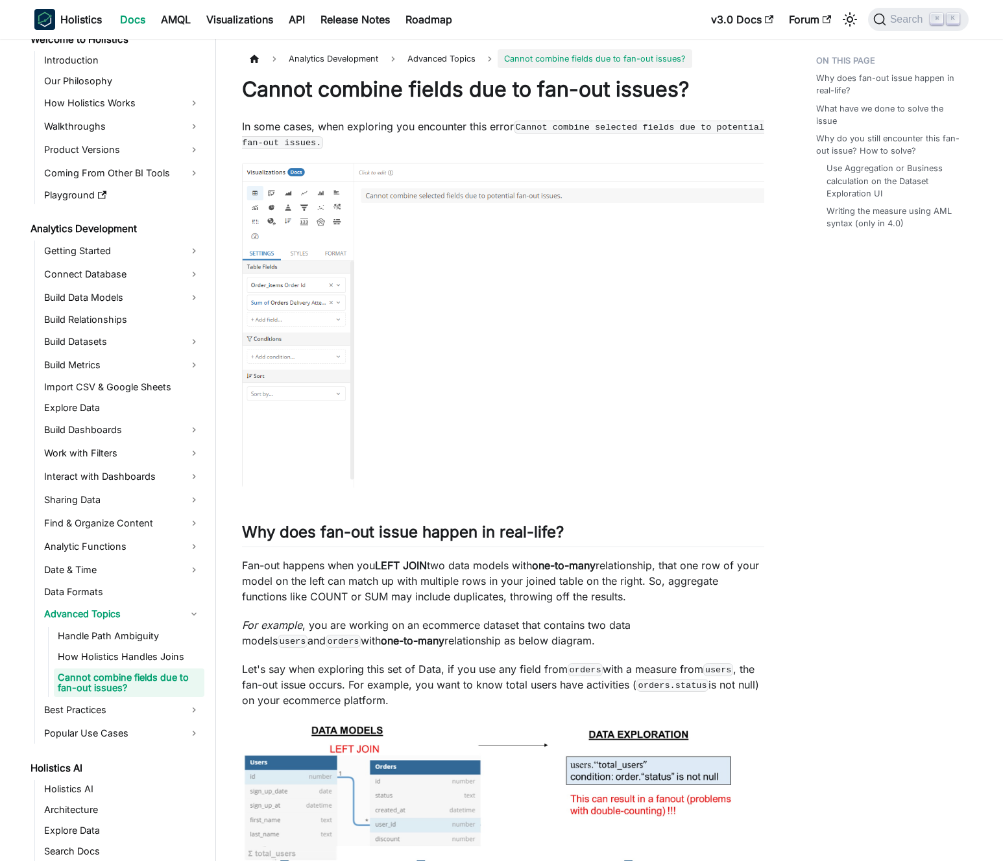
click at [397, 122] on p "In some cases, when exploring you encounter this error Cannot combine selected …" at bounding box center [503, 134] width 522 height 31
click at [407, 124] on p "In some cases, when exploring you encounter this error Cannot combine selected …" at bounding box center [503, 134] width 522 height 31
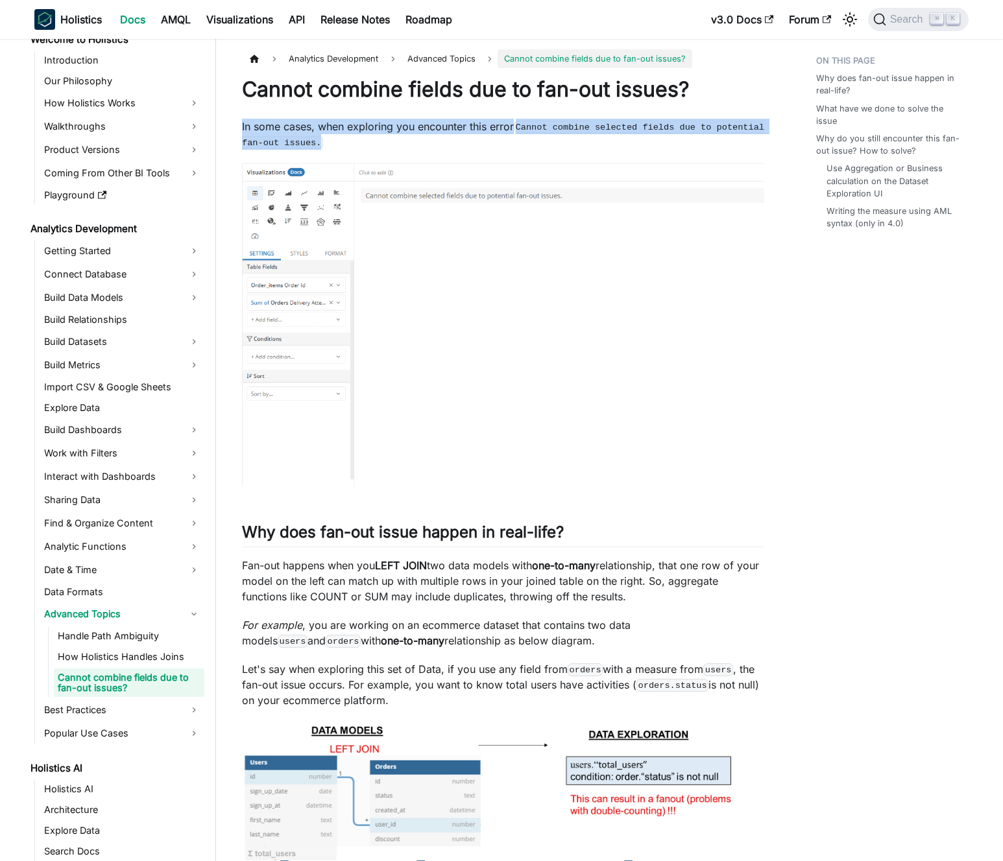
click at [407, 124] on p "In some cases, when exploring you encounter this error Cannot combine selected …" at bounding box center [503, 134] width 522 height 31
click at [416, 127] on p "In some cases, when exploring you encounter this error Cannot combine selected …" at bounding box center [503, 134] width 522 height 31
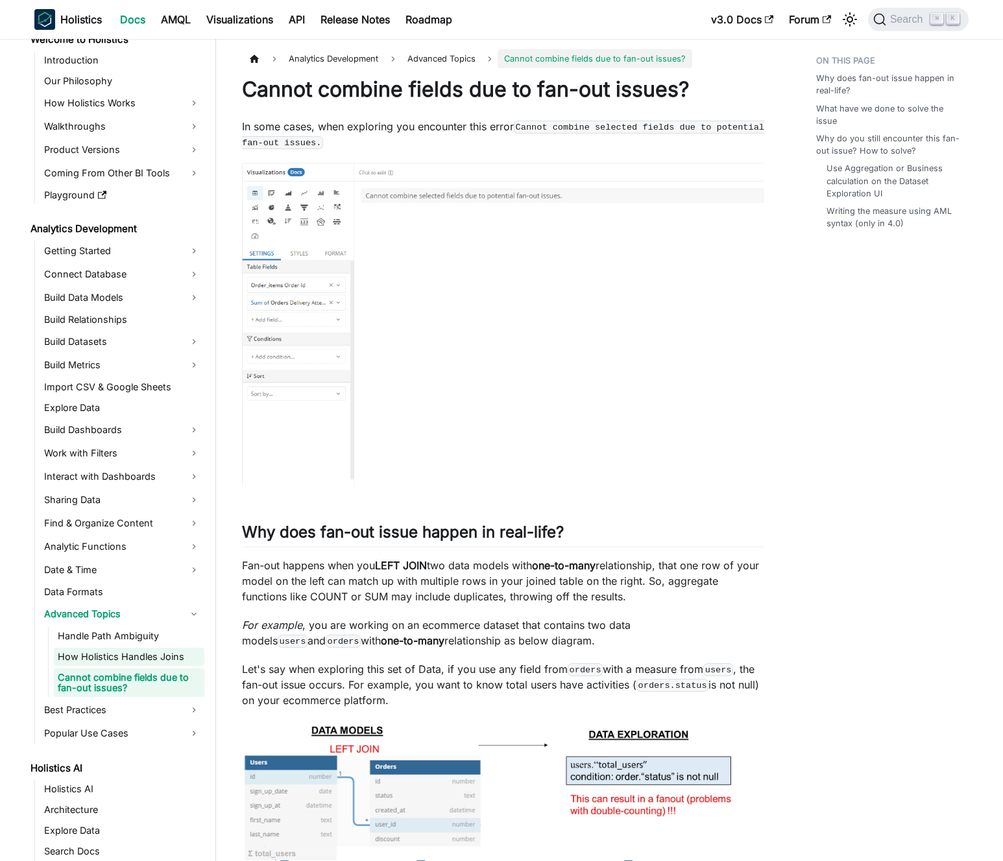
click at [96, 654] on link "How Holistics Handles Joins" at bounding box center [129, 657] width 150 height 18
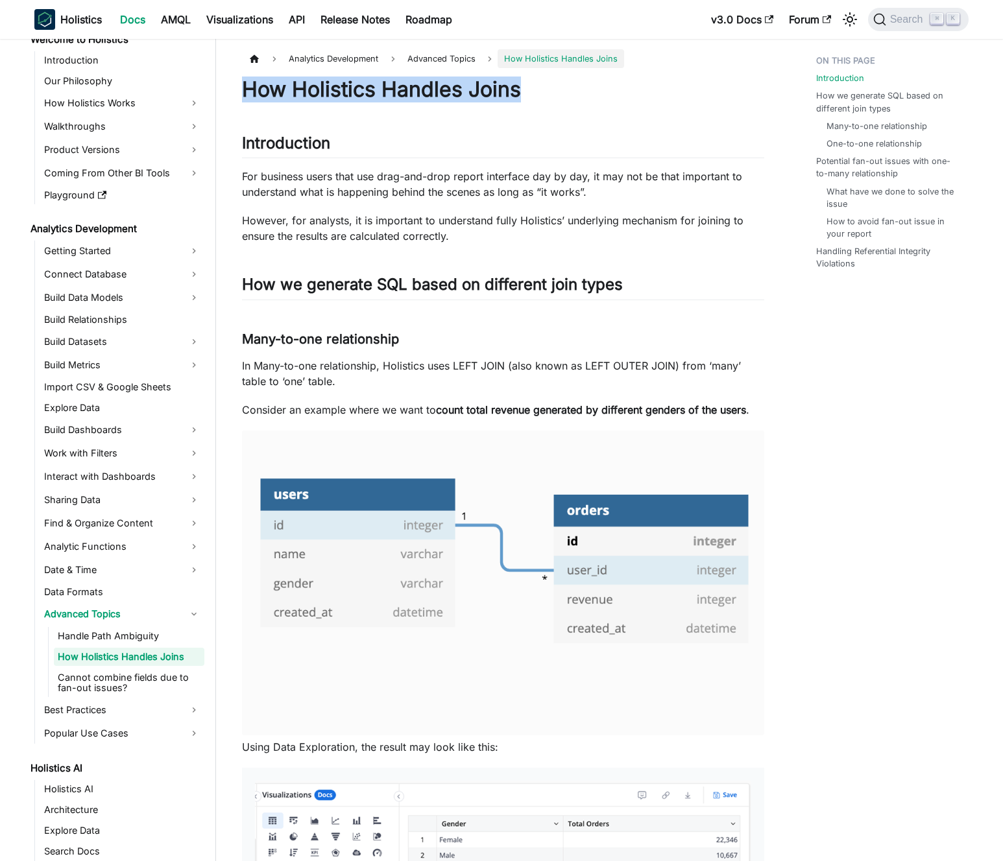
drag, startPoint x: 268, startPoint y: 91, endPoint x: 525, endPoint y: 86, distance: 257.5
click at [525, 86] on h1 "How Holistics Handles Joins" at bounding box center [503, 90] width 522 height 26
click at [833, 165] on link "Potential fan-out issues with one-to-many relationship" at bounding box center [890, 167] width 145 height 25
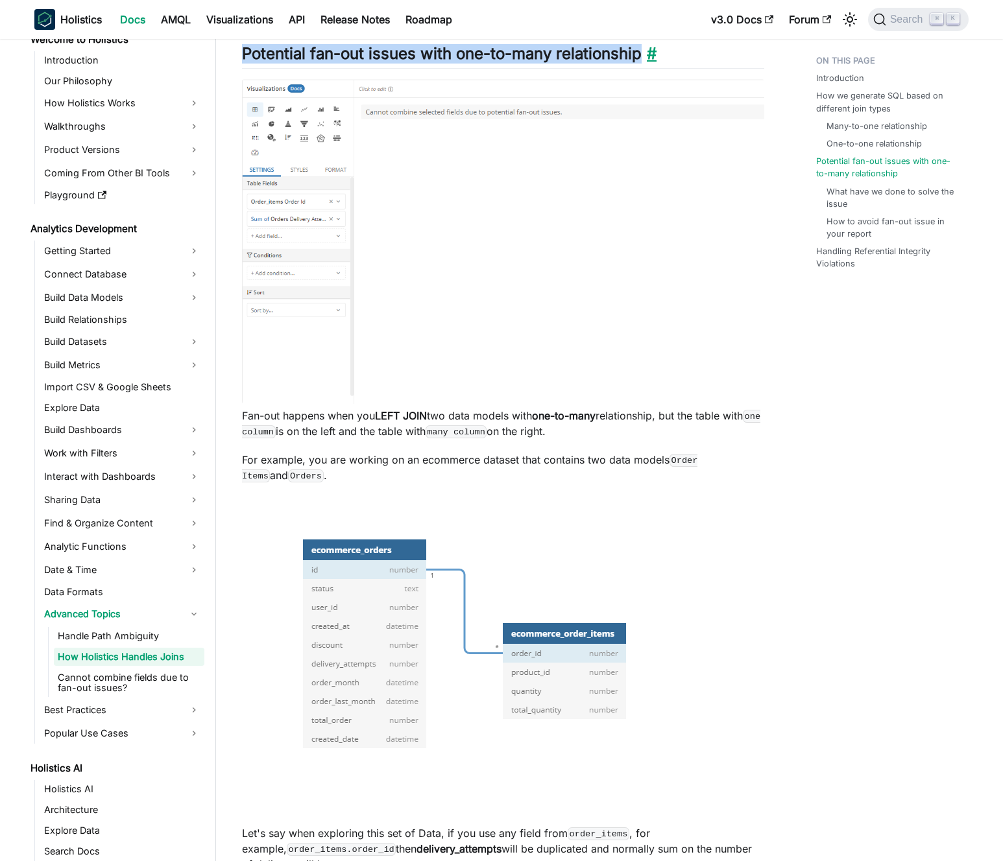
drag, startPoint x: 244, startPoint y: 57, endPoint x: 640, endPoint y: 57, distance: 395.6
click at [640, 57] on article "Analytics Development Advanced Topics How Holistics Handles Joins On this page …" at bounding box center [502, 761] width 543 height 4873
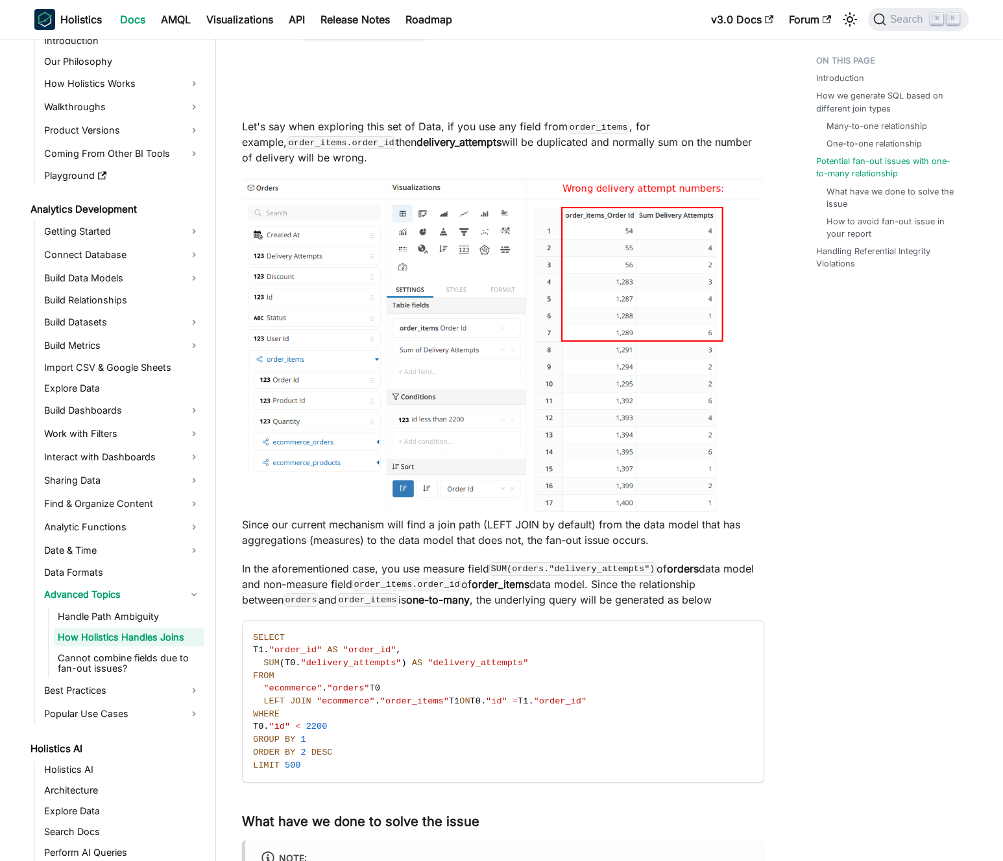
scroll to position [64, 0]
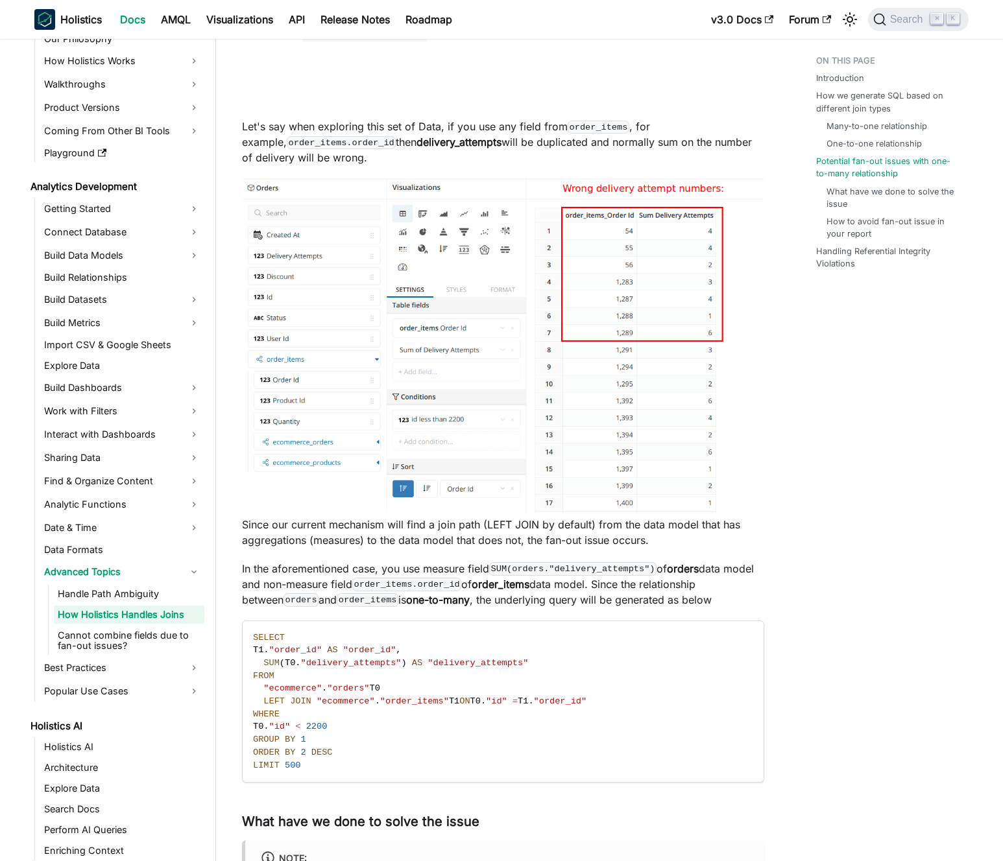
click at [452, 541] on p "Since our current mechanism will find a join path (LEFT JOIN by default) from t…" at bounding box center [503, 532] width 522 height 31
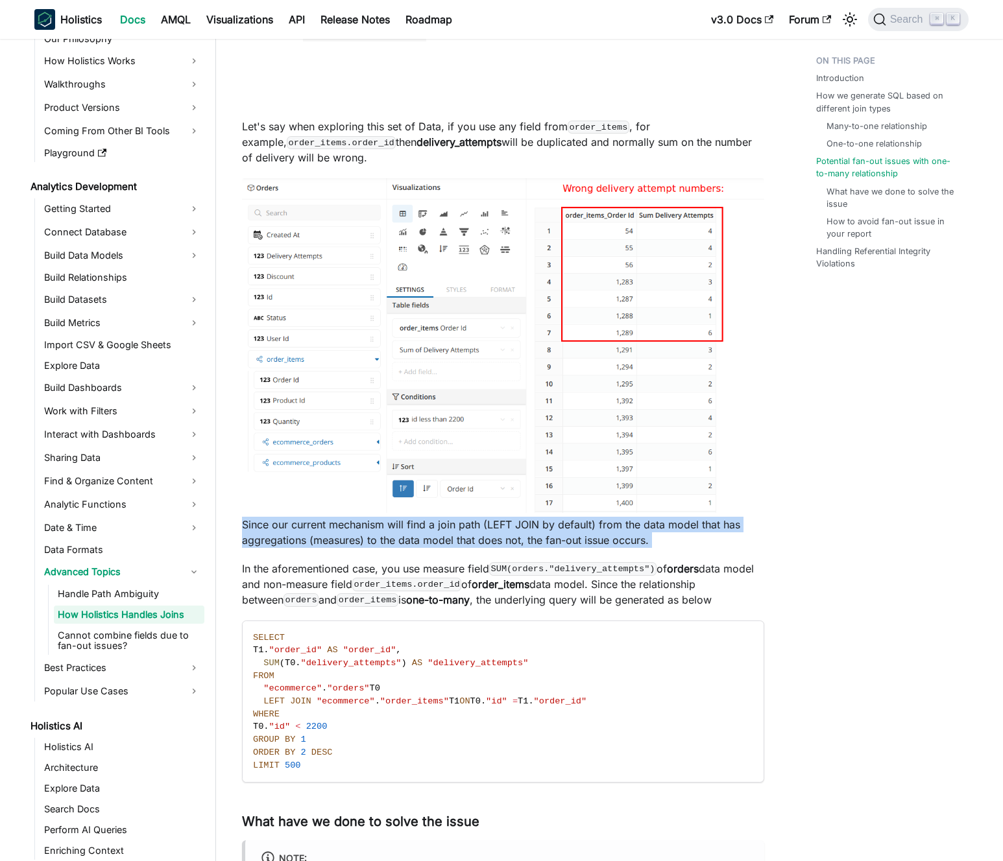
click at [452, 541] on p "Since our current mechanism will find a join path (LEFT JOIN by default) from t…" at bounding box center [503, 532] width 522 height 31
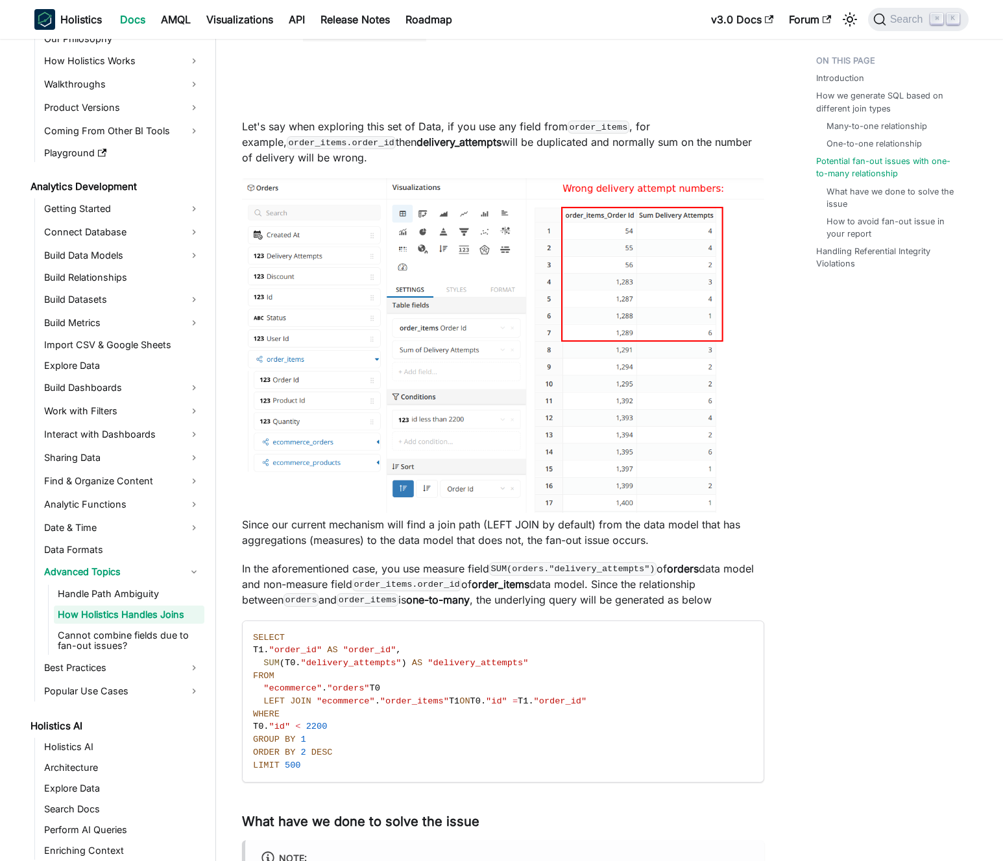
click at [447, 540] on p "Since our current mechanism will find a join path (LEFT JOIN by default) from t…" at bounding box center [503, 532] width 522 height 31
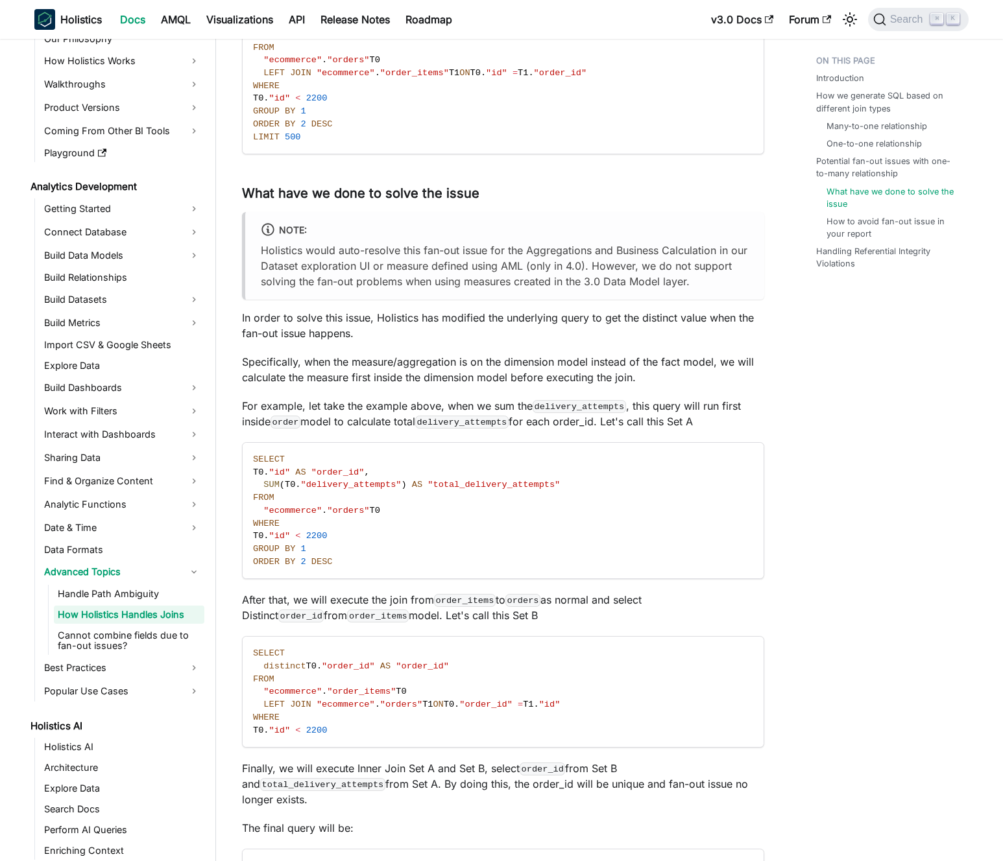
scroll to position [3068, 0]
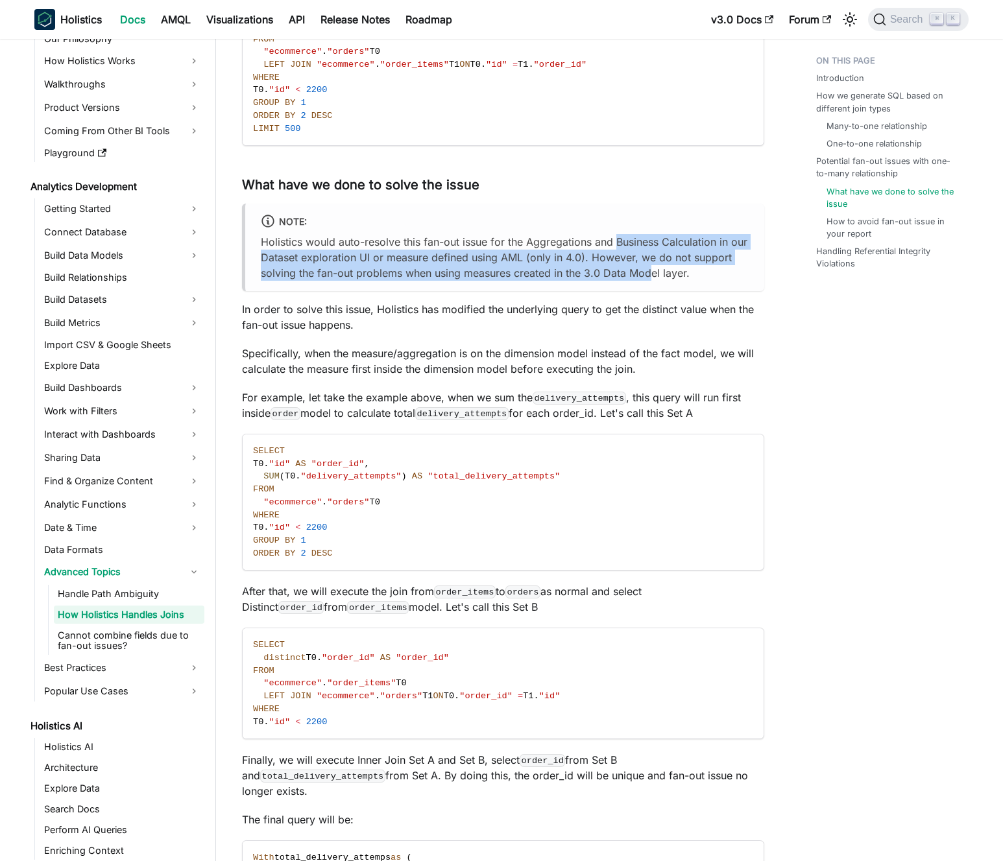
drag, startPoint x: 614, startPoint y: 243, endPoint x: 650, endPoint y: 278, distance: 50.0
click at [649, 278] on p "Holistics would auto-resolve this fan-out issue for the Aggregations and Busine…" at bounding box center [505, 257] width 488 height 47
click at [650, 278] on p "Holistics would auto-resolve this fan-out issue for the Aggregations and Busine…" at bounding box center [505, 257] width 488 height 47
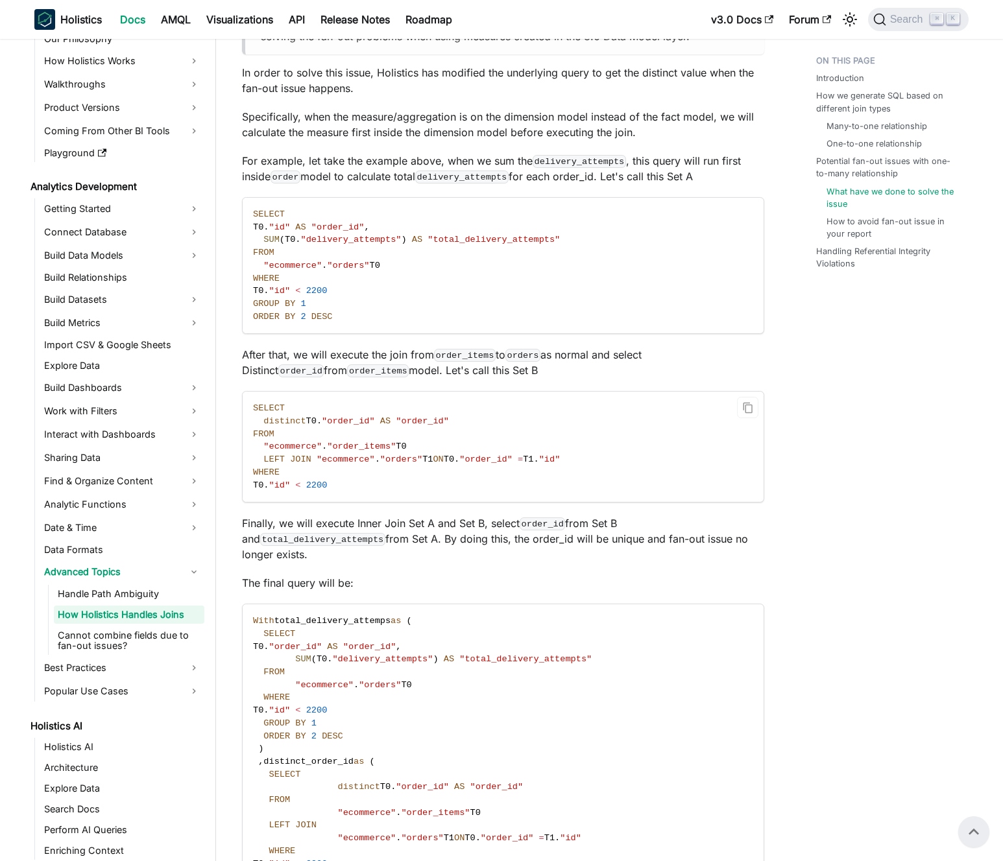
scroll to position [3260, 0]
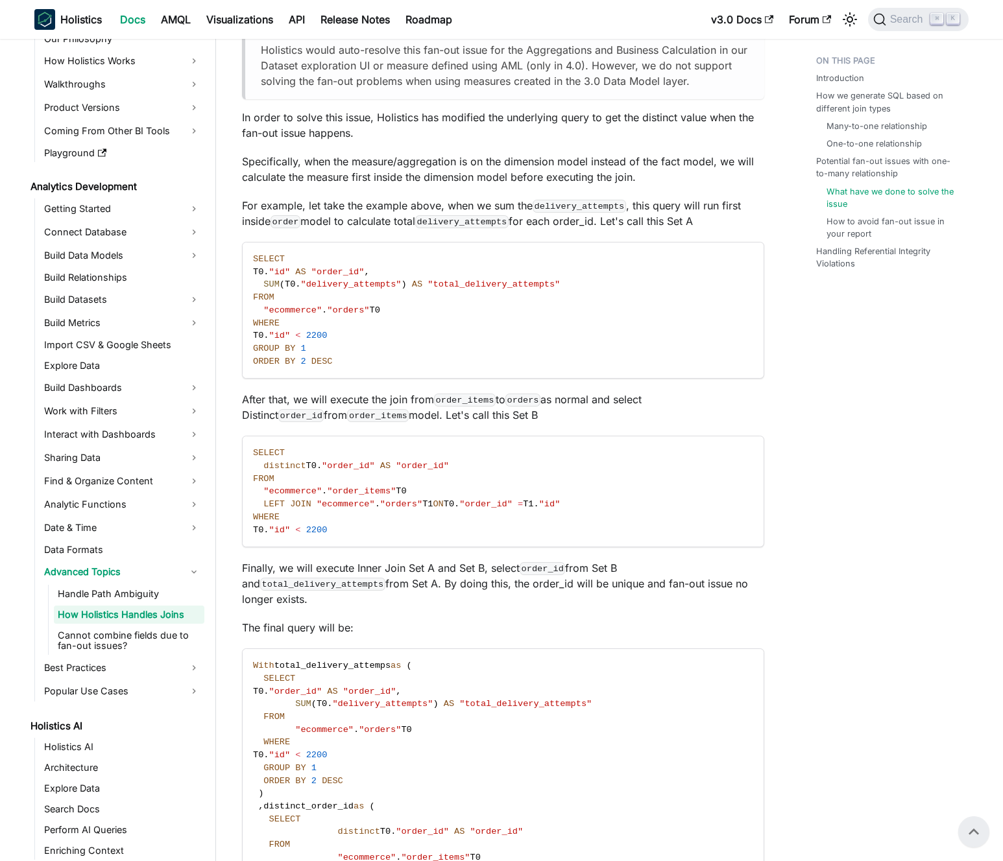
click at [422, 414] on p "After that, we will execute the join from order_items to orders as normal and s…" at bounding box center [503, 407] width 522 height 31
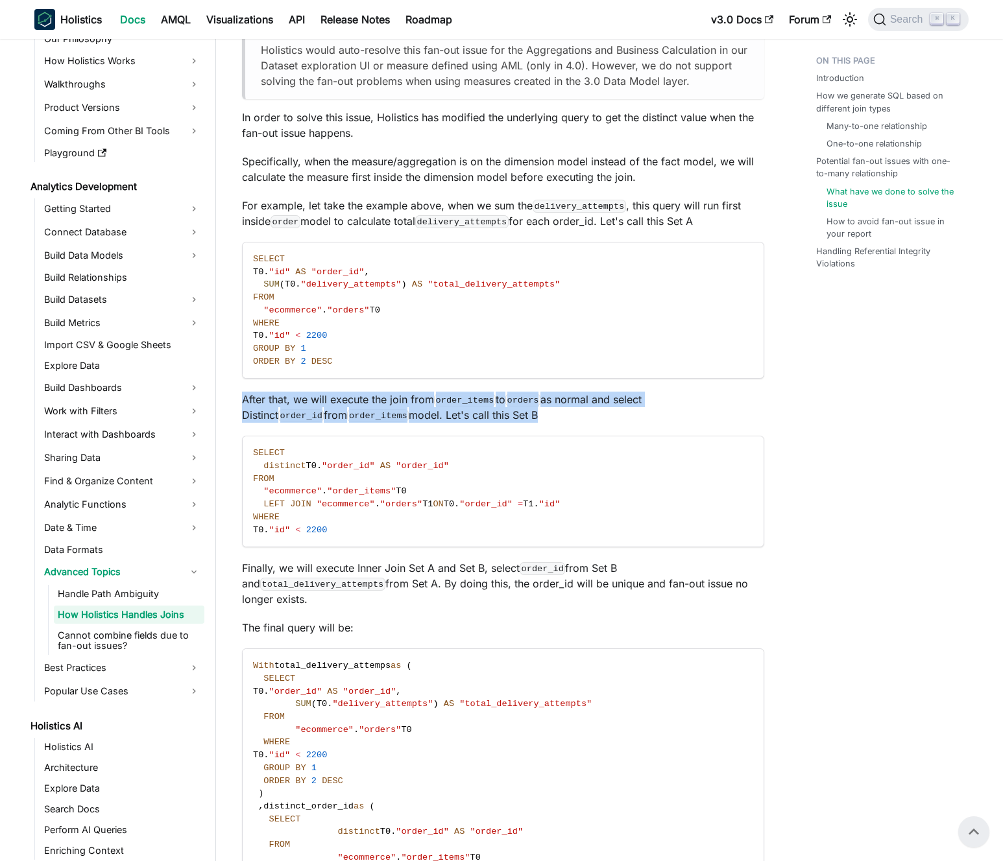
click at [422, 414] on p "After that, we will execute the join from order_items to orders as normal and s…" at bounding box center [503, 407] width 522 height 31
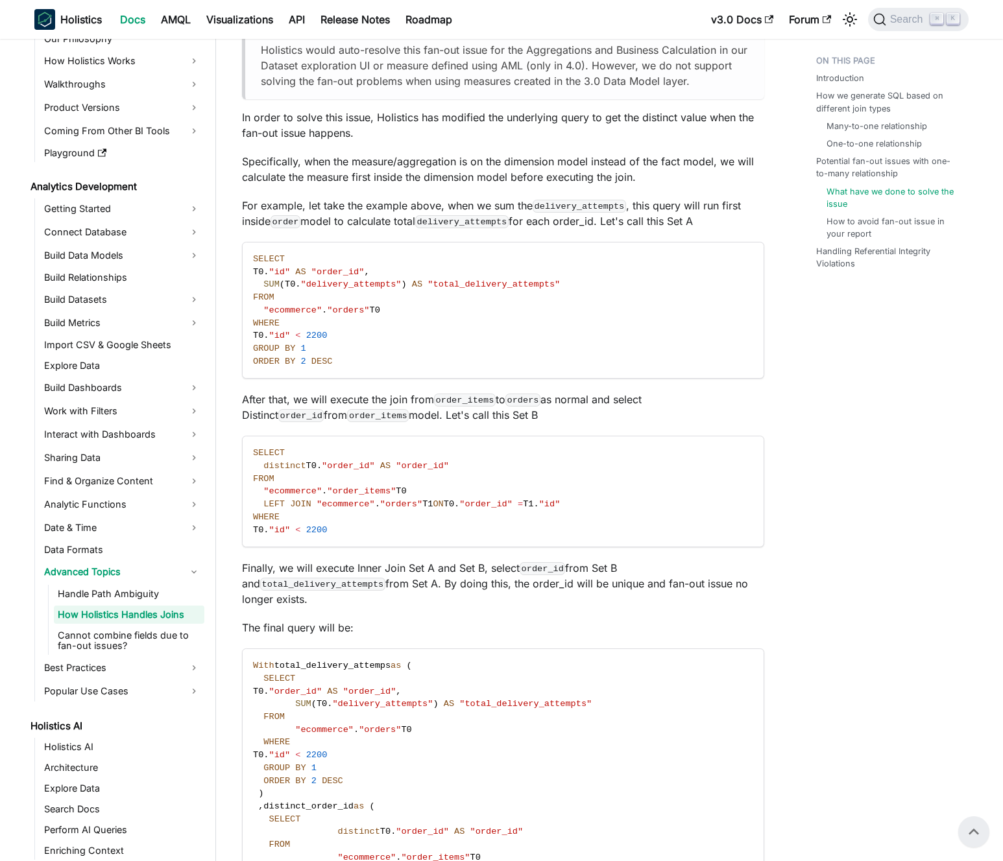
click at [413, 414] on p "After that, we will execute the join from order_items to orders as normal and s…" at bounding box center [503, 407] width 522 height 31
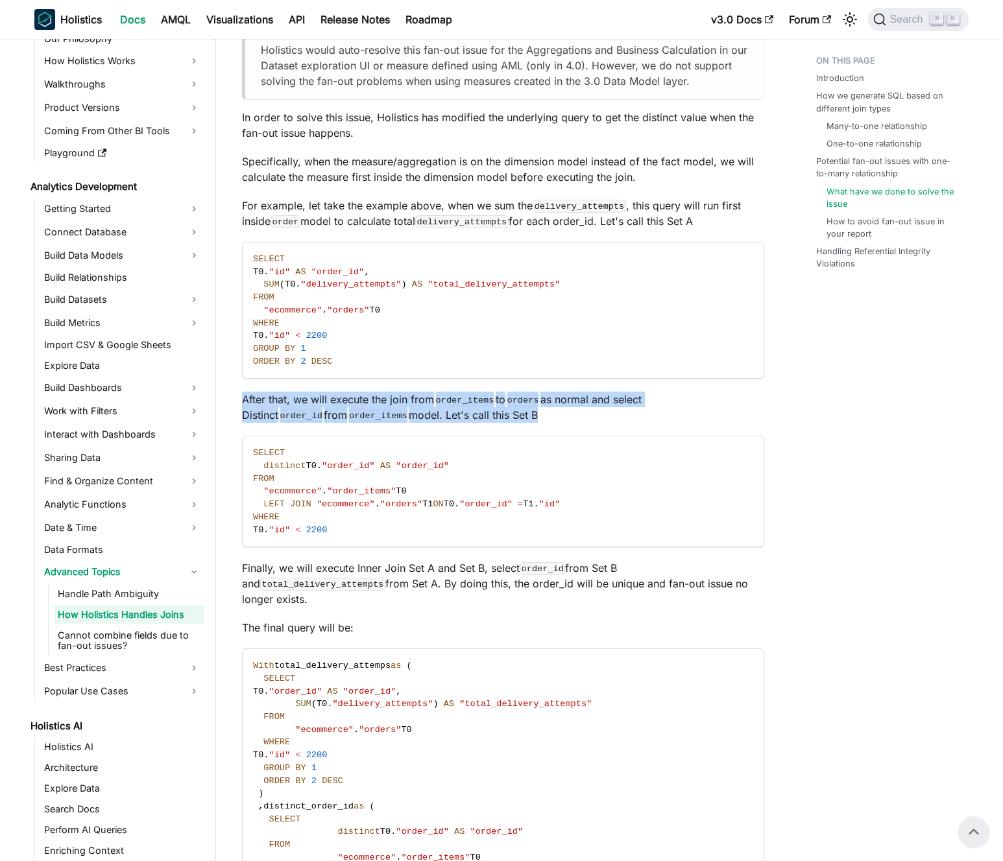
click at [413, 414] on p "After that, we will execute the join from order_items to orders as normal and s…" at bounding box center [503, 407] width 522 height 31
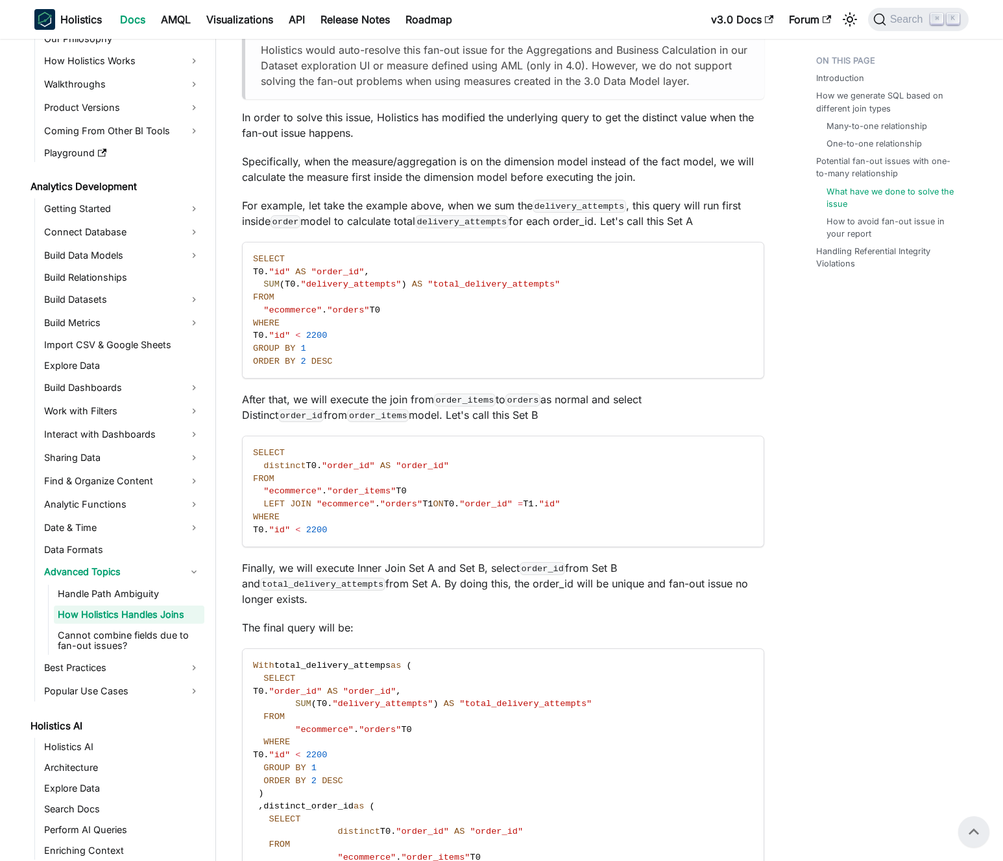
click at [398, 416] on p "After that, we will execute the join from order_items to orders as normal and s…" at bounding box center [503, 407] width 522 height 31
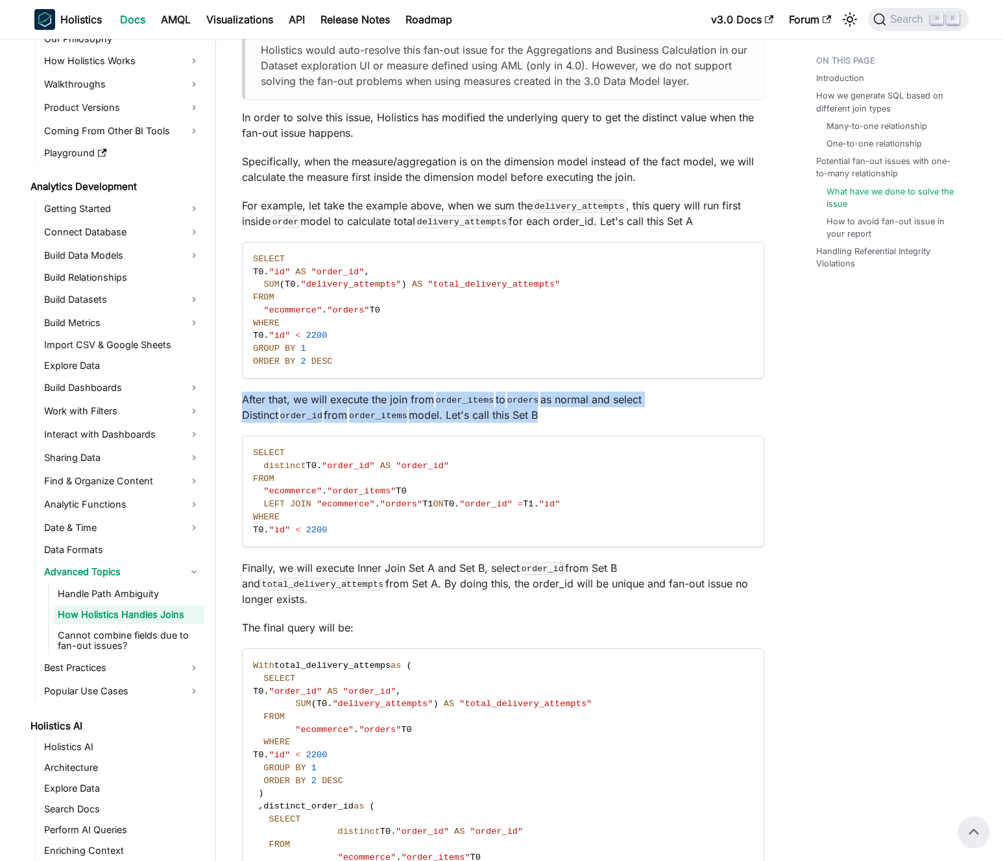
click at [398, 416] on p "After that, we will execute the join from order_items to orders as normal and s…" at bounding box center [503, 407] width 522 height 31
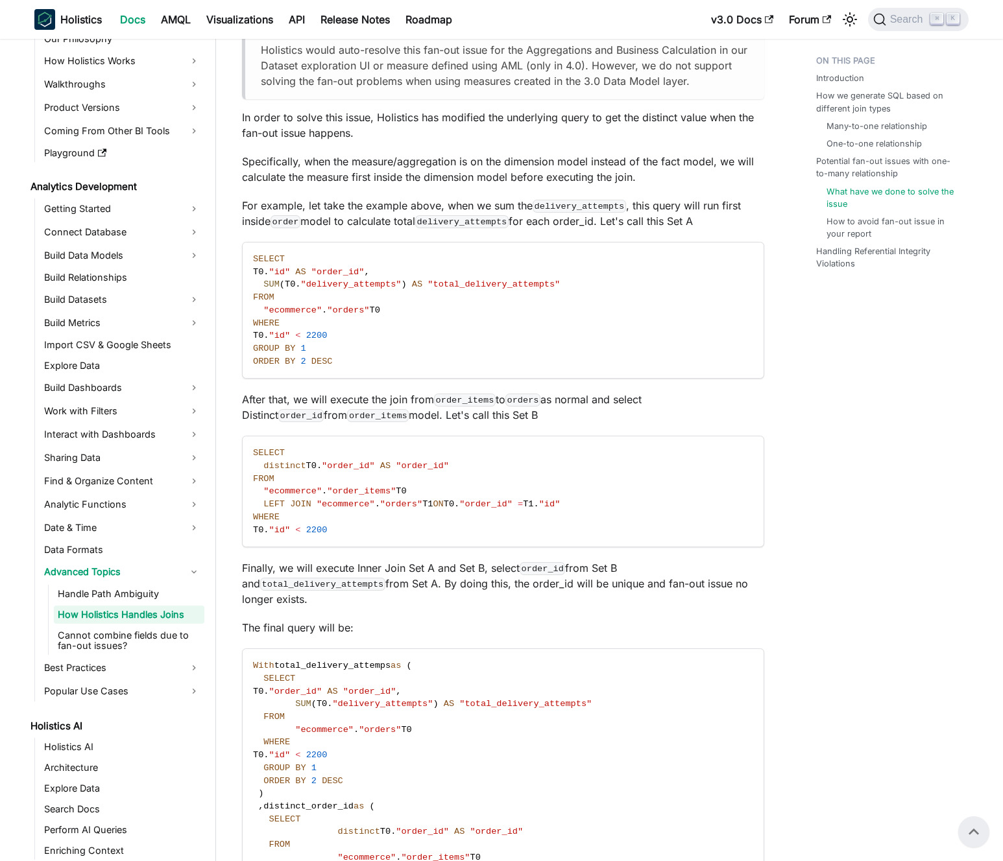
click at [406, 416] on p "After that, we will execute the join from order_items to orders as normal and s…" at bounding box center [503, 407] width 522 height 31
click at [455, 319] on code "SELECT T0 . "id" AS "order_id" , SUM ( T0 . "delivery_attempts" ) AS "total_del…" at bounding box center [502, 311] width 519 height 136
click at [445, 318] on code "SELECT T0 . "id" AS "order_id" , SUM ( T0 . "delivery_attempts" ) AS "total_del…" at bounding box center [502, 311] width 519 height 136
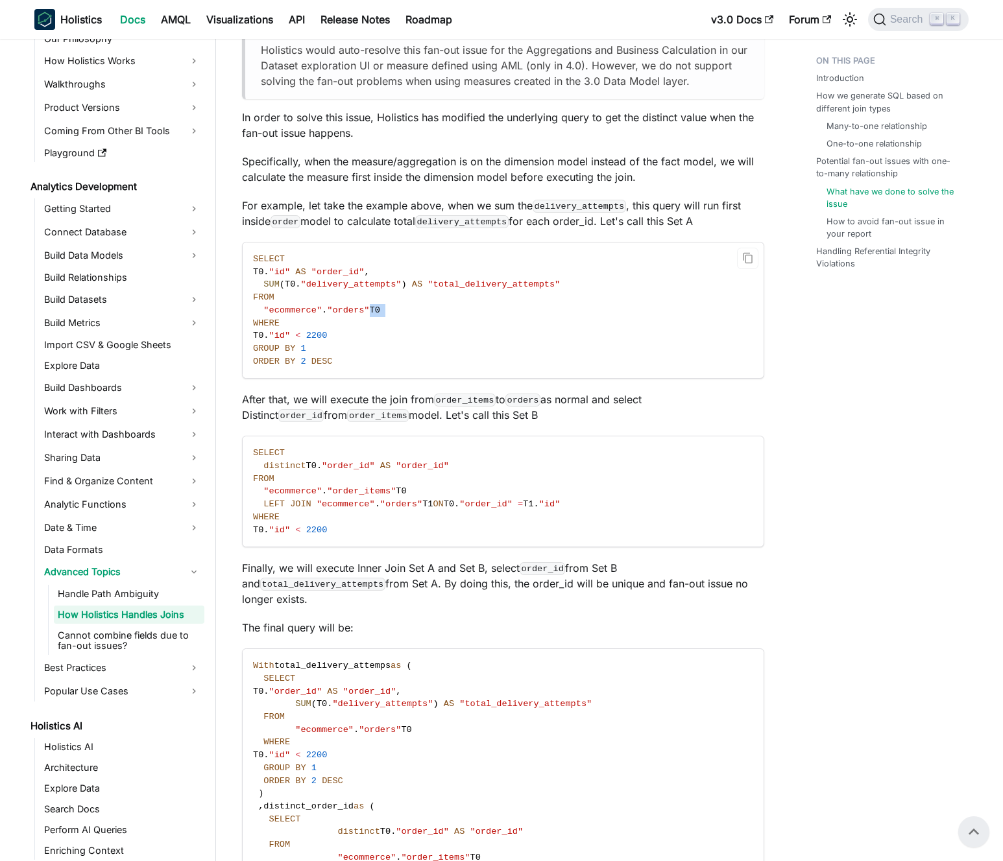
click at [445, 318] on code "SELECT T0 . "id" AS "order_id" , SUM ( T0 . "delivery_attempts" ) AS "total_del…" at bounding box center [502, 311] width 519 height 136
click at [431, 316] on code "SELECT T0 . "id" AS "order_id" , SUM ( T0 . "delivery_attempts" ) AS "total_del…" at bounding box center [502, 311] width 519 height 136
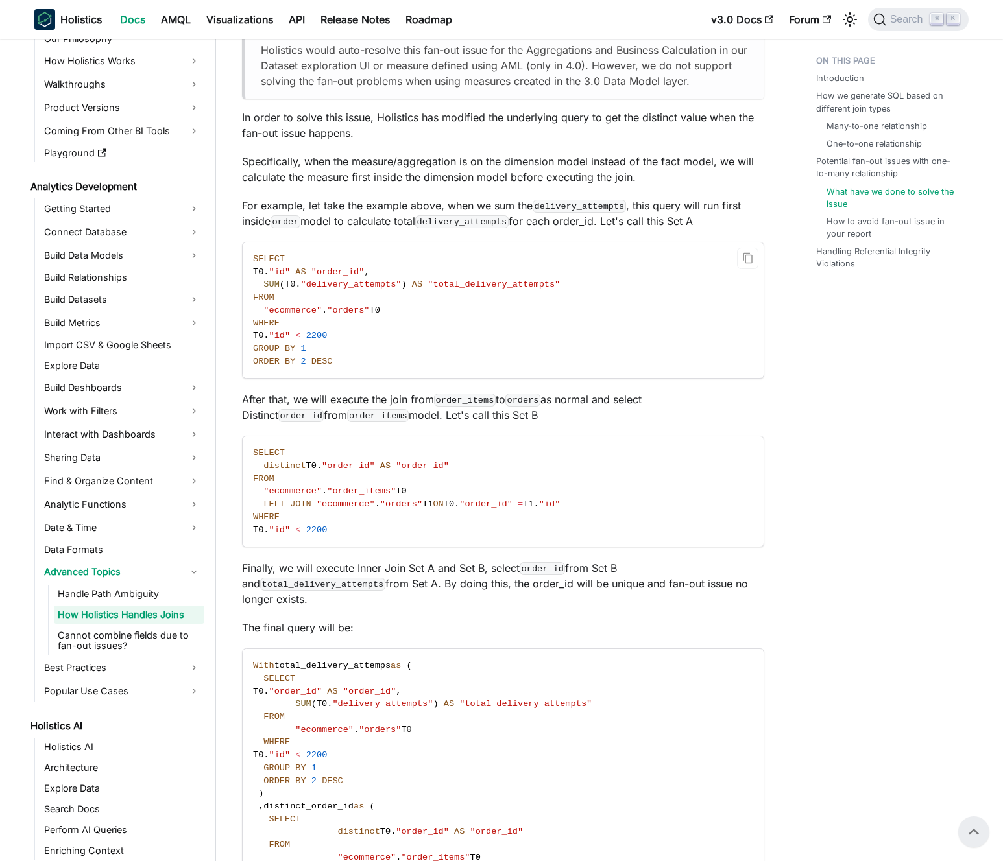
click at [441, 317] on code "SELECT T0 . "id" AS "order_id" , SUM ( T0 . "delivery_attempts" ) AS "total_del…" at bounding box center [502, 311] width 519 height 136
click at [442, 285] on span ""total_delivery_attempts"" at bounding box center [493, 284] width 132 height 10
click at [434, 287] on span ""total_delivery_attempts"" at bounding box center [493, 284] width 132 height 10
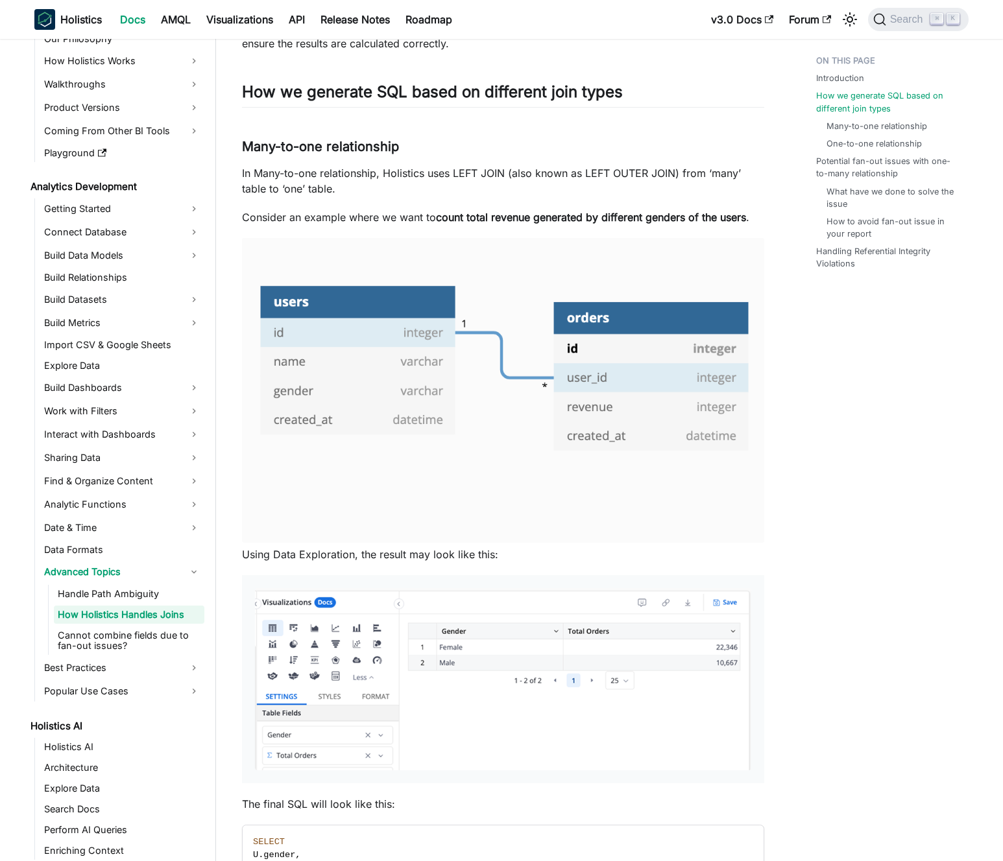
scroll to position [233, 0]
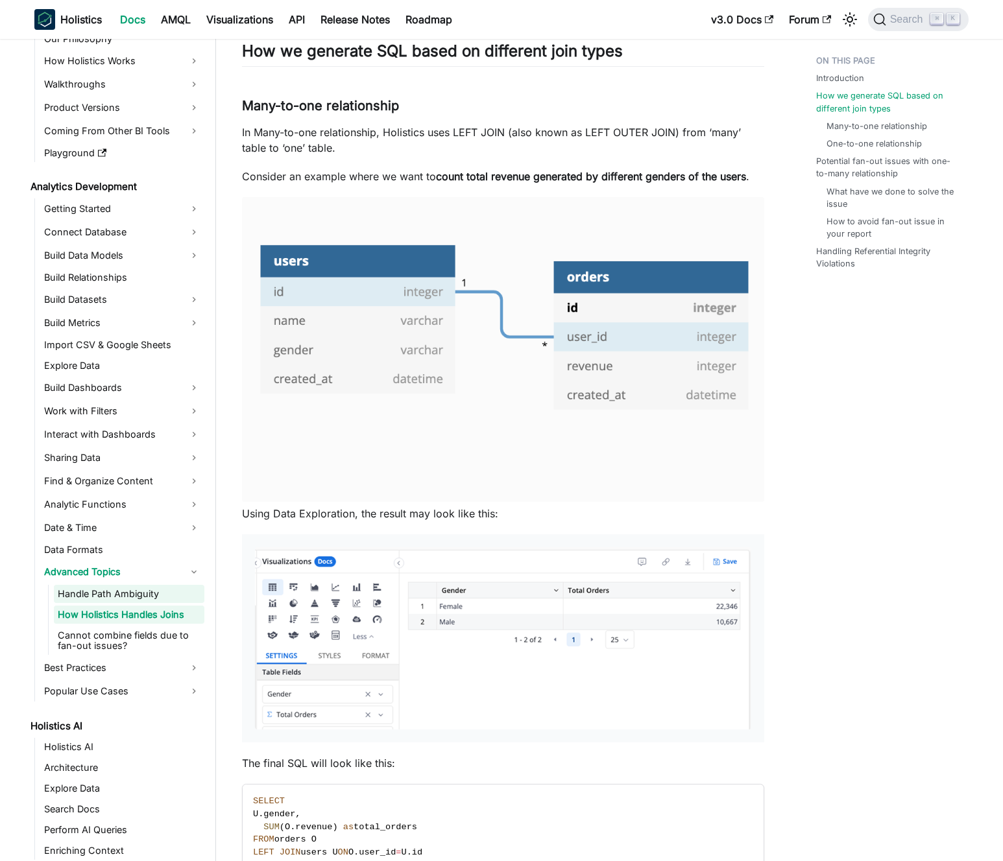
click at [122, 599] on link "Handle Path Ambiguity" at bounding box center [129, 594] width 150 height 18
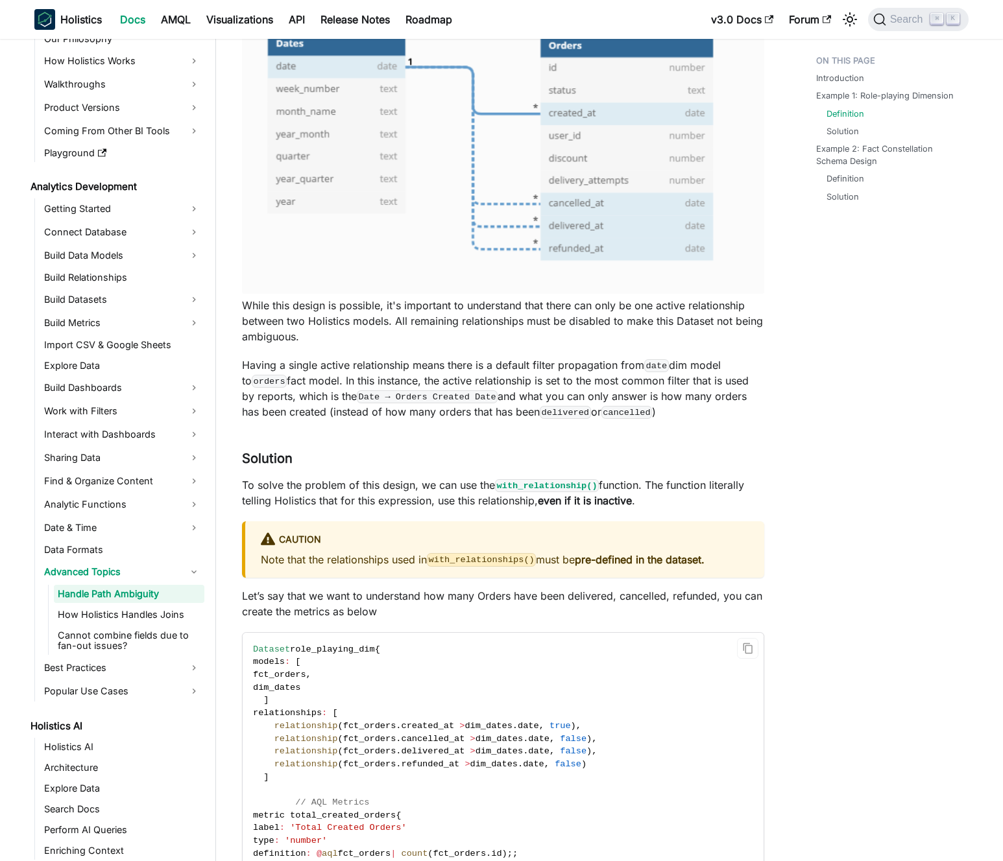
scroll to position [733, 0]
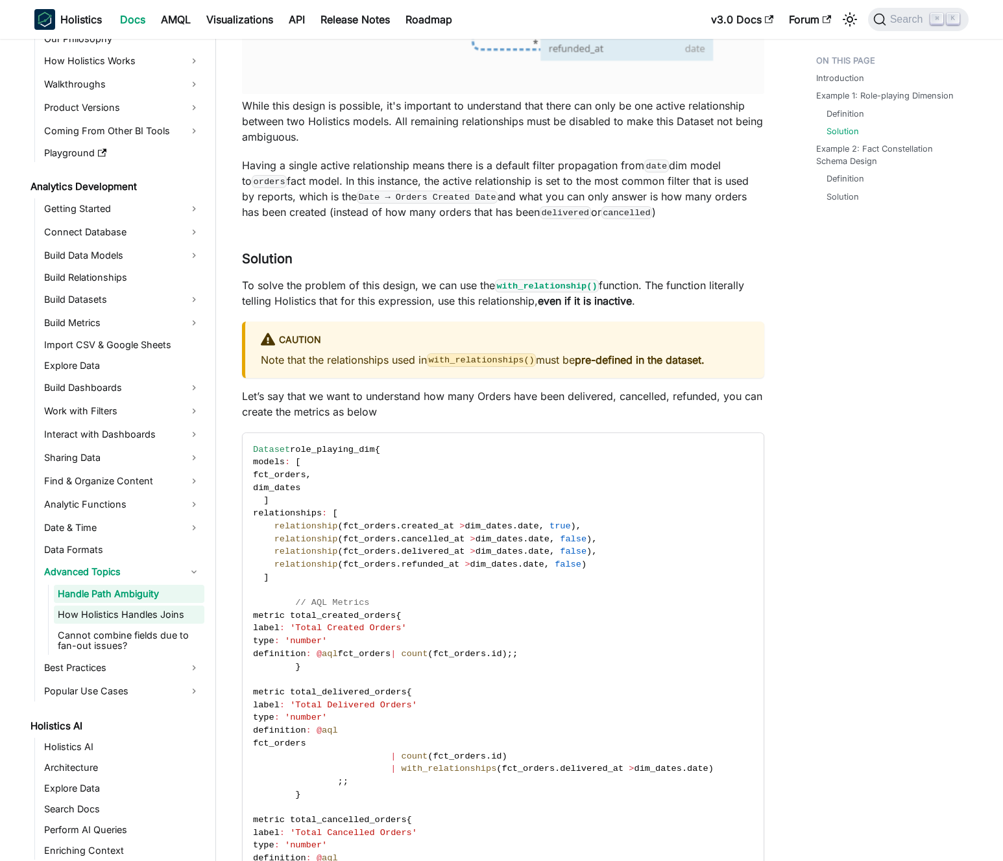
click at [66, 617] on link "How Holistics Handles Joins" at bounding box center [129, 615] width 150 height 18
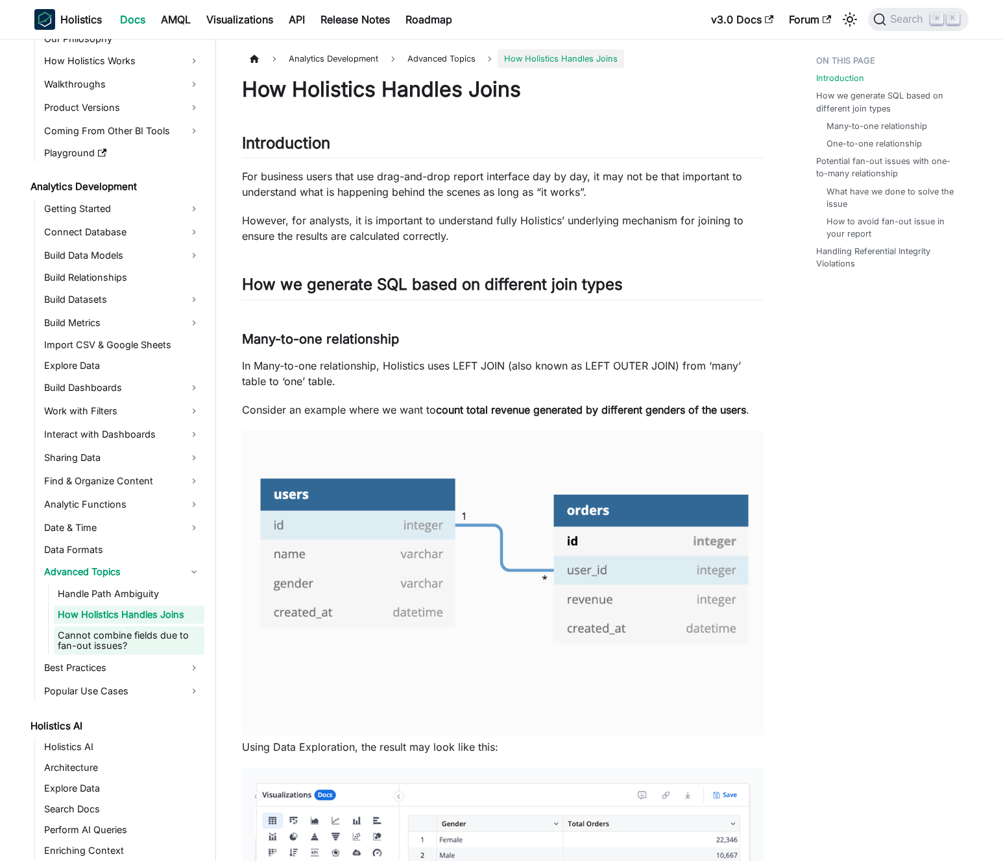
click at [145, 644] on link "Cannot combine fields due to fan-out issues?" at bounding box center [129, 640] width 150 height 29
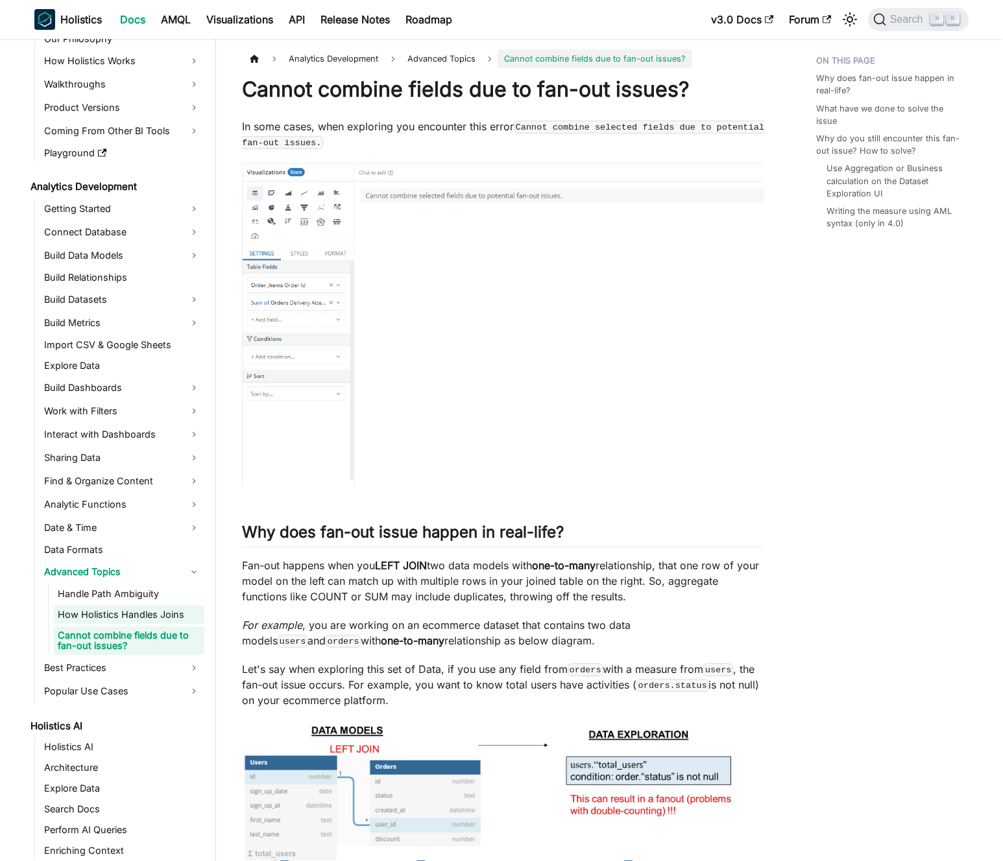
click at [140, 617] on link "How Holistics Handles Joins" at bounding box center [129, 615] width 150 height 18
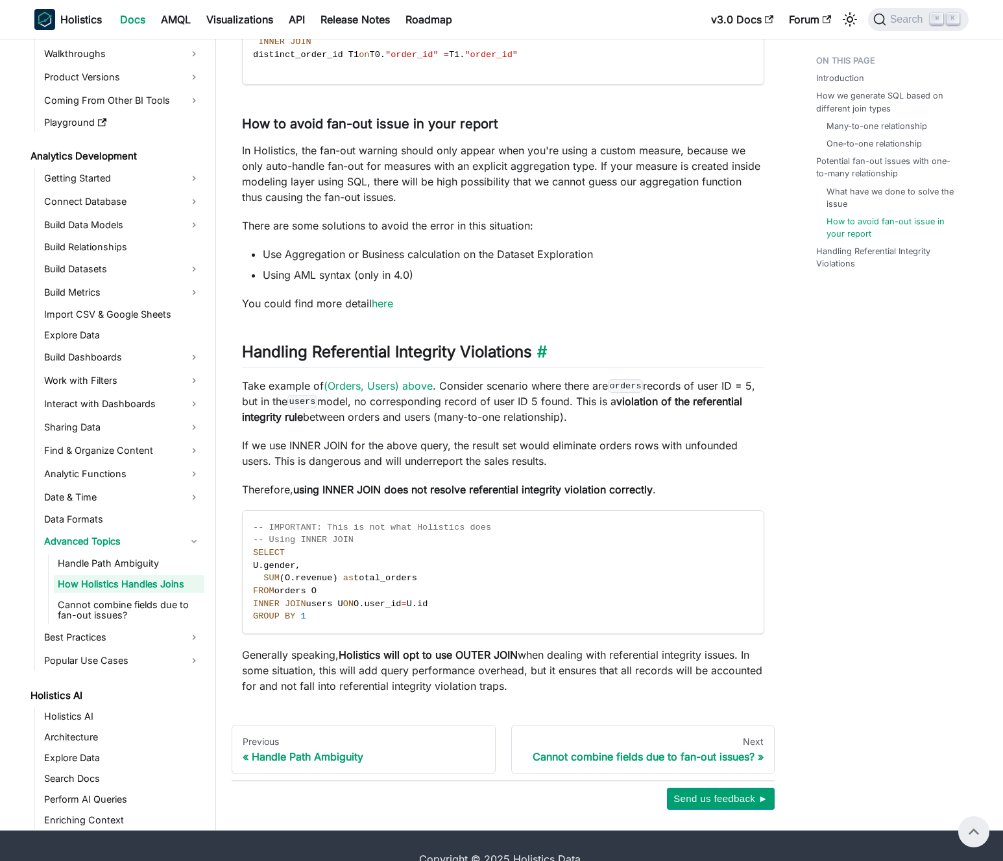
scroll to position [4214, 0]
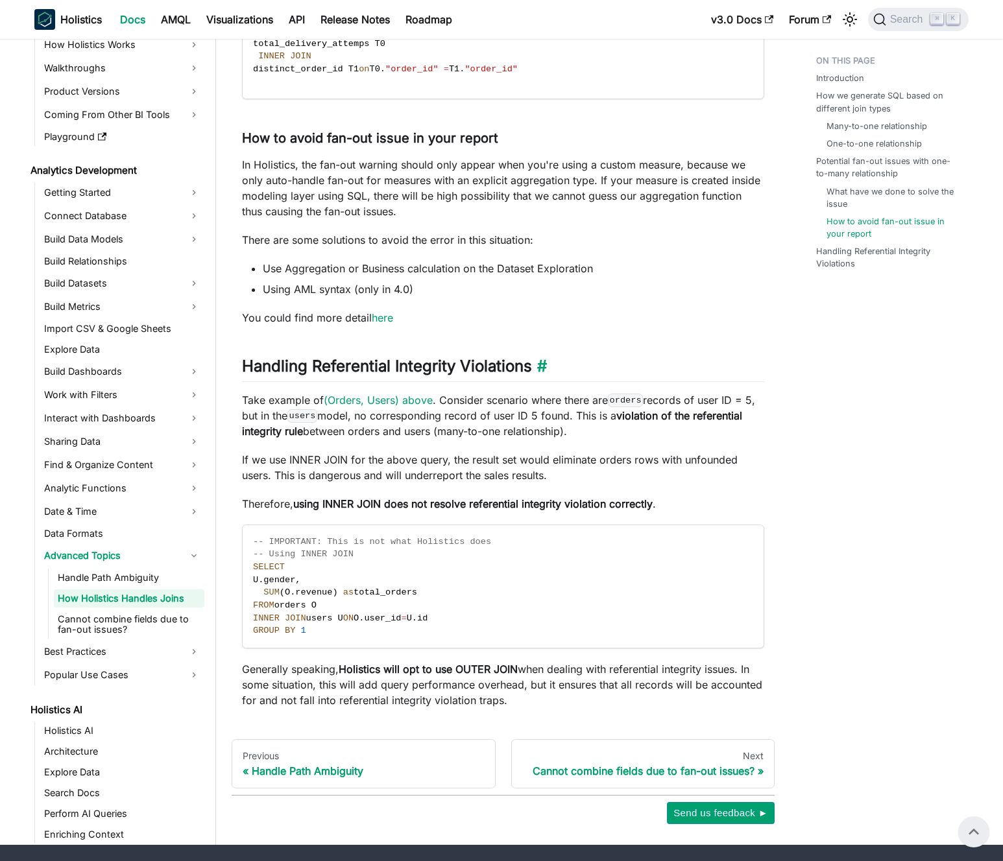
click at [449, 366] on h2 "Handling Referential Integrity Violations ​" at bounding box center [503, 369] width 522 height 25
click at [465, 368] on h2 "Handling Referential Integrity Violations ​" at bounding box center [503, 369] width 522 height 25
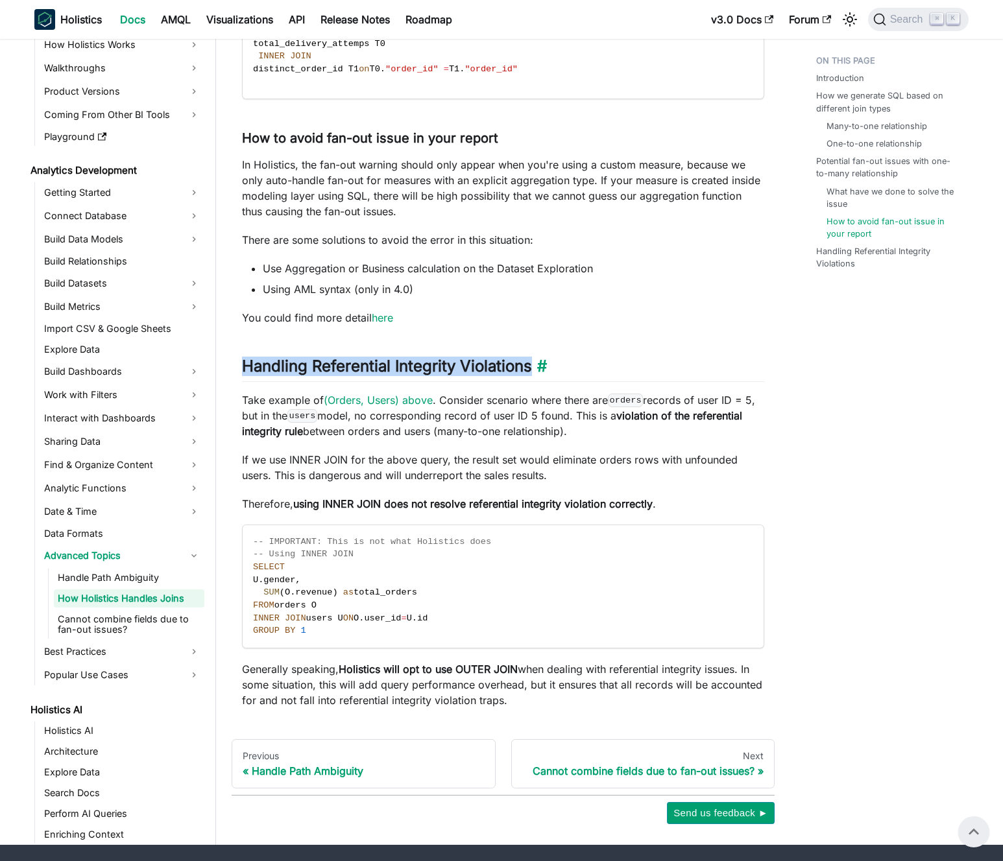
drag, startPoint x: 465, startPoint y: 368, endPoint x: 471, endPoint y: 367, distance: 6.6
click at [466, 368] on h2 "Handling Referential Integrity Violations ​" at bounding box center [503, 369] width 522 height 25
click at [471, 367] on h2 "Handling Referential Integrity Violations ​" at bounding box center [503, 369] width 522 height 25
click at [457, 407] on p "Take example of (Orders, Users) above . Consider scenario where there are order…" at bounding box center [503, 415] width 522 height 47
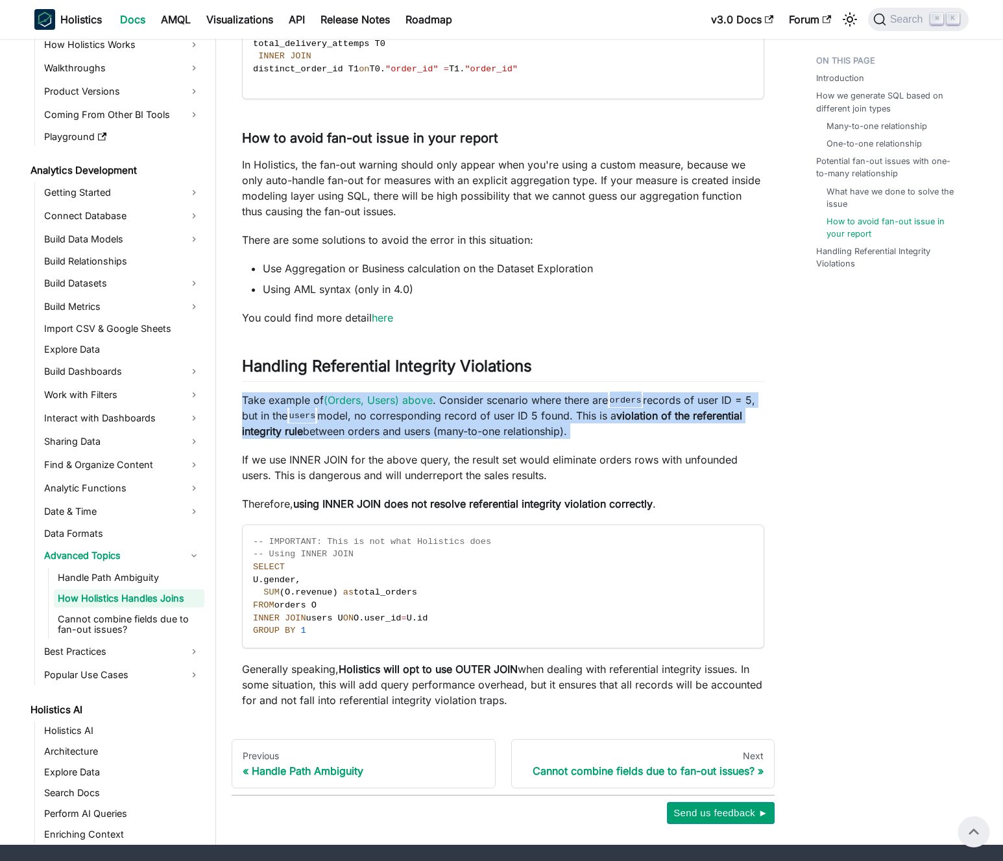
click at [457, 407] on p "Take example of (Orders, Users) above . Consider scenario where there are order…" at bounding box center [503, 415] width 522 height 47
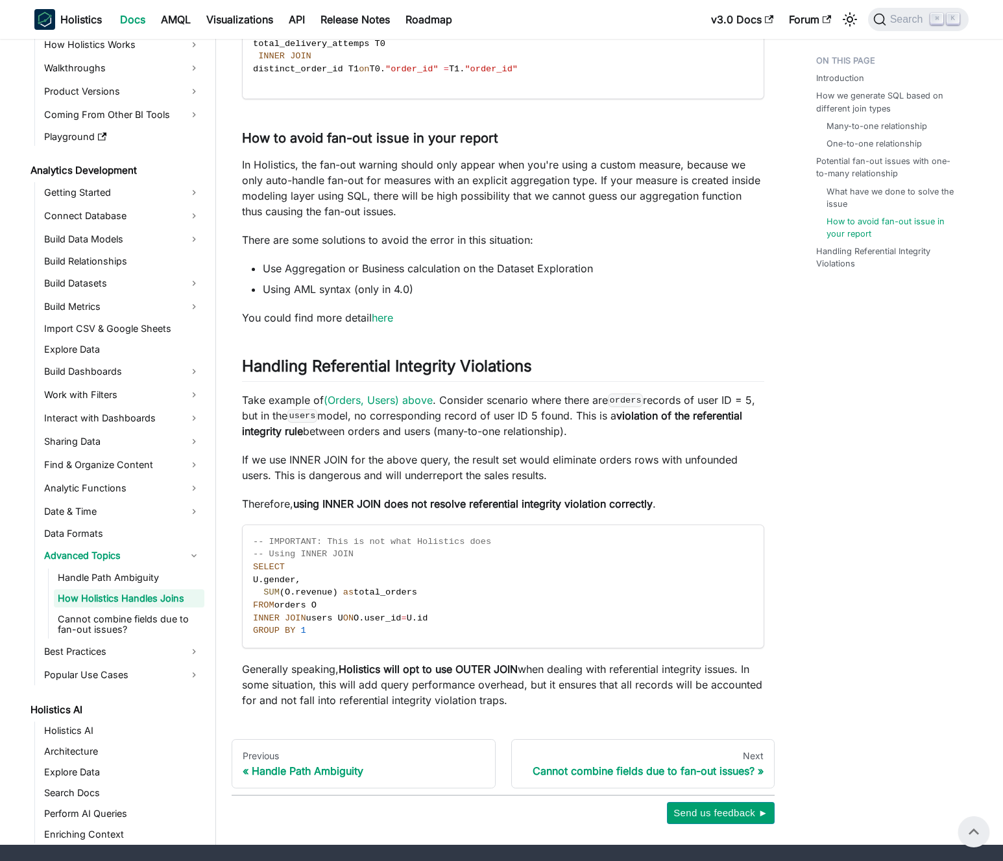
click at [469, 411] on p "Take example of (Orders, Users) above . Consider scenario where there are order…" at bounding box center [503, 415] width 522 height 47
click at [441, 433] on p "Take example of (Orders, Users) above . Consider scenario where there are order…" at bounding box center [503, 415] width 522 height 47
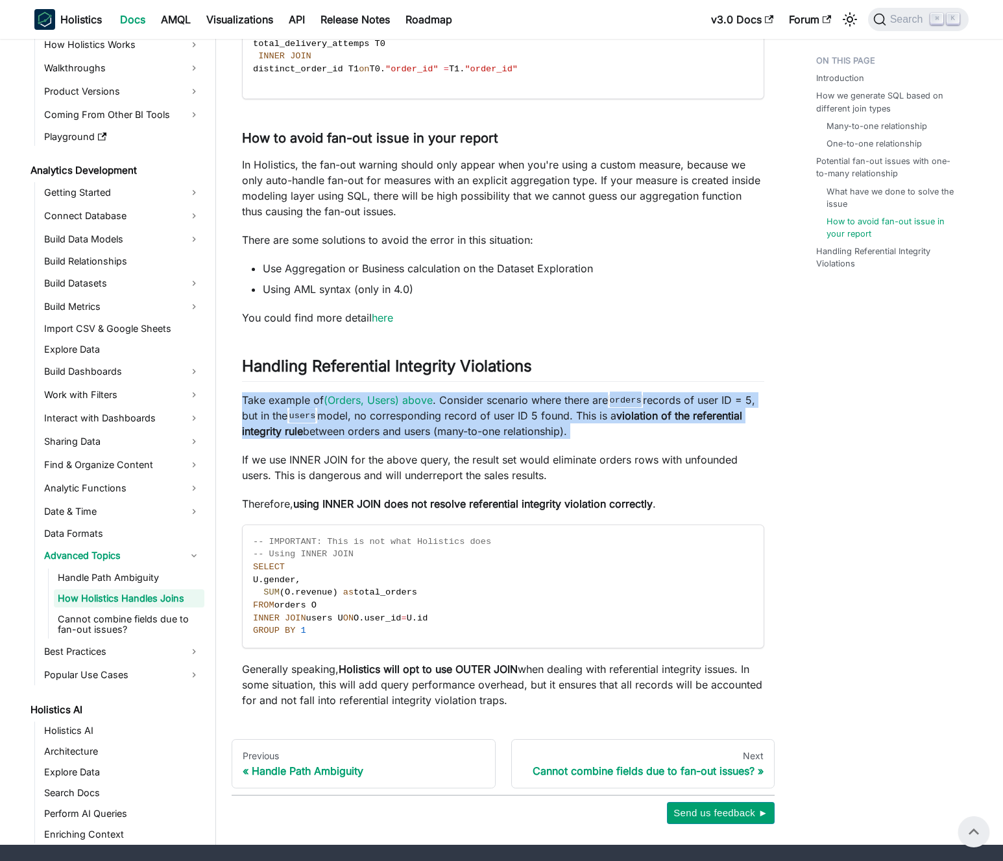
drag, startPoint x: 441, startPoint y: 433, endPoint x: 453, endPoint y: 431, distance: 12.0
click at [441, 433] on p "Take example of (Orders, Users) above . Consider scenario where there are order…" at bounding box center [503, 415] width 522 height 47
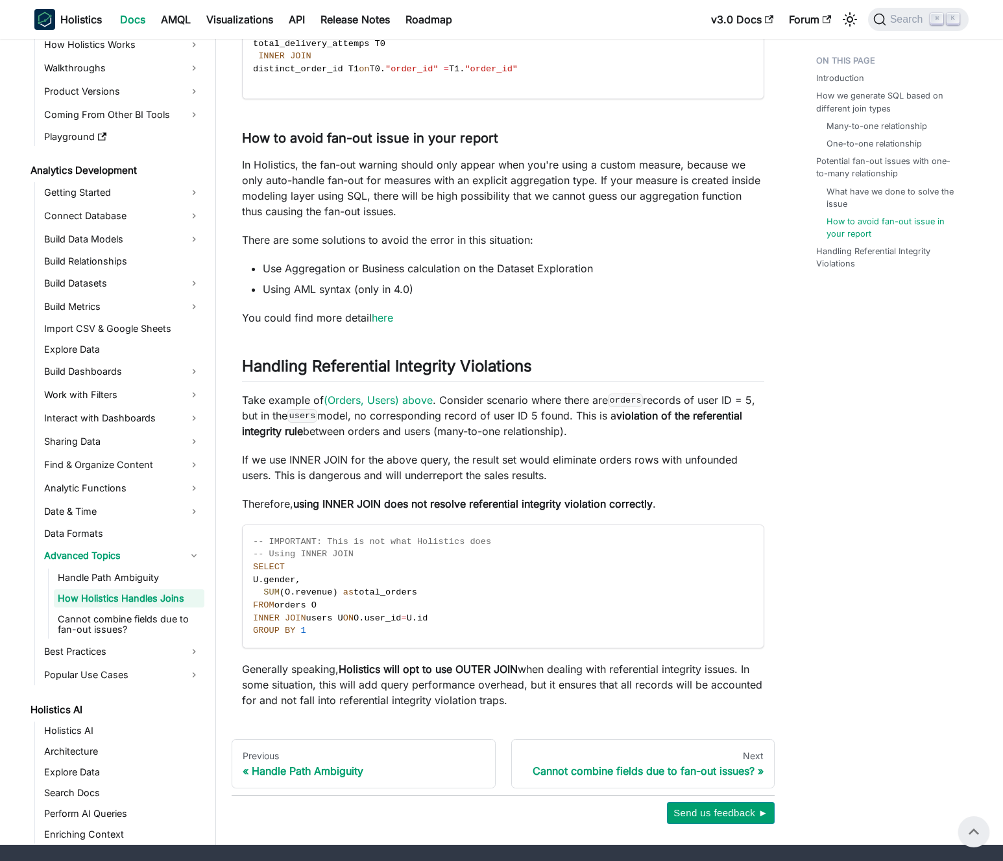
click at [455, 430] on p "Take example of (Orders, Users) above . Consider scenario where there are order…" at bounding box center [503, 415] width 522 height 47
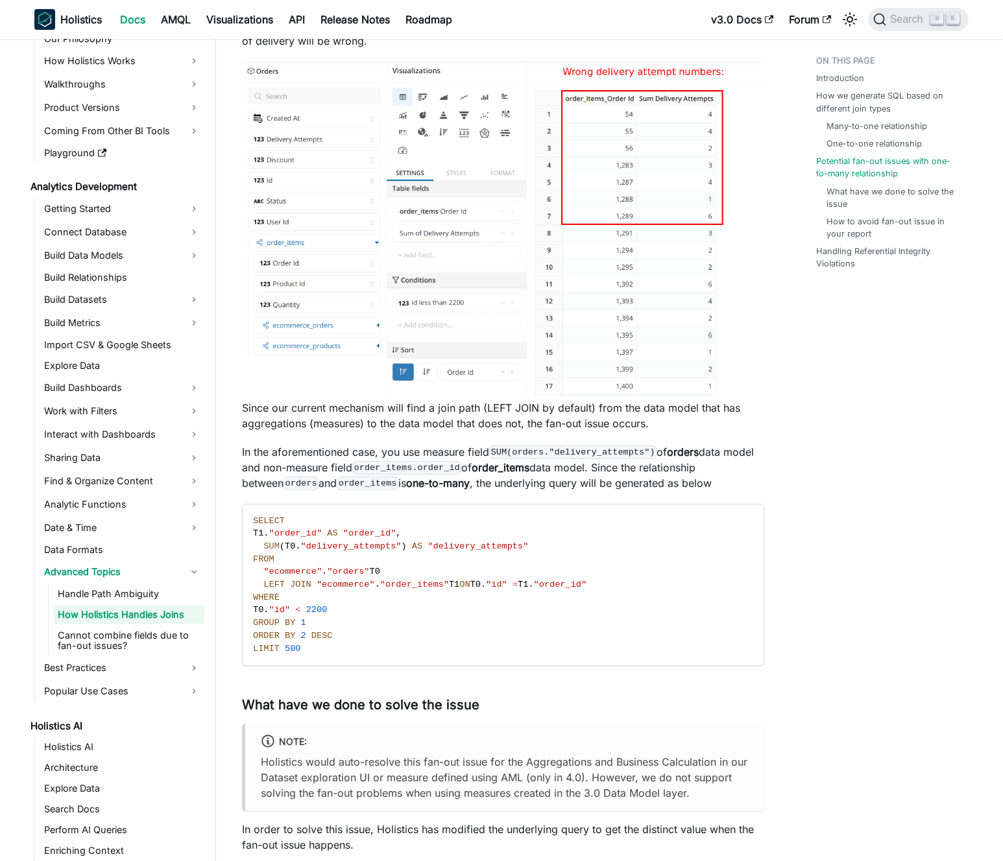
scroll to position [2581, 0]
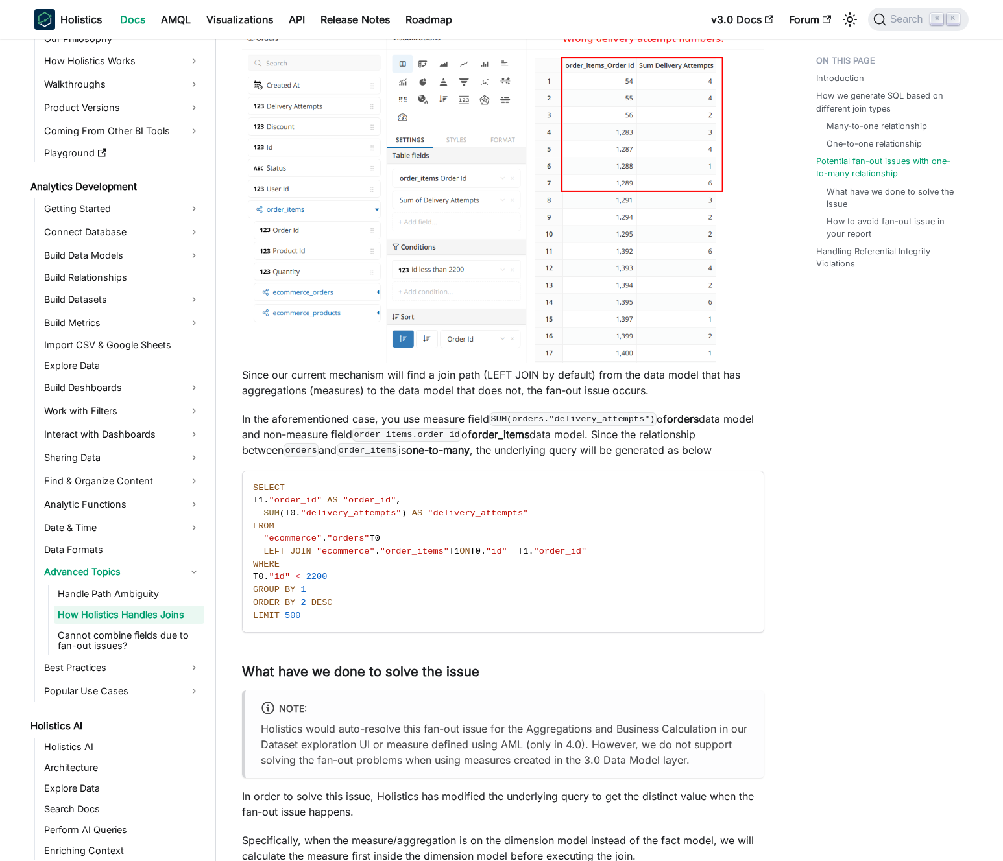
click at [455, 377] on p "Since our current mechanism will find a join path (LEFT JOIN by default) from t…" at bounding box center [503, 382] width 522 height 31
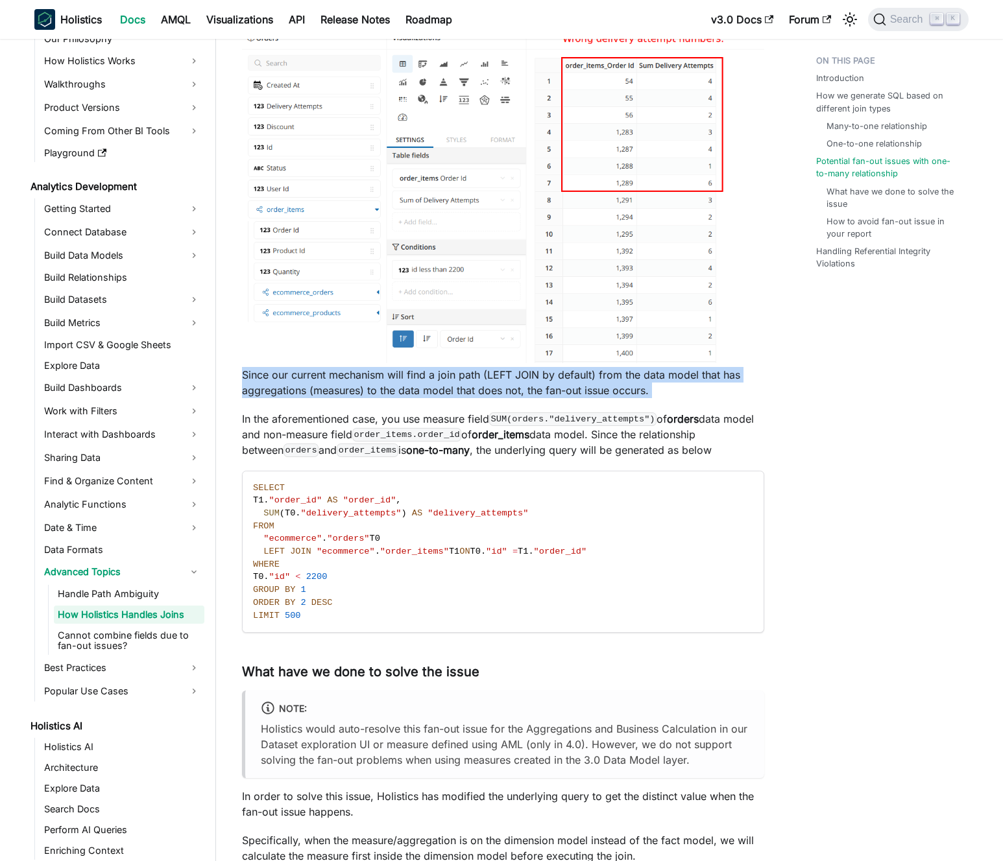
click at [455, 377] on p "Since our current mechanism will find a join path (LEFT JOIN by default) from t…" at bounding box center [503, 382] width 522 height 31
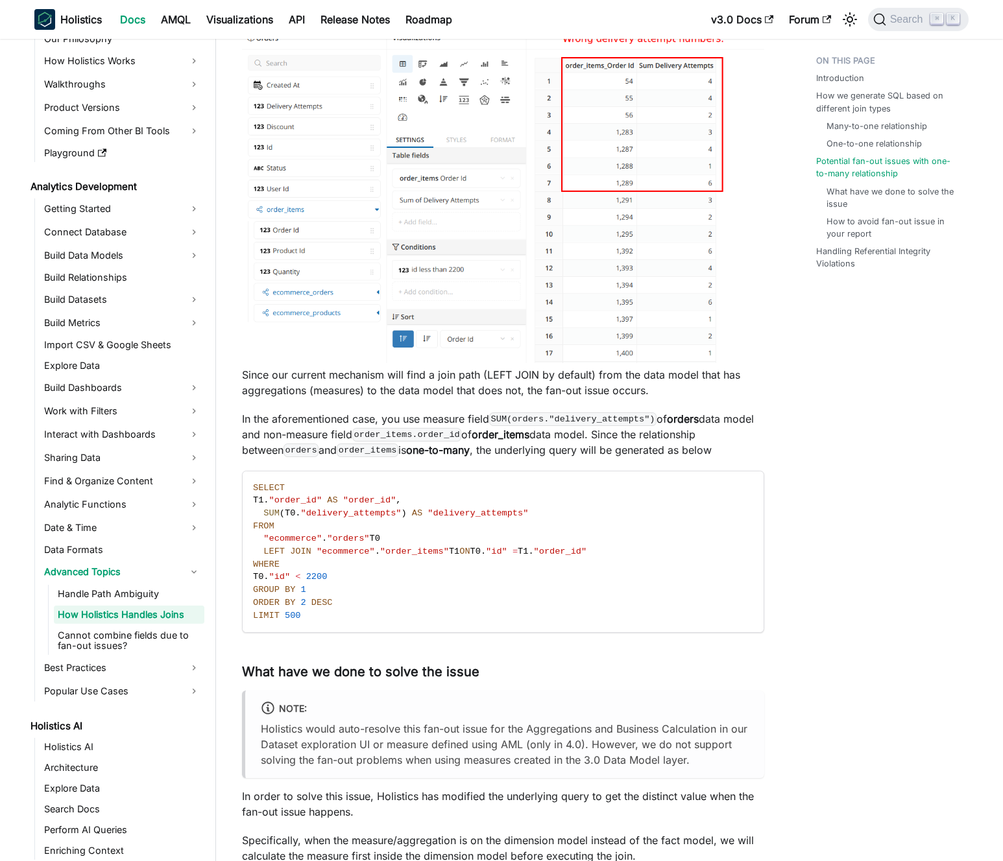
click at [468, 376] on p "Since our current mechanism will find a join path (LEFT JOIN by default) from t…" at bounding box center [503, 382] width 522 height 31
drag, startPoint x: 468, startPoint y: 376, endPoint x: 261, endPoint y: 374, distance: 206.9
click at [261, 374] on p "Since our current mechanism will find a join path (LEFT JOIN by default) from t…" at bounding box center [503, 382] width 522 height 31
drag, startPoint x: 261, startPoint y: 374, endPoint x: 381, endPoint y: 385, distance: 120.4
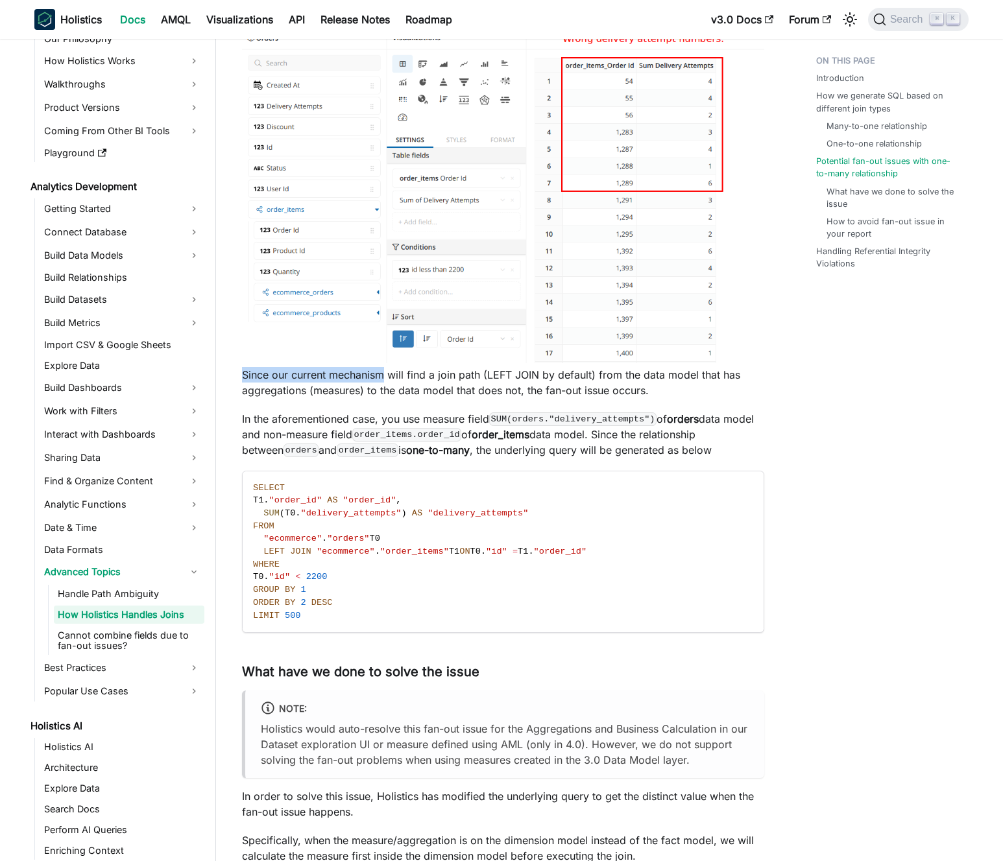
click at [381, 384] on p "Since our current mechanism will find a join path (LEFT JOIN by default) from t…" at bounding box center [503, 382] width 522 height 31
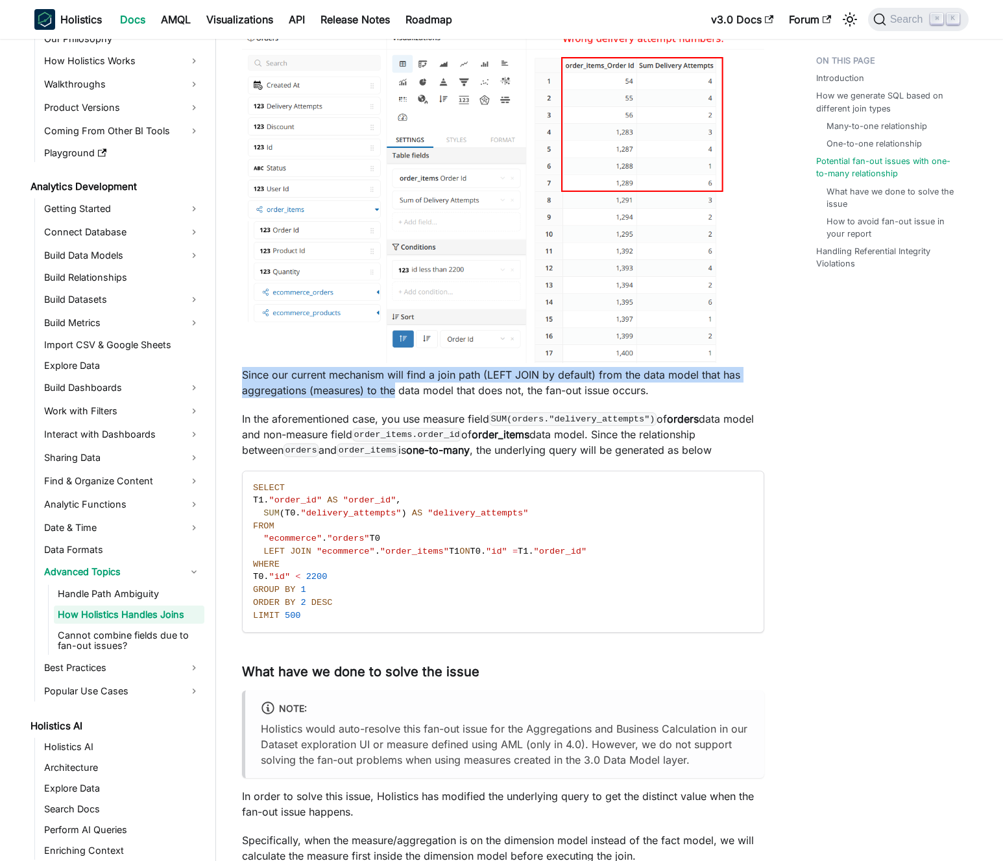
click at [381, 385] on p "Since our current mechanism will find a join path (LEFT JOIN by default) from t…" at bounding box center [503, 382] width 522 height 31
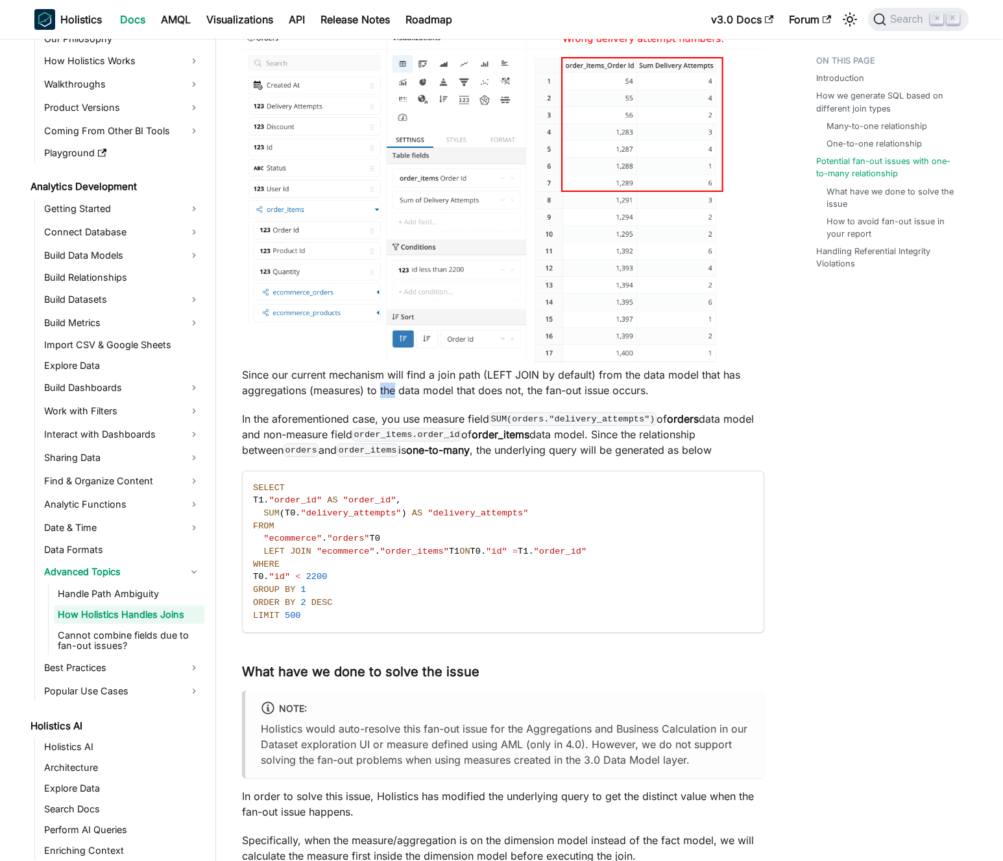
click at [381, 385] on p "Since our current mechanism will find a join path (LEFT JOIN by default) from t…" at bounding box center [503, 382] width 522 height 31
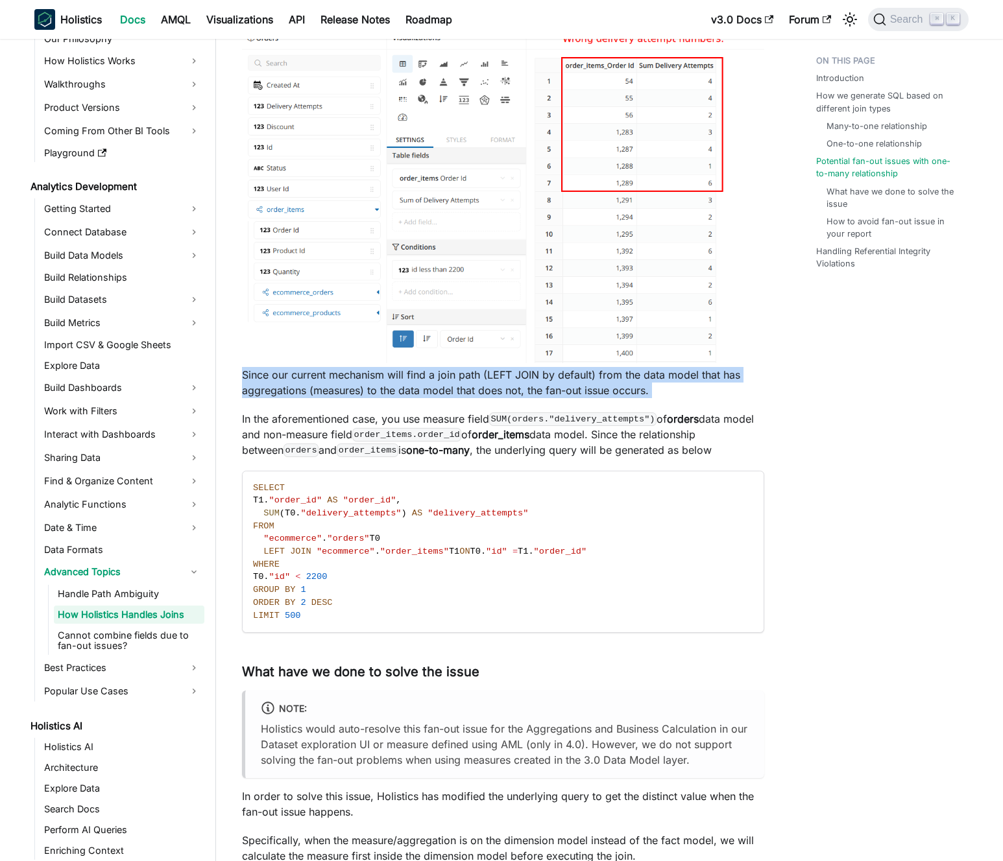
click at [381, 385] on p "Since our current mechanism will find a join path (LEFT JOIN by default) from t…" at bounding box center [503, 382] width 522 height 31
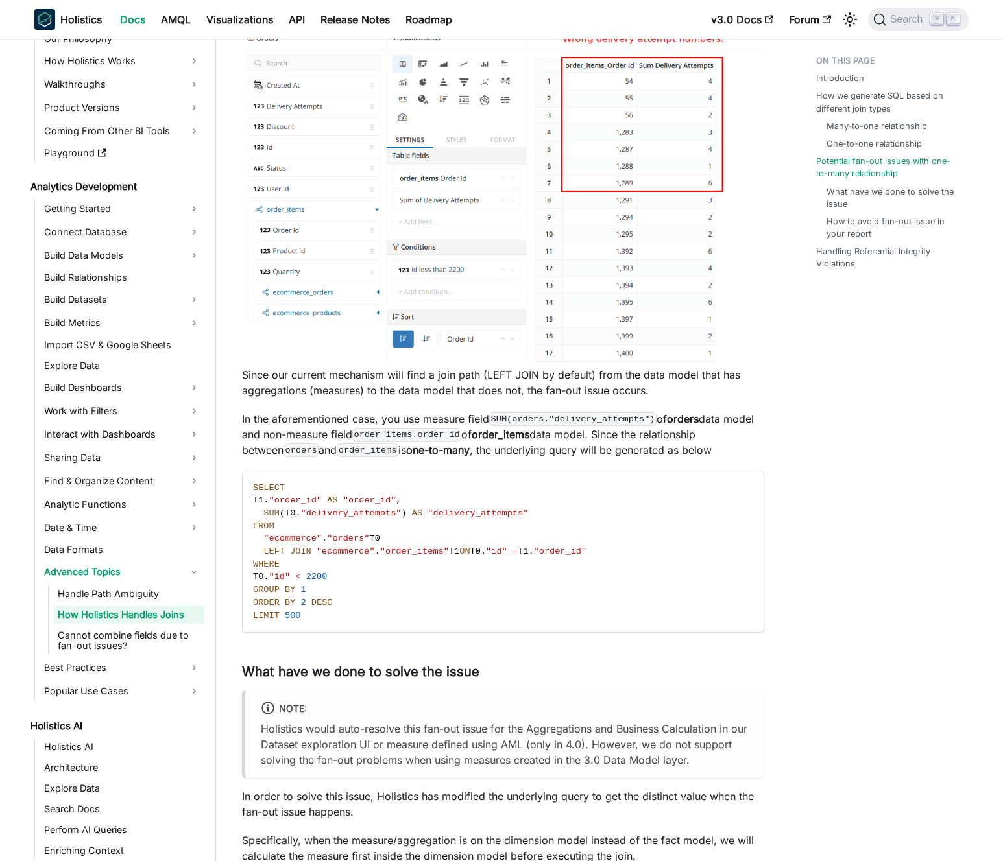
click at [374, 385] on p "Since our current mechanism will find a join path (LEFT JOIN by default) from t…" at bounding box center [503, 382] width 522 height 31
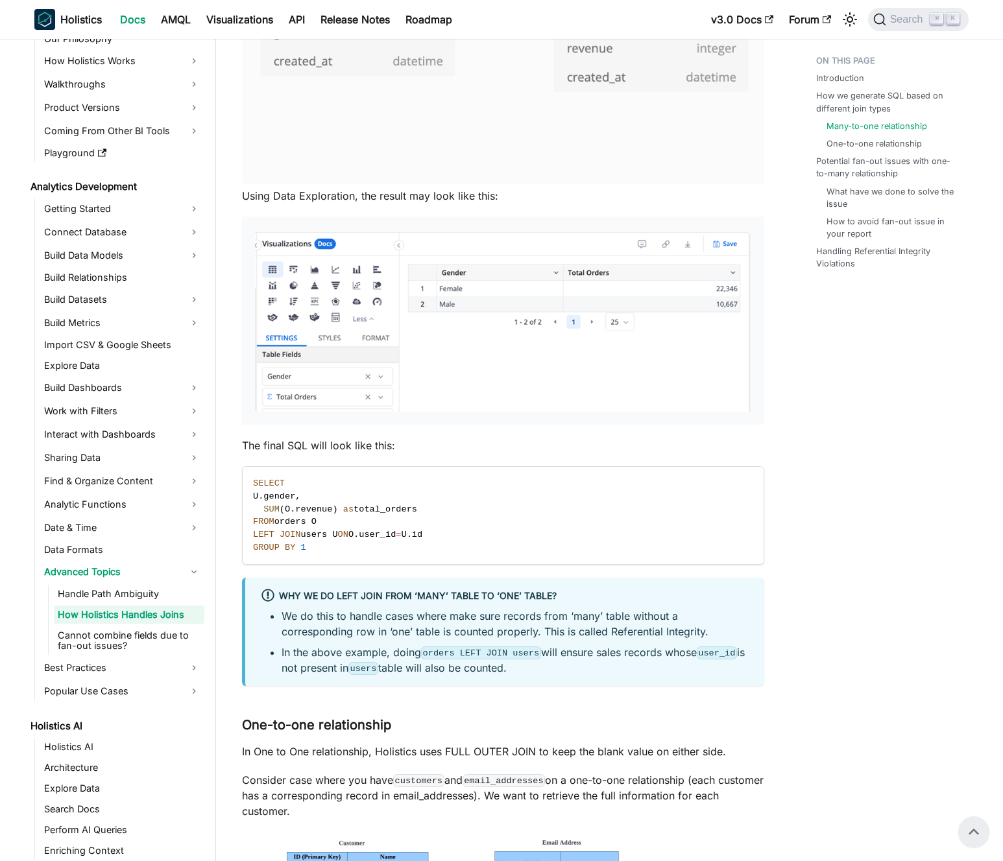
scroll to position [538, 0]
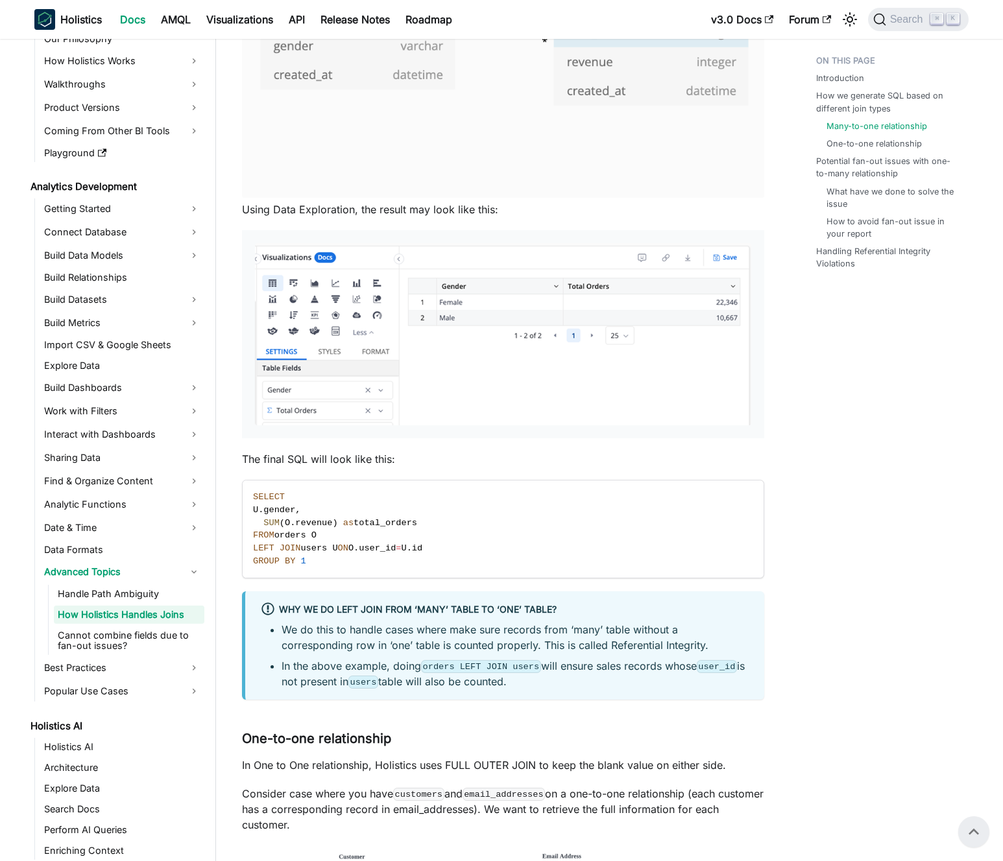
click at [399, 211] on p "Using Data Exploration, the result may look like this:" at bounding box center [503, 210] width 522 height 16
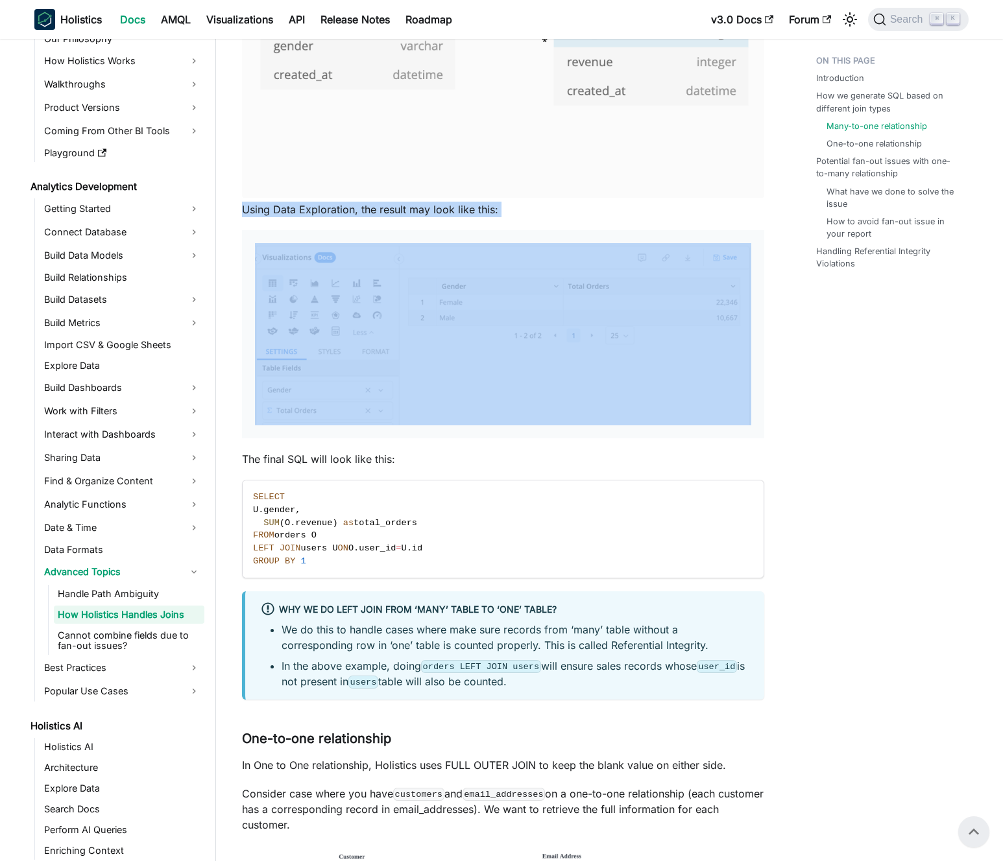
click at [399, 211] on p "Using Data Exploration, the result may look like this:" at bounding box center [503, 210] width 522 height 16
click at [389, 211] on p "Using Data Exploration, the result may look like this:" at bounding box center [503, 210] width 522 height 16
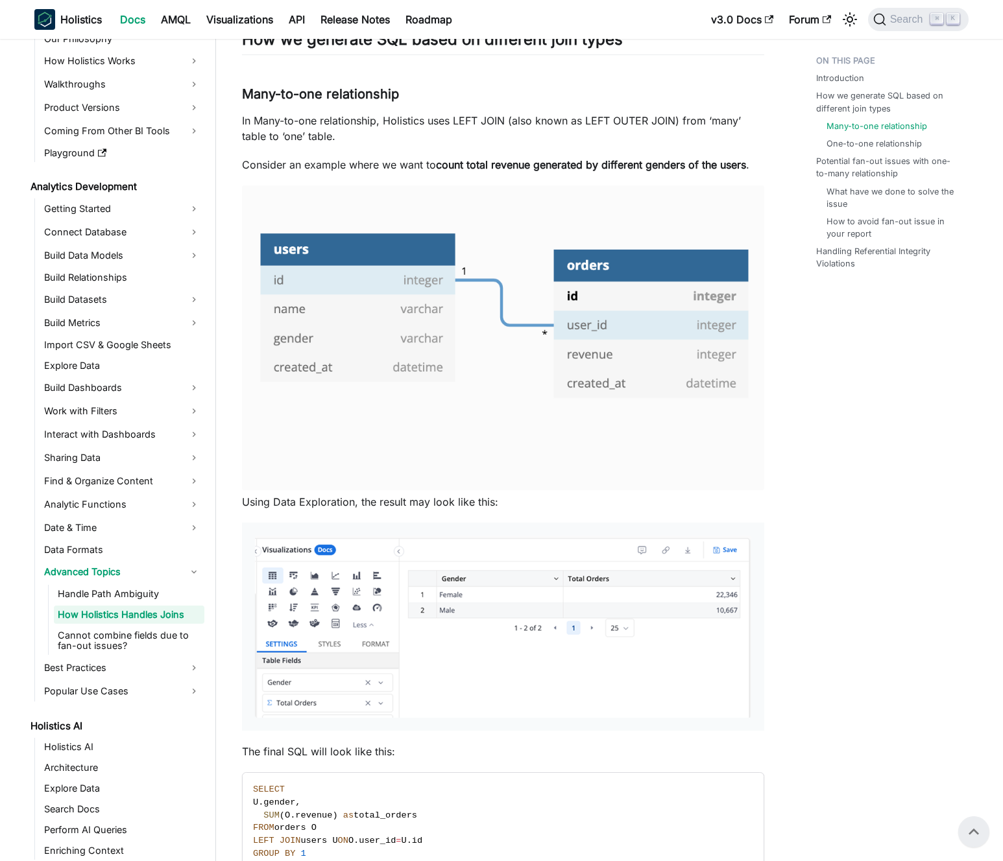
scroll to position [14, 0]
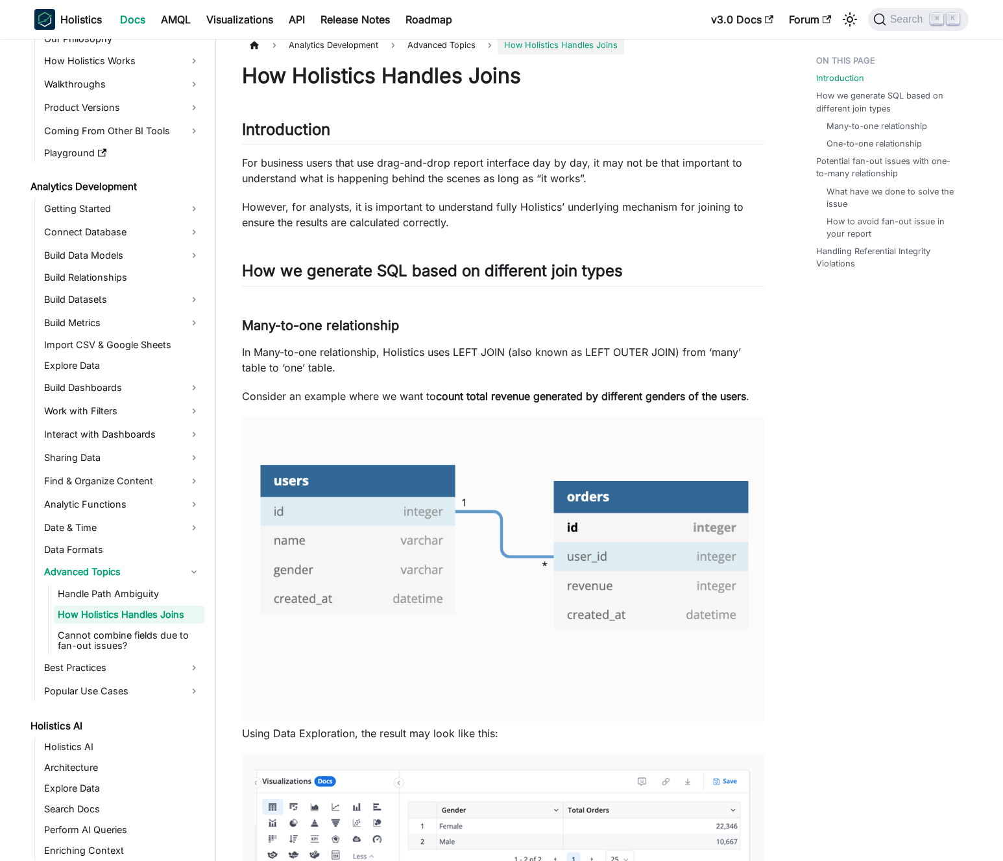
click at [369, 327] on h3 "Many-to-one relationship ​" at bounding box center [503, 326] width 522 height 16
click at [354, 350] on p "In Many-to-one relationship, Holistics uses LEFT JOIN (also known as LEFT OUTER…" at bounding box center [503, 359] width 522 height 31
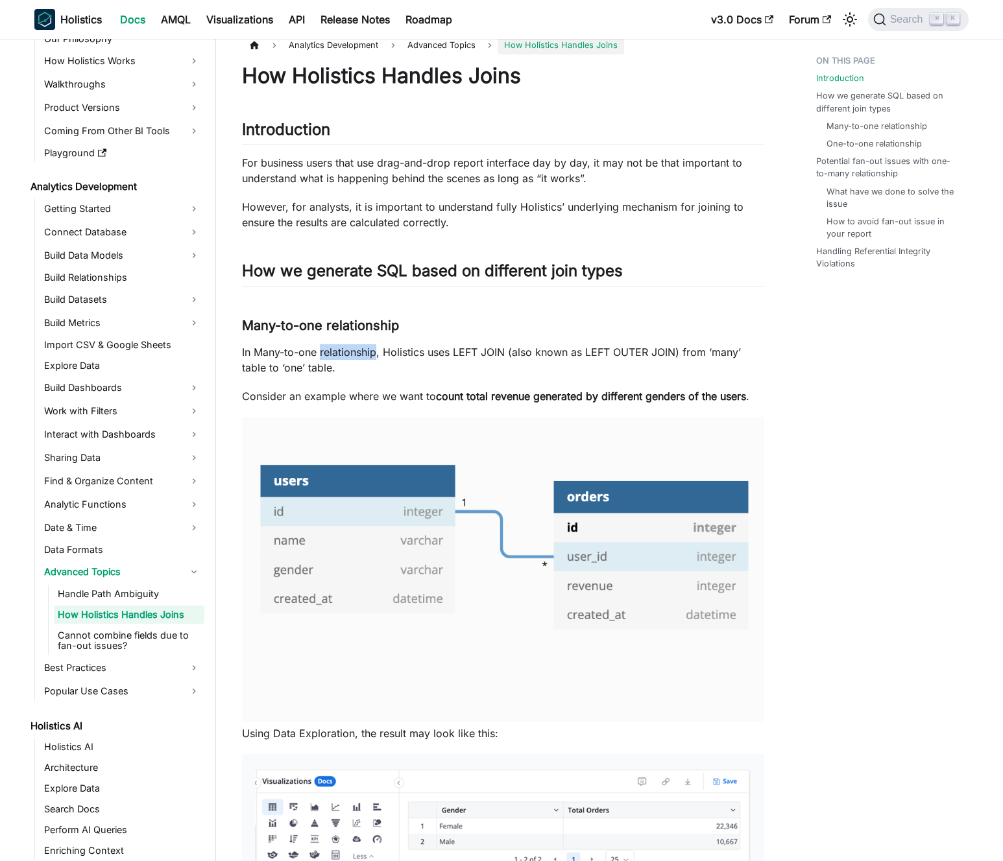
click at [354, 350] on p "In Many-to-one relationship, Holistics uses LEFT JOIN (also known as LEFT OUTER…" at bounding box center [503, 359] width 522 height 31
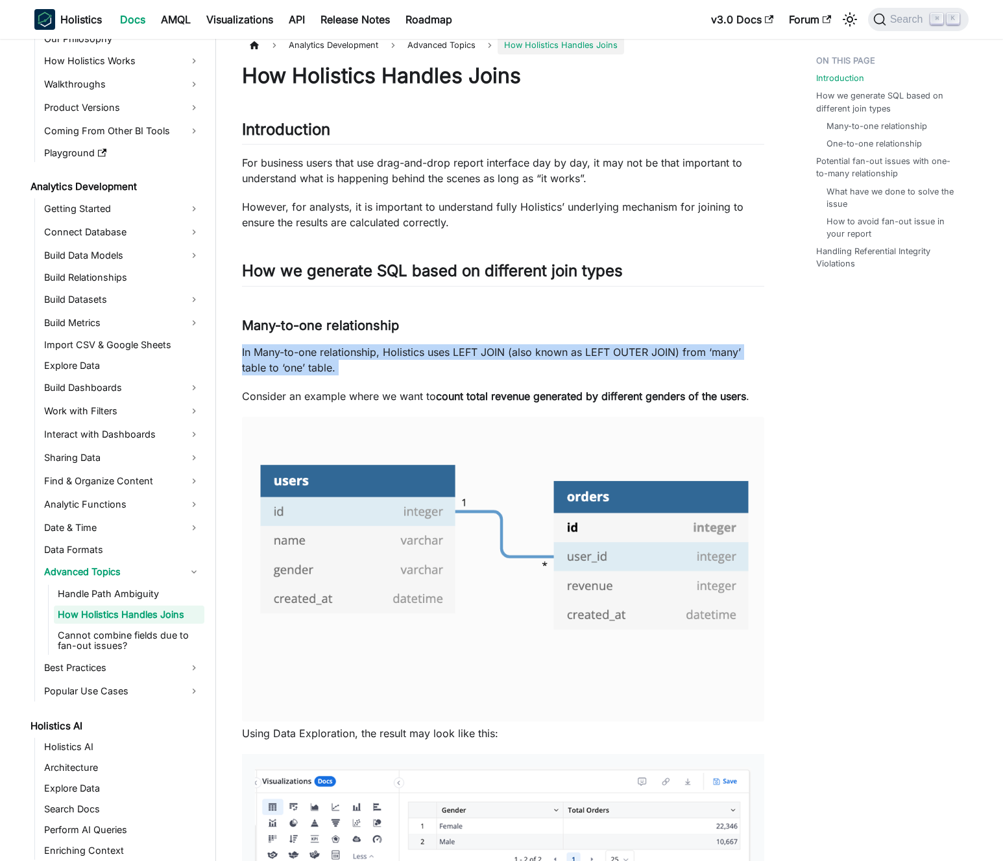
click at [354, 350] on p "In Many-to-one relationship, Holistics uses LEFT JOIN (also known as LEFT OUTER…" at bounding box center [503, 359] width 522 height 31
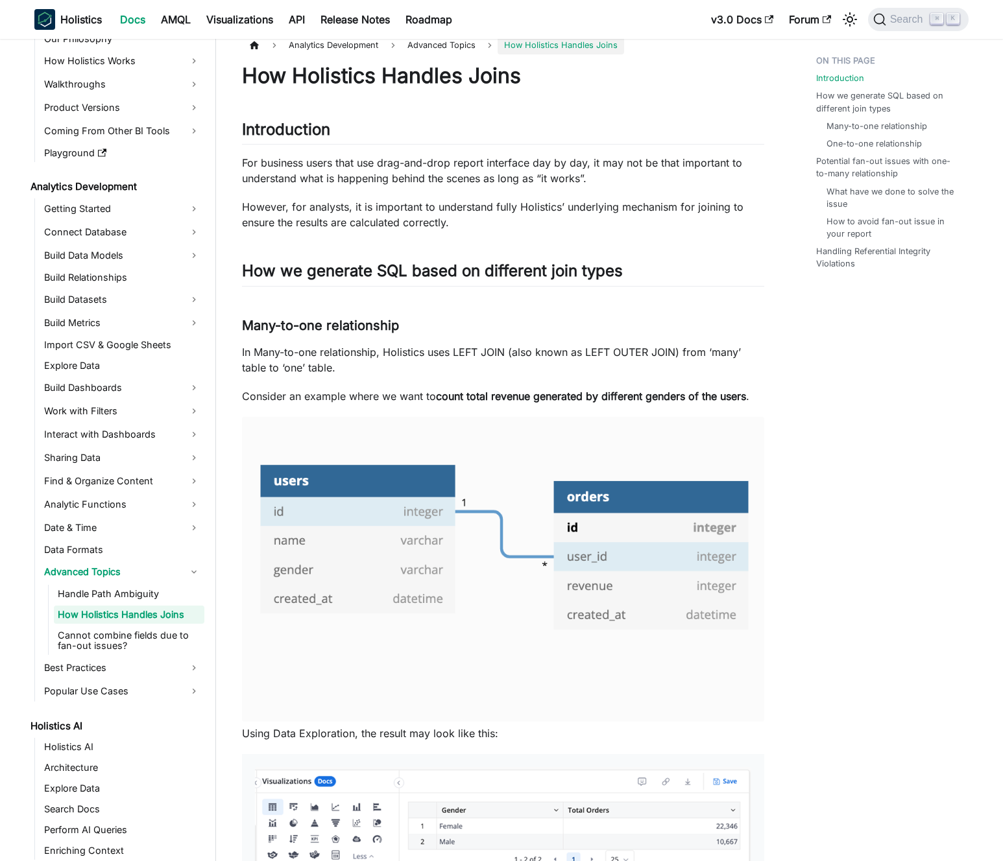
click at [344, 352] on p "In Many-to-one relationship, Holistics uses LEFT JOIN (also known as LEFT OUTER…" at bounding box center [503, 359] width 522 height 31
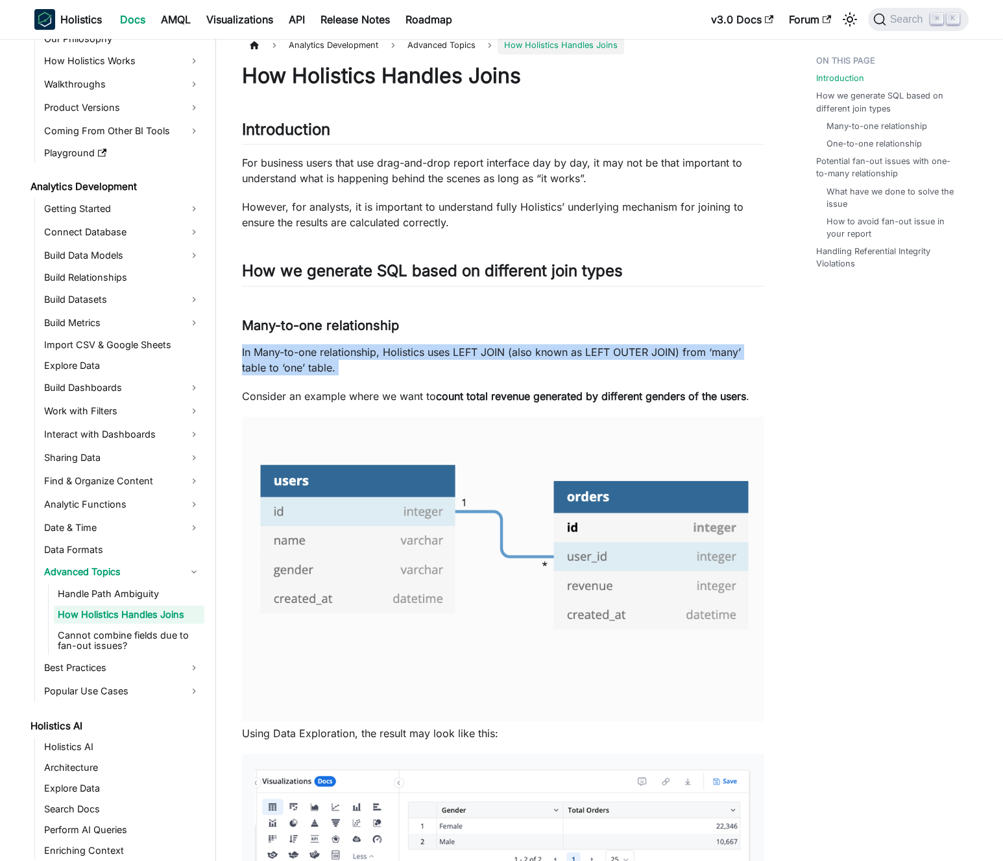
click at [344, 352] on p "In Many-to-one relationship, Holistics uses LEFT JOIN (also known as LEFT OUTER…" at bounding box center [503, 359] width 522 height 31
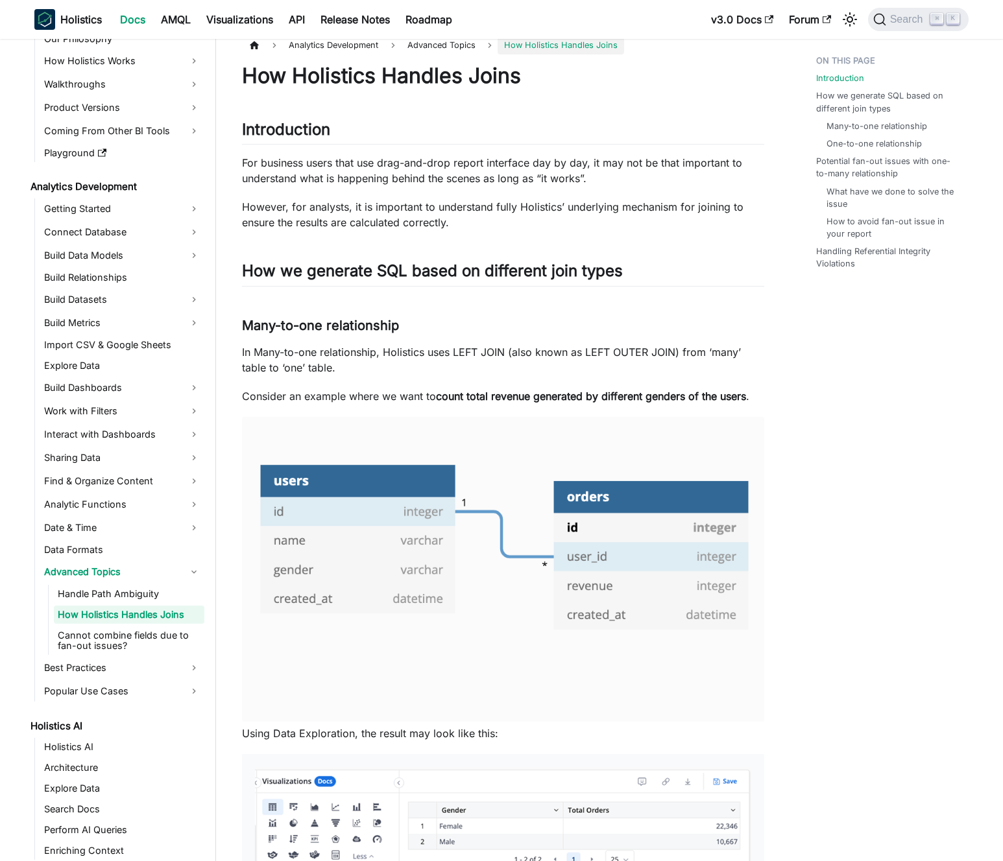
click at [355, 354] on p "In Many-to-one relationship, Holistics uses LEFT JOIN (also known as LEFT OUTER…" at bounding box center [503, 359] width 522 height 31
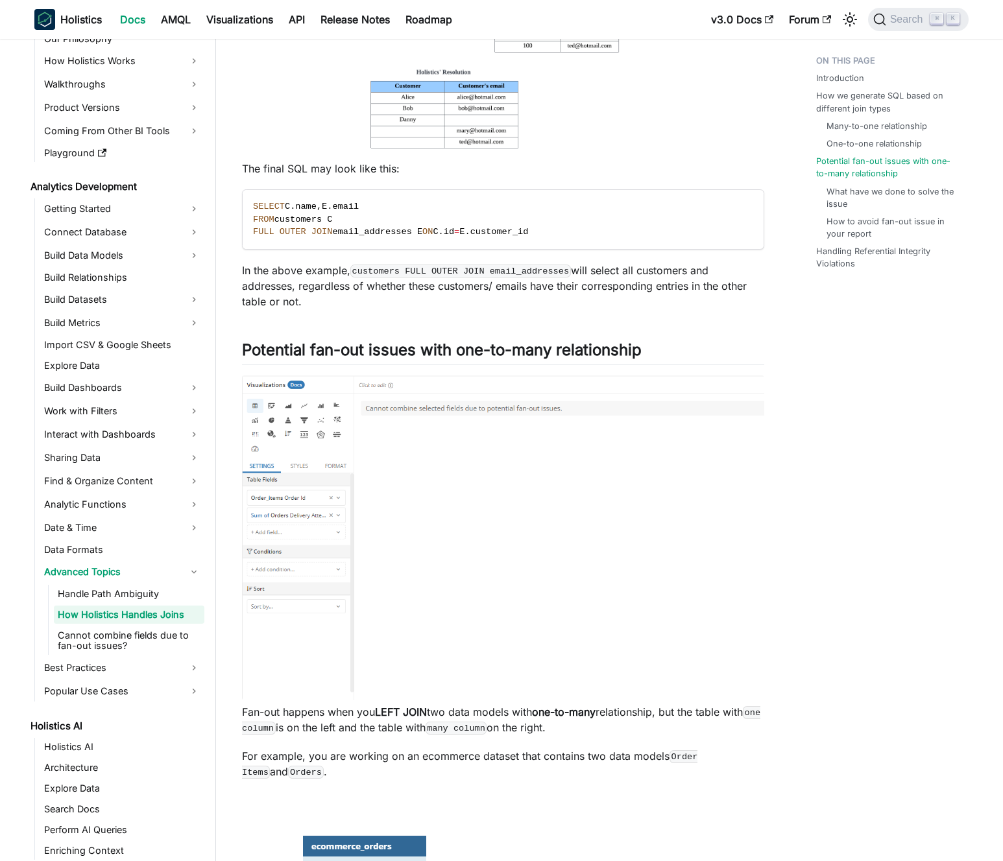
scroll to position [1458, 0]
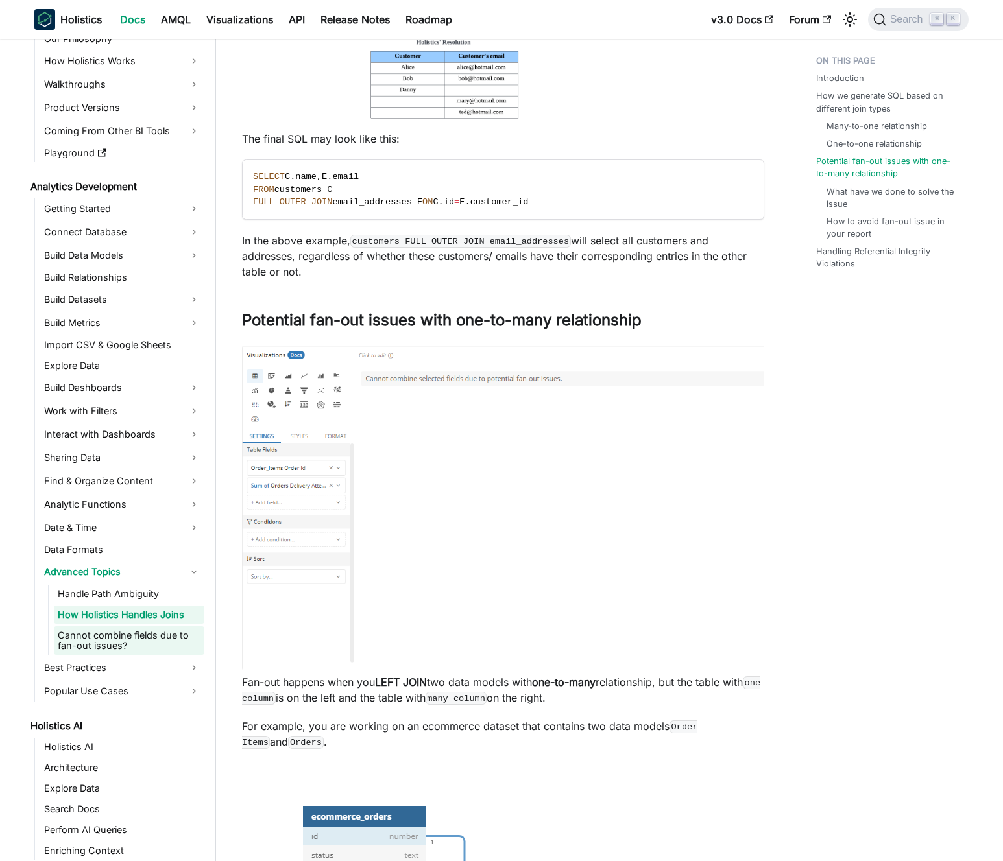
click at [137, 631] on link "Cannot combine fields due to fan-out issues?" at bounding box center [129, 640] width 150 height 29
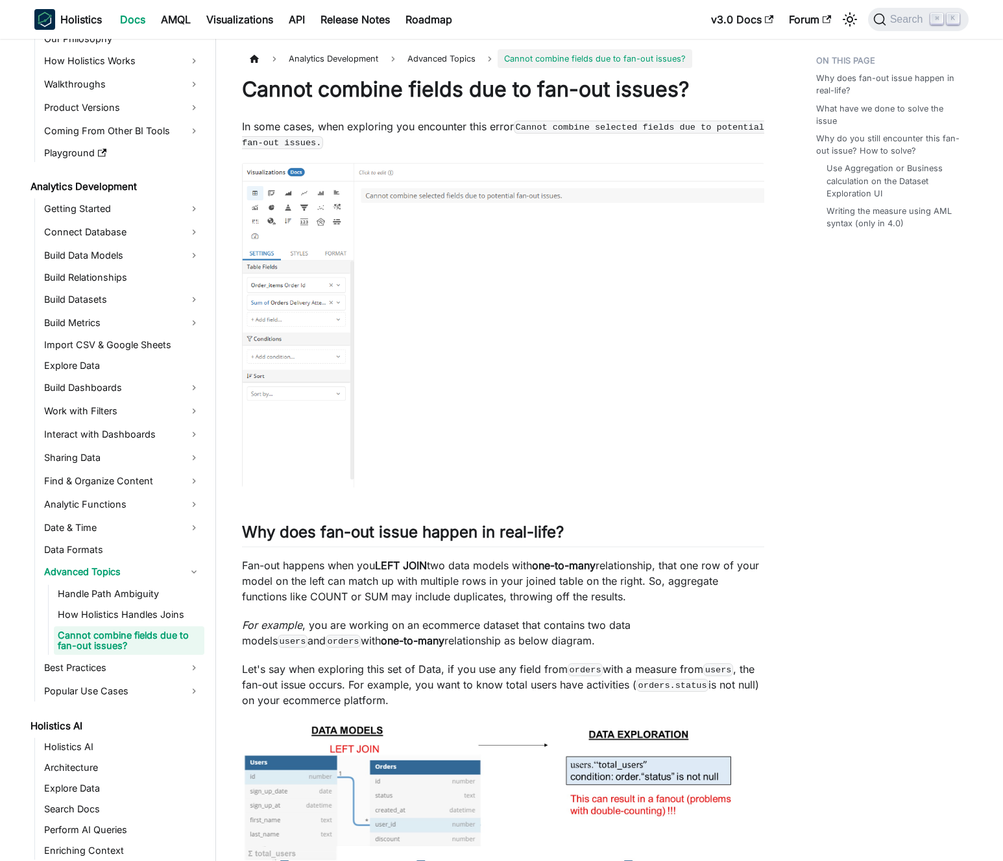
click at [338, 581] on p "Fan-out happens when you LEFT JOIN two data models with one-to-many relationshi…" at bounding box center [503, 581] width 522 height 47
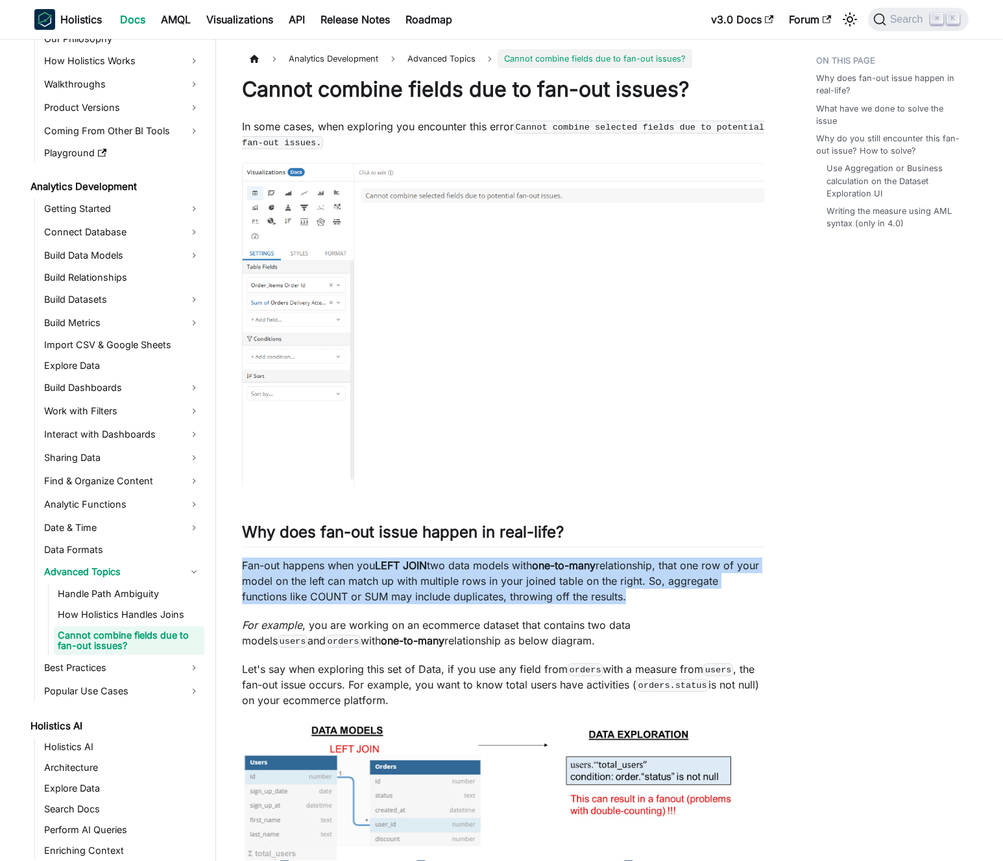
click at [338, 581] on p "Fan-out happens when you LEFT JOIN two data models with one-to-many relationshi…" at bounding box center [503, 581] width 522 height 47
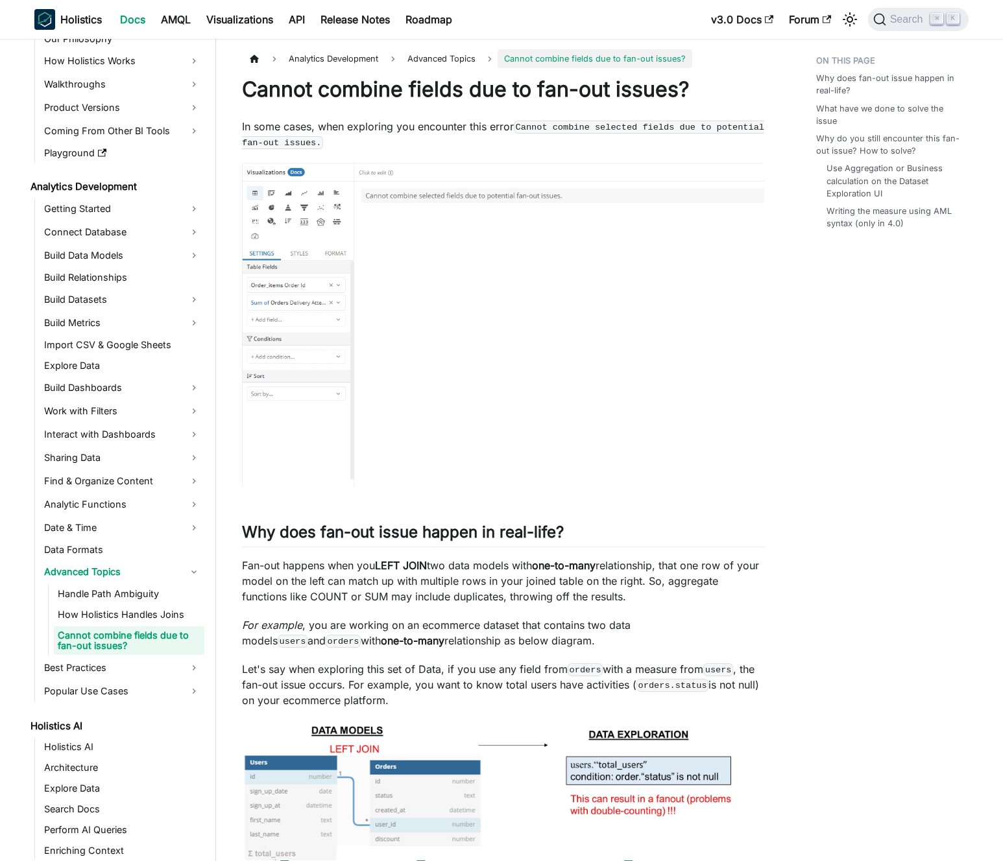
click at [352, 582] on p "Fan-out happens when you LEFT JOIN two data models with one-to-many relationshi…" at bounding box center [503, 581] width 522 height 47
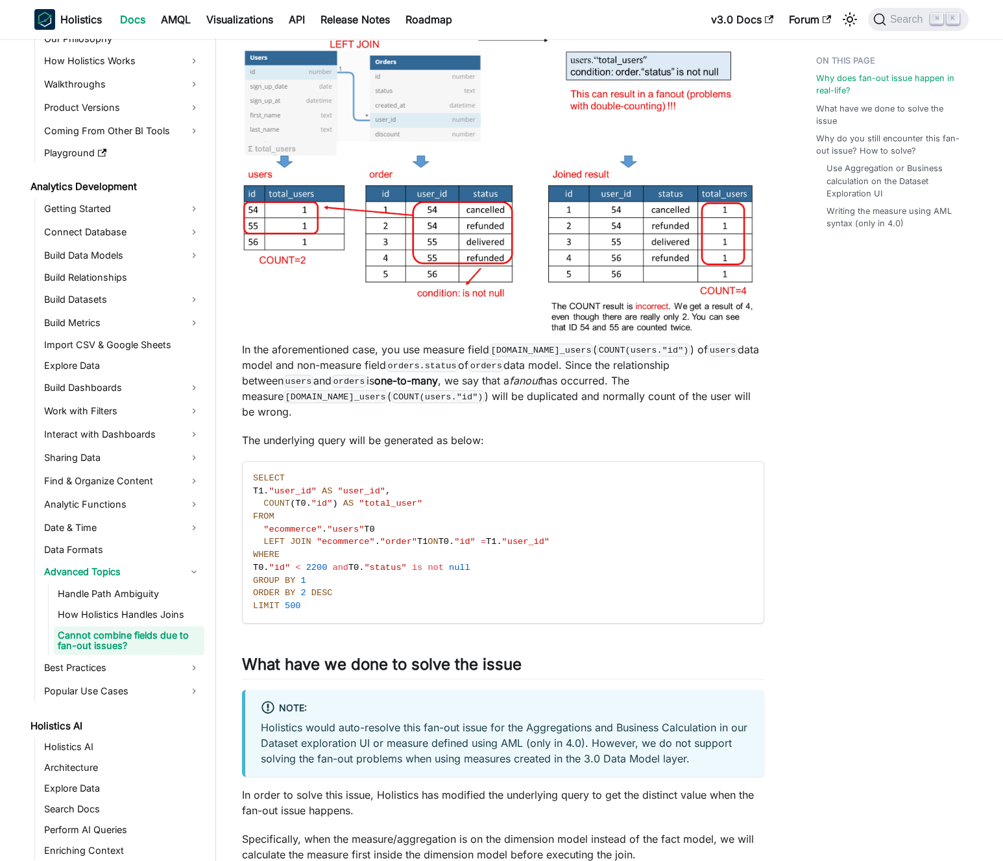
scroll to position [719, 0]
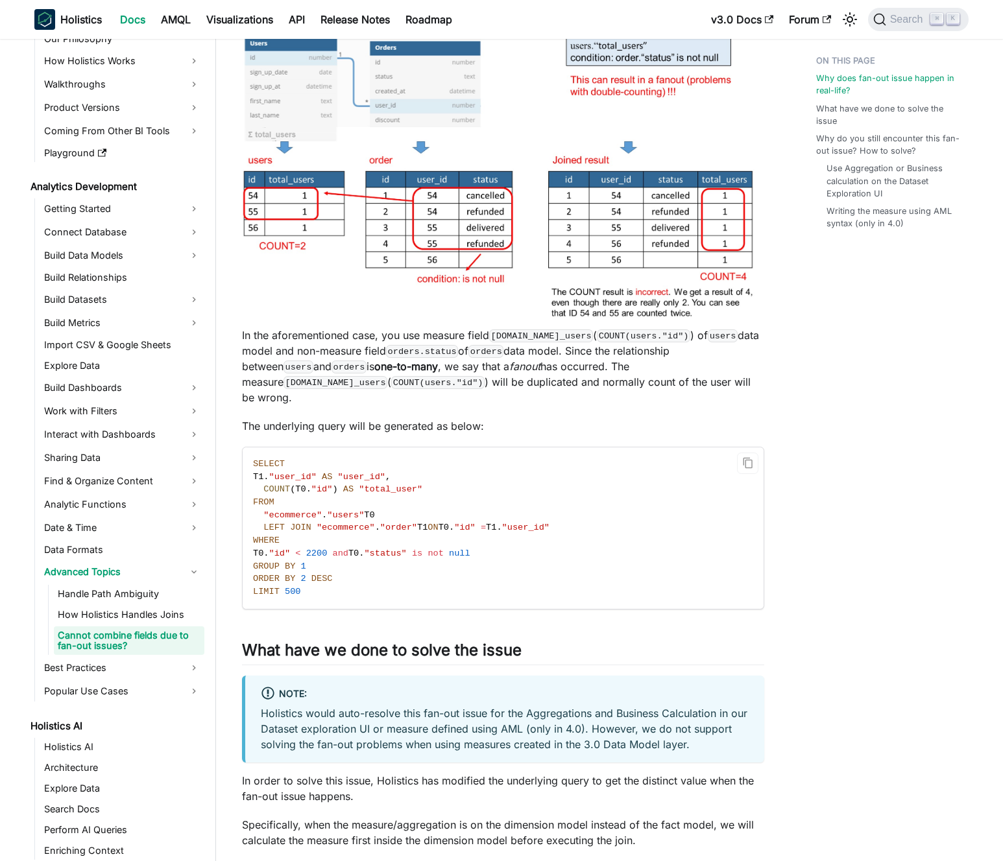
click at [407, 523] on span ""order"" at bounding box center [398, 528] width 37 height 10
click at [400, 523] on span ""order"" at bounding box center [398, 528] width 37 height 10
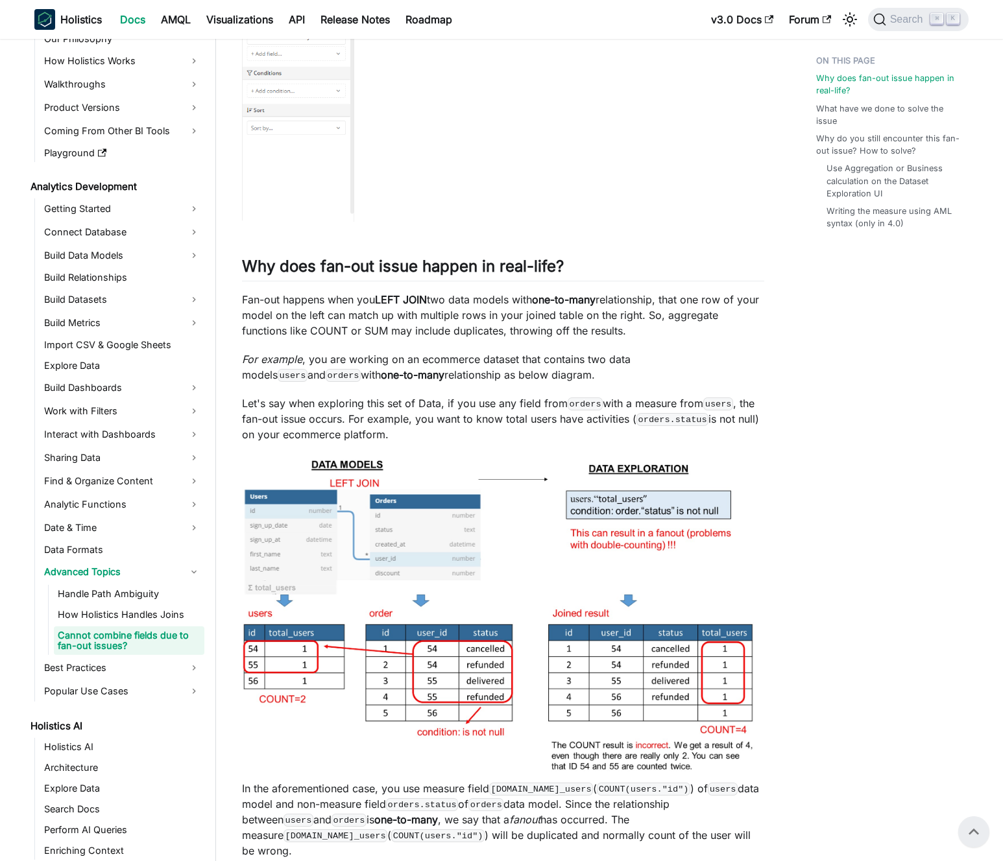
scroll to position [0, 0]
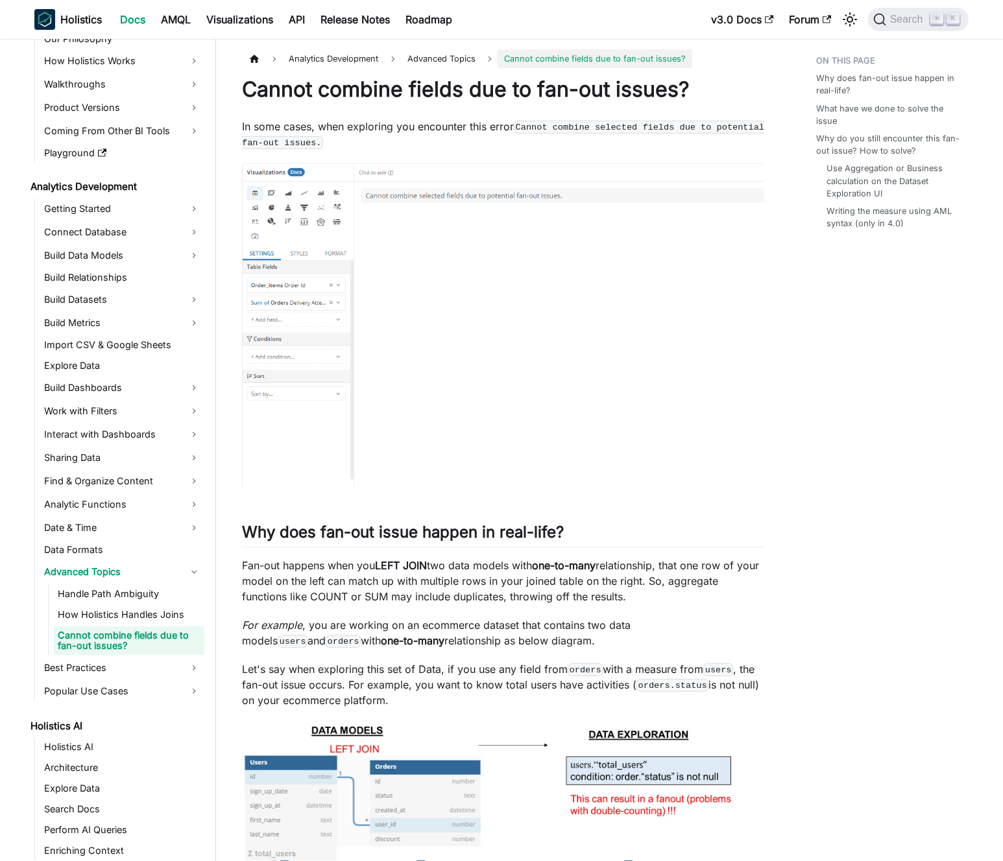
click at [414, 129] on p "In some cases, when exploring you encounter this error Cannot combine selected …" at bounding box center [503, 134] width 522 height 31
click at [409, 128] on p "In some cases, when exploring you encounter this error Cannot combine selected …" at bounding box center [503, 134] width 522 height 31
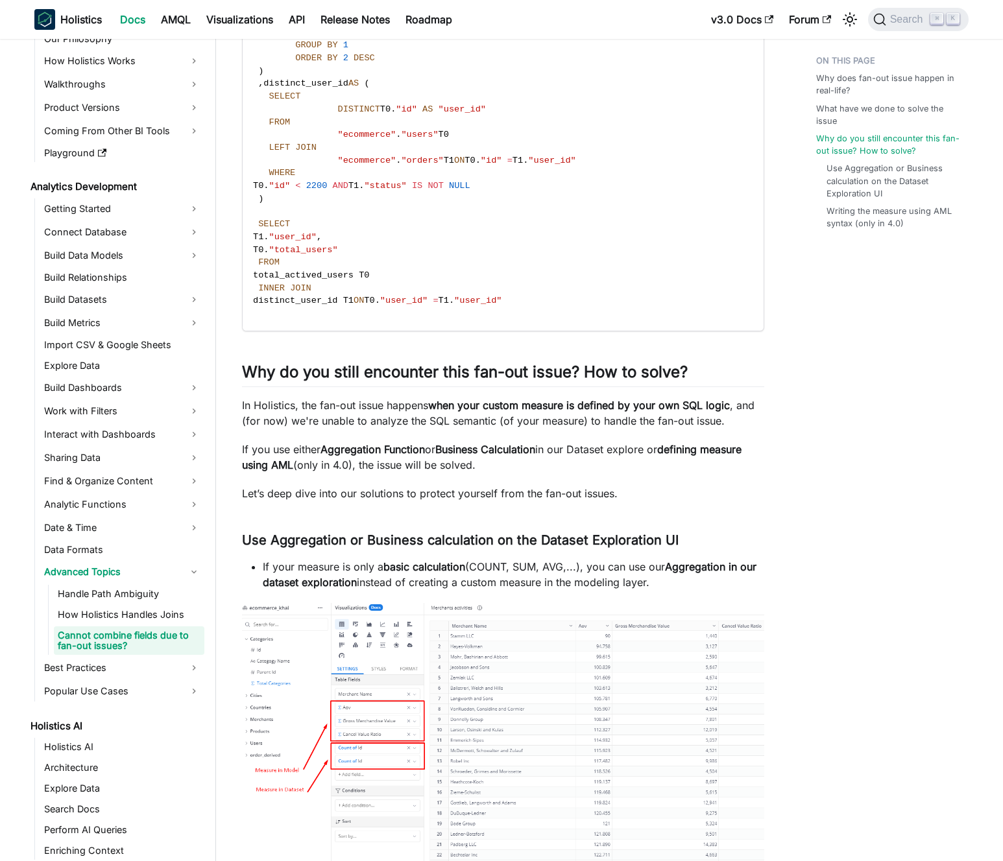
scroll to position [2267, 0]
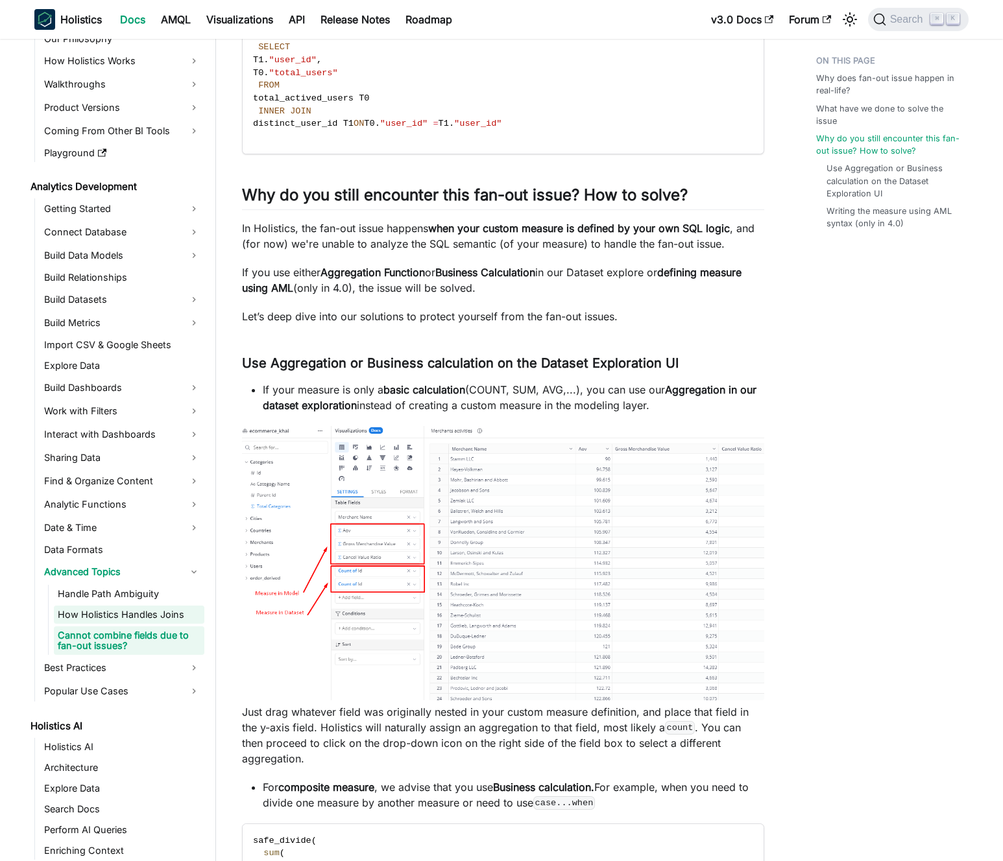
click at [130, 617] on link "How Holistics Handles Joins" at bounding box center [129, 615] width 150 height 18
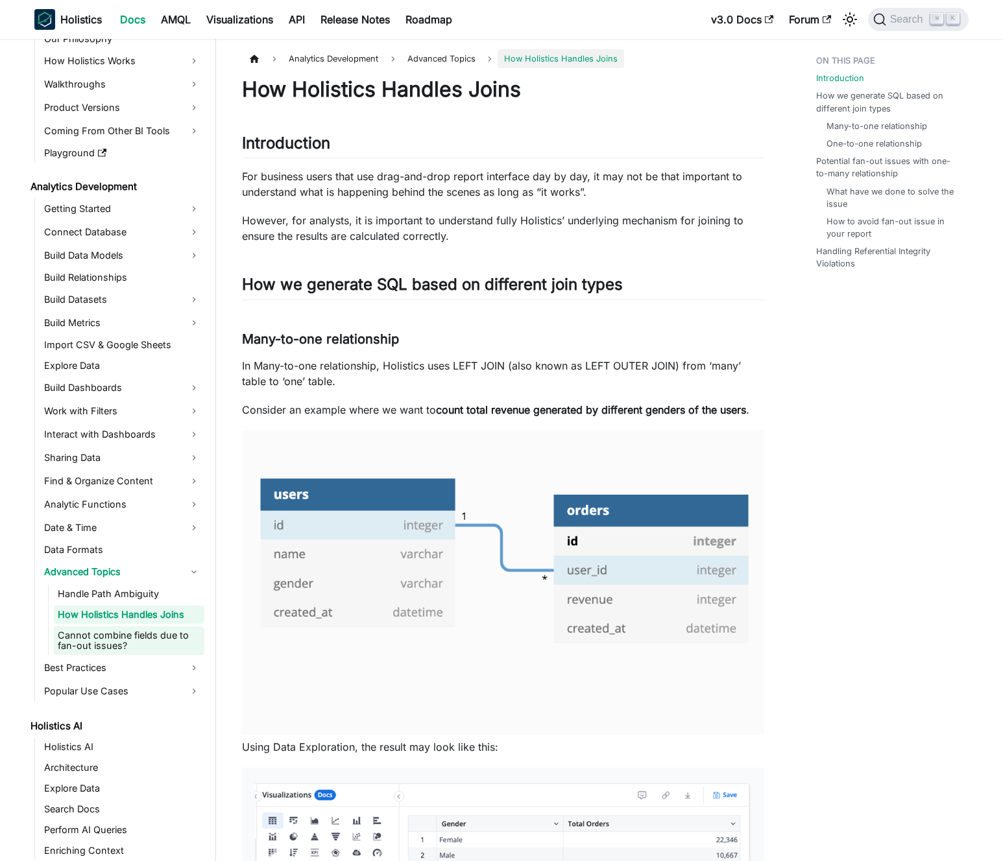
click at [115, 646] on link "Cannot combine fields due to fan-out issues?" at bounding box center [129, 640] width 150 height 29
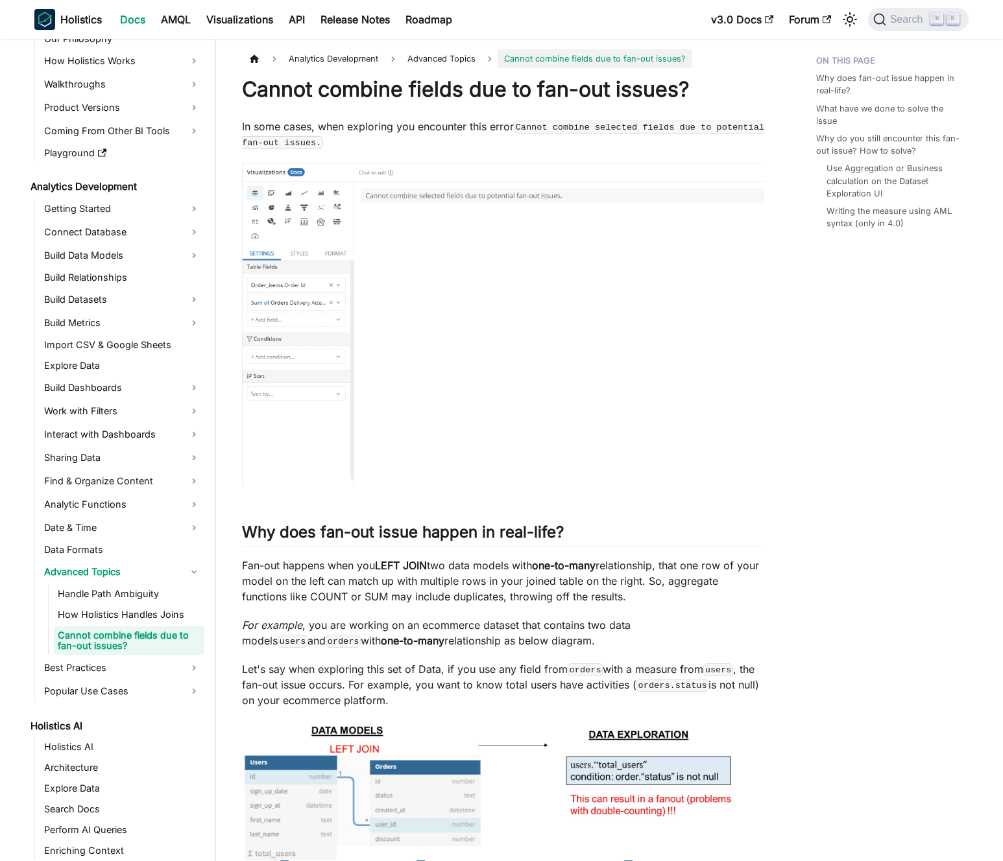
click at [408, 579] on p "Fan-out happens when you LEFT JOIN two data models with one-to-many relationshi…" at bounding box center [503, 581] width 522 height 47
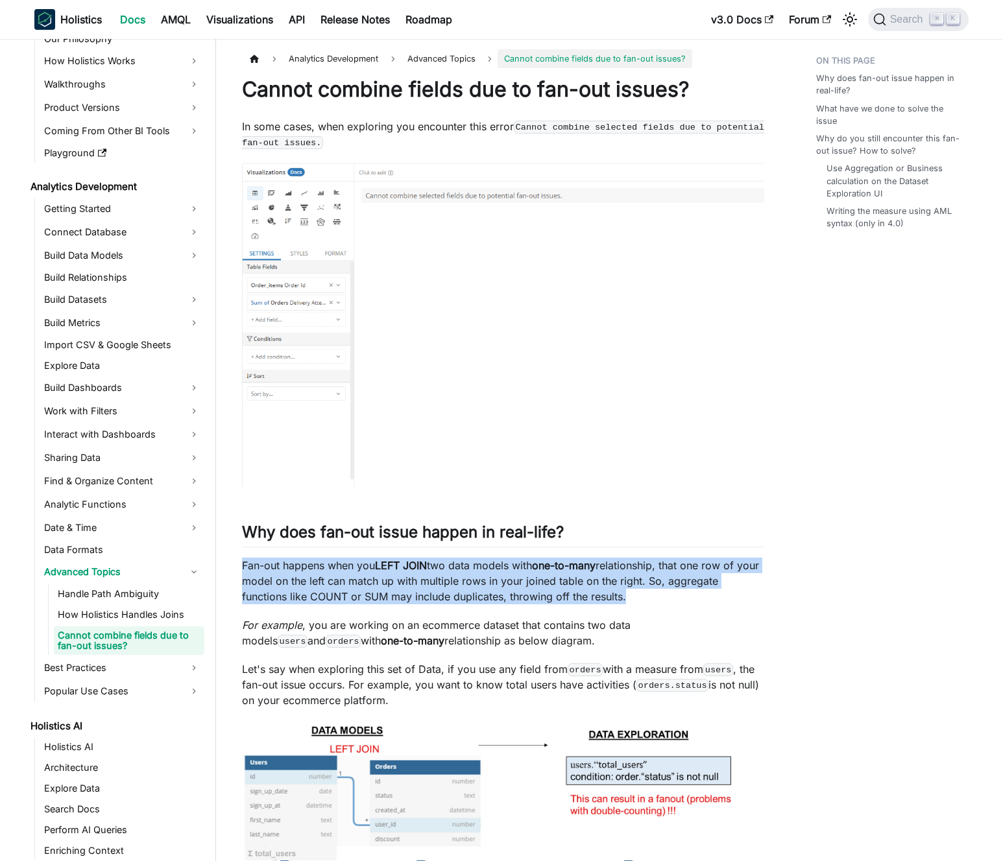
click at [408, 579] on p "Fan-out happens when you LEFT JOIN two data models with one-to-many relationshi…" at bounding box center [503, 581] width 522 height 47
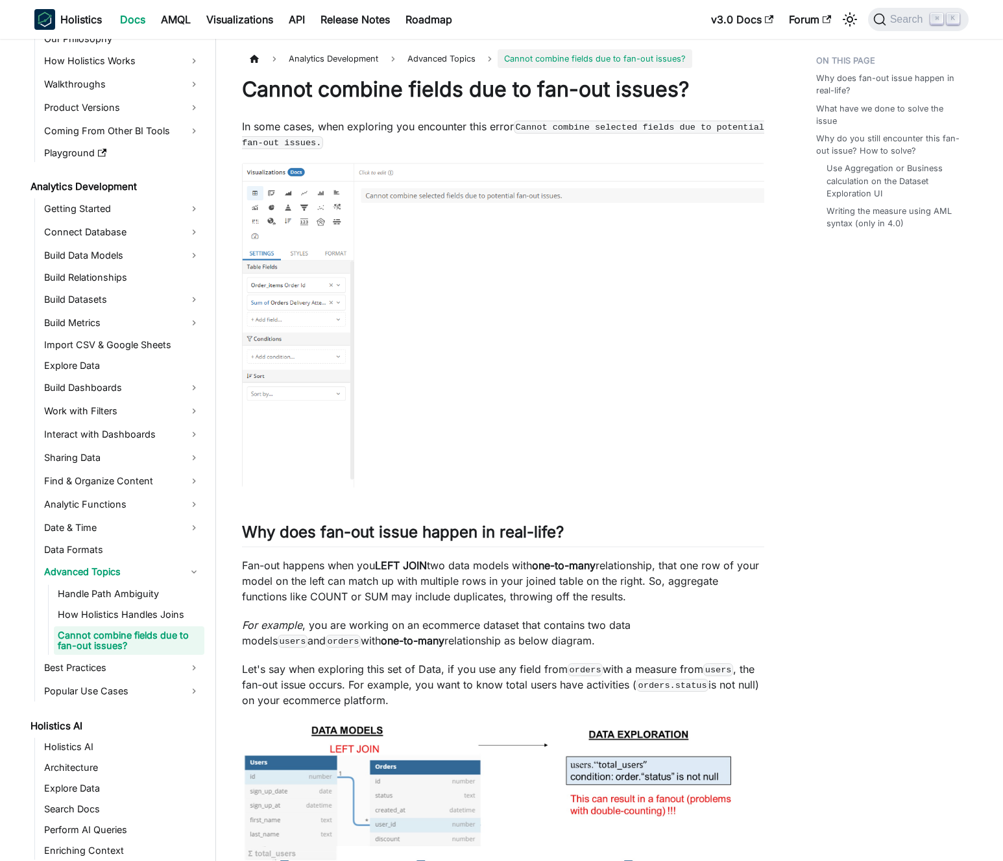
click at [401, 580] on p "Fan-out happens when you LEFT JOIN two data models with one-to-many relationshi…" at bounding box center [503, 581] width 522 height 47
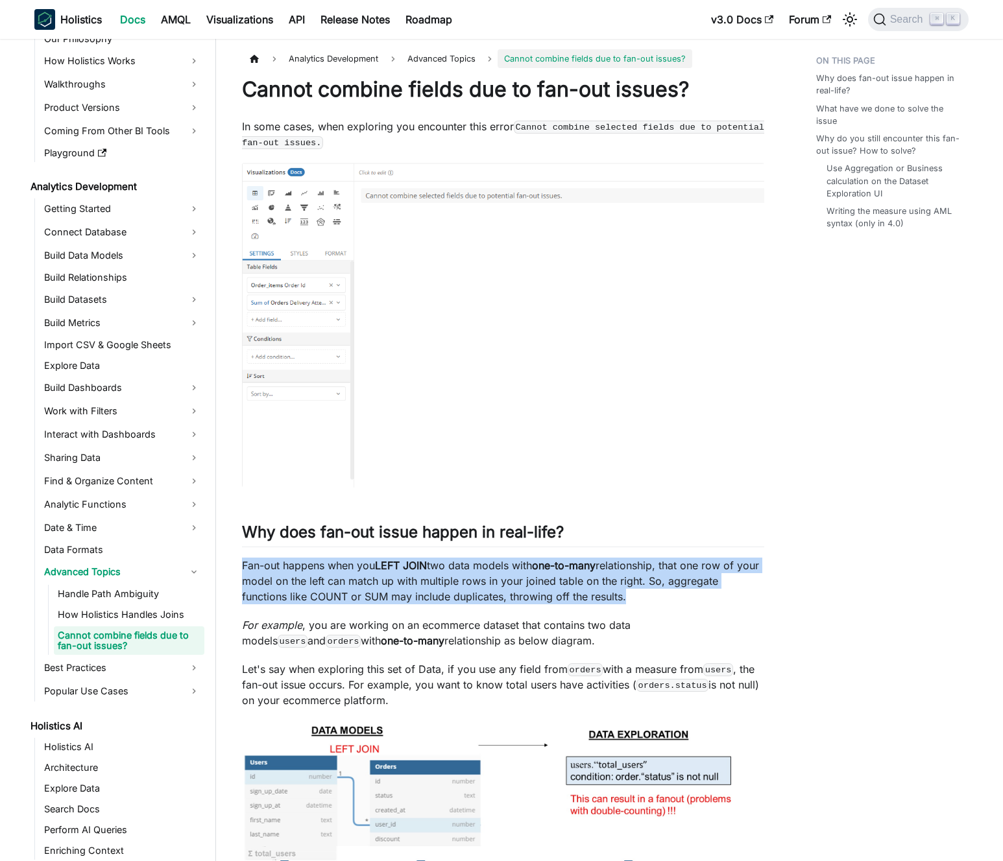
click at [401, 580] on p "Fan-out happens when you LEFT JOIN two data models with one-to-many relationshi…" at bounding box center [503, 581] width 522 height 47
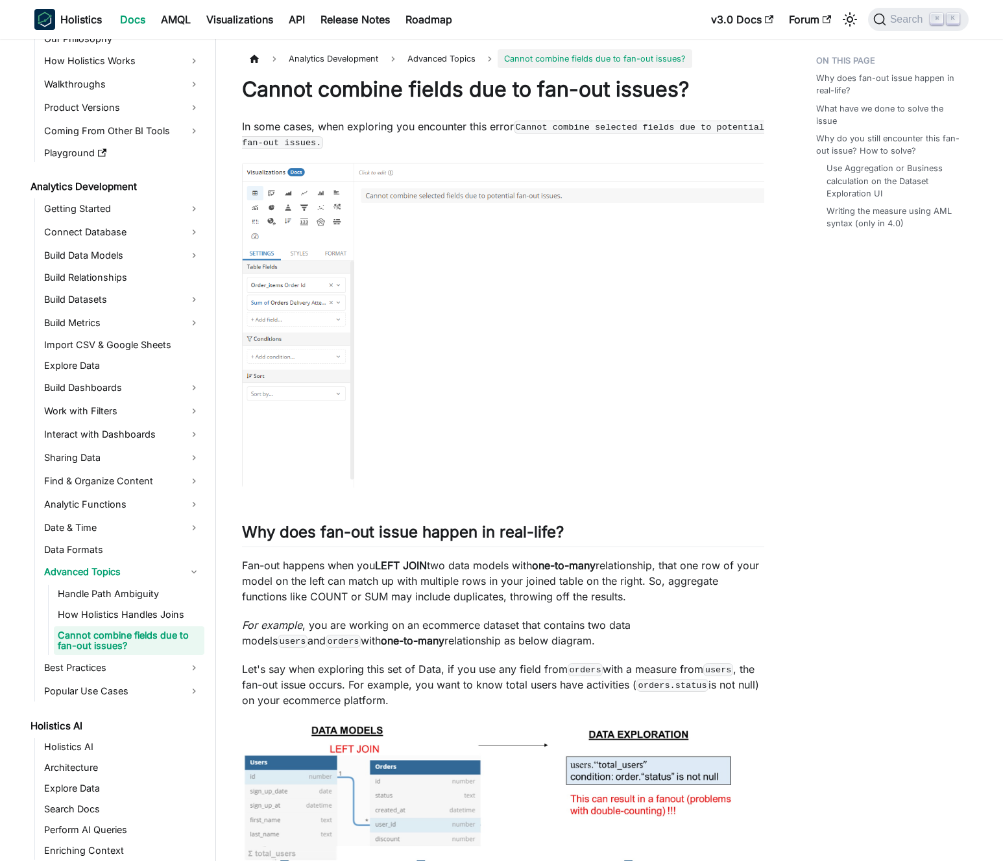
click at [394, 580] on p "Fan-out happens when you LEFT JOIN two data models with one-to-many relationshi…" at bounding box center [503, 581] width 522 height 47
click at [171, 25] on link "AMQL" at bounding box center [175, 19] width 45 height 21
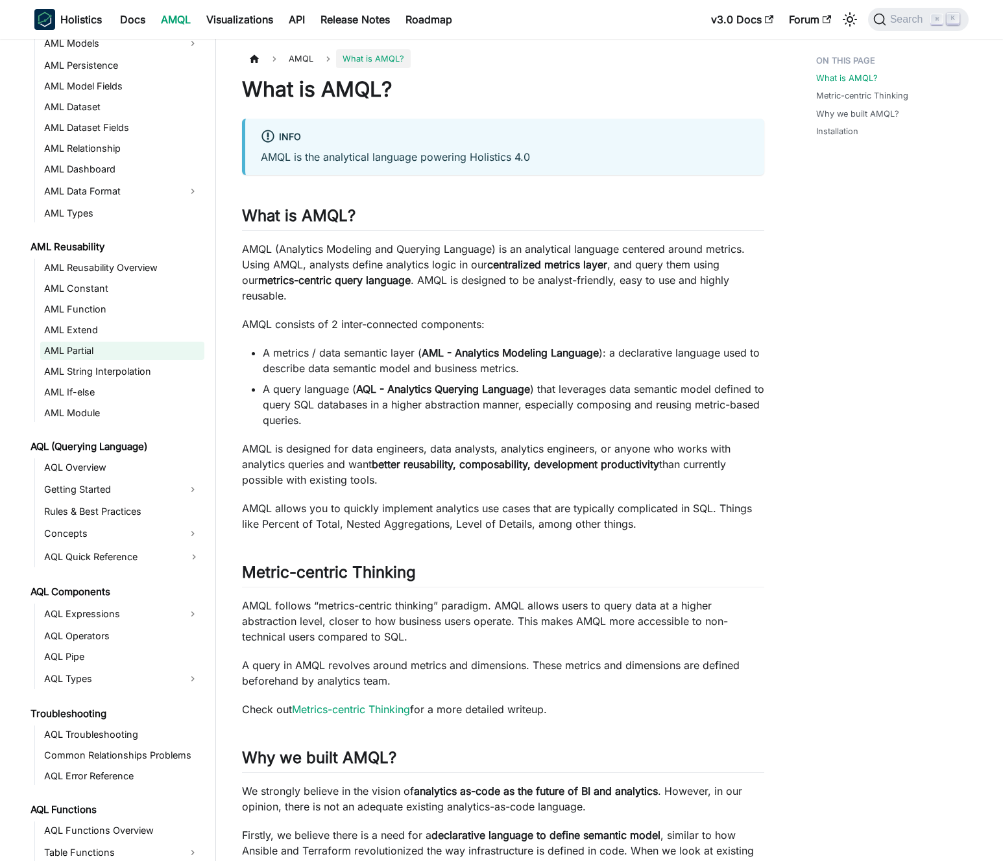
scroll to position [169, 0]
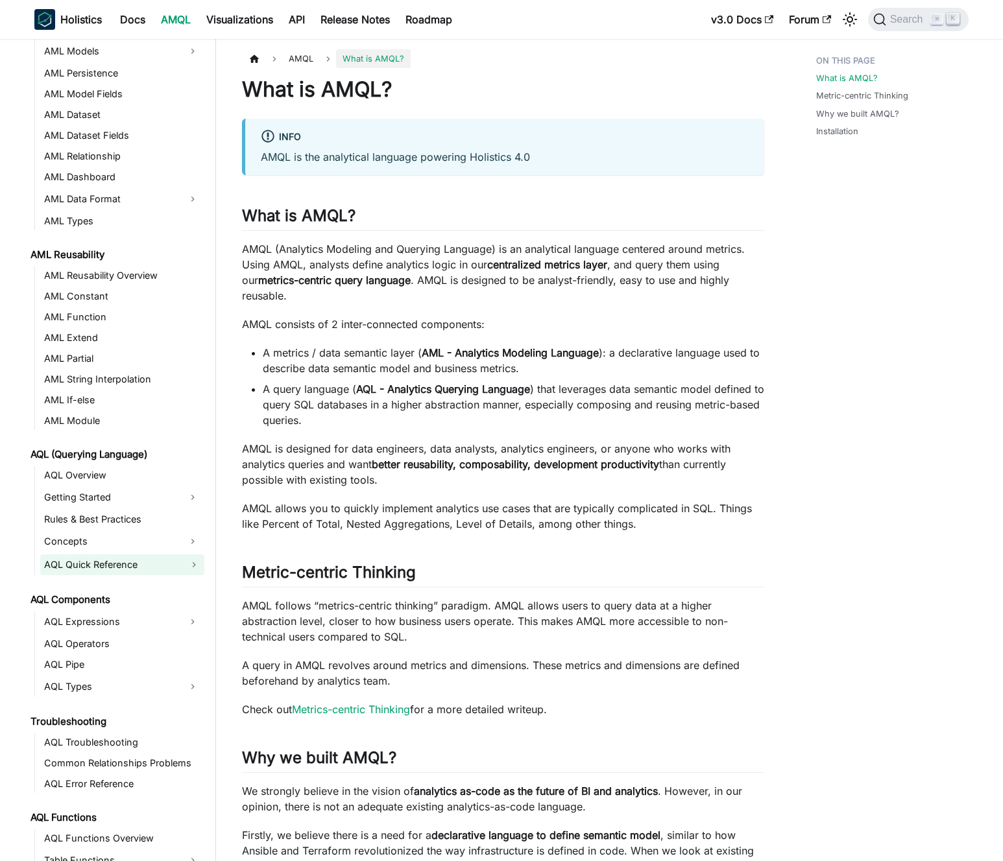
click at [193, 562] on link "AQL Quick Reference" at bounding box center [122, 564] width 164 height 21
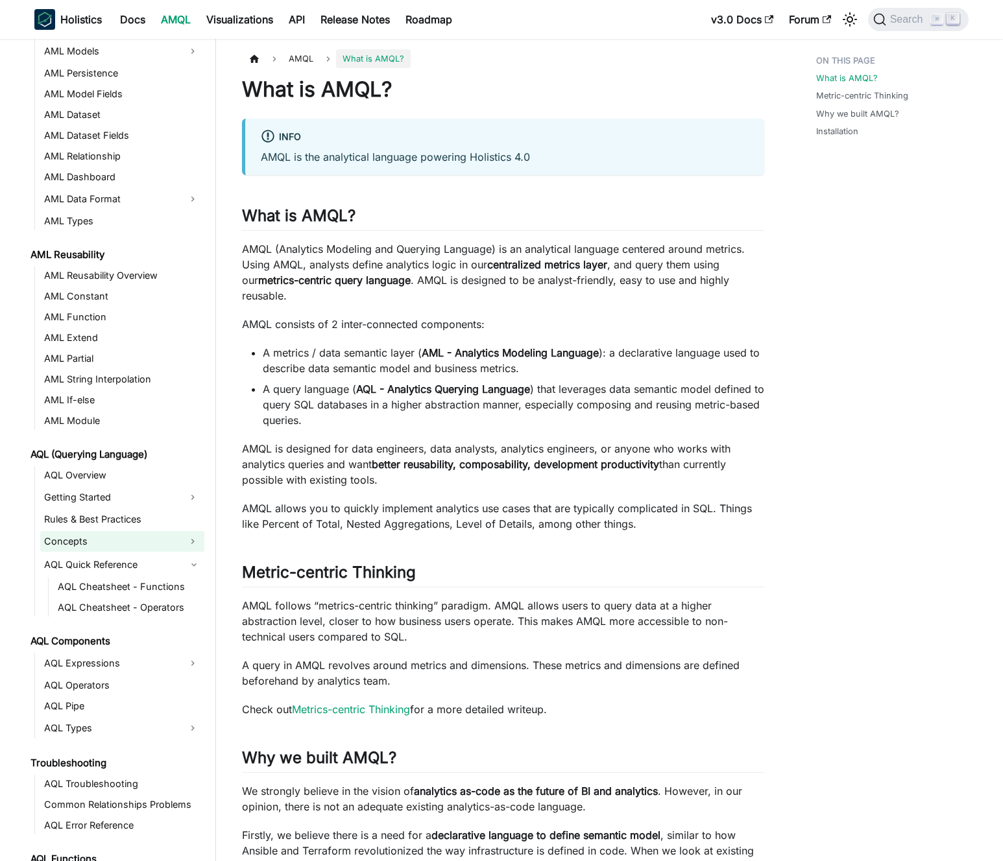
click at [193, 541] on button "Expand sidebar category 'Concepts'" at bounding box center [192, 541] width 23 height 21
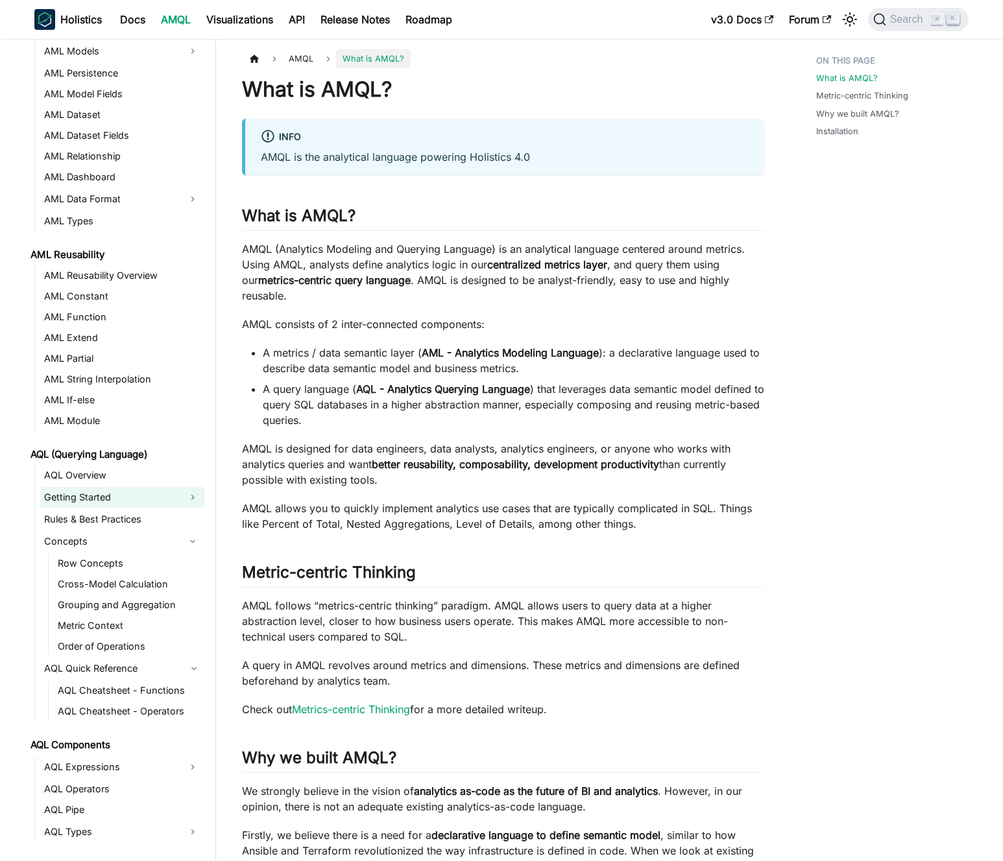
click at [194, 496] on button "Expand sidebar category 'Getting Started'" at bounding box center [192, 497] width 23 height 21
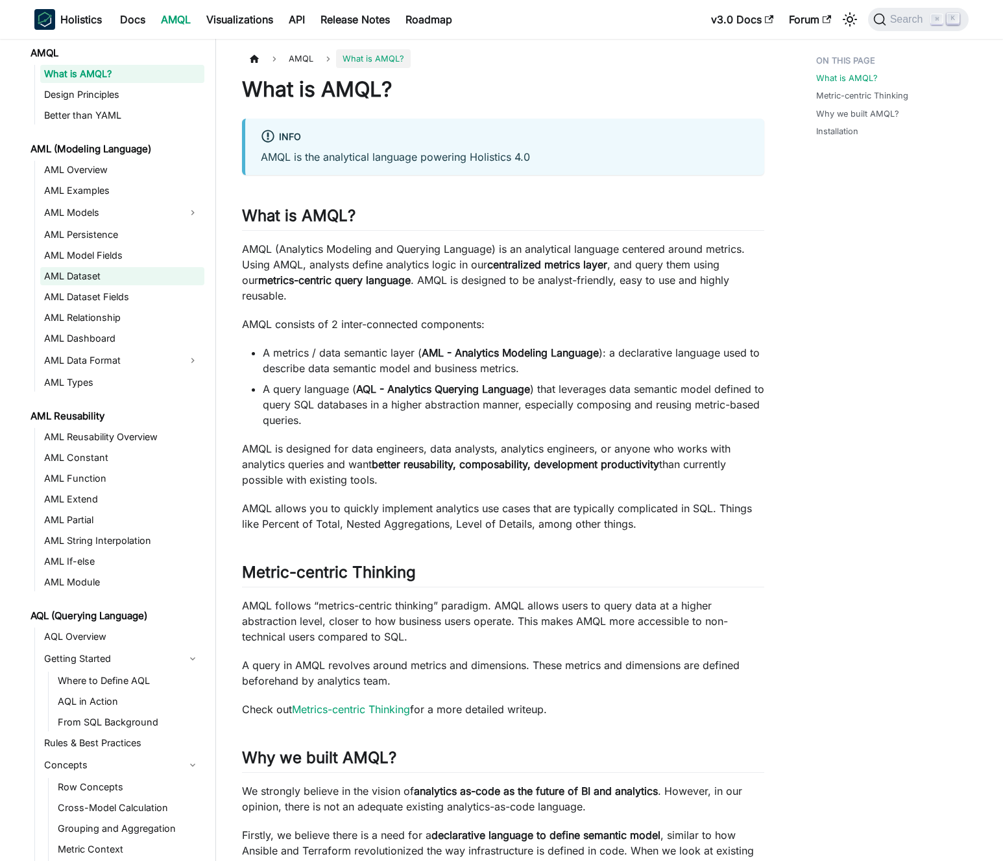
scroll to position [0, 0]
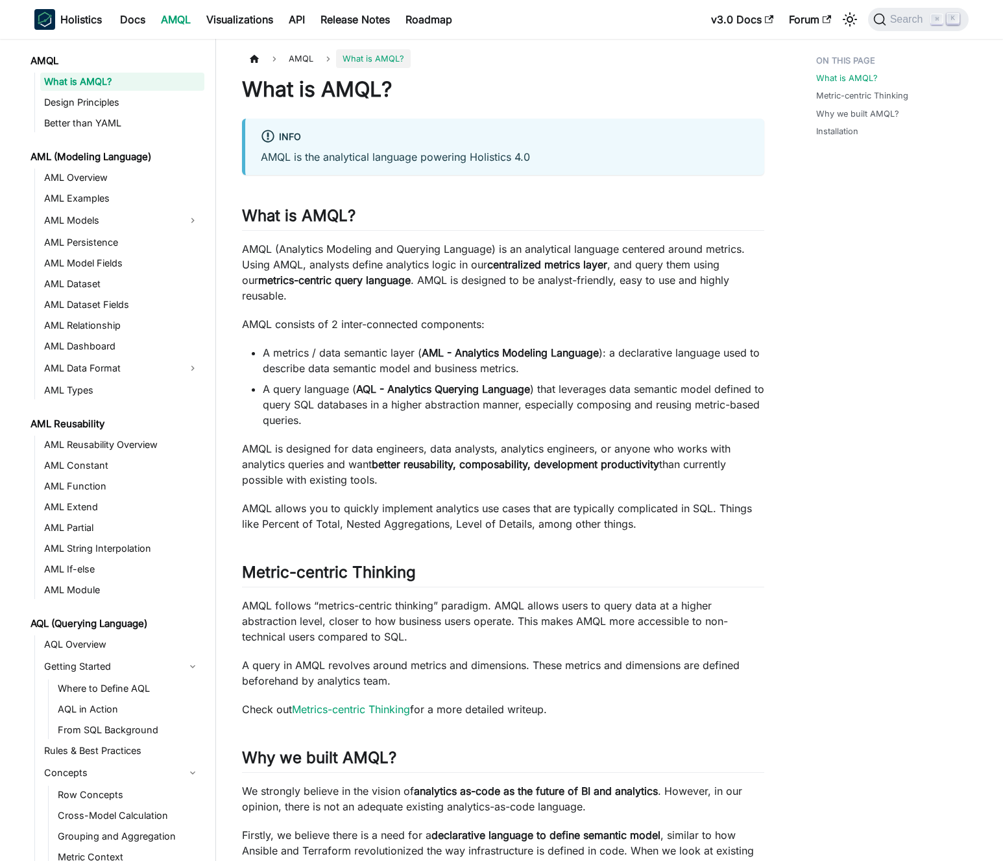
click at [143, 5] on div "Holistics Docs AMQL Visualizations API Release Notes Roadmap" at bounding box center [368, 19] width 669 height 29
click at [136, 24] on link "Docs" at bounding box center [132, 19] width 41 height 21
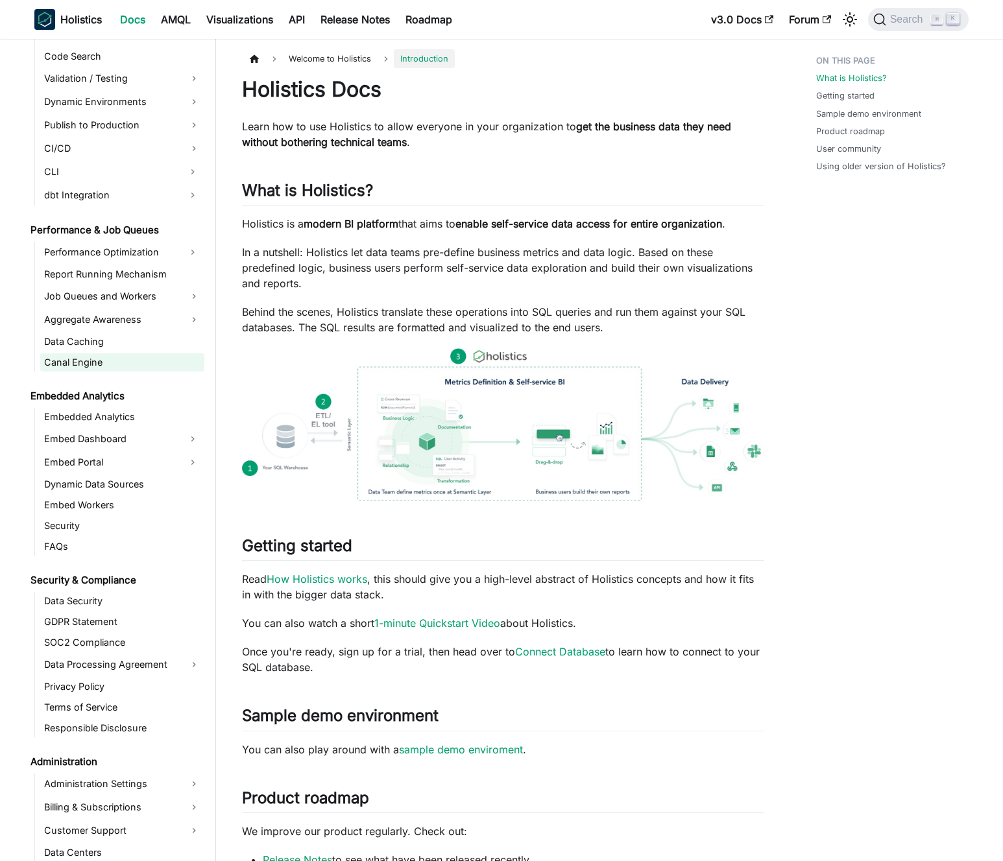
scroll to position [1030, 0]
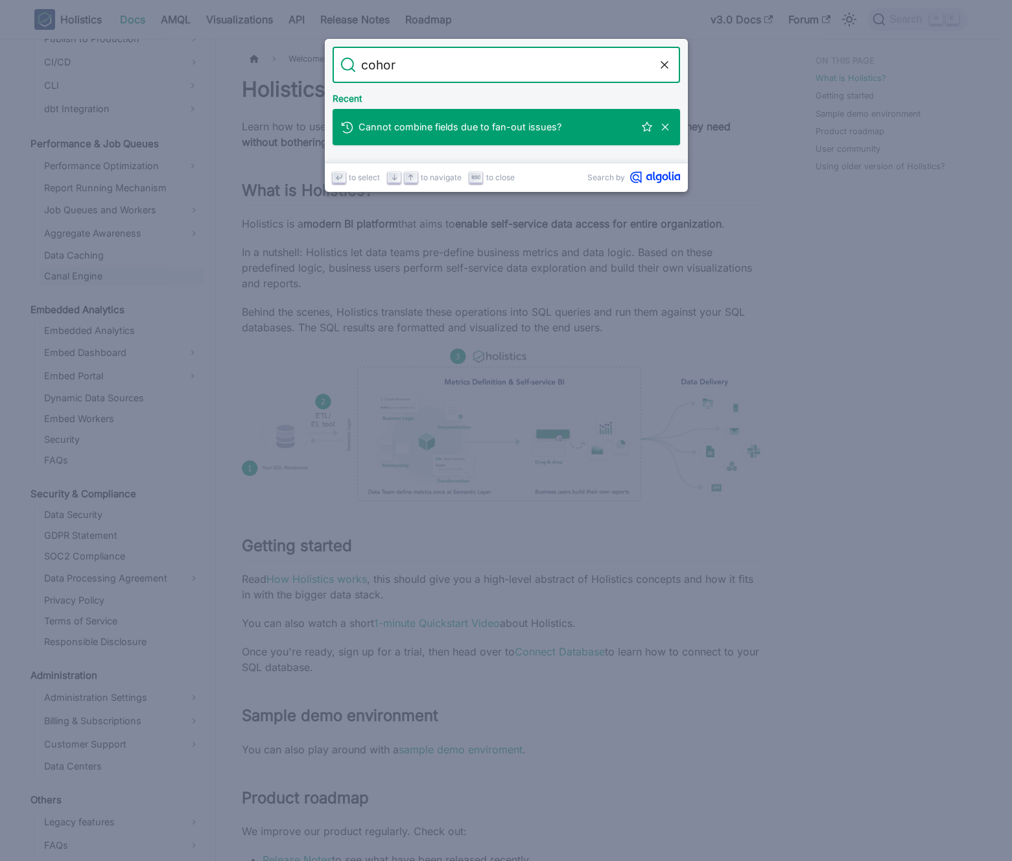
type input "cohort"
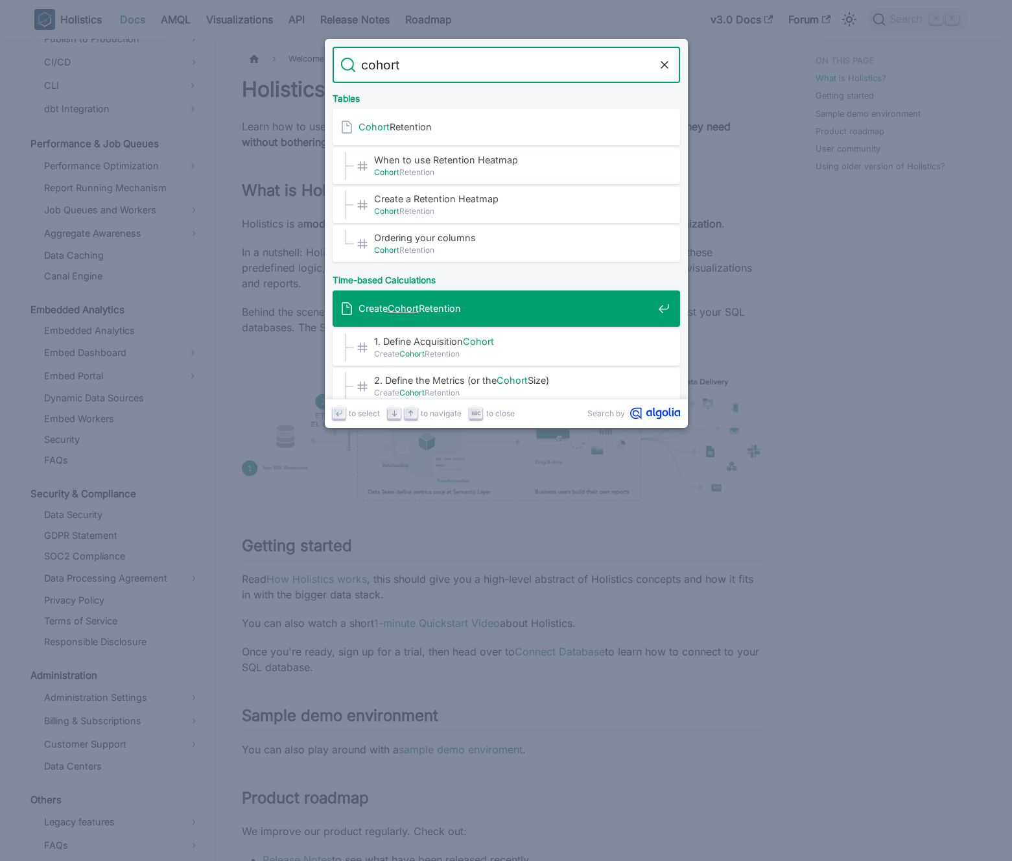
click at [396, 312] on mark "Cohort" at bounding box center [403, 308] width 31 height 11
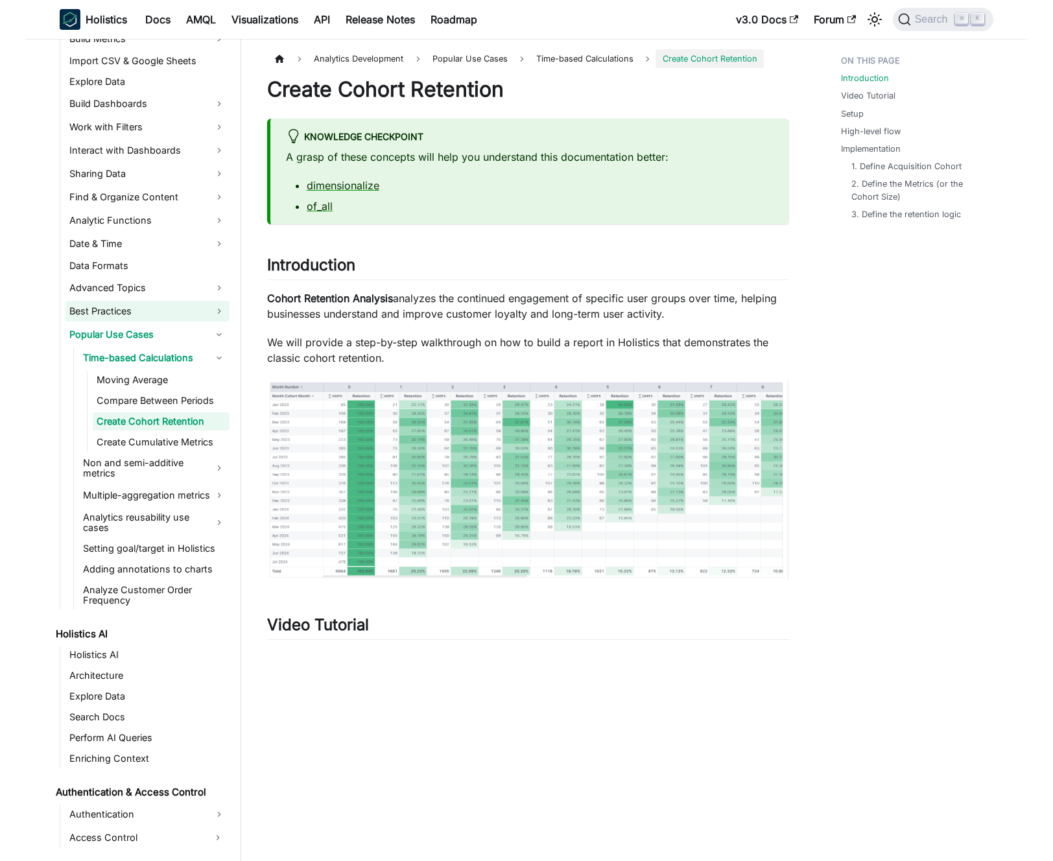
scroll to position [321, 0]
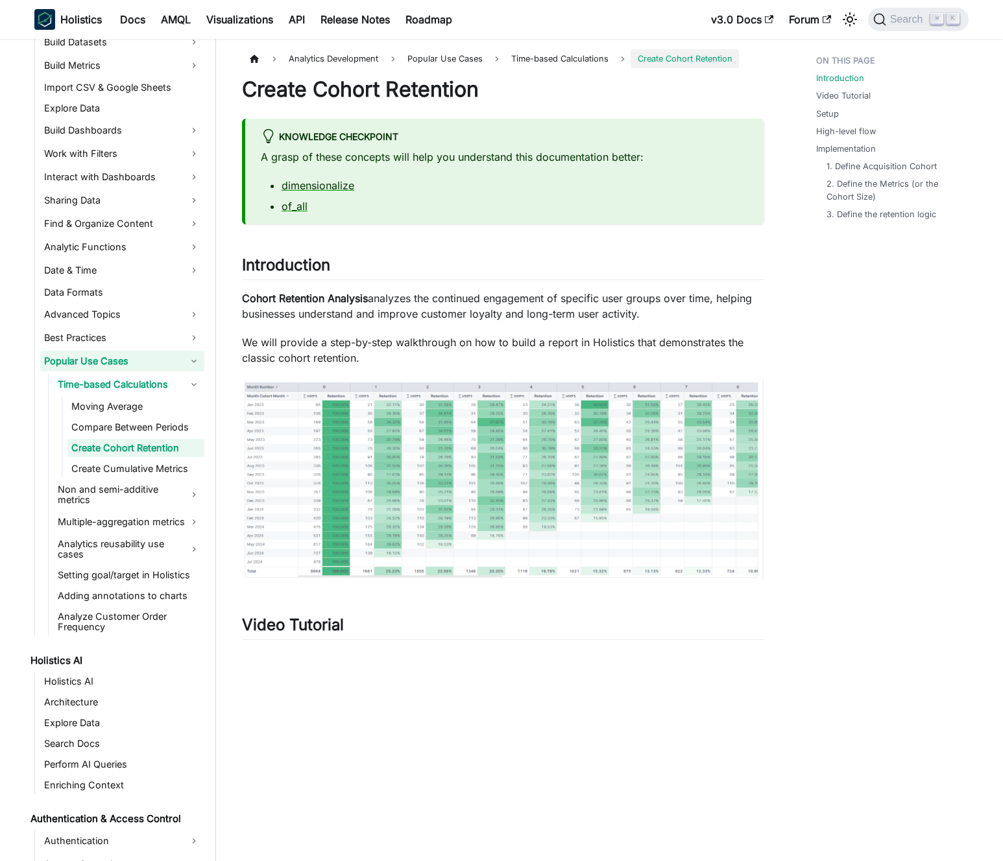
click at [115, 364] on link "Popular Use Cases" at bounding box center [122, 361] width 164 height 21
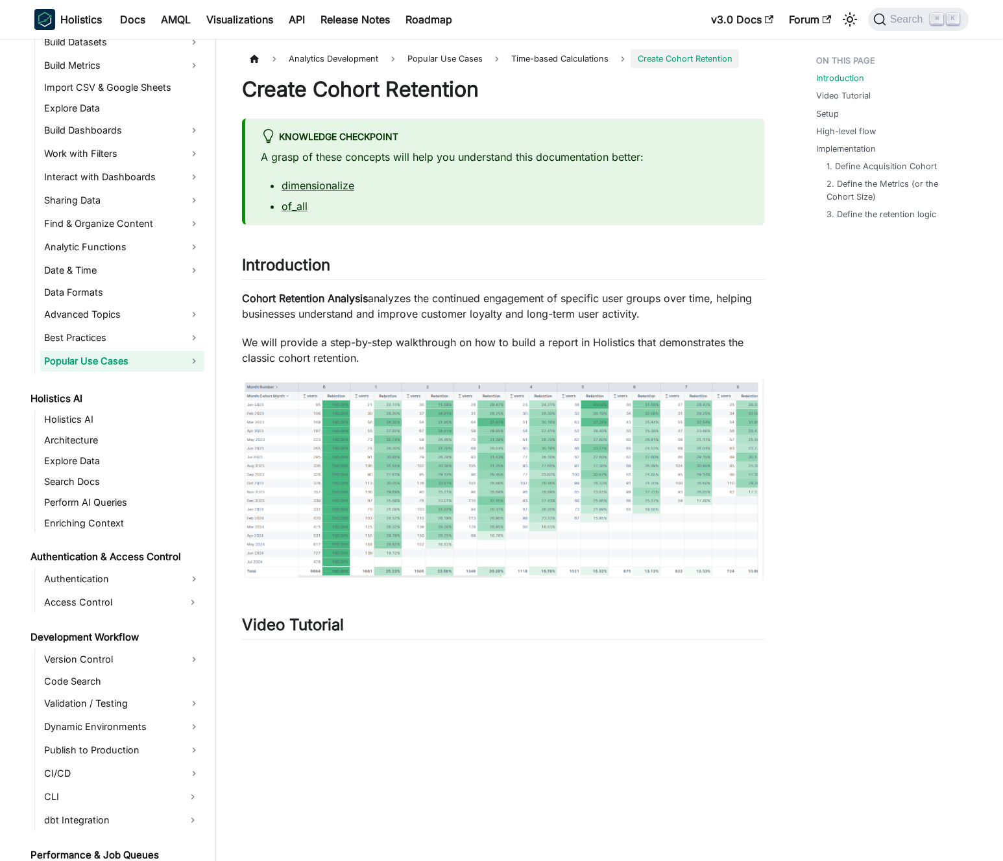
click at [115, 364] on link "Popular Use Cases" at bounding box center [122, 361] width 164 height 21
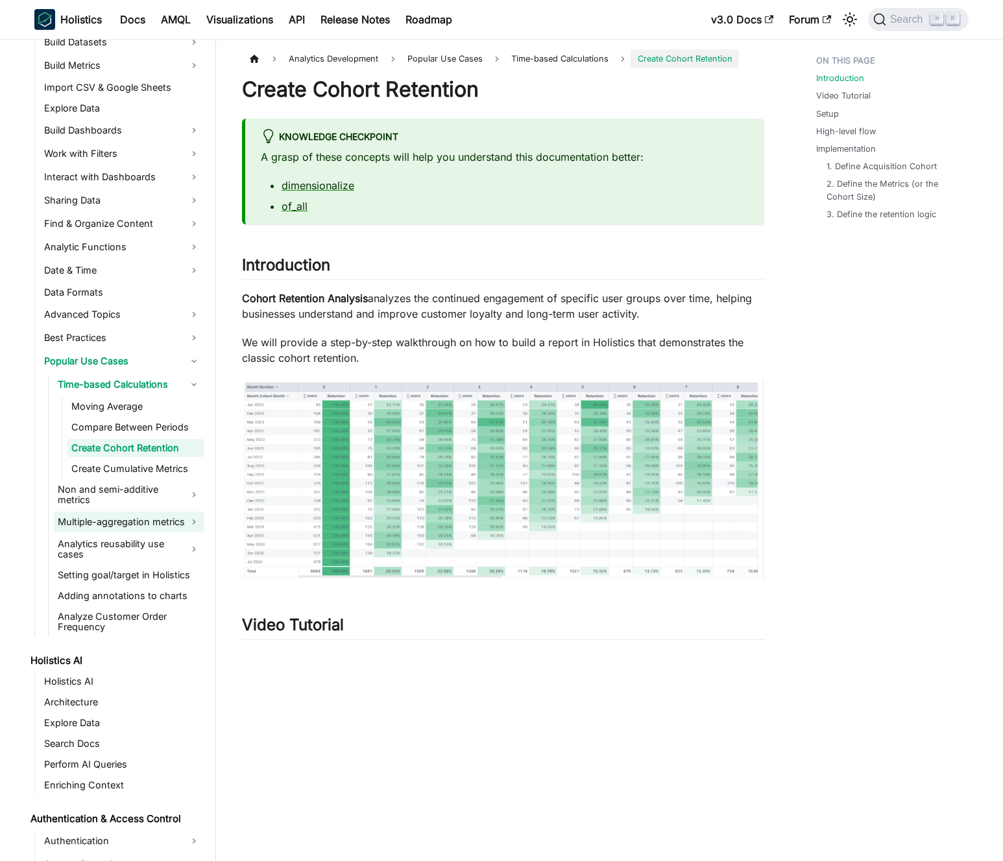
click at [99, 526] on link "Multiple-aggregation metrics" at bounding box center [129, 522] width 150 height 21
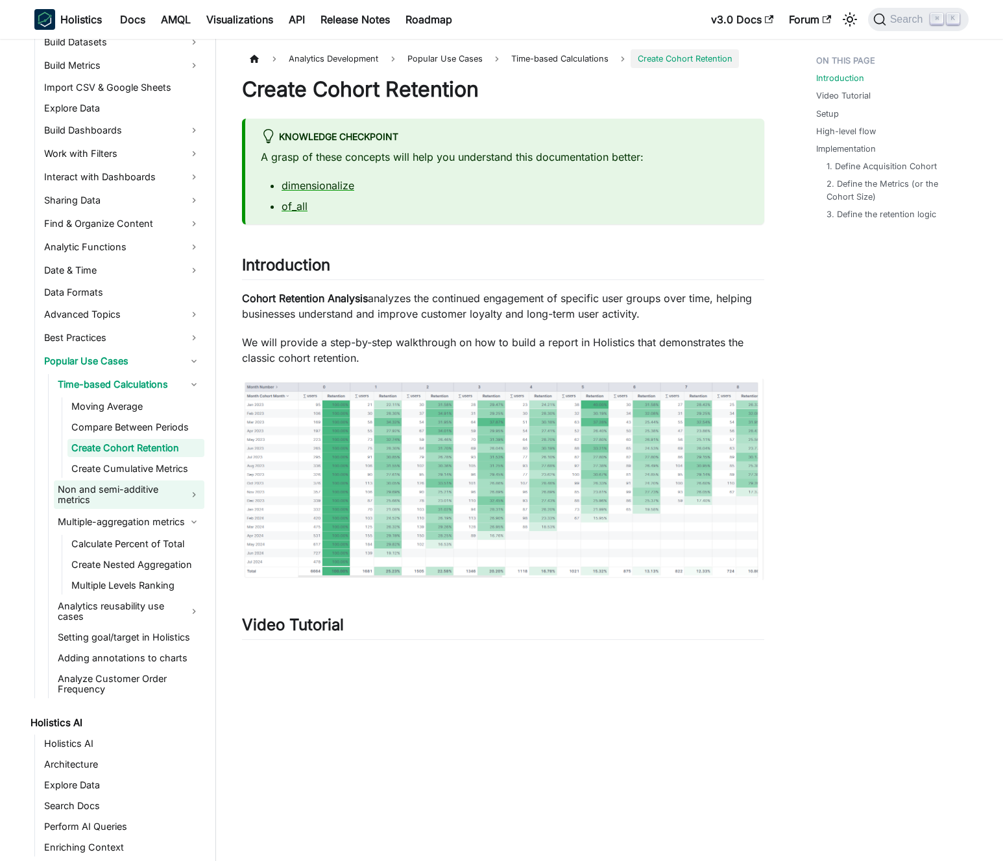
click at [102, 495] on link "Non and semi-additive metrics" at bounding box center [129, 495] width 150 height 29
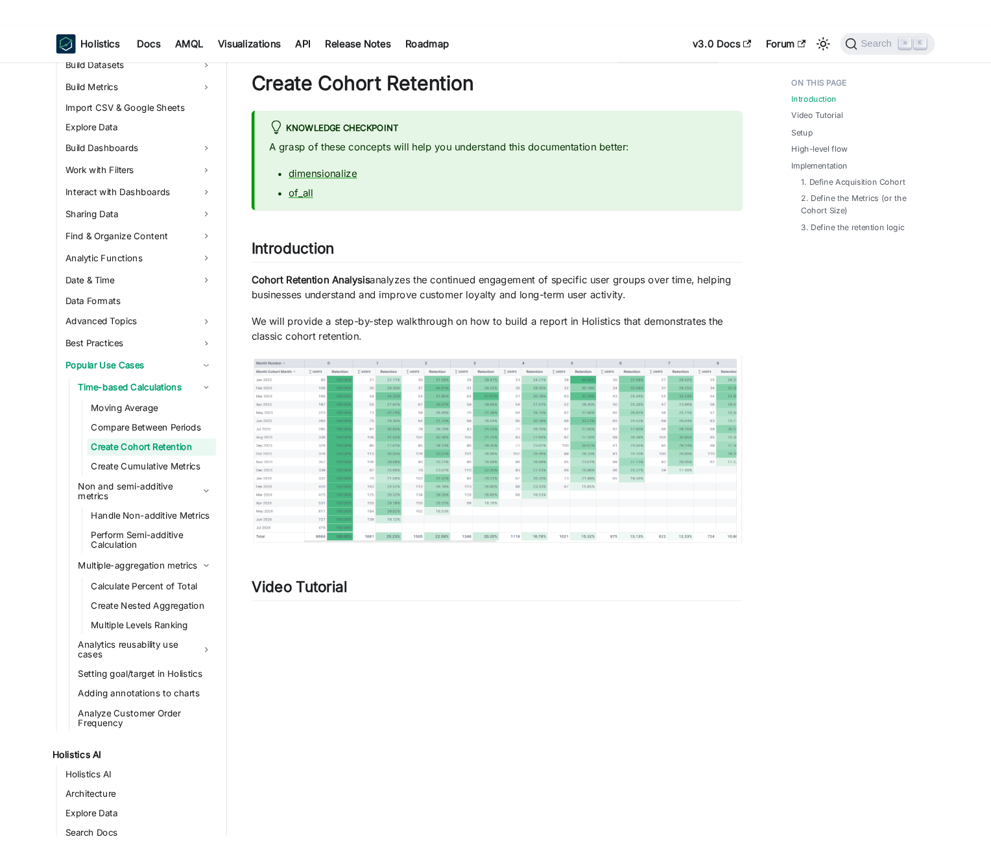
scroll to position [16, 0]
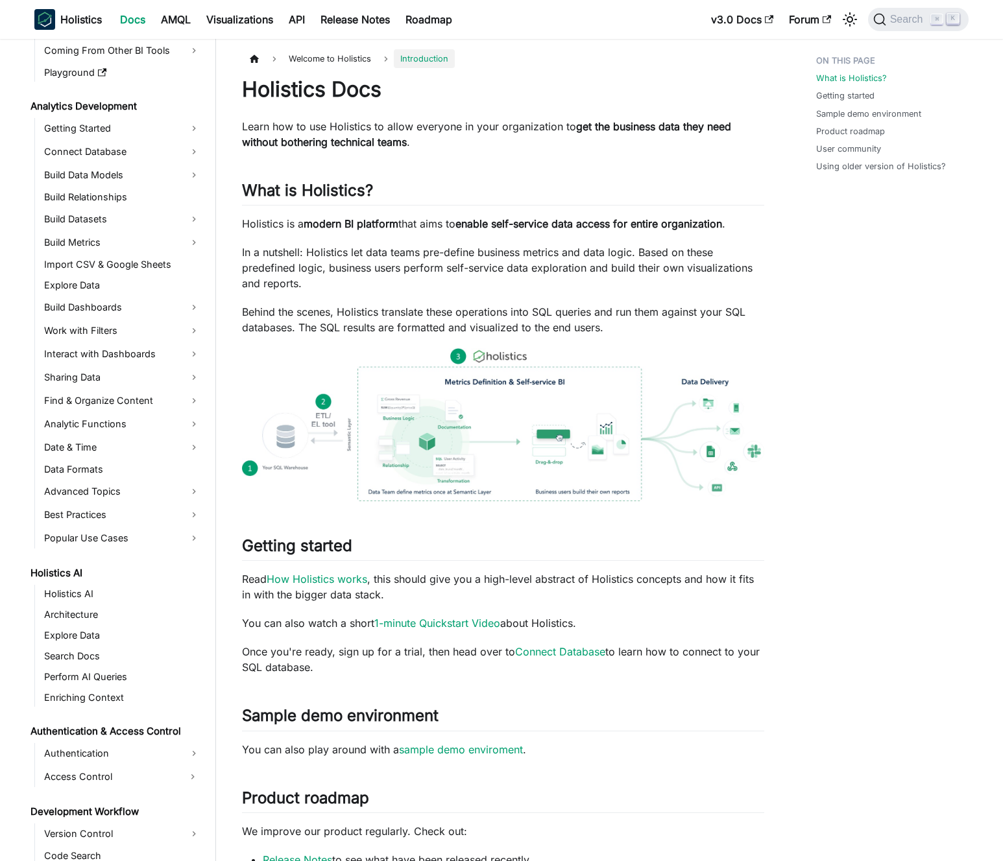
scroll to position [118, 0]
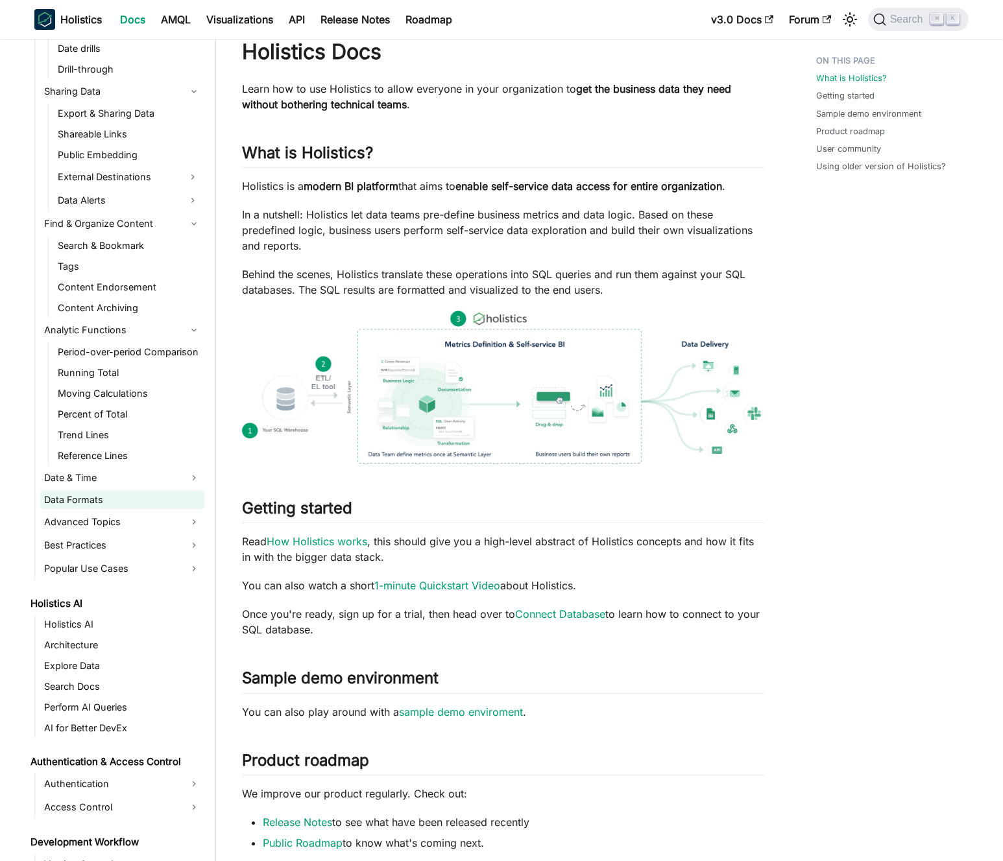
scroll to position [590, 0]
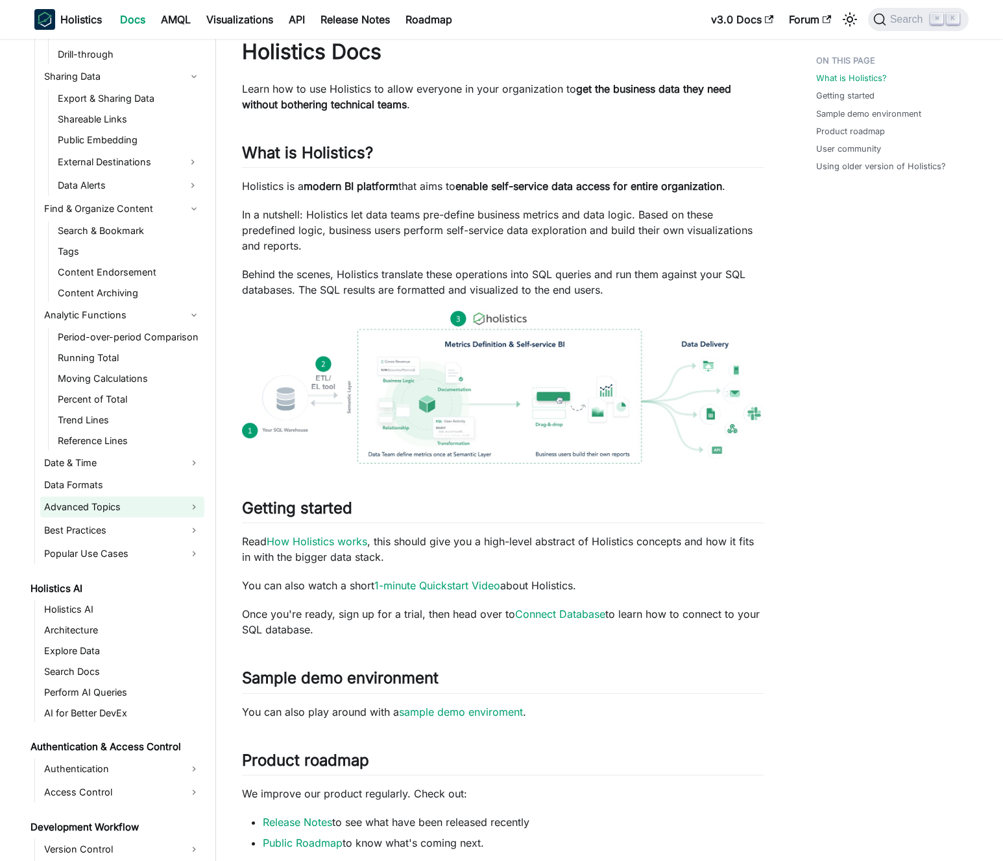
click at [110, 505] on link "Advanced Topics" at bounding box center [122, 507] width 164 height 21
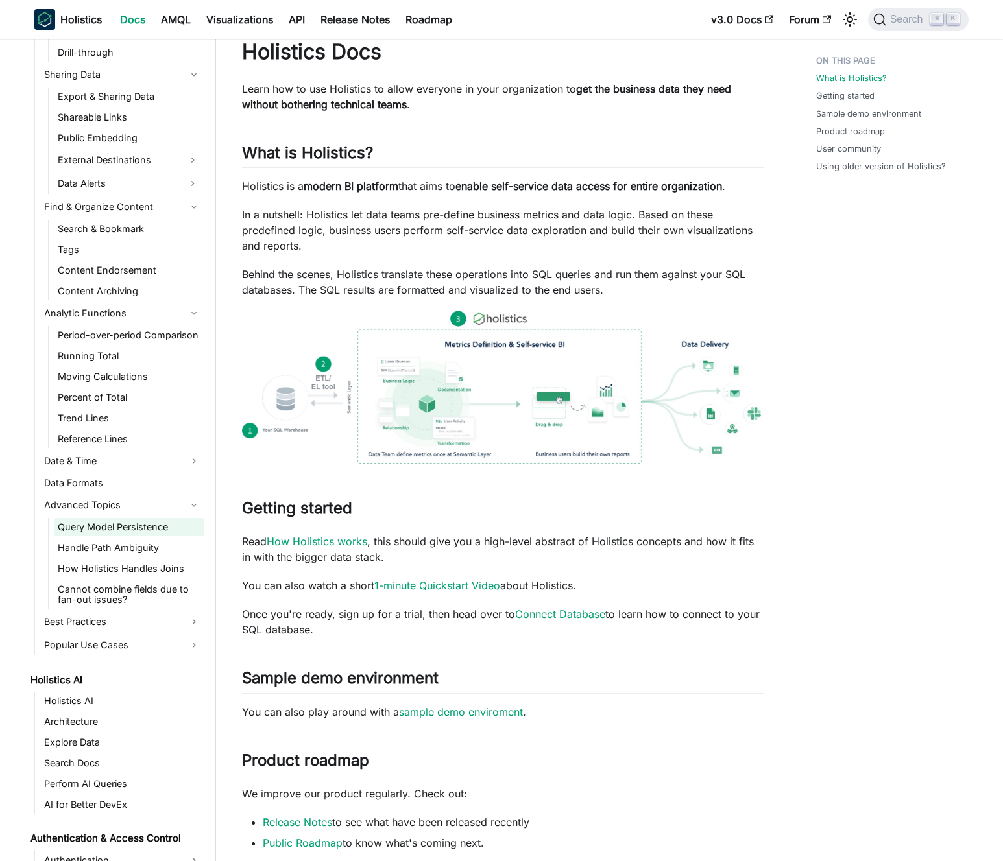
scroll to position [593, 0]
click at [129, 545] on link "Handle Path Ambiguity" at bounding box center [129, 547] width 150 height 18
click at [132, 567] on link "How Holistics Handles Joins" at bounding box center [129, 568] width 150 height 18
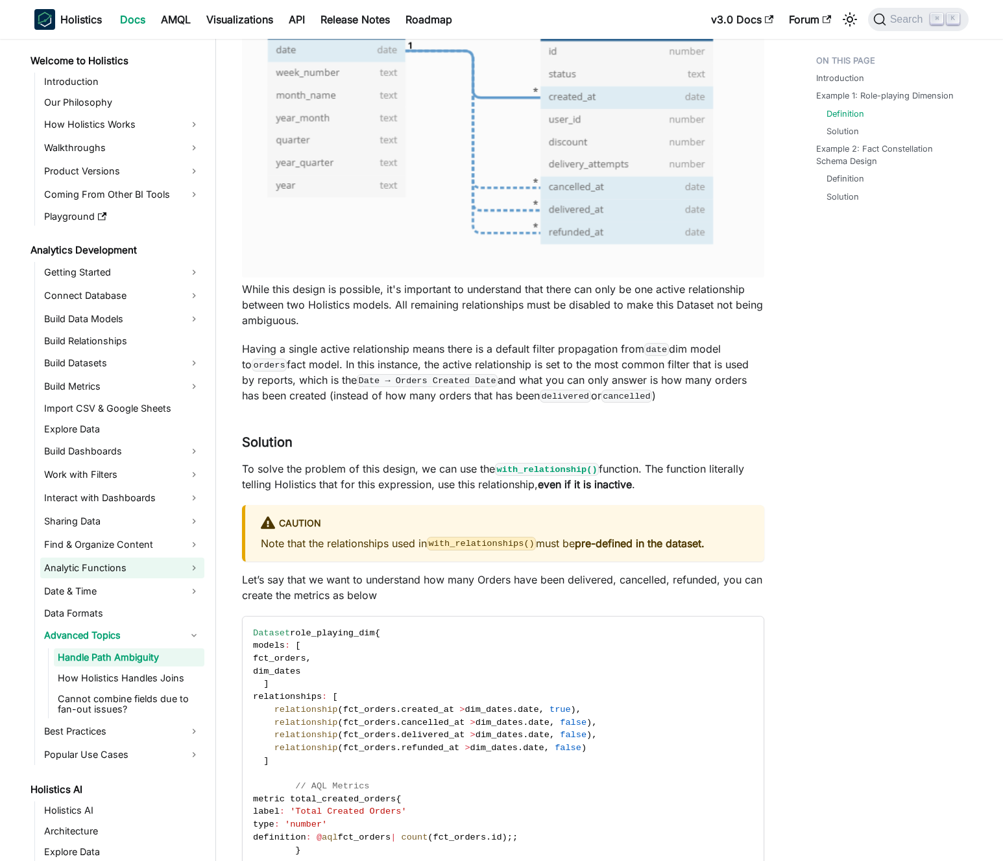
scroll to position [569, 0]
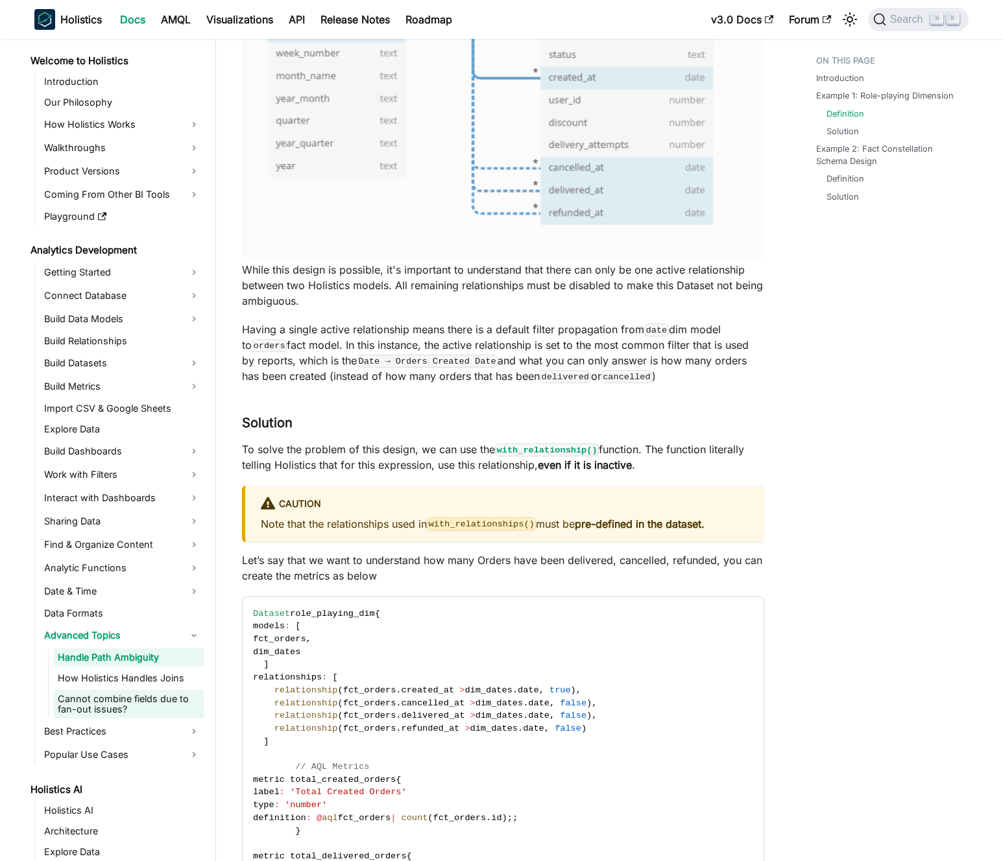
click at [94, 691] on link "Cannot combine fields due to fan-out issues?" at bounding box center [129, 704] width 150 height 29
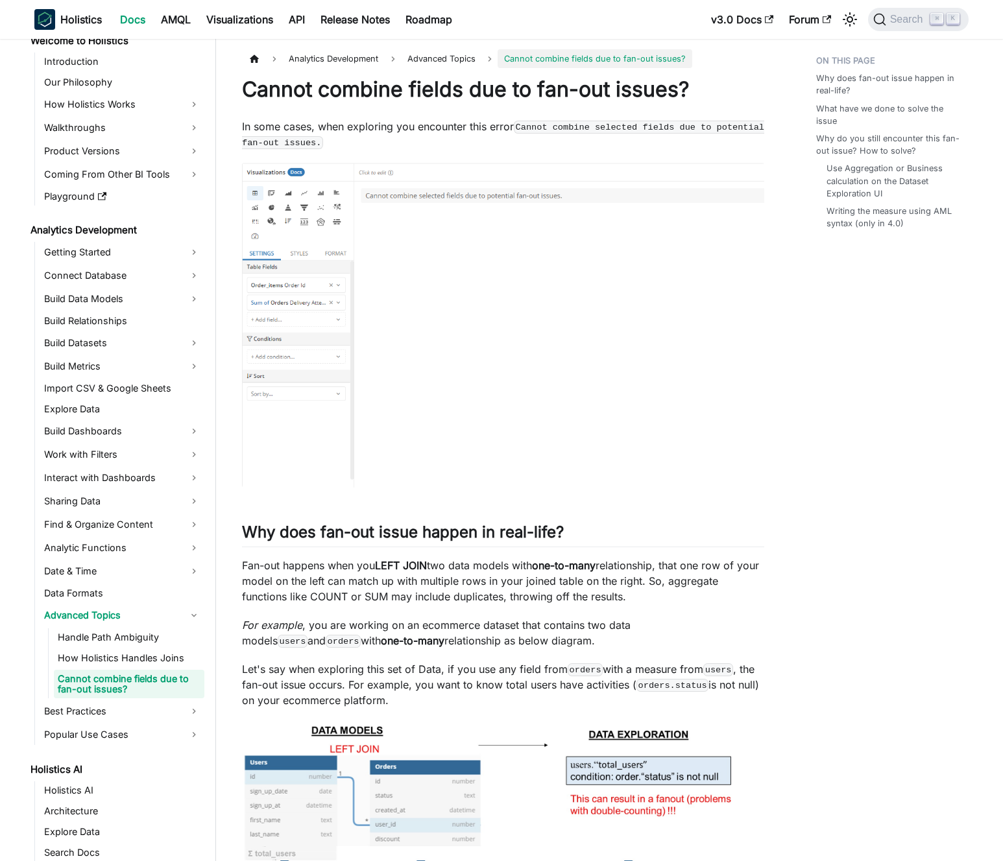
click at [99, 680] on link "Cannot combine fields due to fan-out issues?" at bounding box center [129, 684] width 150 height 29
click at [117, 655] on link "How Holistics Handles Joins" at bounding box center [129, 657] width 150 height 18
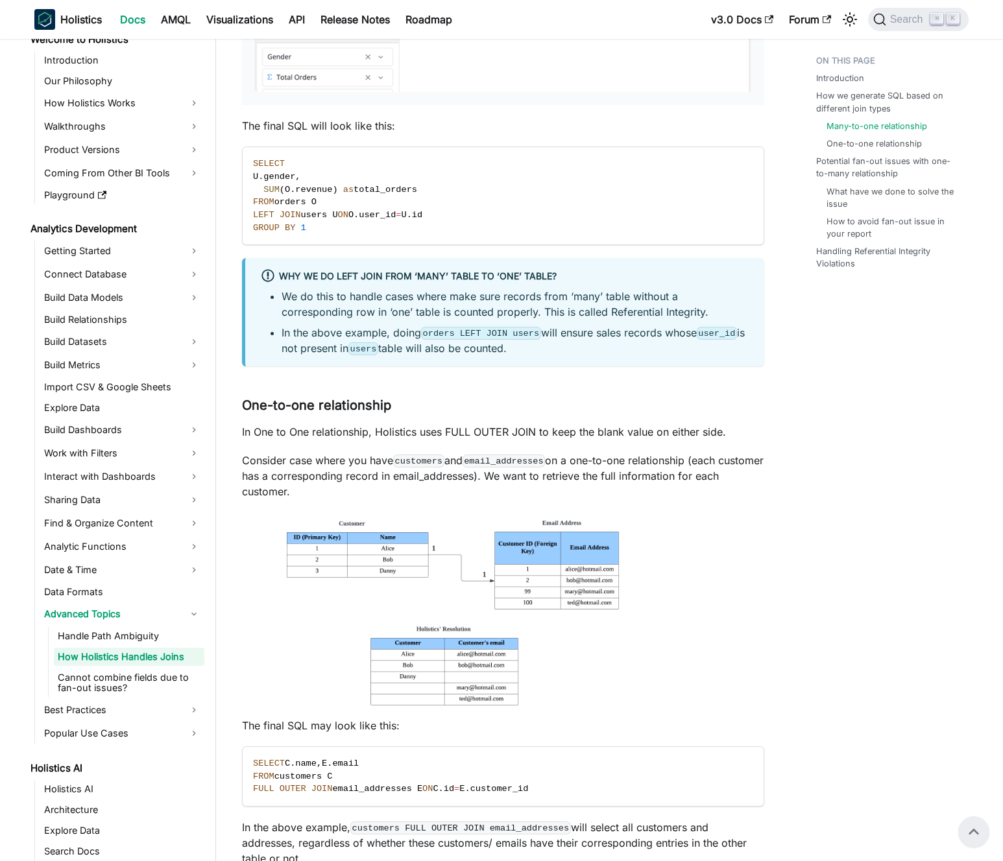
scroll to position [652, 0]
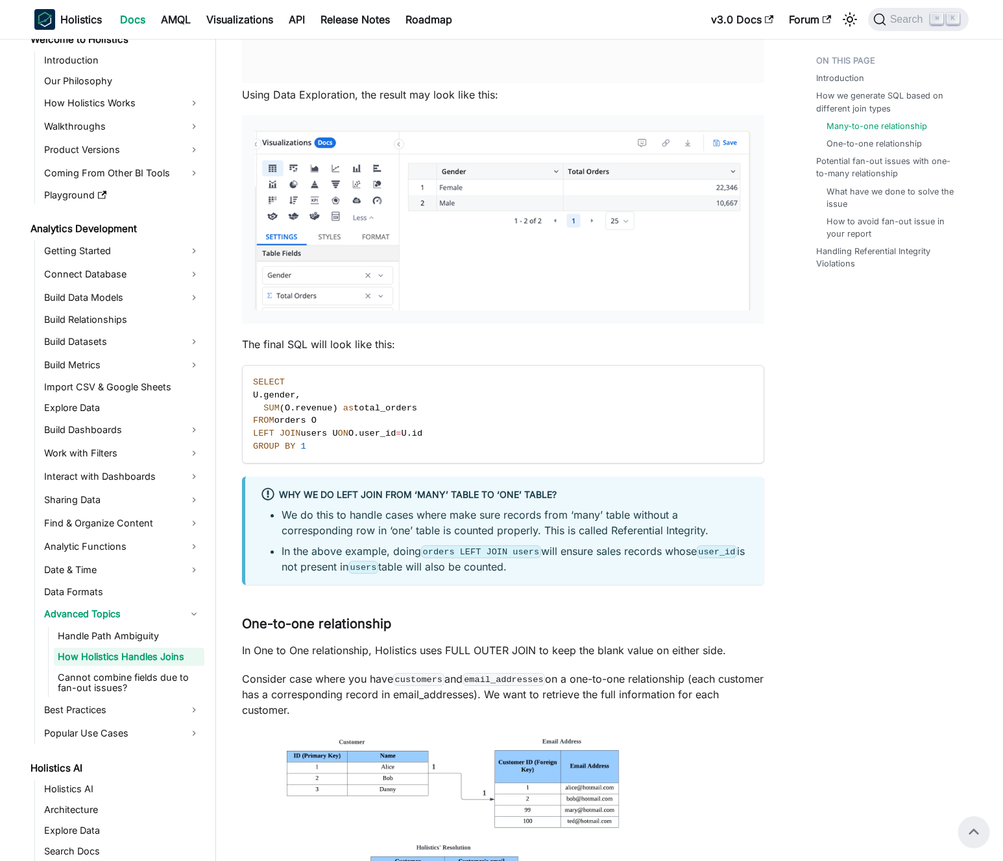
click at [428, 551] on code "orders LEFT JOIN users" at bounding box center [481, 551] width 120 height 13
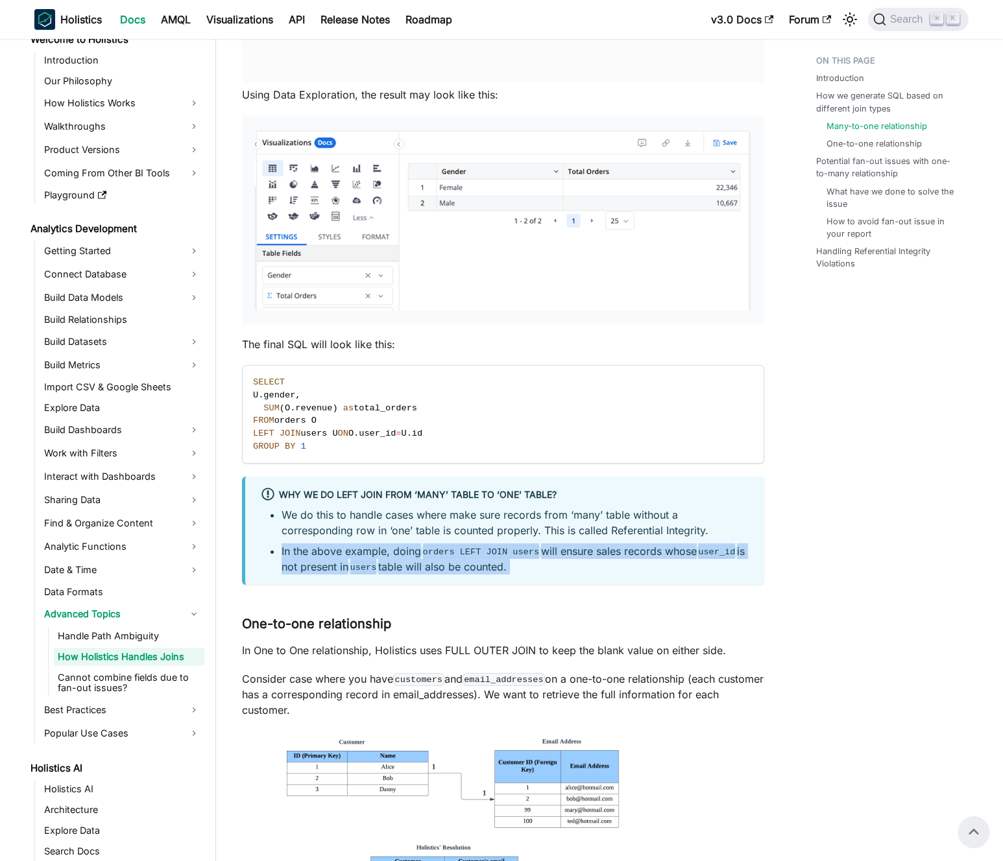
click at [428, 551] on code "orders LEFT JOIN users" at bounding box center [481, 551] width 120 height 13
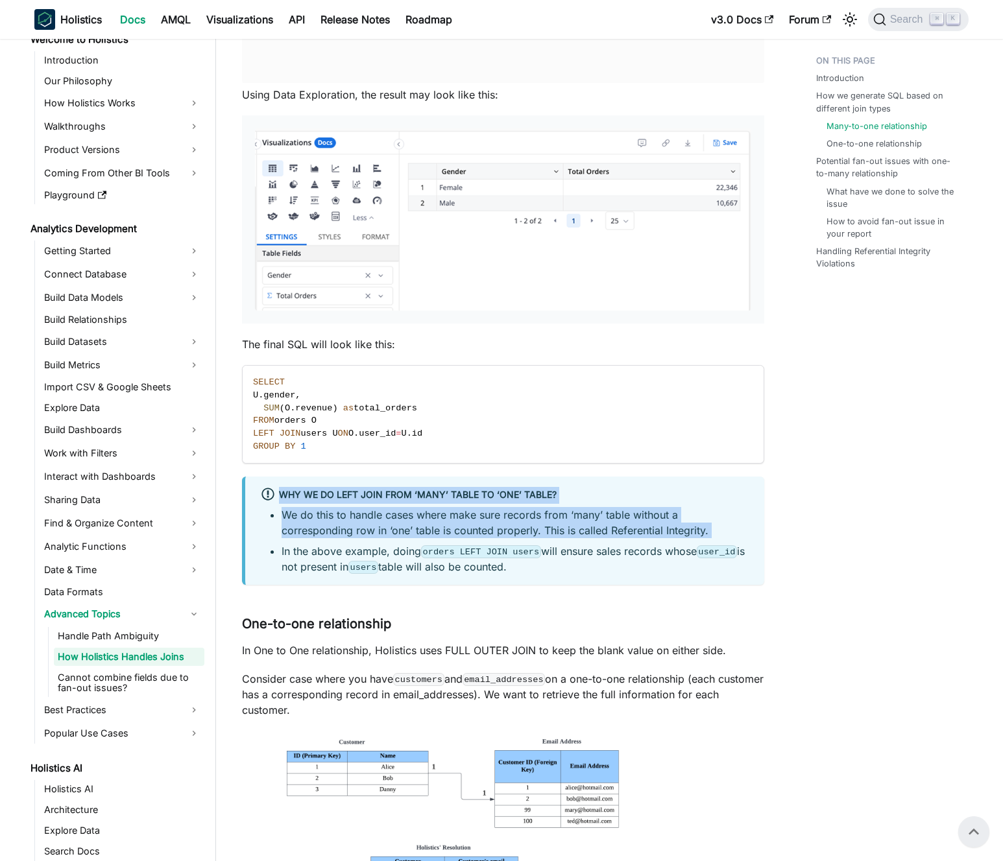
click at [436, 554] on code "orders LEFT JOIN users" at bounding box center [481, 551] width 120 height 13
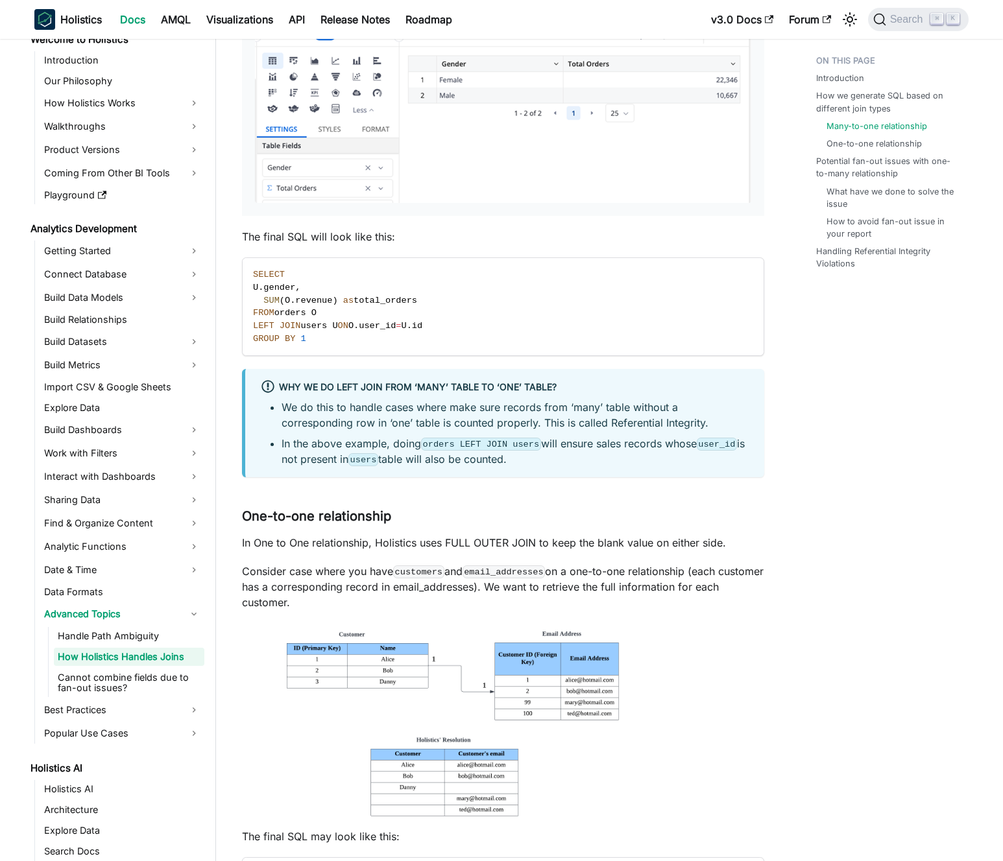
scroll to position [833, 0]
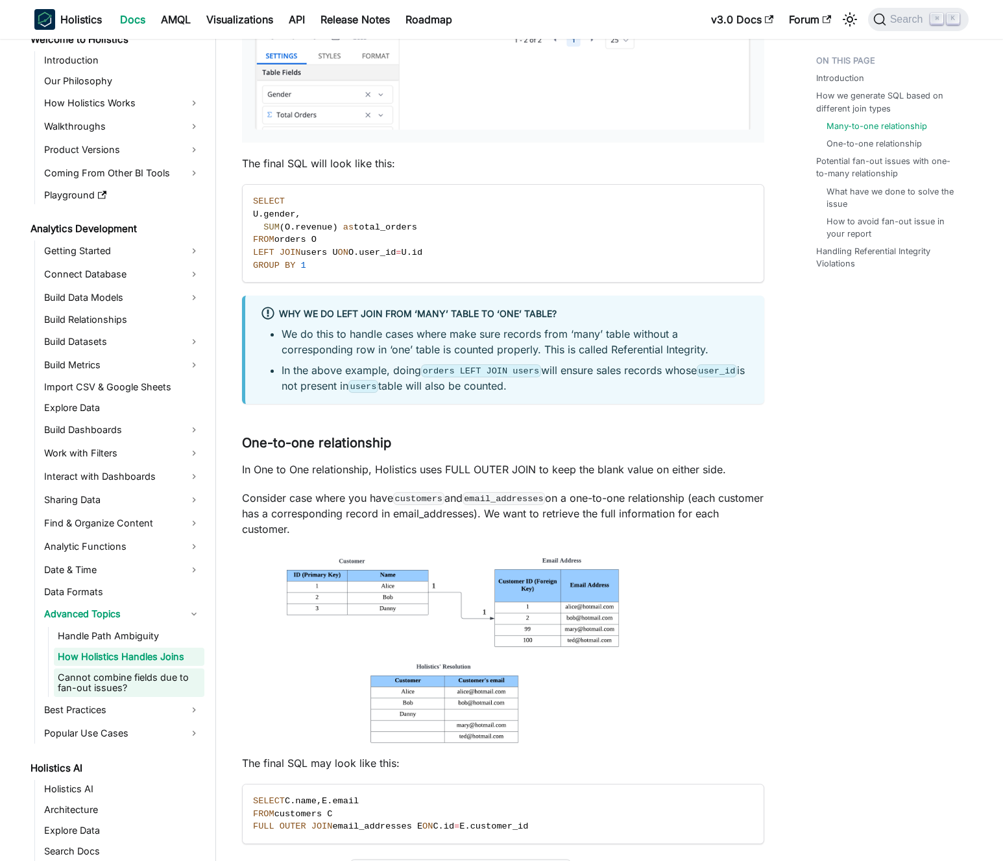
click at [148, 674] on link "Cannot combine fields due to fan-out issues?" at bounding box center [129, 683] width 150 height 29
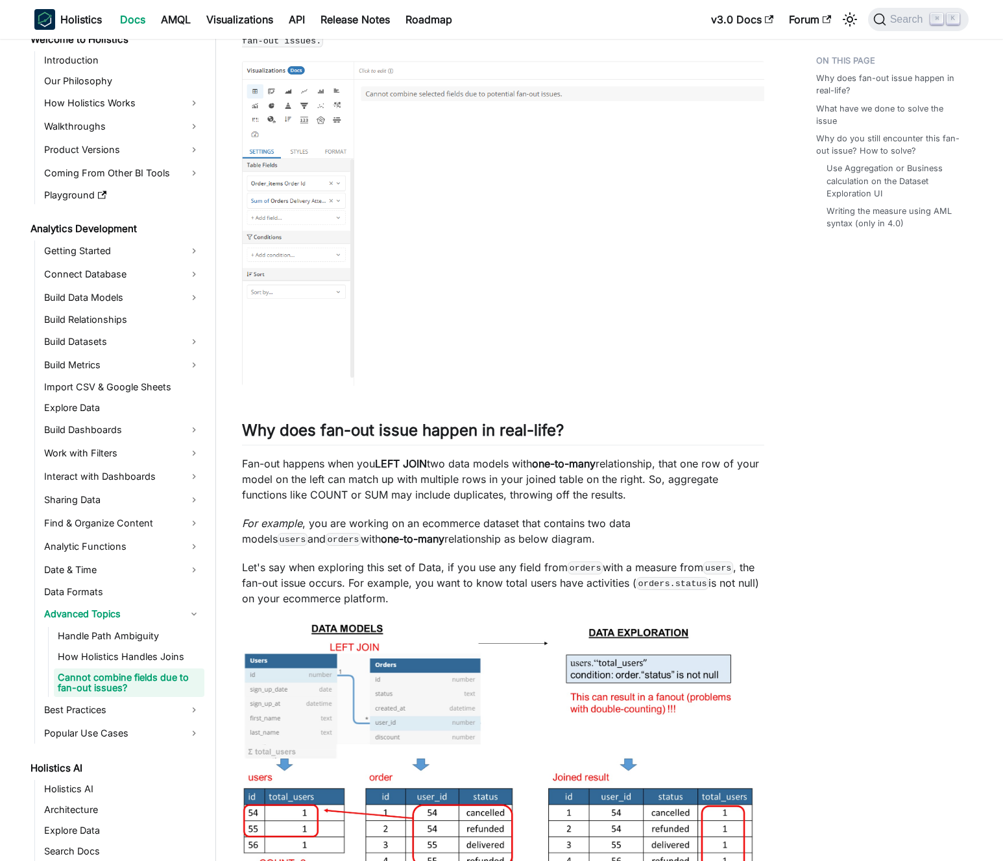
scroll to position [117, 0]
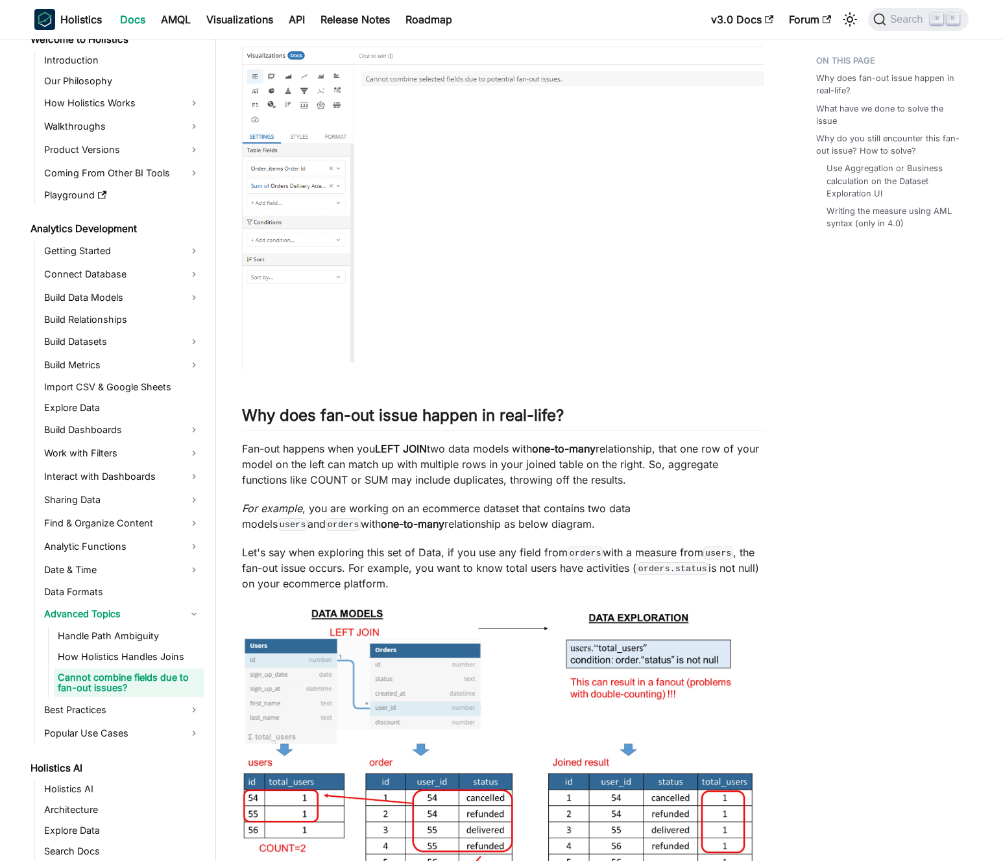
drag, startPoint x: 398, startPoint y: 454, endPoint x: 643, endPoint y: 476, distance: 245.5
click at [643, 476] on p "Fan-out happens when you LEFT JOIN two data models with one-to-many relationshi…" at bounding box center [503, 464] width 522 height 47
drag, startPoint x: 648, startPoint y: 477, endPoint x: 361, endPoint y: 485, distance: 286.7
click at [361, 485] on p "Fan-out happens when you LEFT JOIN two data models with one-to-many relationshi…" at bounding box center [503, 464] width 522 height 47
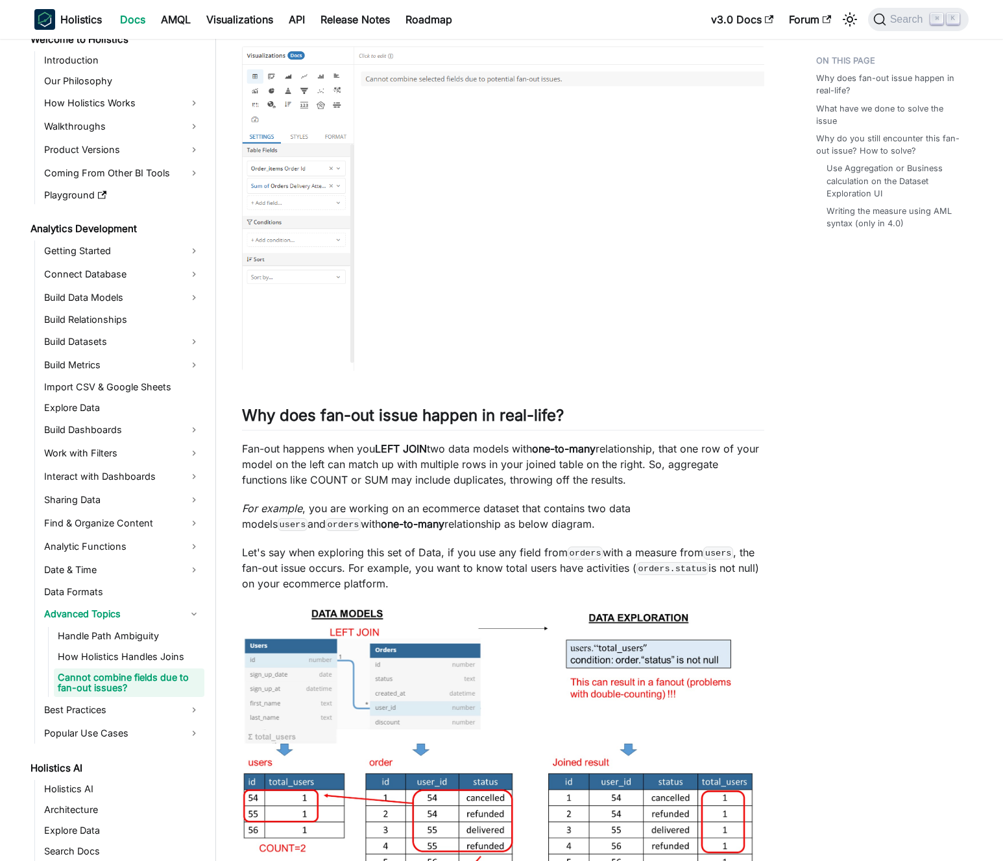
click at [362, 485] on p "Fan-out happens when you LEFT JOIN two data models with one-to-many relationshi…" at bounding box center [503, 464] width 522 height 47
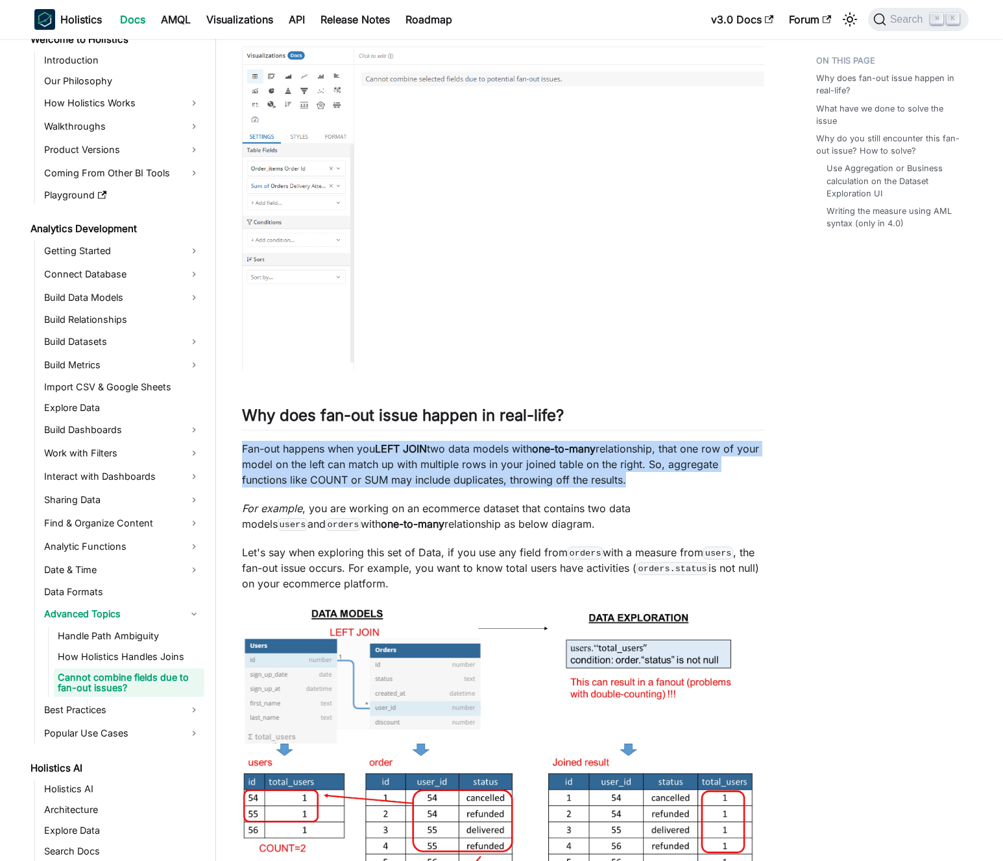
click at [362, 485] on p "Fan-out happens when you LEFT JOIN two data models with one-to-many relationshi…" at bounding box center [503, 464] width 522 height 47
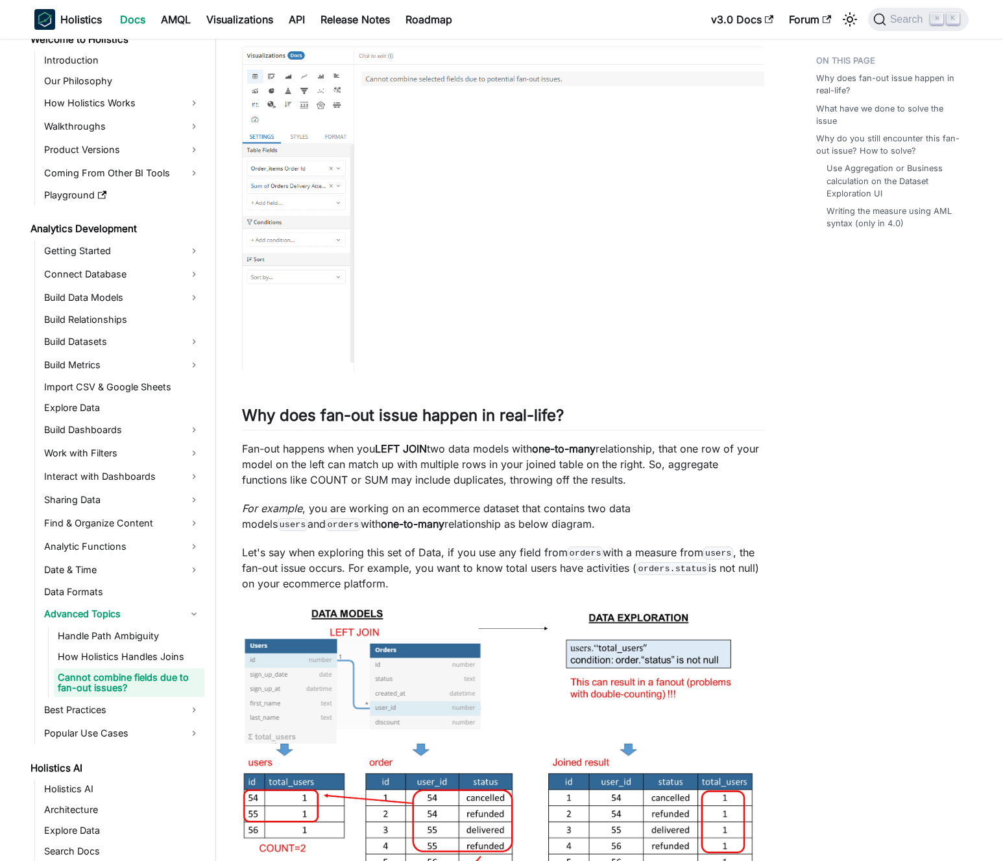
click at [368, 485] on p "Fan-out happens when you LEFT JOIN two data models with one-to-many relationshi…" at bounding box center [503, 464] width 522 height 47
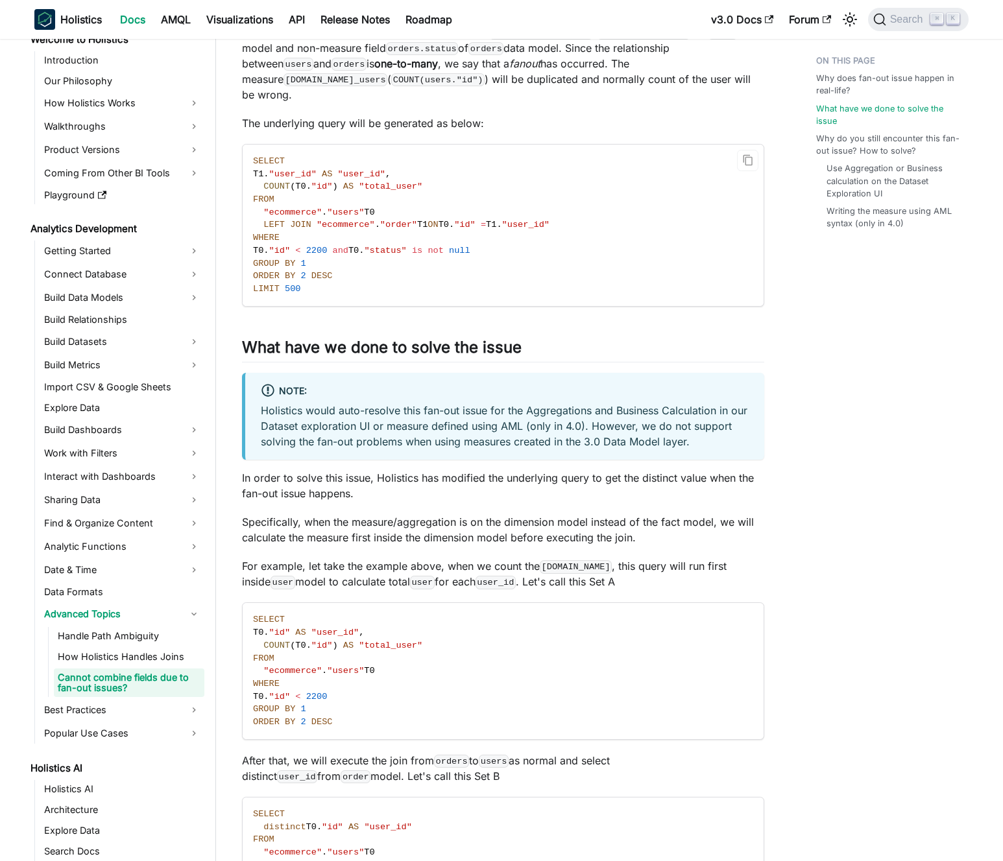
scroll to position [1024, 0]
click at [390, 471] on p "In order to solve this issue, Holistics has modified the underlying query to ge…" at bounding box center [503, 483] width 522 height 31
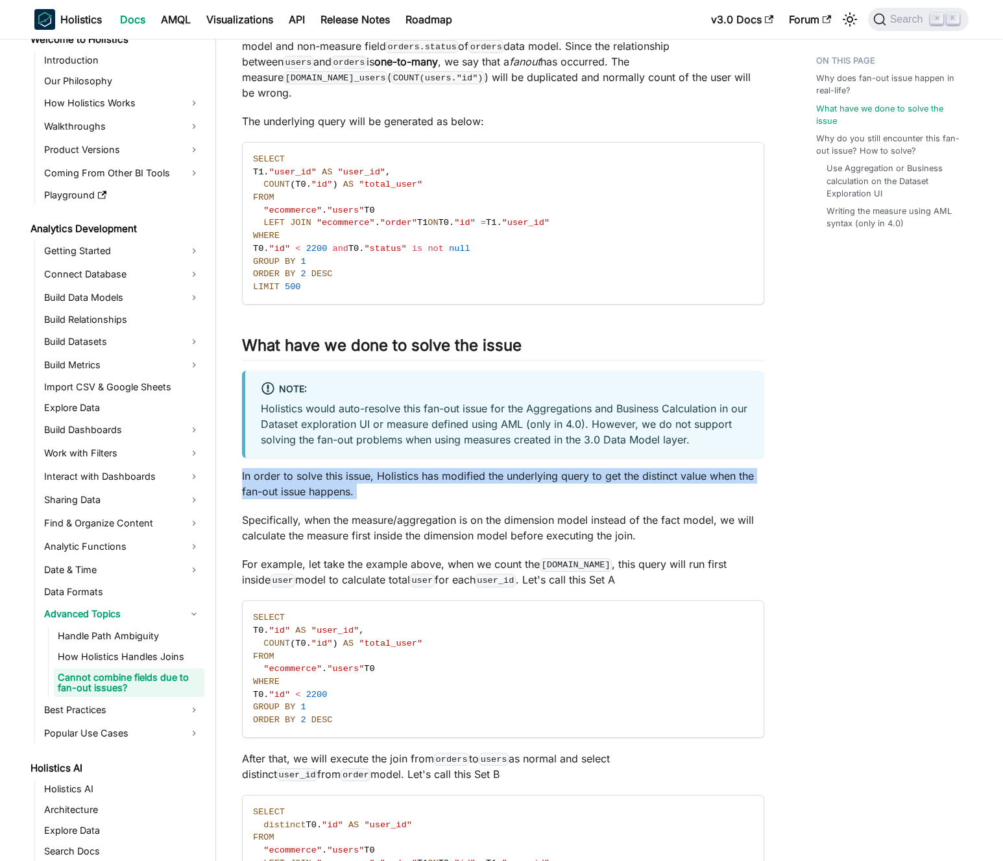
click at [390, 471] on p "In order to solve this issue, Holistics has modified the underlying query to ge…" at bounding box center [503, 483] width 522 height 31
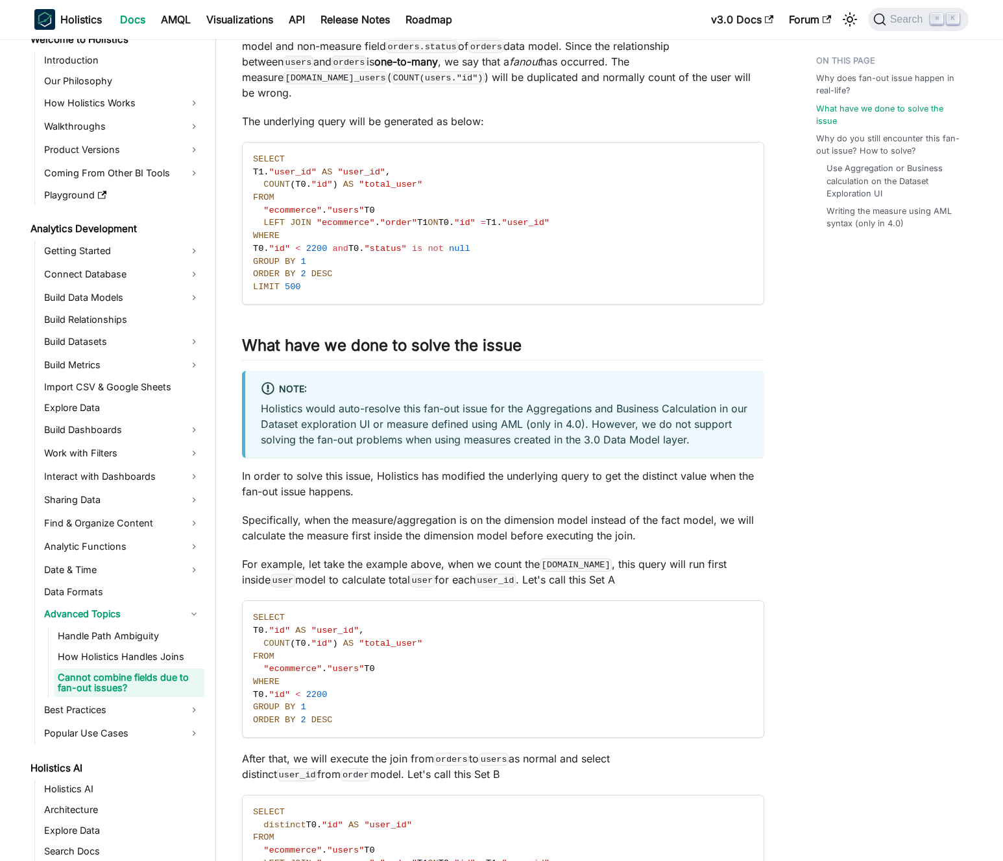
click at [396, 472] on p "In order to solve this issue, Holistics has modified the underlying query to ge…" at bounding box center [503, 483] width 522 height 31
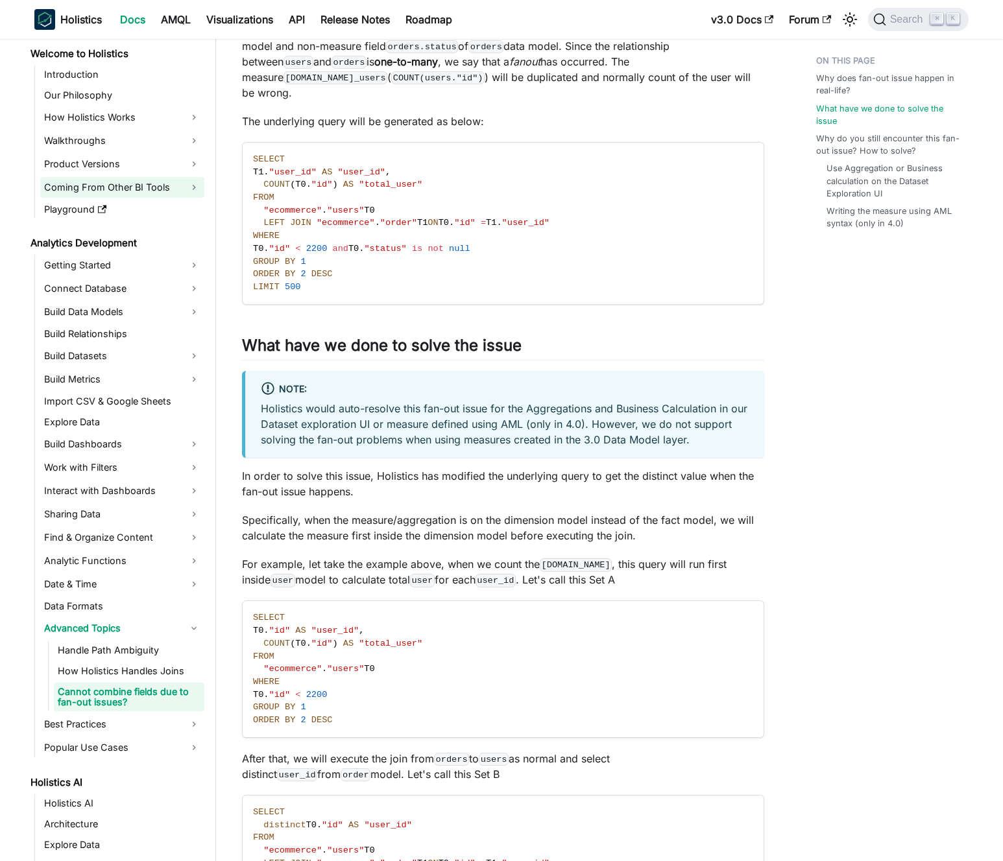
scroll to position [0, 0]
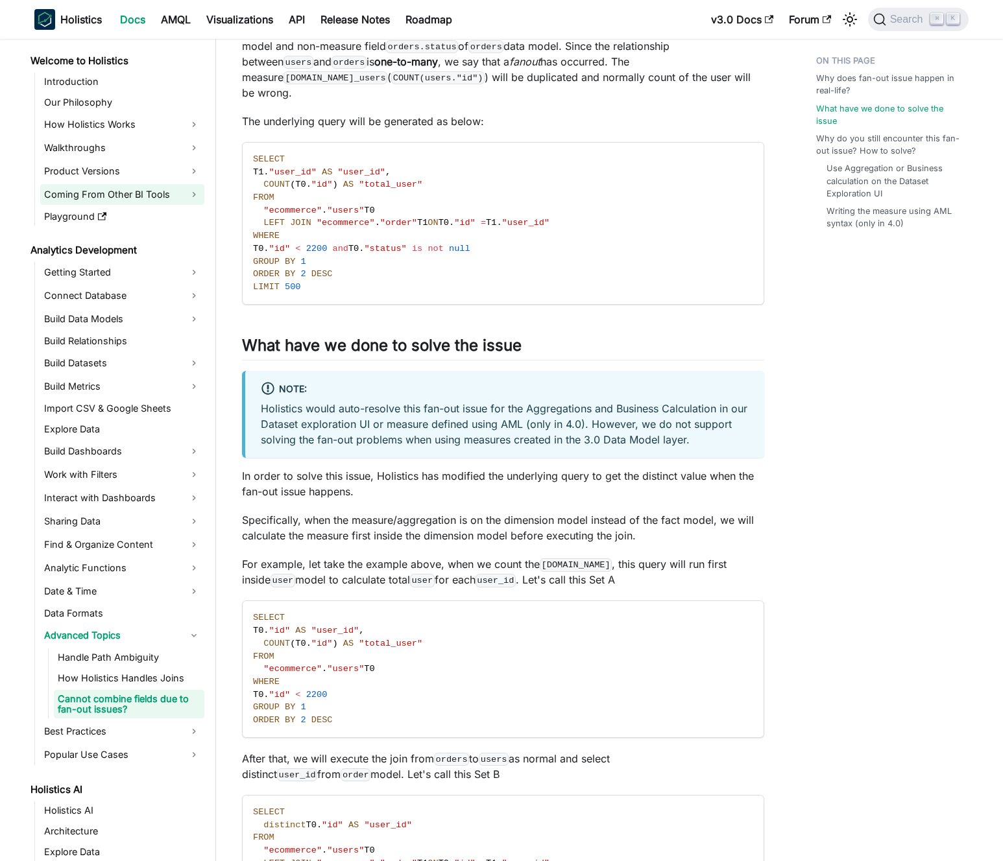
click at [160, 196] on link "Coming From Other BI Tools" at bounding box center [122, 194] width 164 height 21
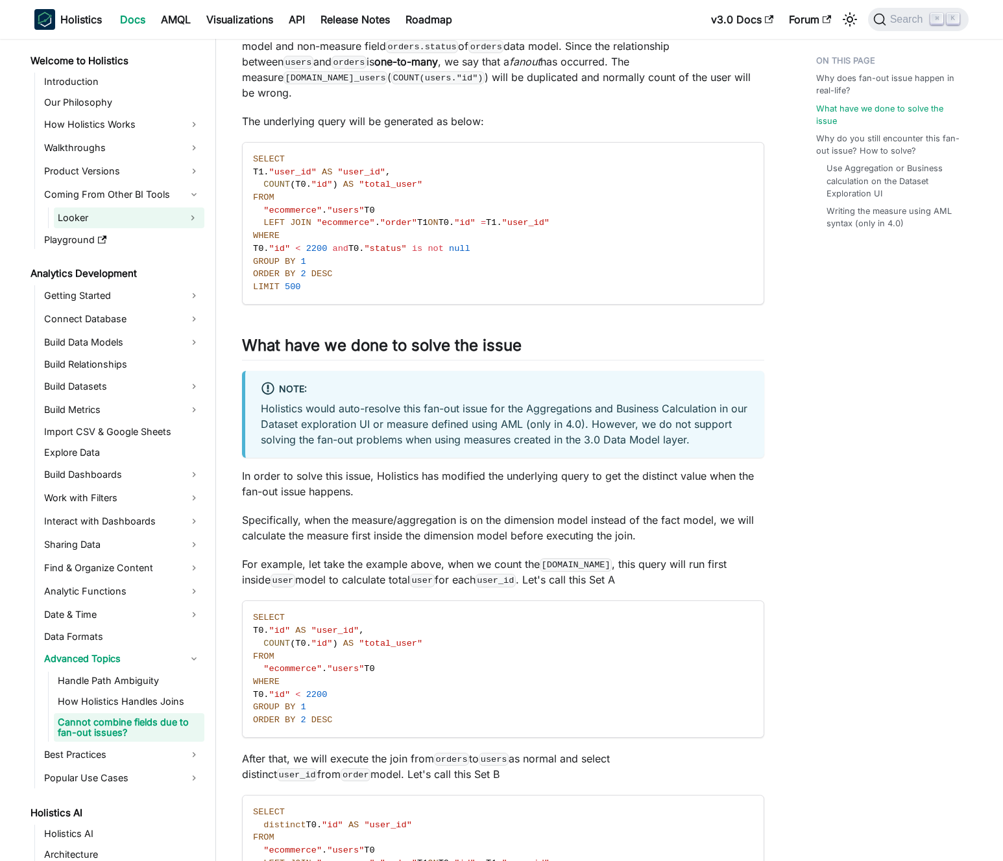
click at [148, 220] on link "Looker" at bounding box center [117, 218] width 127 height 21
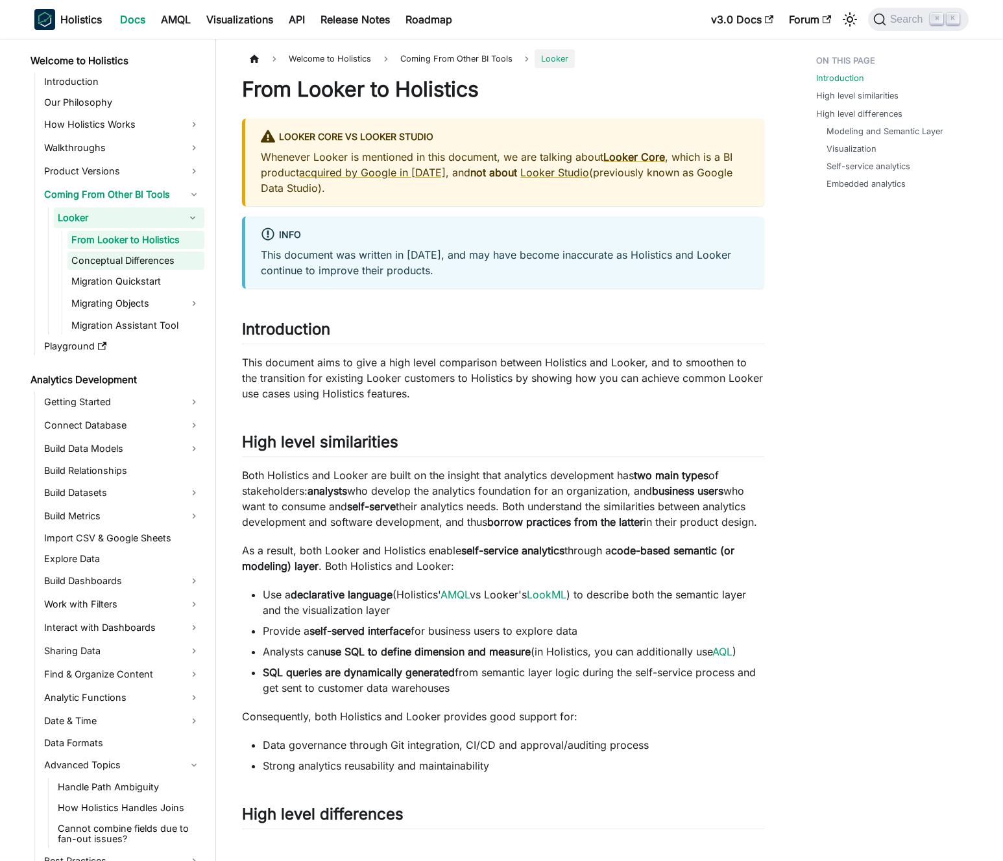
click at [144, 259] on link "Conceptual Differences" at bounding box center [135, 261] width 137 height 18
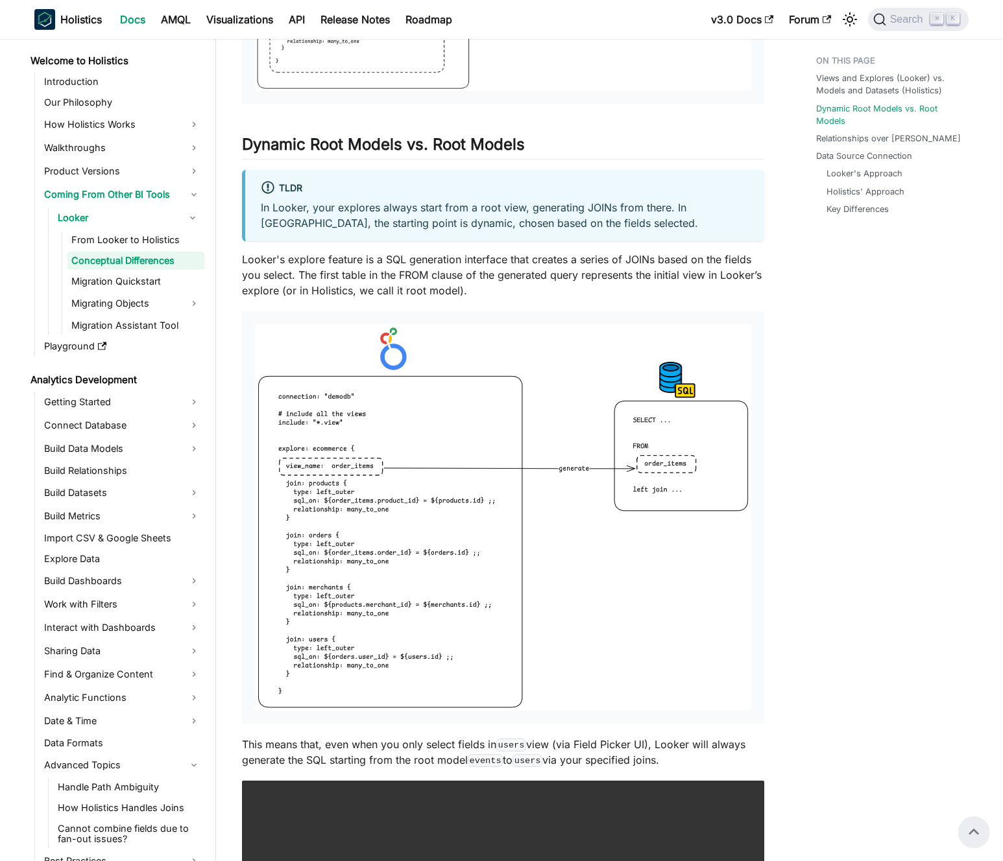
scroll to position [1166, 0]
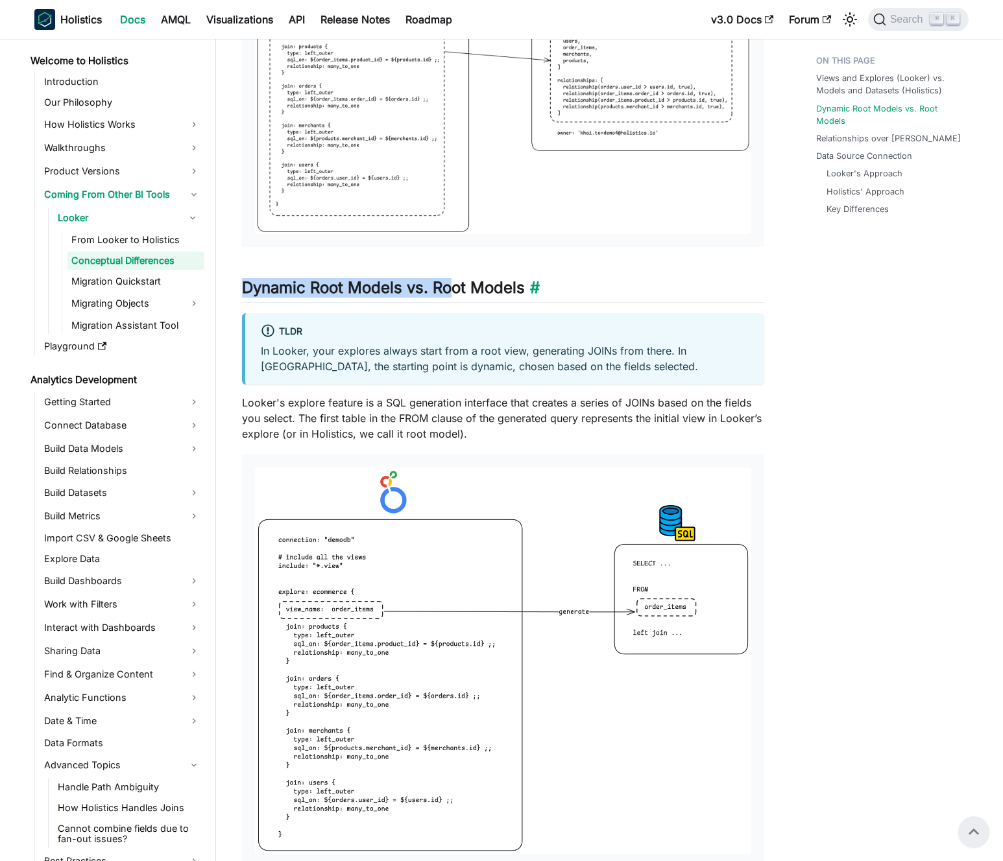
drag, startPoint x: 245, startPoint y: 299, endPoint x: 457, endPoint y: 301, distance: 211.4
click at [453, 301] on h2 "Dynamic Root Models vs. Root Models ​" at bounding box center [503, 290] width 522 height 25
click at [467, 302] on h2 "Dynamic Root Models vs. Root Models ​" at bounding box center [503, 290] width 522 height 25
click at [428, 303] on h2 "Dynamic Root Models vs. Root Models ​" at bounding box center [503, 290] width 522 height 25
click at [438, 303] on h2 "Dynamic Root Models vs. Root Models ​" at bounding box center [503, 290] width 522 height 25
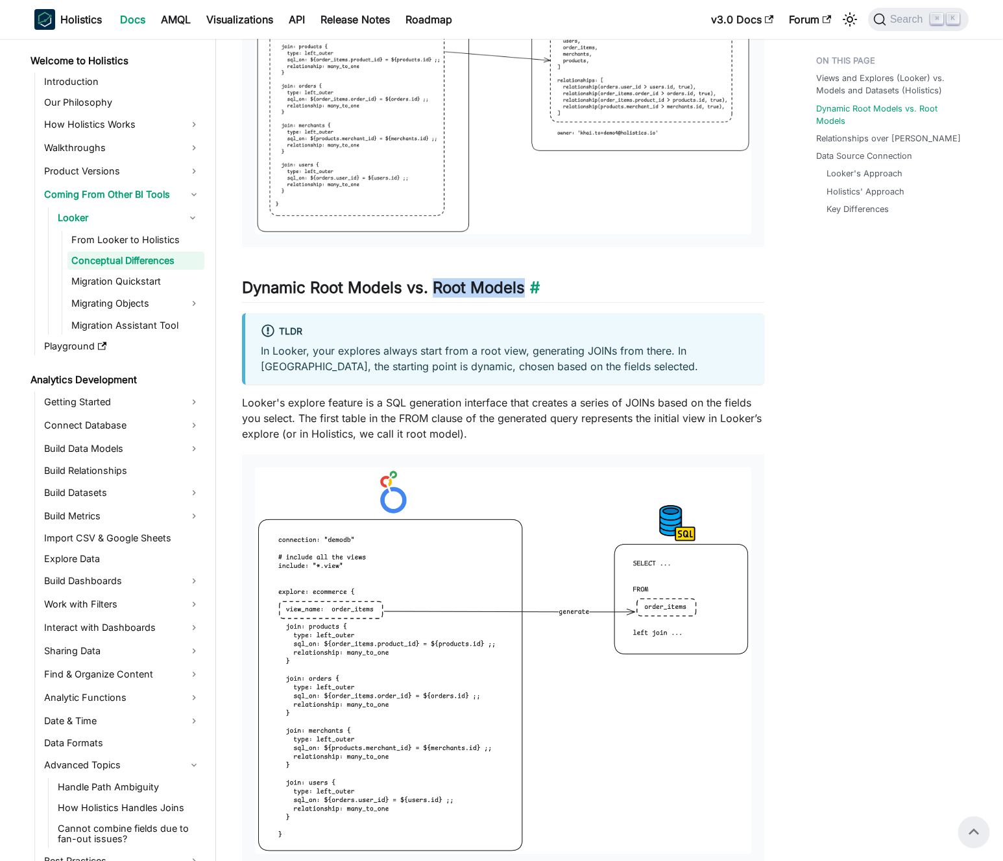
drag, startPoint x: 434, startPoint y: 303, endPoint x: 521, endPoint y: 303, distance: 86.9
click at [521, 303] on h2 "Dynamic Root Models vs. Root Models ​" at bounding box center [503, 290] width 522 height 25
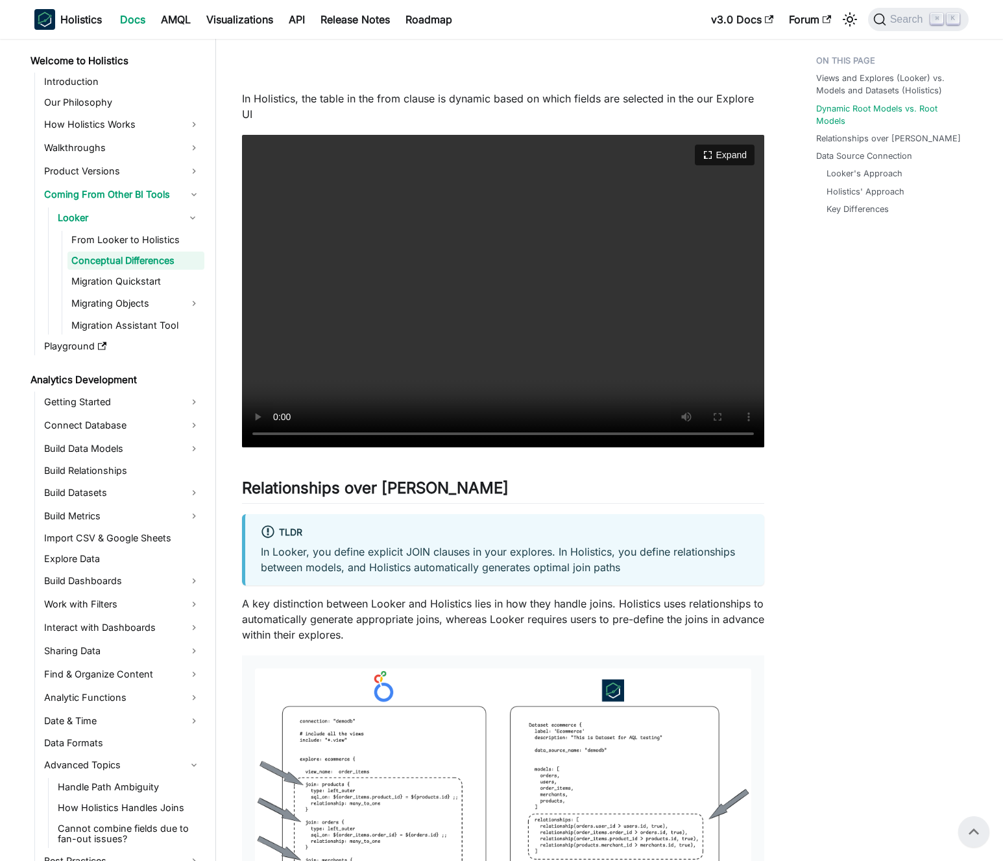
scroll to position [2356, 0]
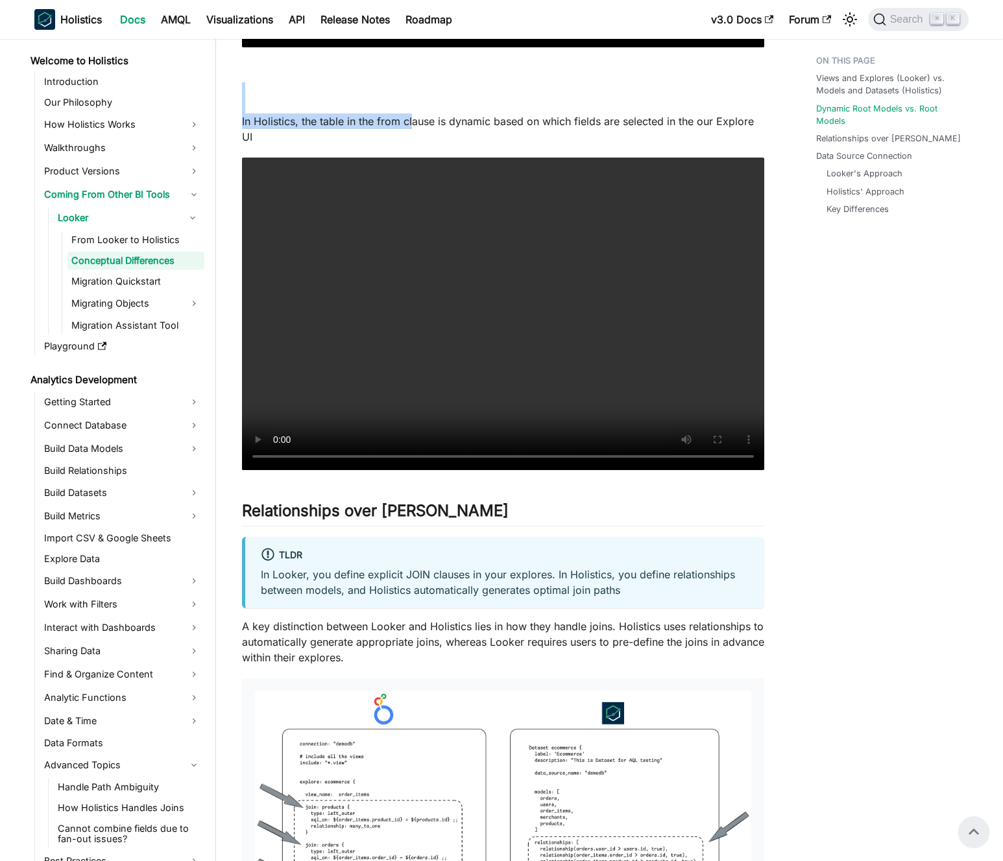
drag, startPoint x: 410, startPoint y: 110, endPoint x: 411, endPoint y: 145, distance: 35.7
click at [411, 145] on div "Conceptual Differences If you come from Looker background, learn the difference…" at bounding box center [503, 66] width 522 height 4690
click at [411, 145] on p "In Holistics, the table in the from clause is dynamic based on which fields are…" at bounding box center [503, 128] width 522 height 31
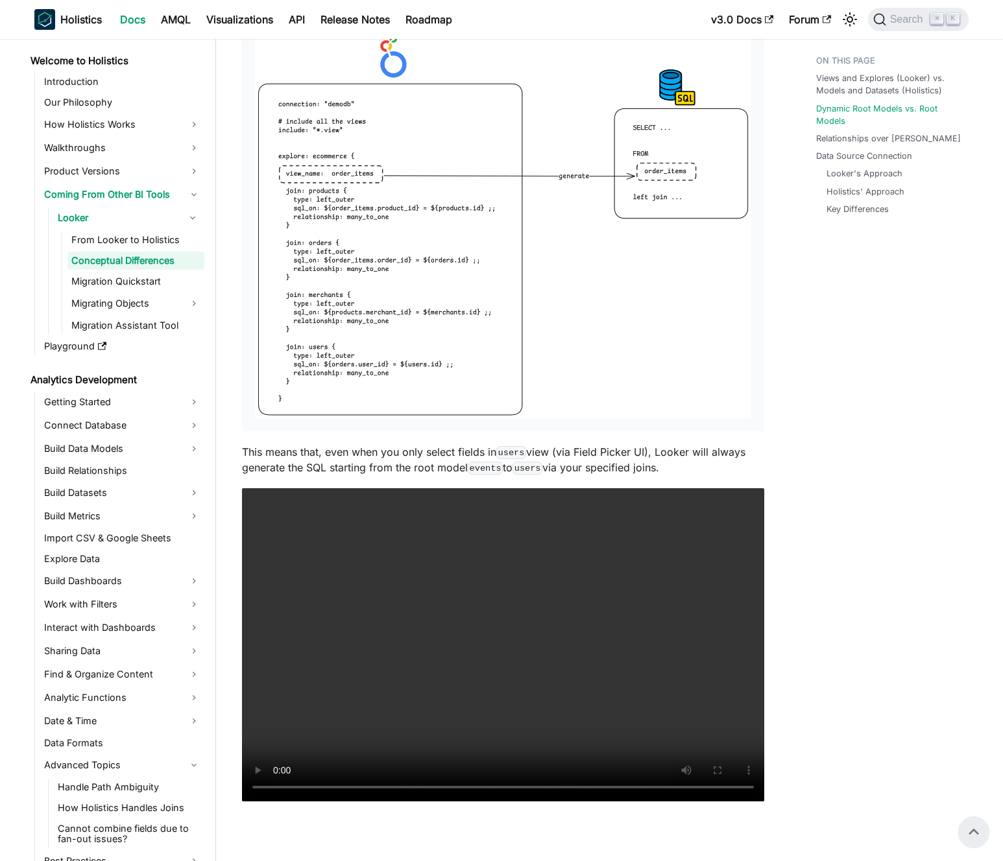
scroll to position [1600, 0]
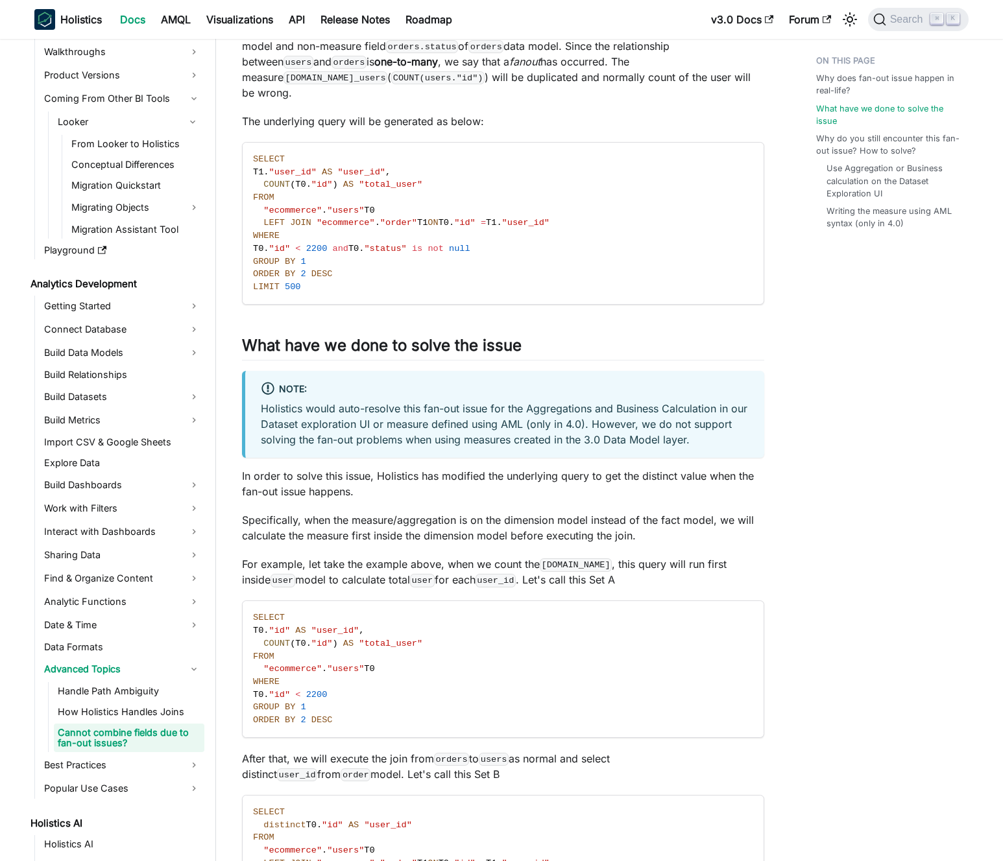
scroll to position [151, 0]
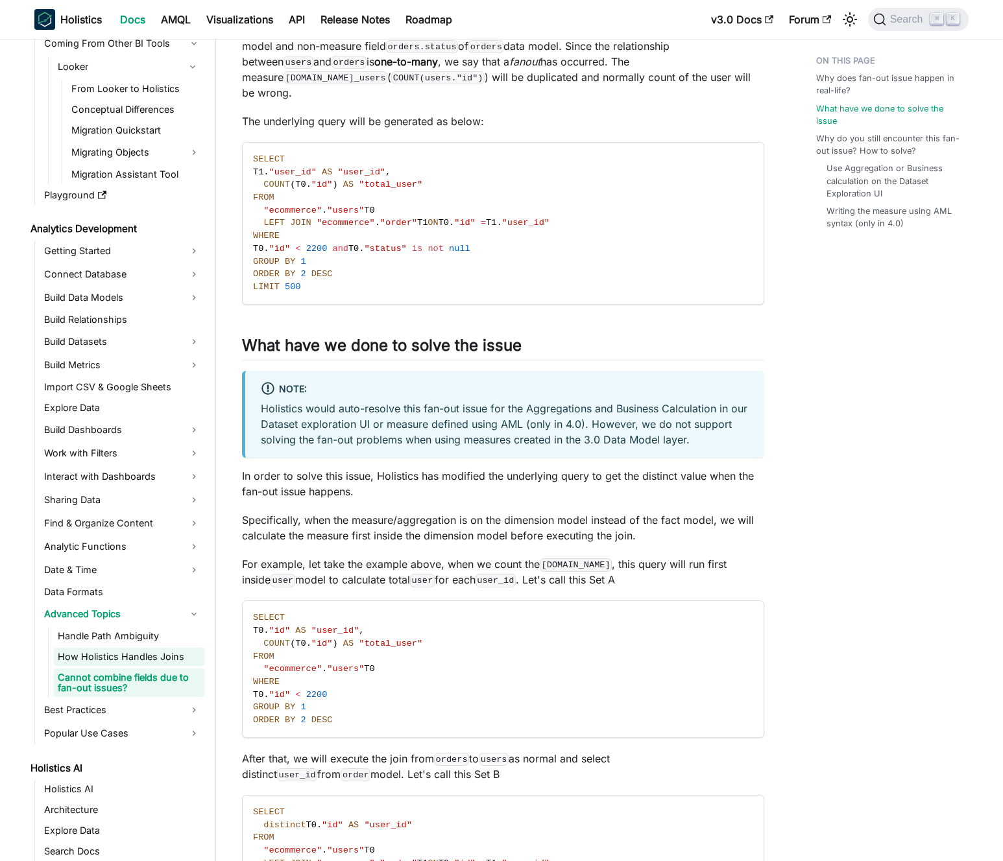
click at [127, 648] on link "How Holistics Handles Joins" at bounding box center [129, 657] width 150 height 18
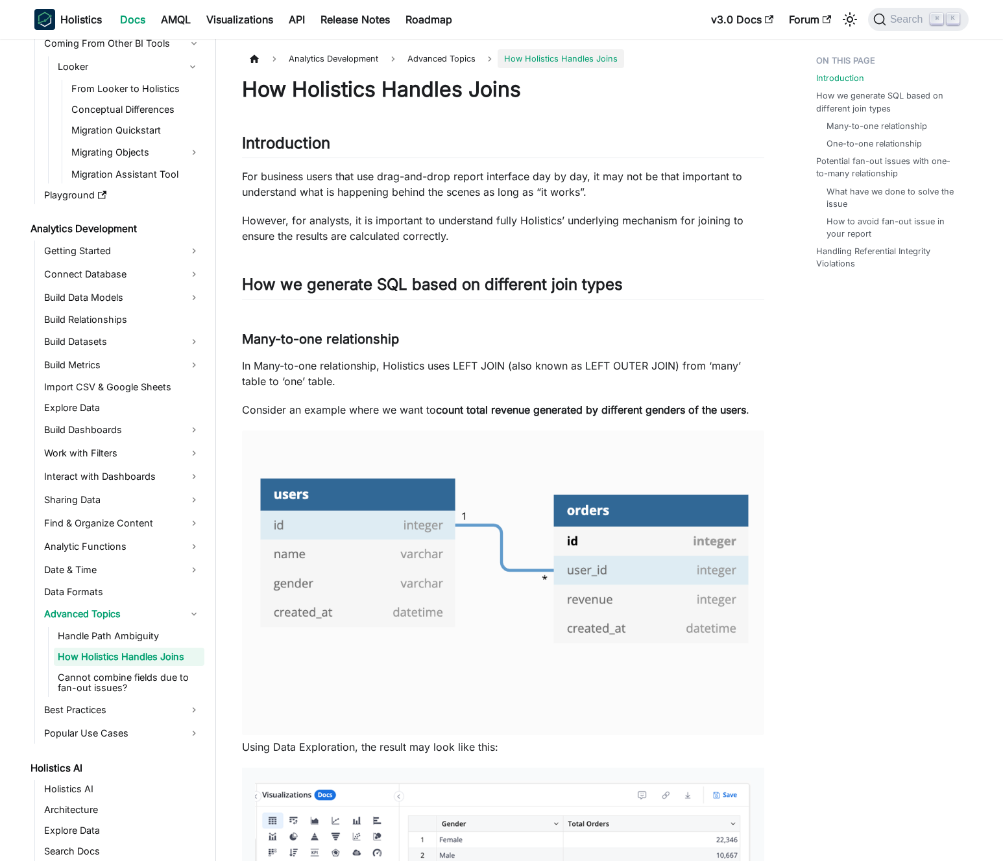
click at [447, 378] on p "In Many-to-one relationship, Holistics uses LEFT JOIN (also known as LEFT OUTER…" at bounding box center [503, 373] width 522 height 31
